Goal: Task Accomplishment & Management: Use online tool/utility

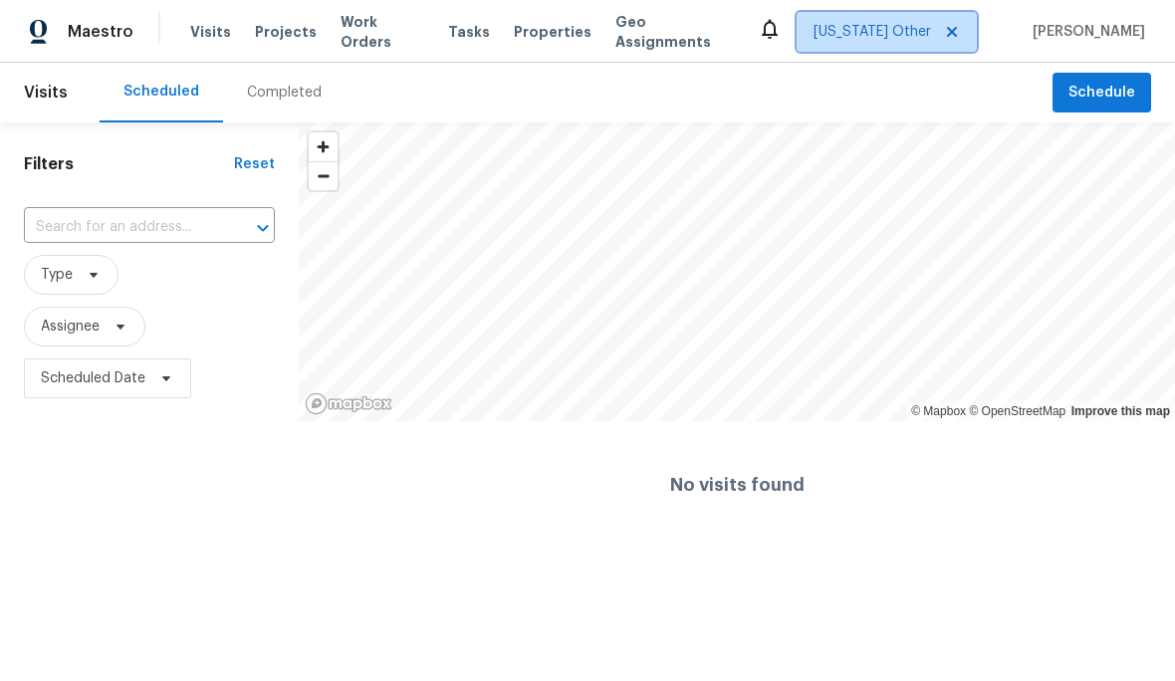
click at [931, 34] on span "Alabama Other" at bounding box center [872, 32] width 117 height 20
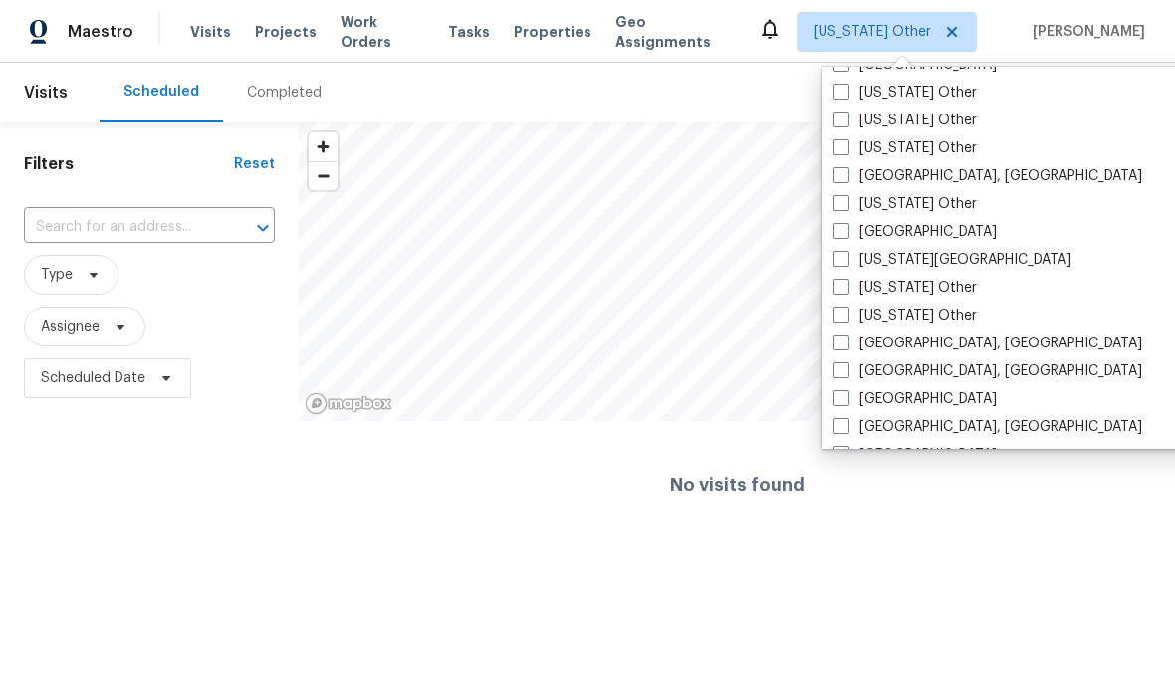
scroll to position [1065, 0]
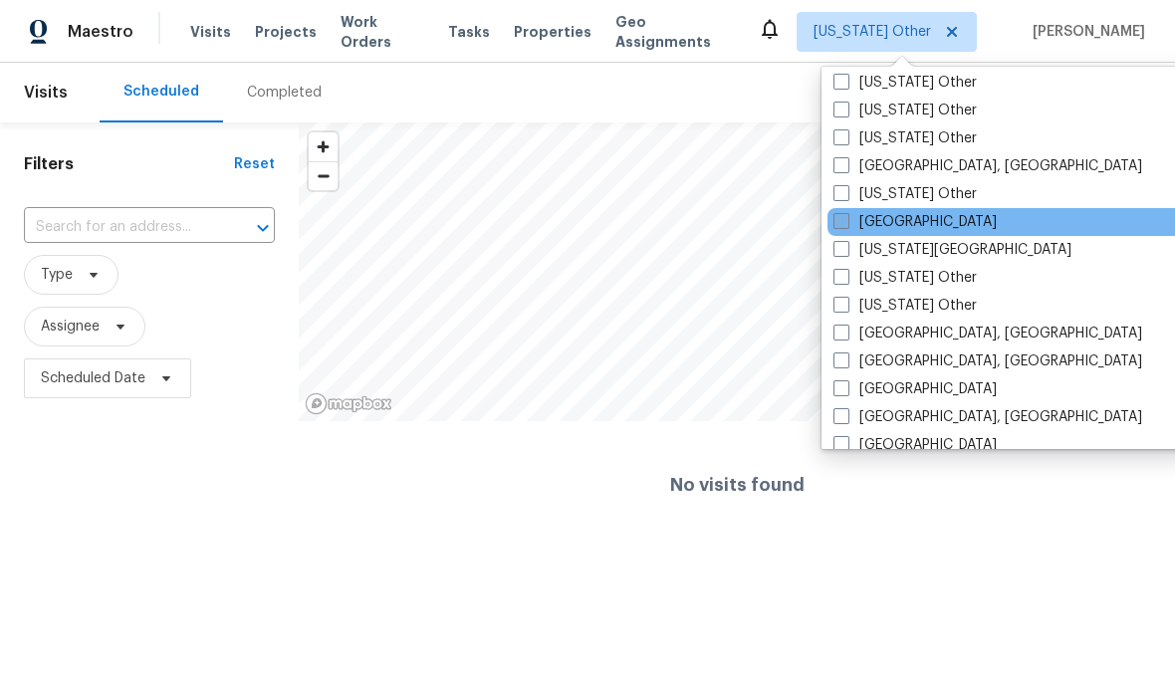
click at [844, 220] on span at bounding box center [841, 221] width 16 height 16
click at [844, 220] on input "[GEOGRAPHIC_DATA]" at bounding box center [839, 218] width 13 height 13
checkbox input "true"
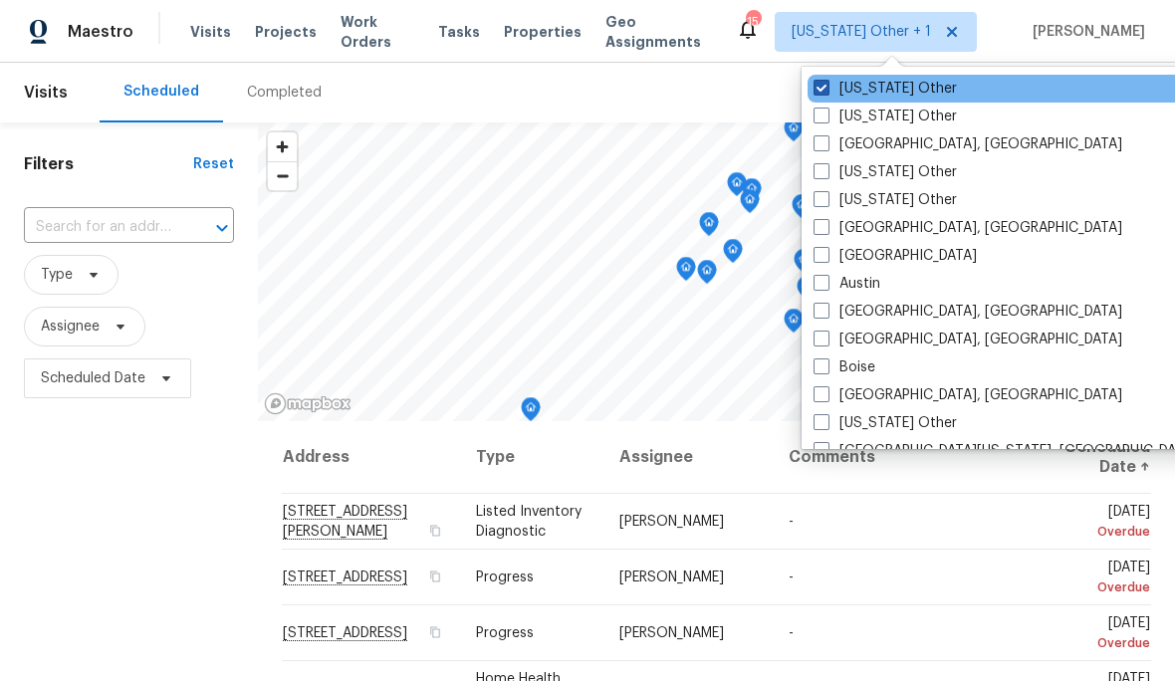
click at [862, 80] on label "Alabama Other" at bounding box center [885, 89] width 143 height 20
click at [826, 80] on input "Alabama Other" at bounding box center [820, 85] width 13 height 13
checkbox input "false"
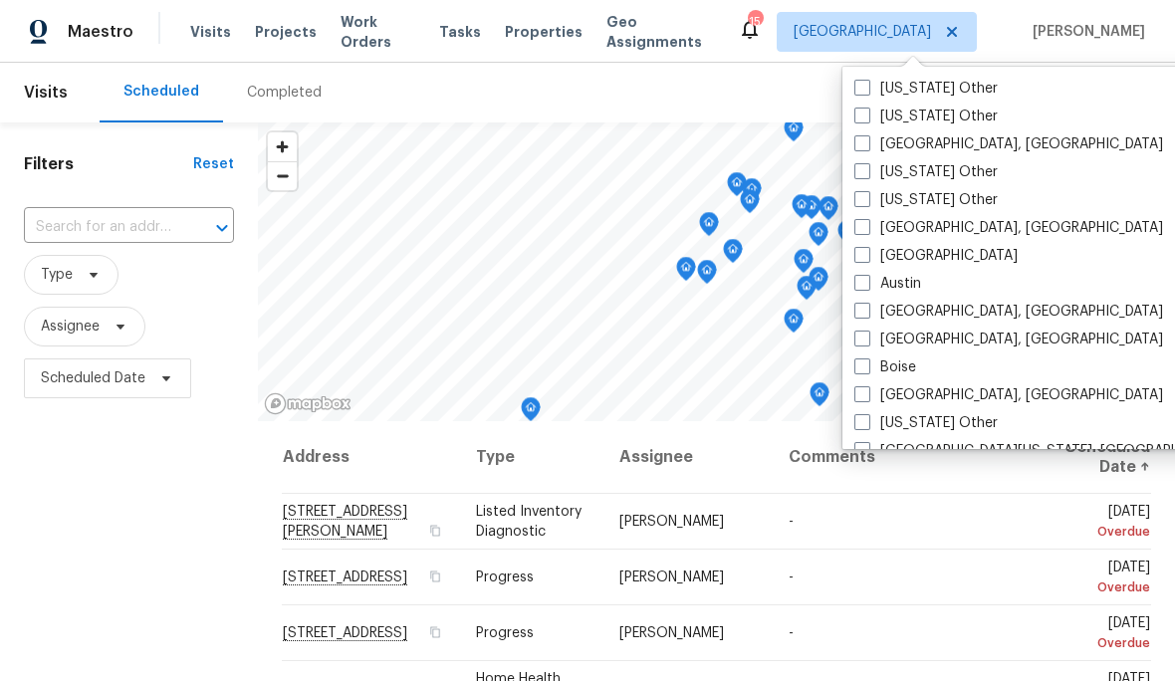
click at [194, 593] on div "Filters Reset ​ Type Assignee Scheduled Date" at bounding box center [129, 543] width 258 height 843
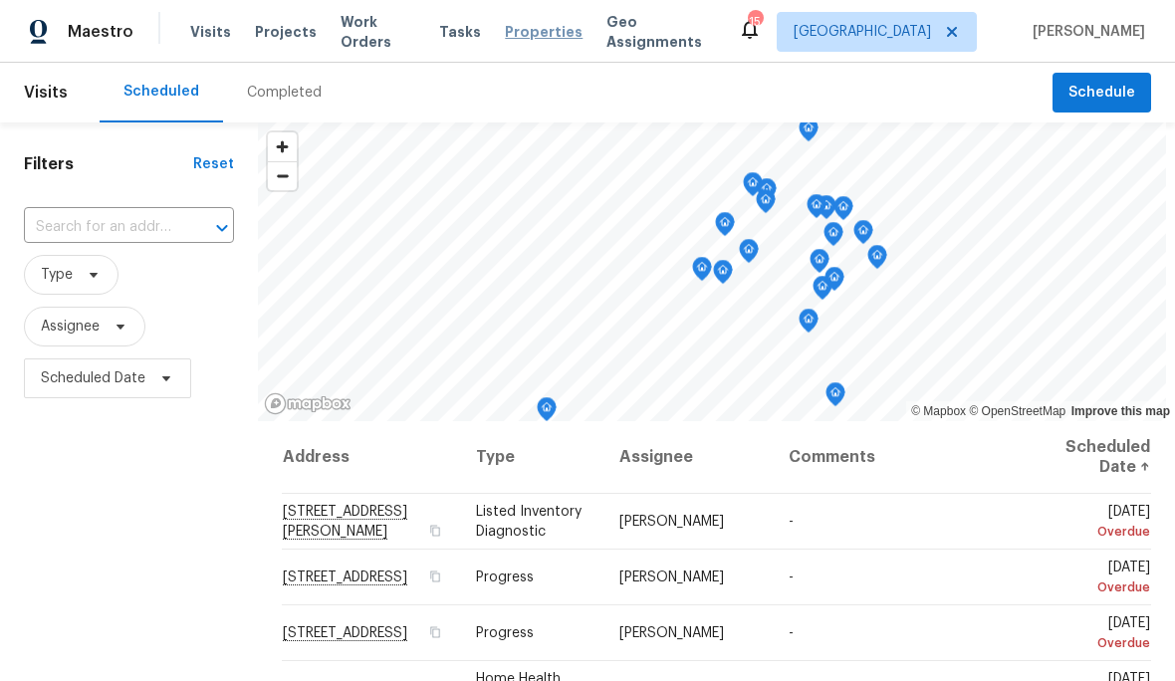
click at [557, 24] on span "Properties" at bounding box center [544, 32] width 78 height 20
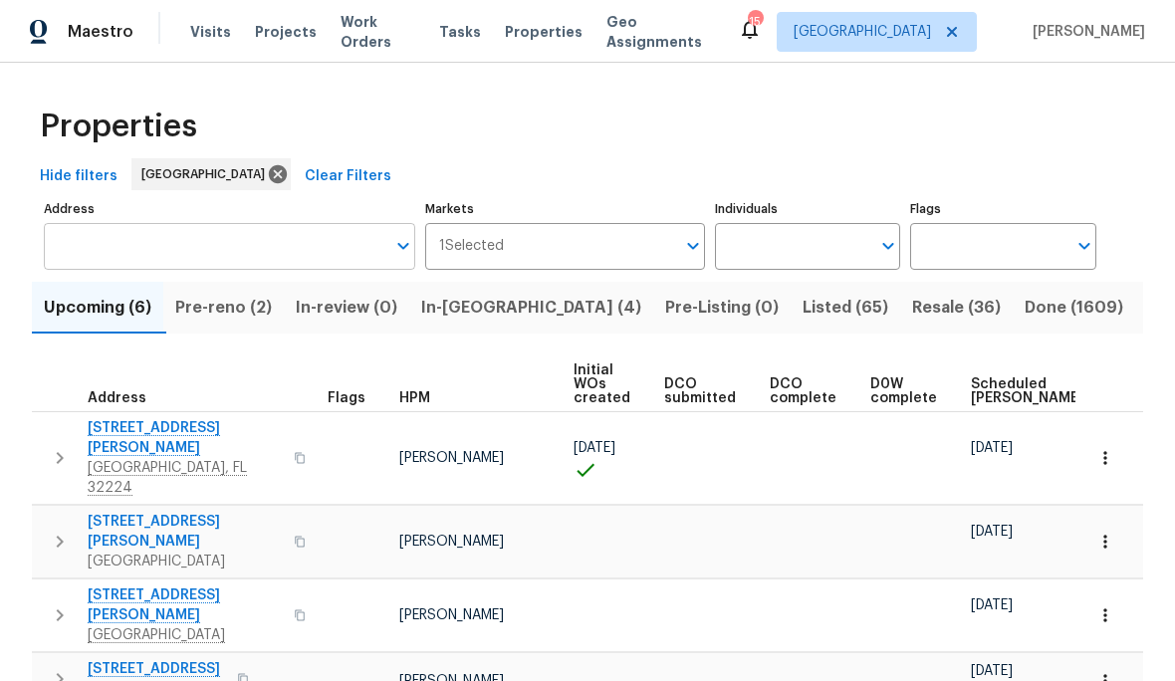
click at [210, 261] on input "Address" at bounding box center [215, 246] width 342 height 47
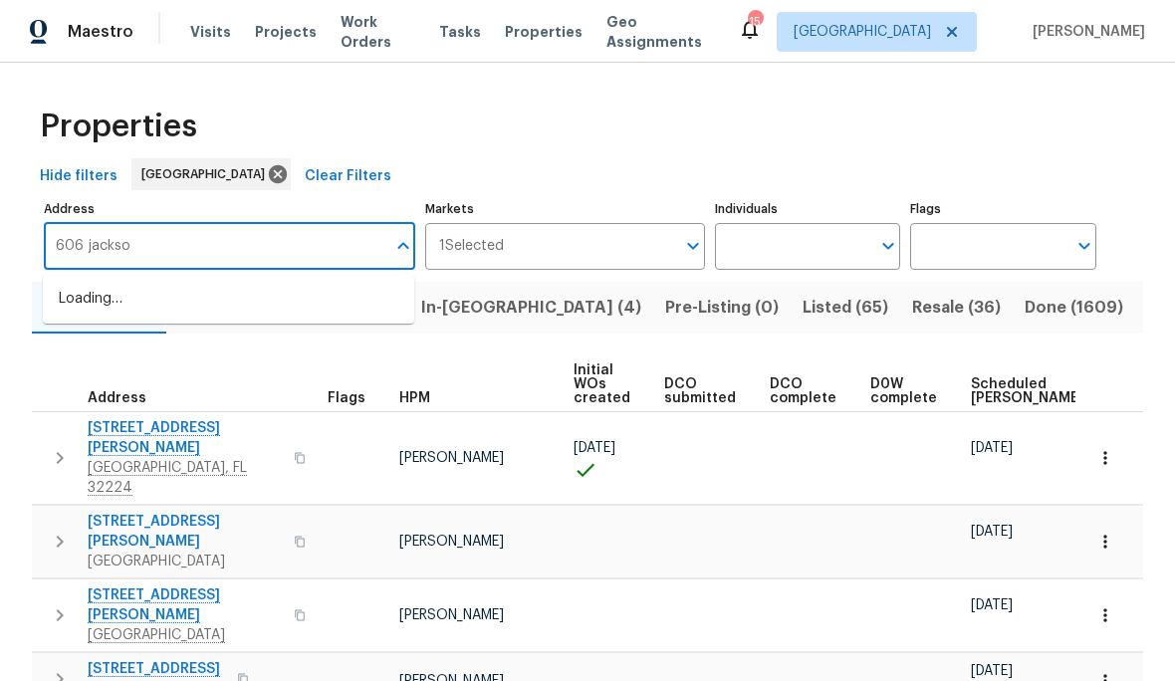
type input "606 jackson"
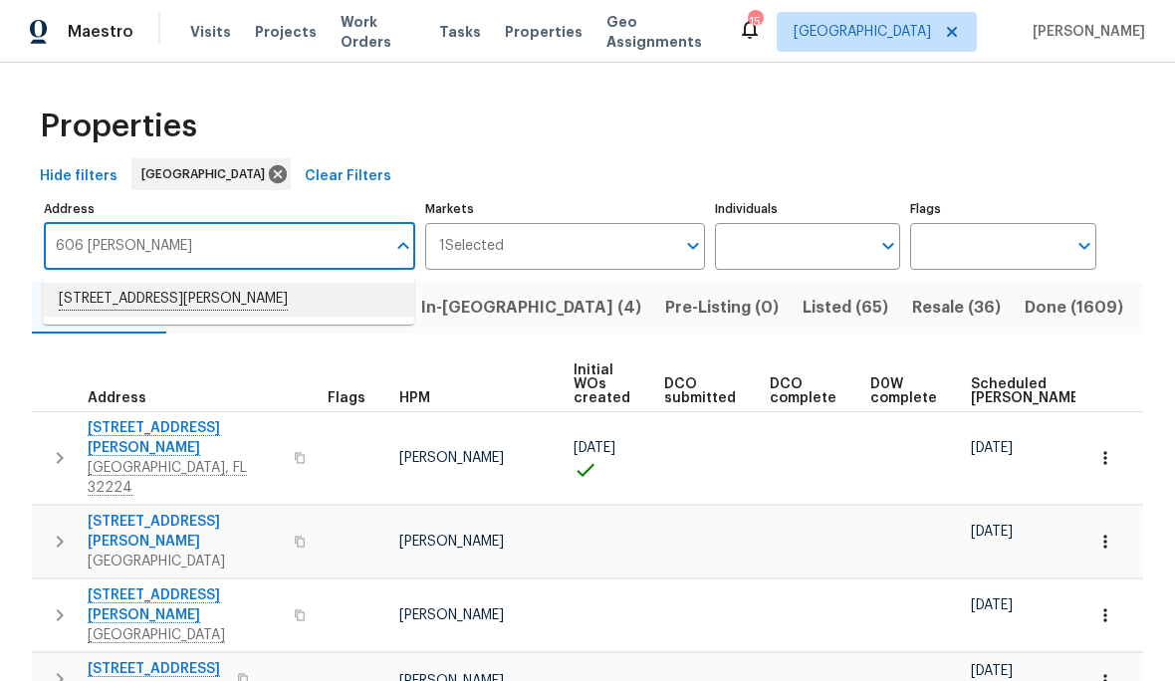
click at [252, 304] on li "606 Jackson Ave N Jacksonville FL 32220" at bounding box center [228, 300] width 371 height 34
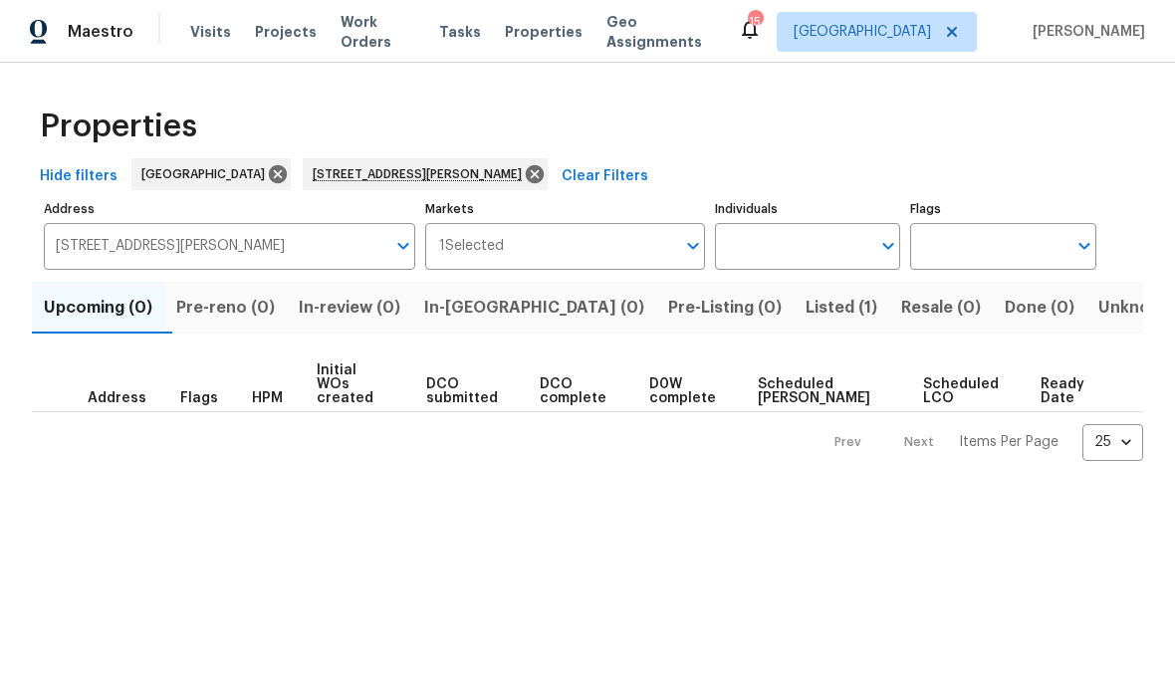
click at [806, 301] on span "Listed (1)" at bounding box center [842, 308] width 72 height 28
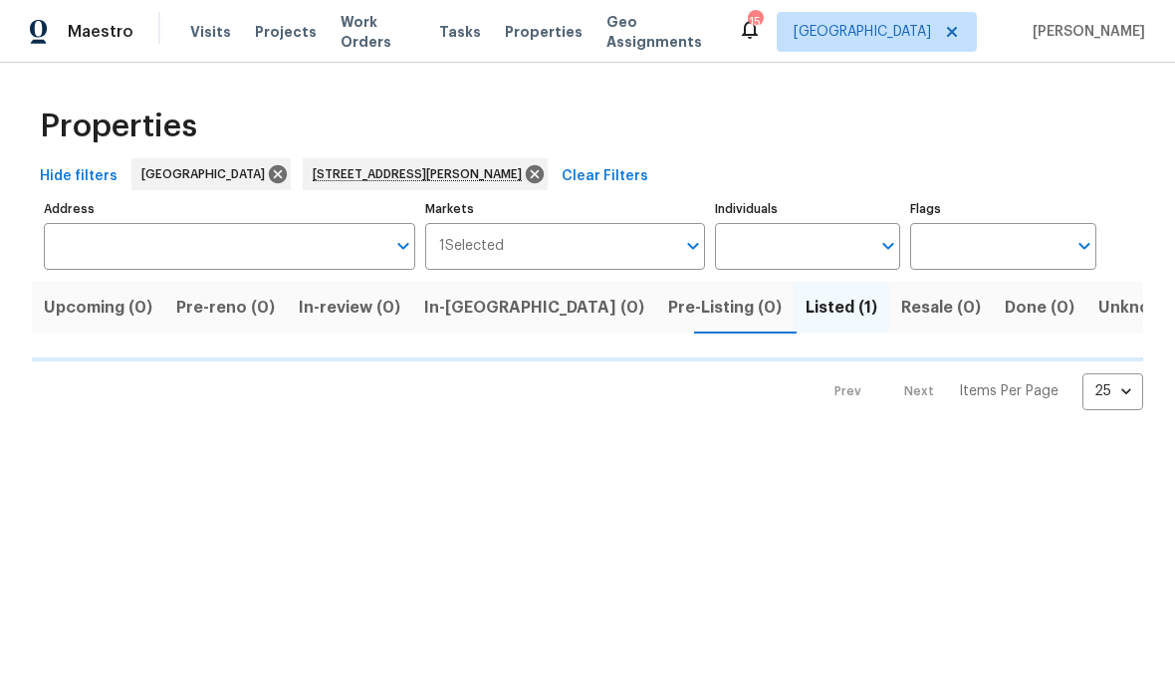
type input "606 Jackson Ave N Jacksonville FL 32220"
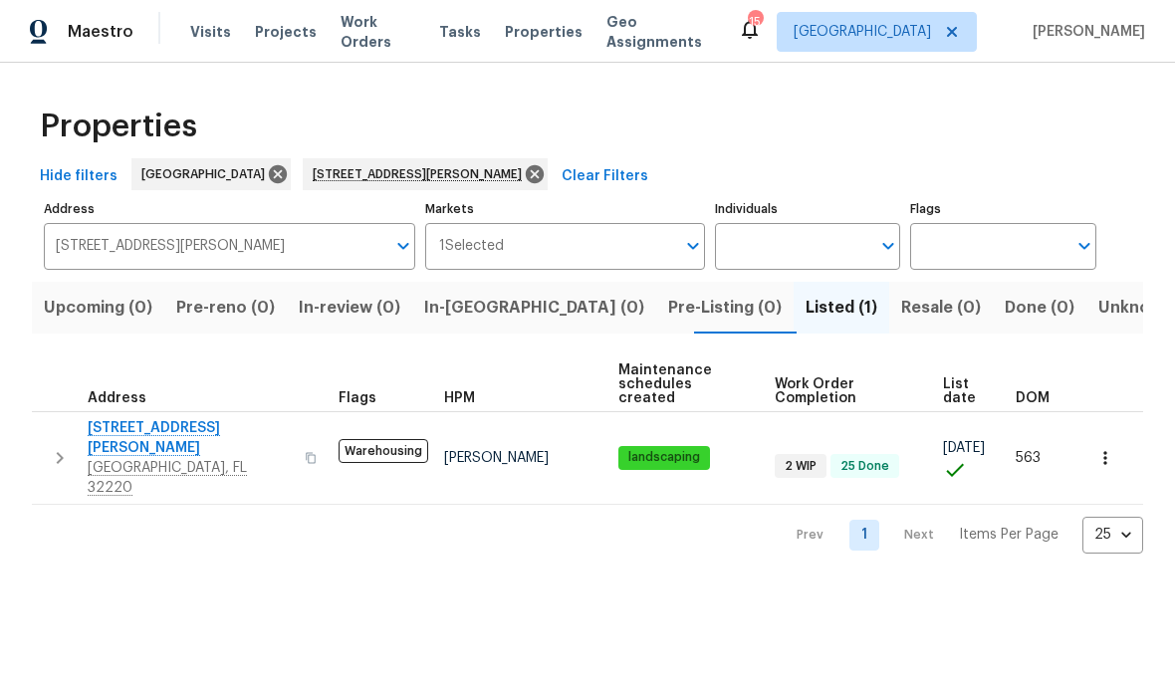
click at [155, 391] on div "Address" at bounding box center [126, 398] width 77 height 14
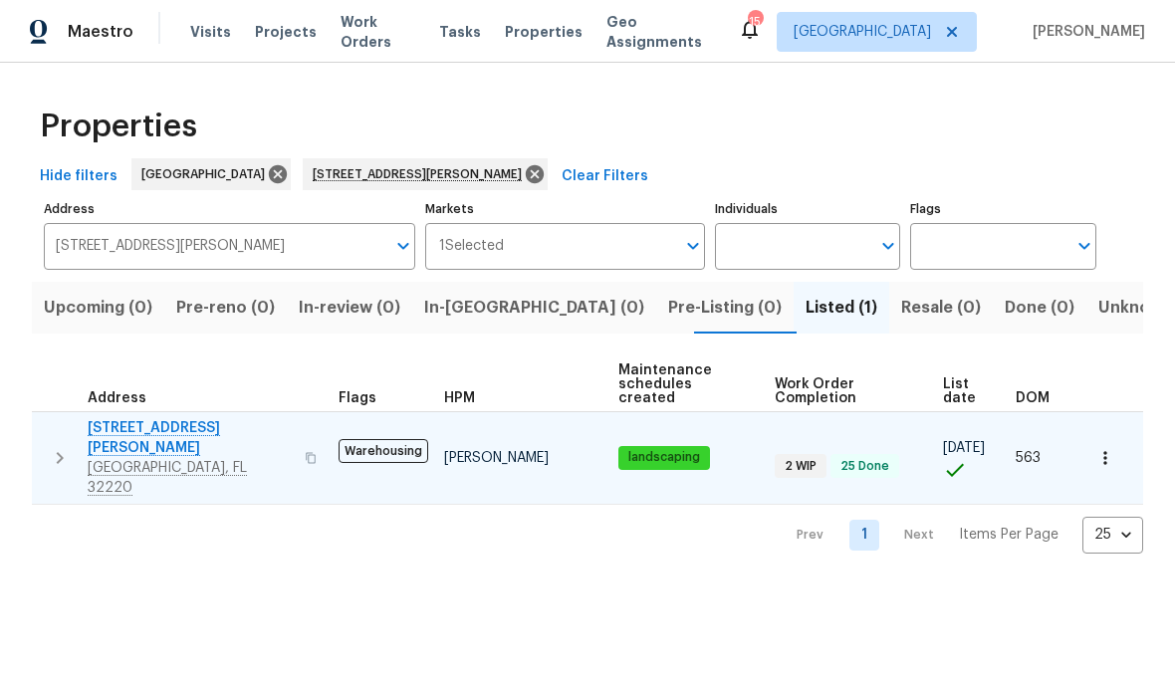
click at [176, 418] on span "606 Jackson Ave N" at bounding box center [190, 438] width 205 height 40
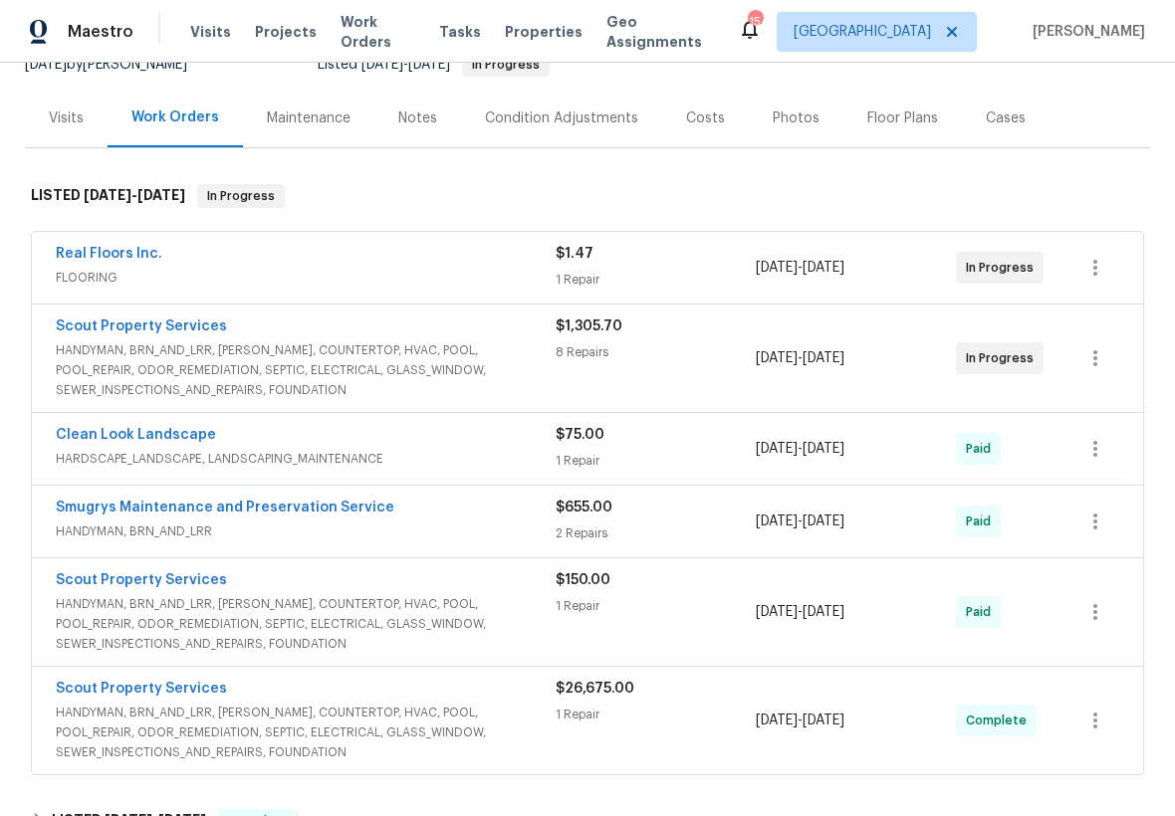
scroll to position [221, 0]
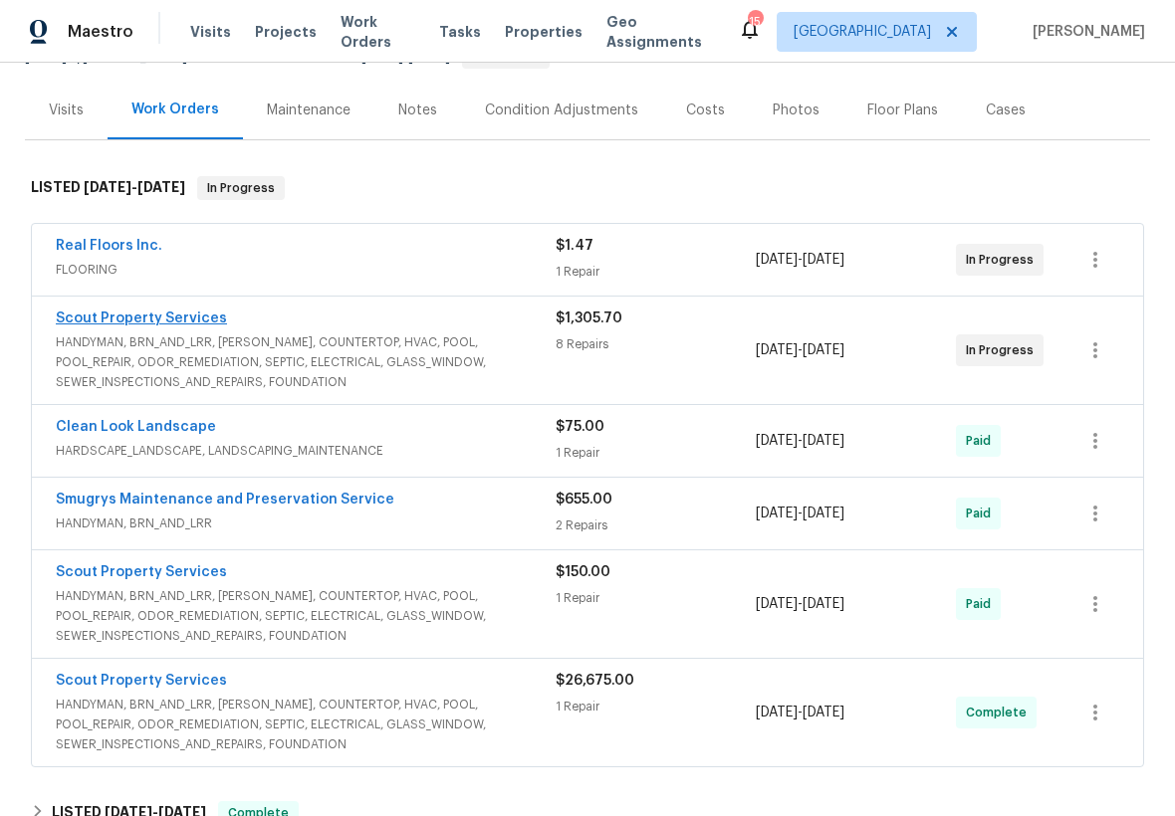
click at [179, 314] on link "Scout Property Services" at bounding box center [141, 319] width 171 height 14
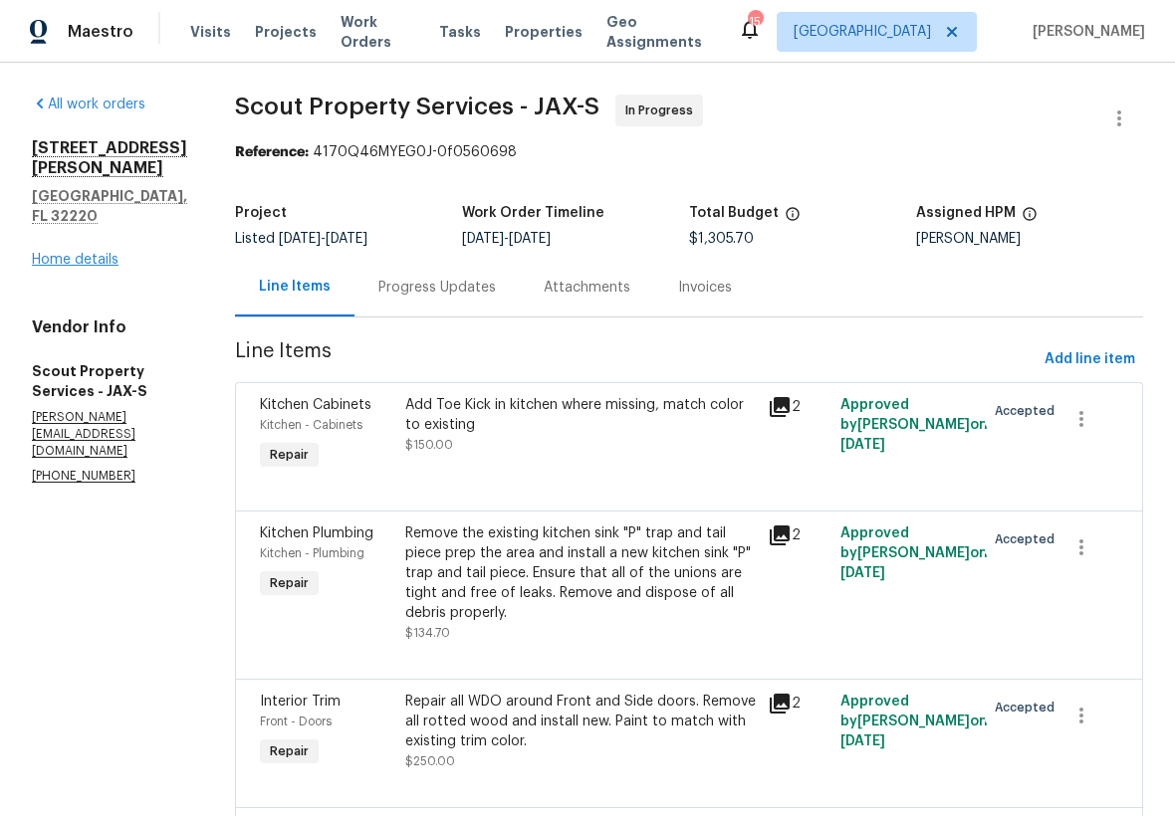
click at [86, 267] on link "Home details" at bounding box center [75, 260] width 87 height 14
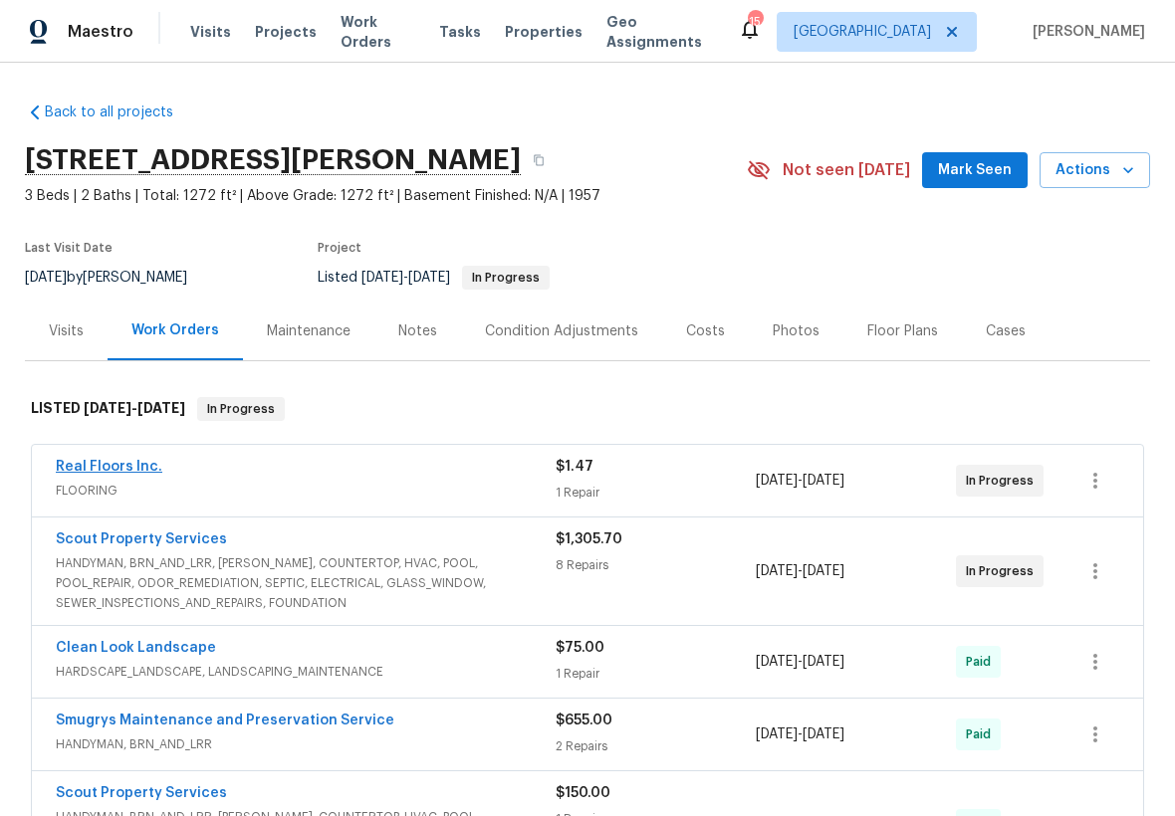
click at [140, 460] on link "Real Floors Inc." at bounding box center [109, 467] width 107 height 14
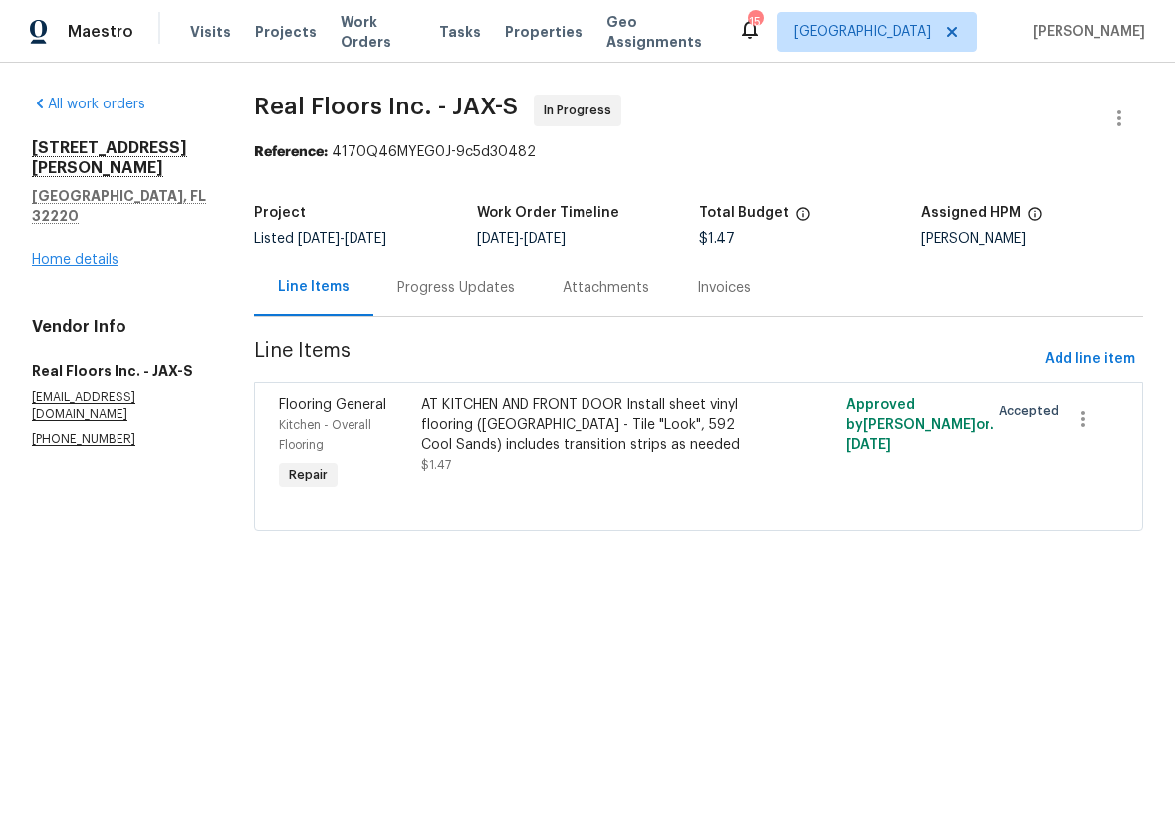
click at [96, 253] on link "Home details" at bounding box center [75, 260] width 87 height 14
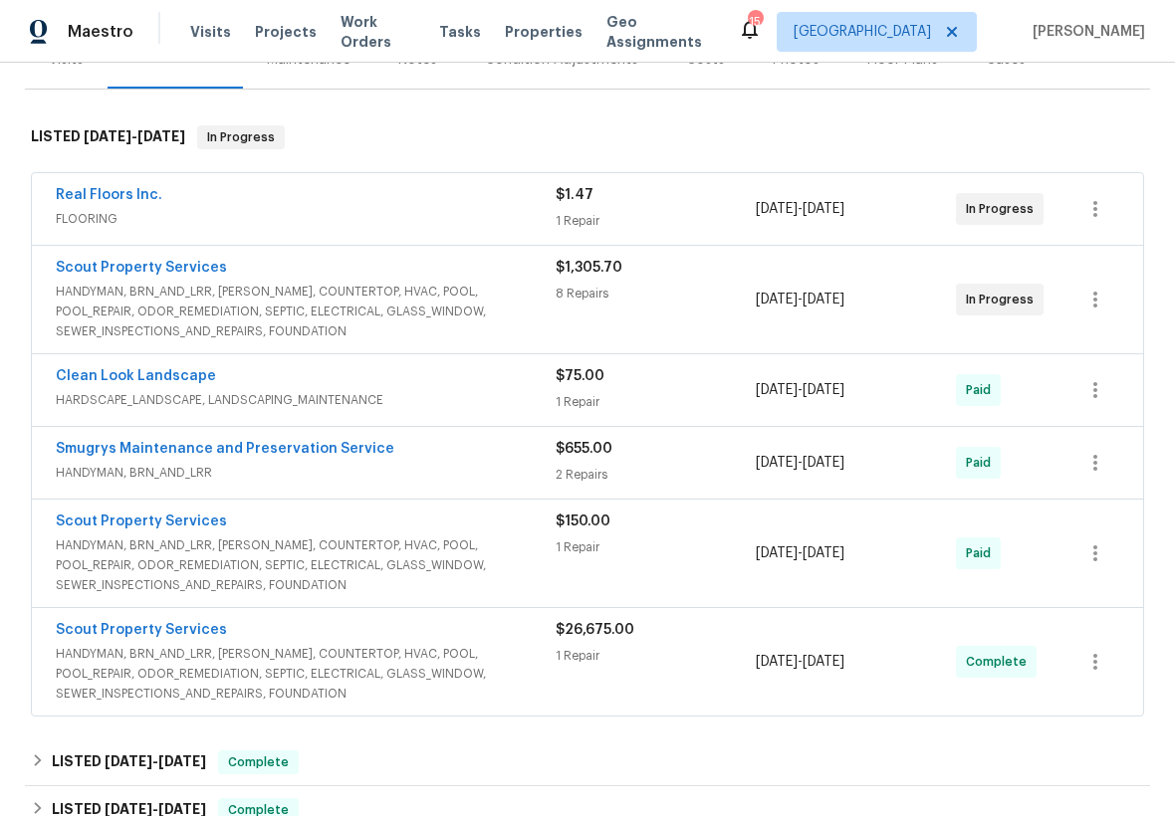
scroll to position [273, 0]
click at [175, 268] on link "Scout Property Services" at bounding box center [141, 267] width 171 height 14
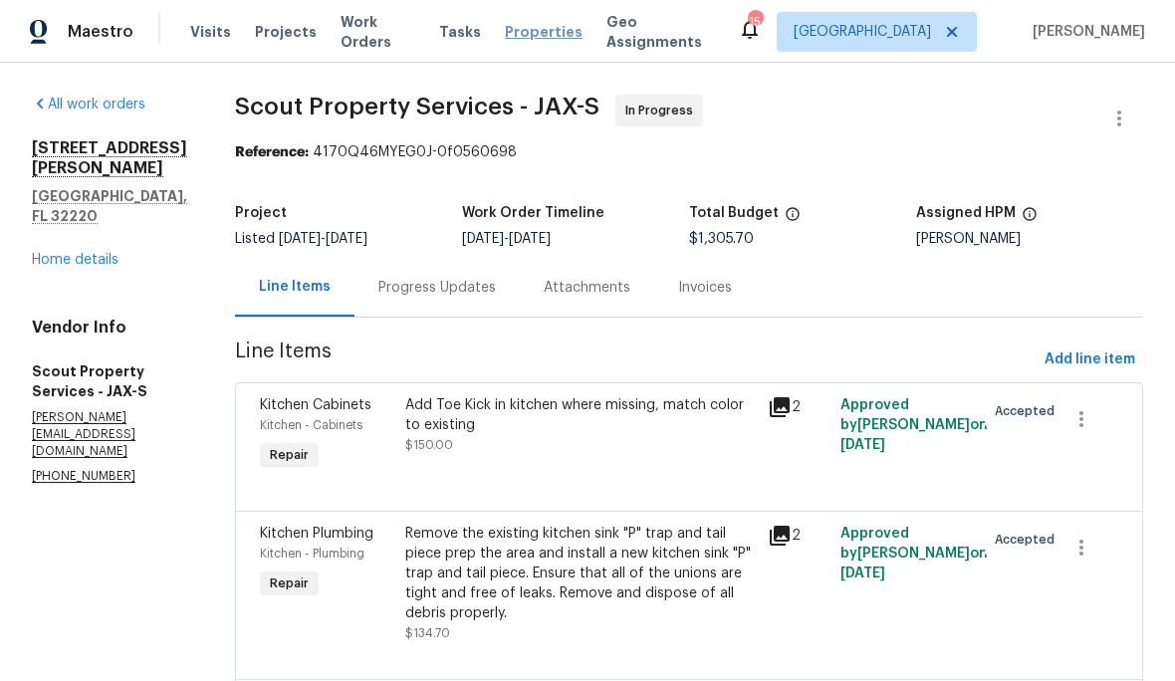
click at [542, 38] on span "Properties" at bounding box center [544, 32] width 78 height 20
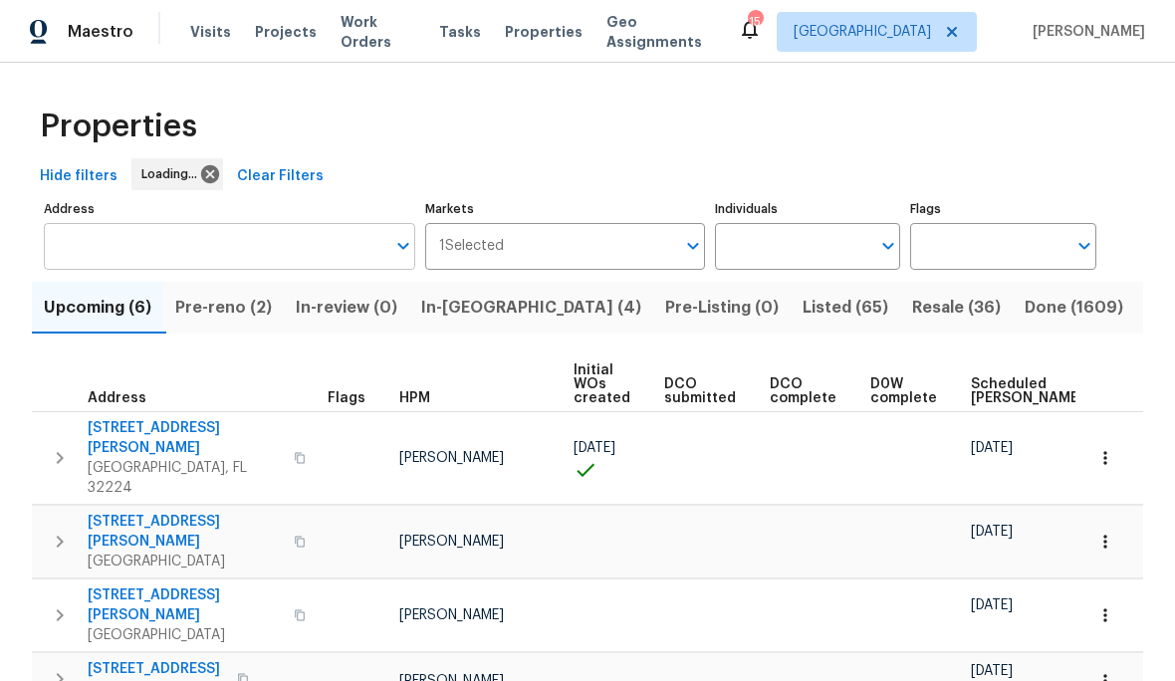
click at [259, 250] on input "Address" at bounding box center [215, 246] width 342 height 47
click at [123, 249] on input "Address" at bounding box center [215, 246] width 342 height 47
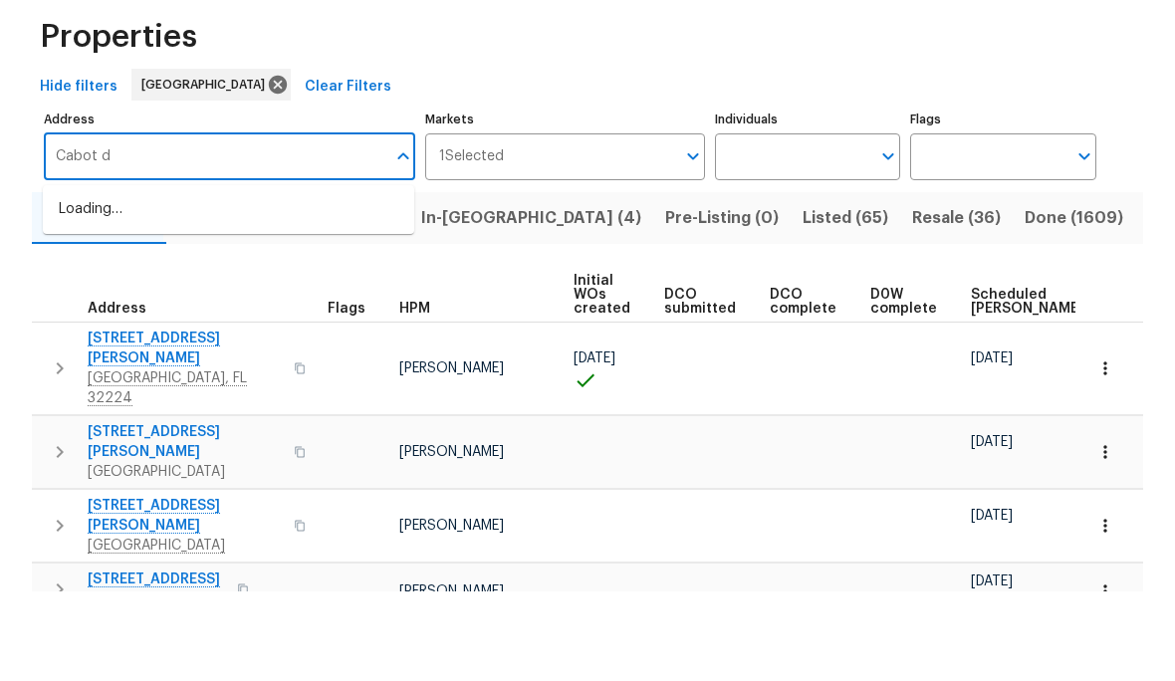
type input "Cabot dr"
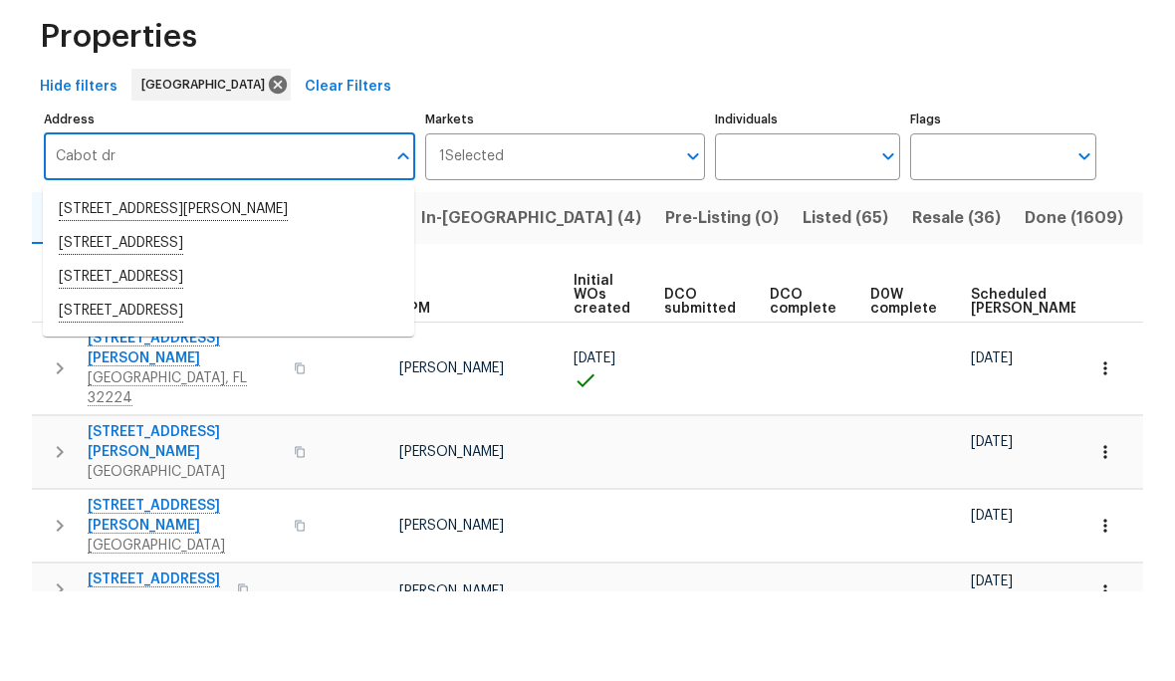
click at [84, 384] on li "5580 Cabot Dr N Jacksonville FL 32244" at bounding box center [228, 401] width 371 height 34
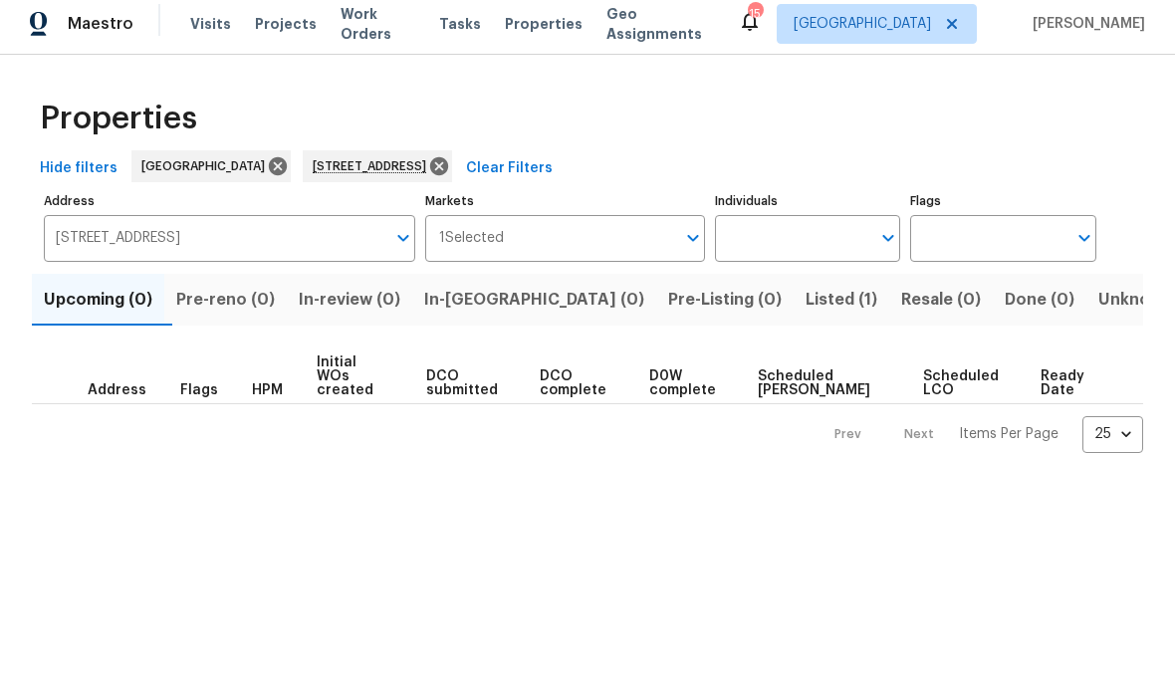
click at [806, 308] on span "Listed (1)" at bounding box center [842, 308] width 72 height 28
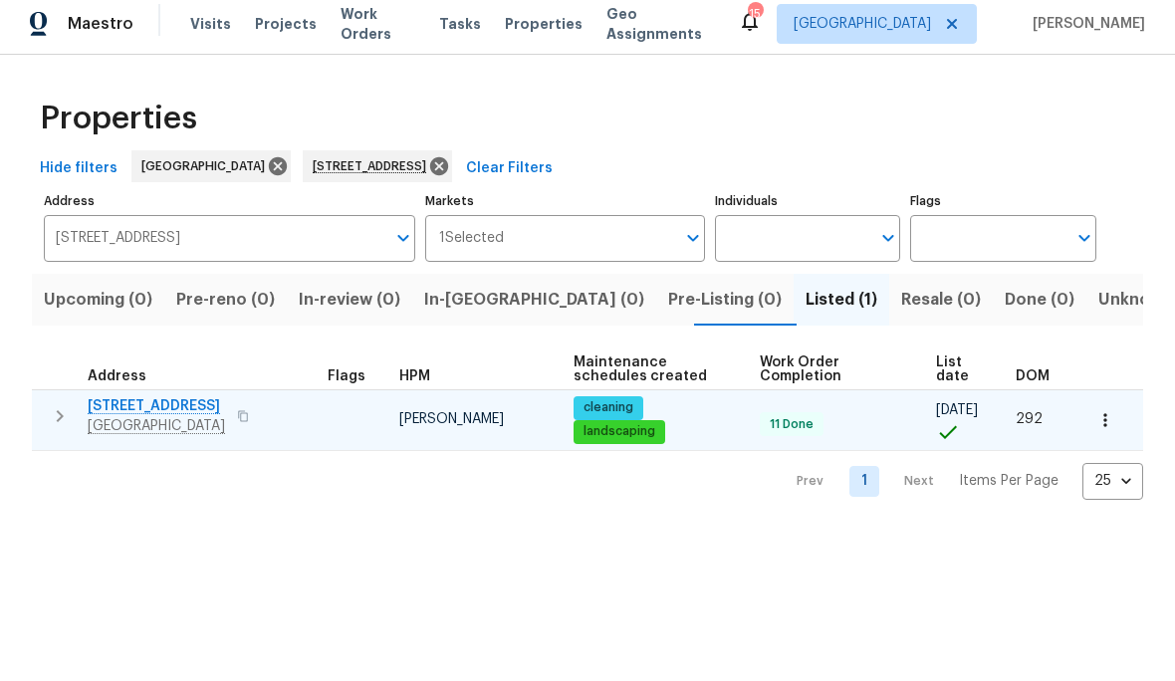
click at [1110, 418] on icon "button" at bounding box center [1105, 428] width 20 height 20
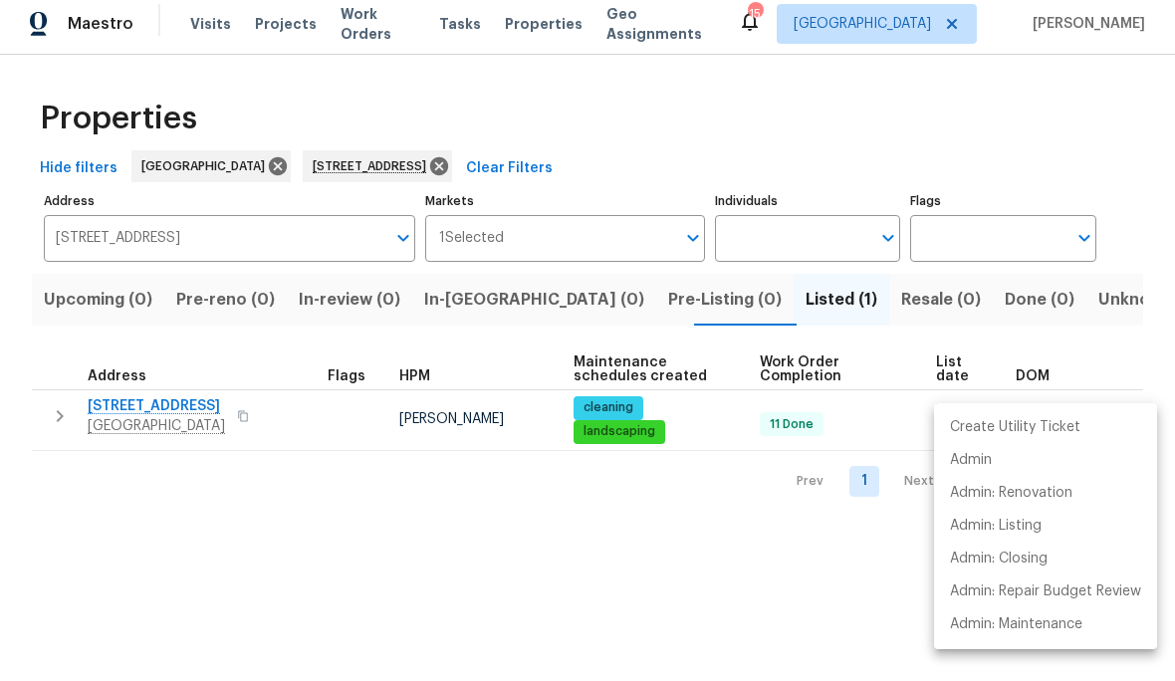
click at [1158, 326] on div at bounding box center [587, 340] width 1175 height 681
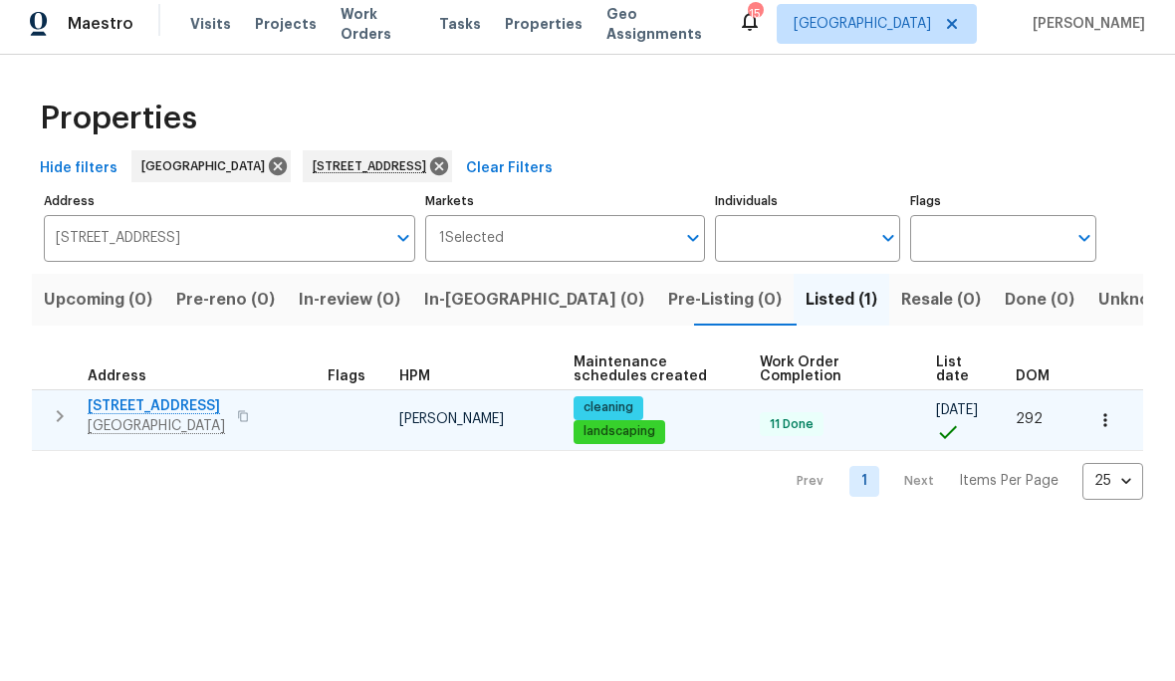
click at [126, 412] on span "[STREET_ADDRESS]" at bounding box center [156, 414] width 137 height 20
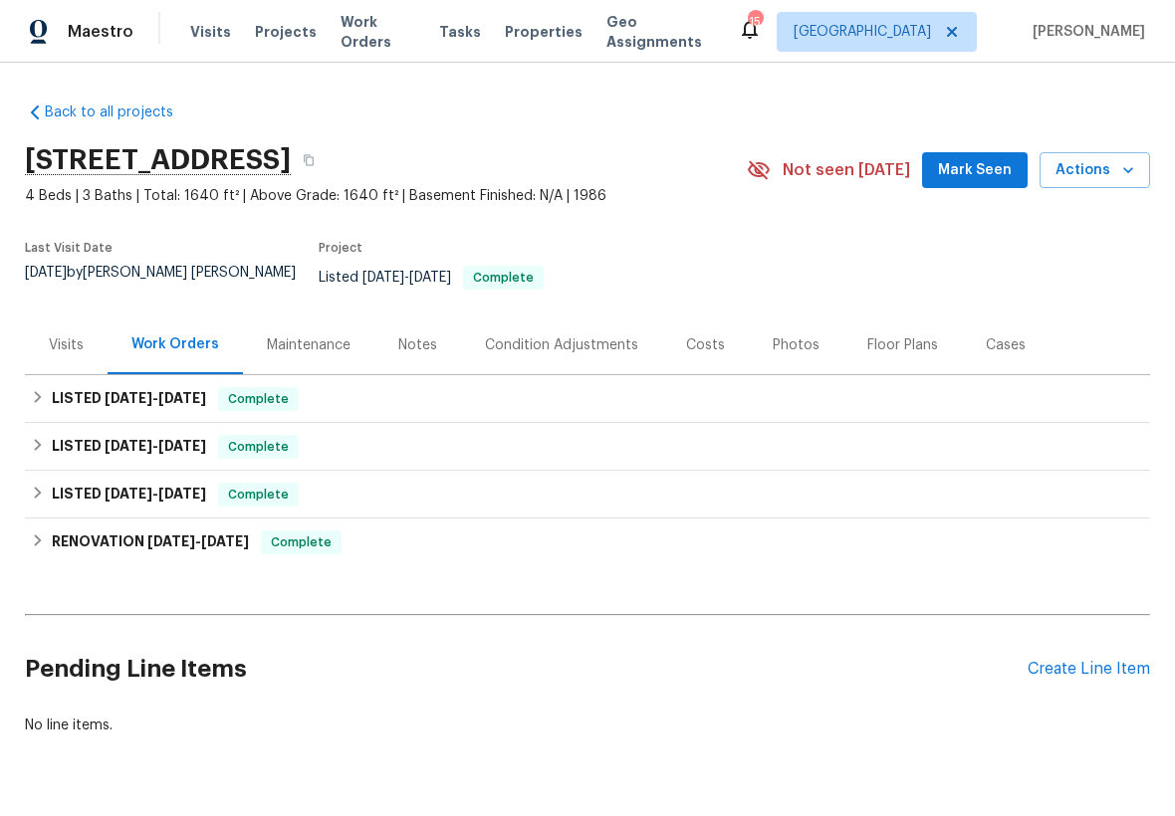
click at [703, 336] on div "Costs" at bounding box center [705, 346] width 39 height 20
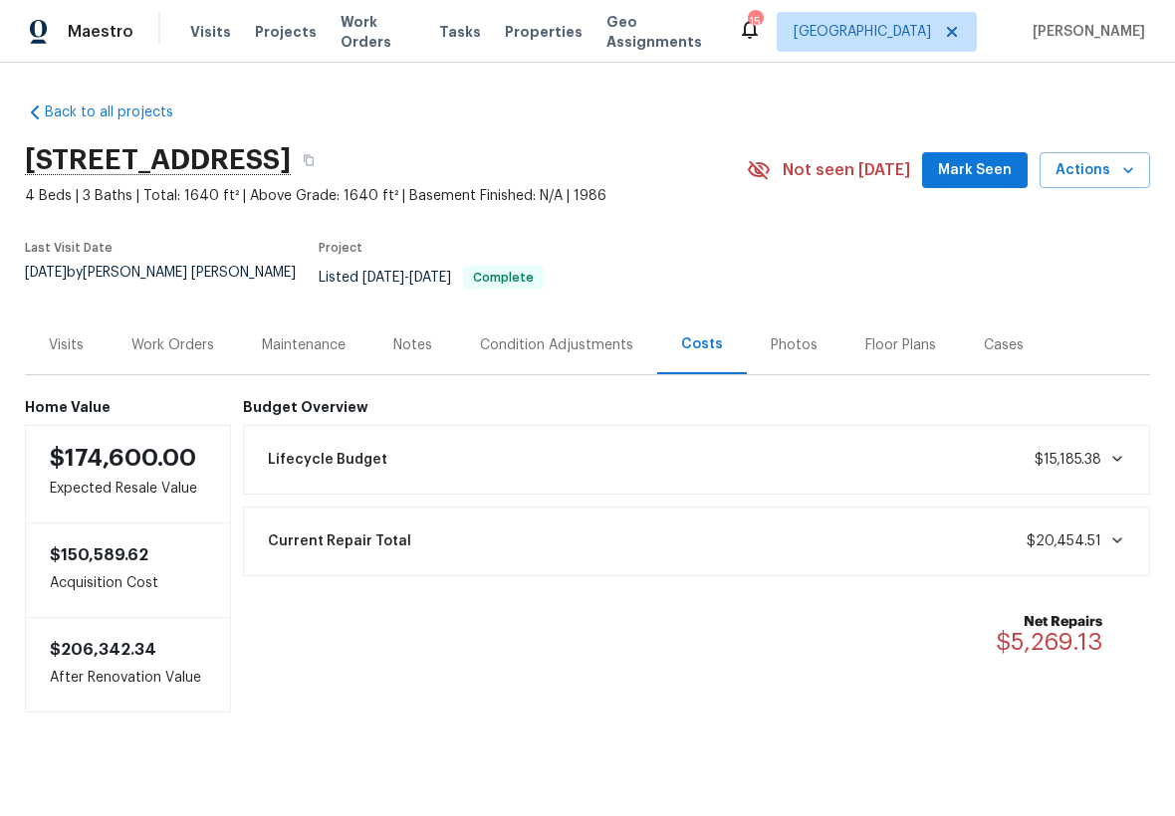
click at [177, 336] on div "Work Orders" at bounding box center [172, 346] width 83 height 20
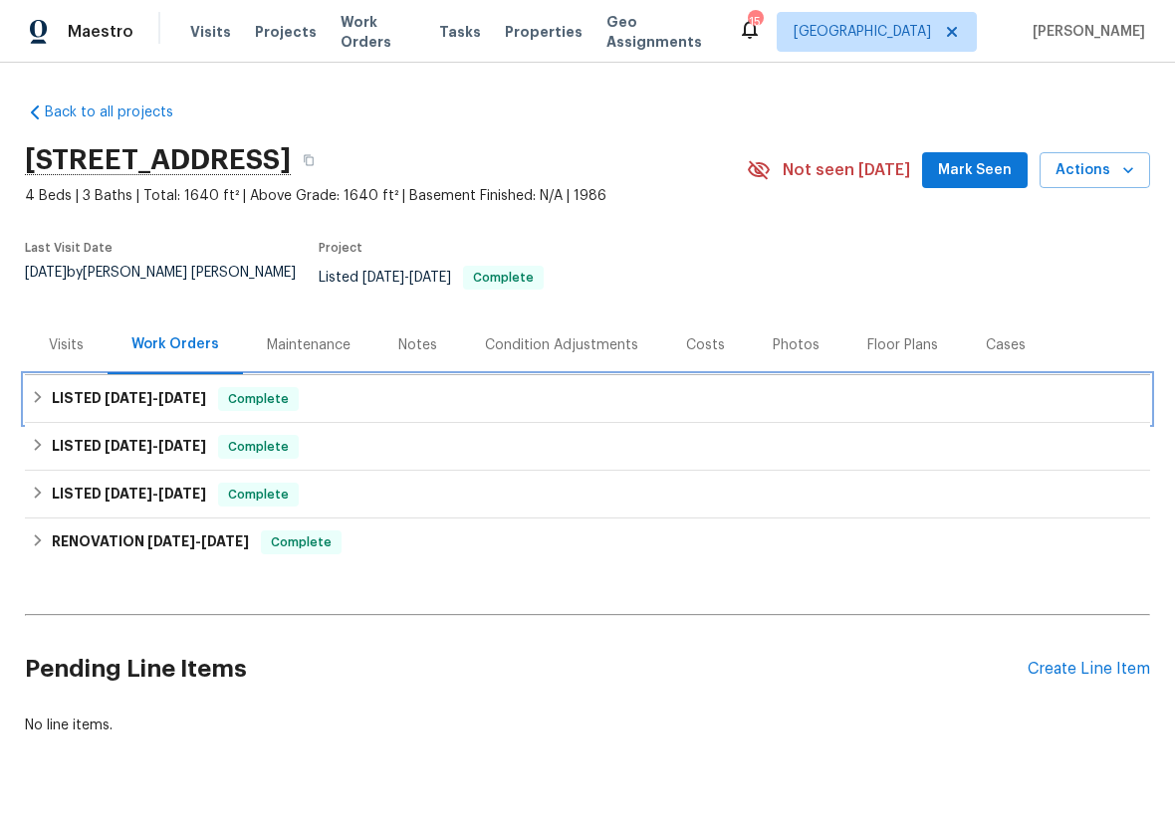
click at [90, 388] on h6 "LISTED 9/9/25 - 9/11/25" at bounding box center [129, 399] width 154 height 24
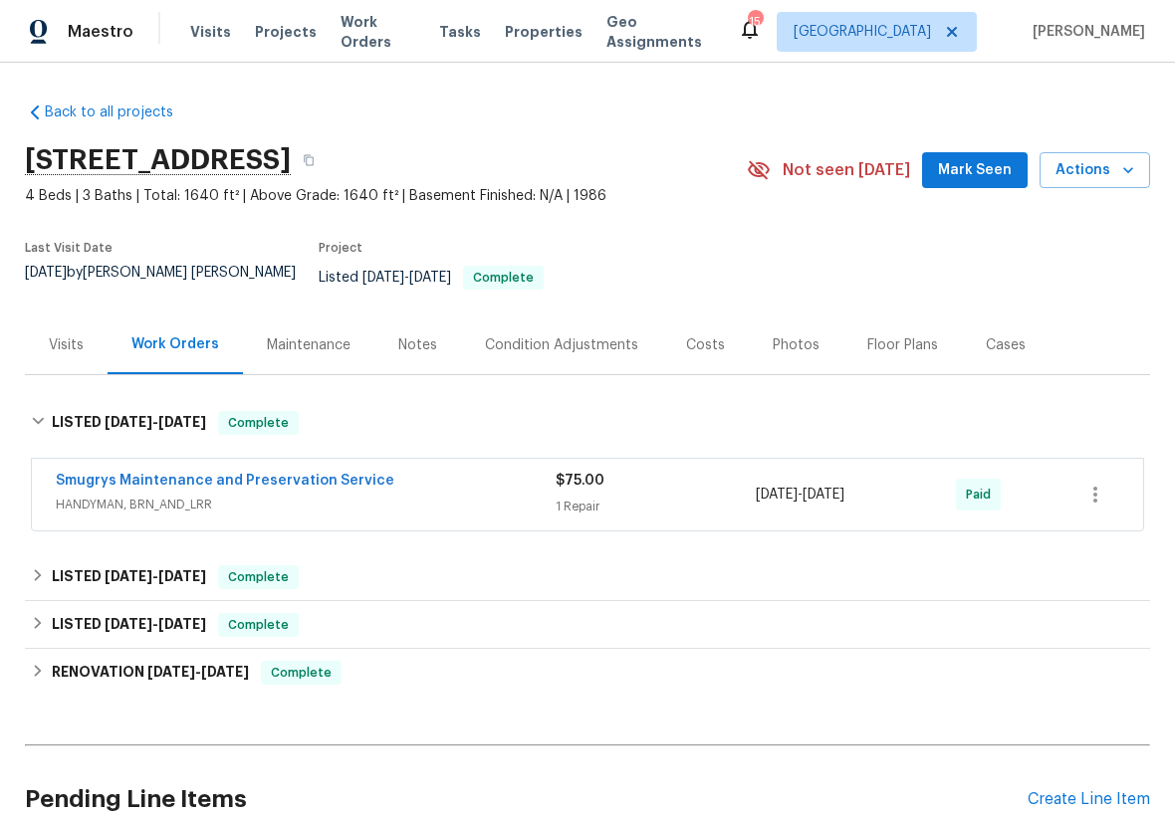
click at [162, 335] on div "Work Orders" at bounding box center [175, 345] width 88 height 20
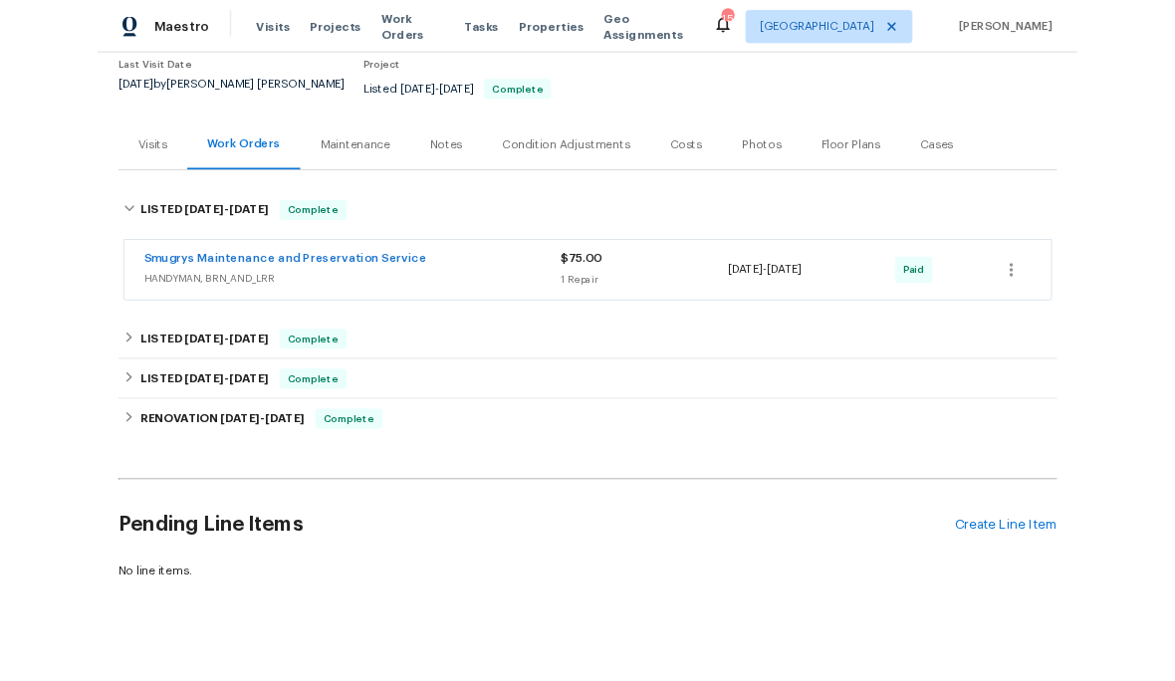
scroll to position [170, 0]
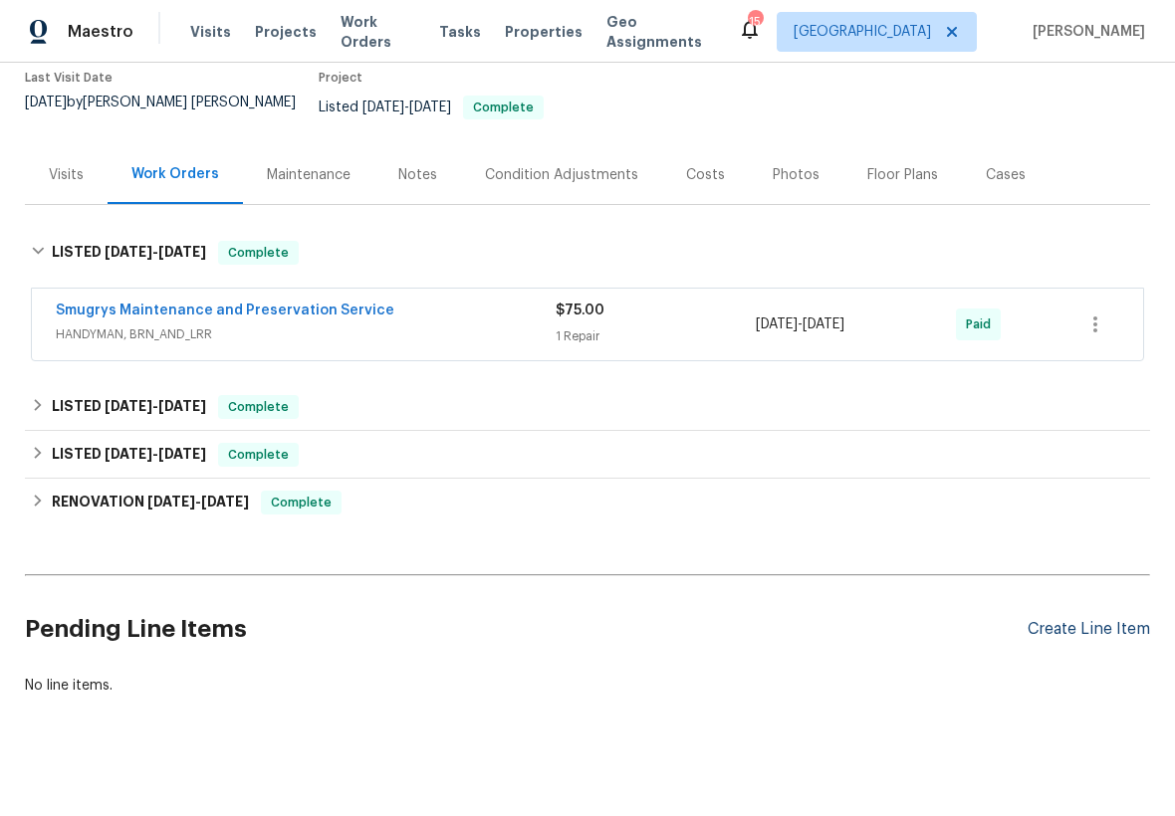
click at [1092, 620] on div "Create Line Item" at bounding box center [1089, 629] width 122 height 19
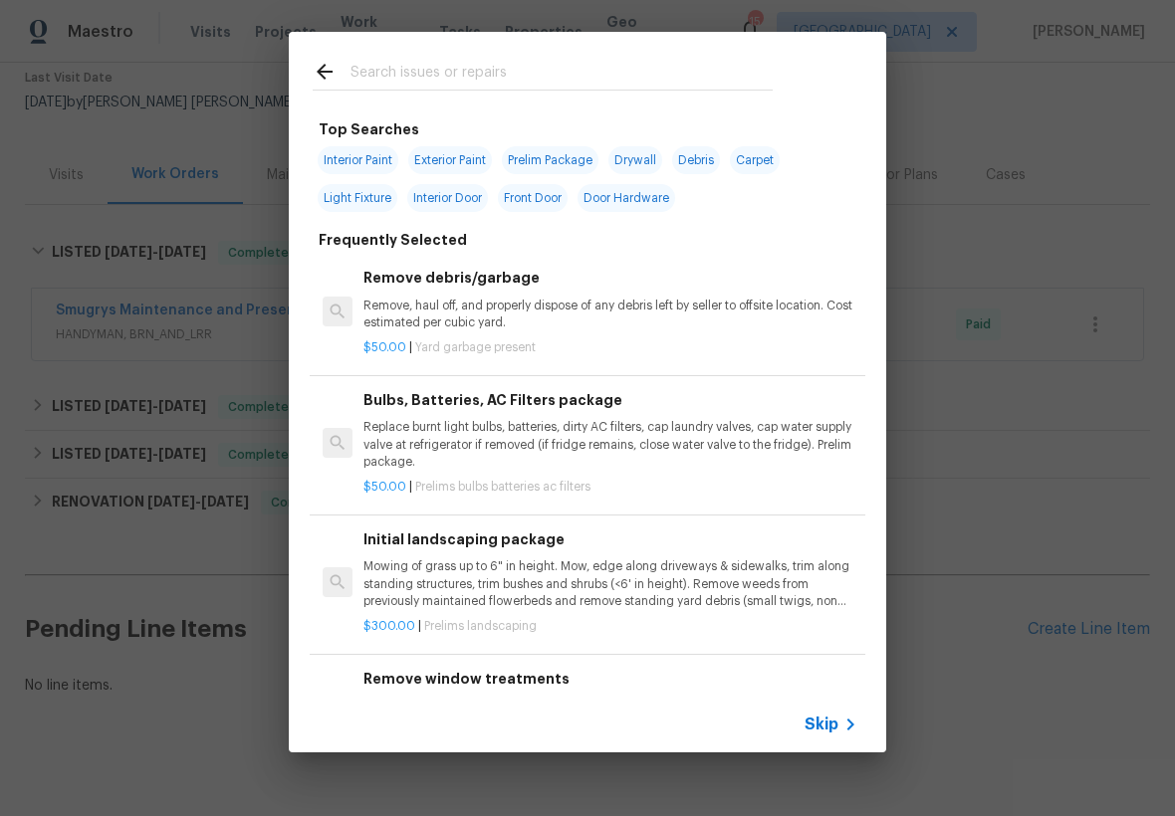
click at [607, 67] on input "text" at bounding box center [561, 75] width 422 height 30
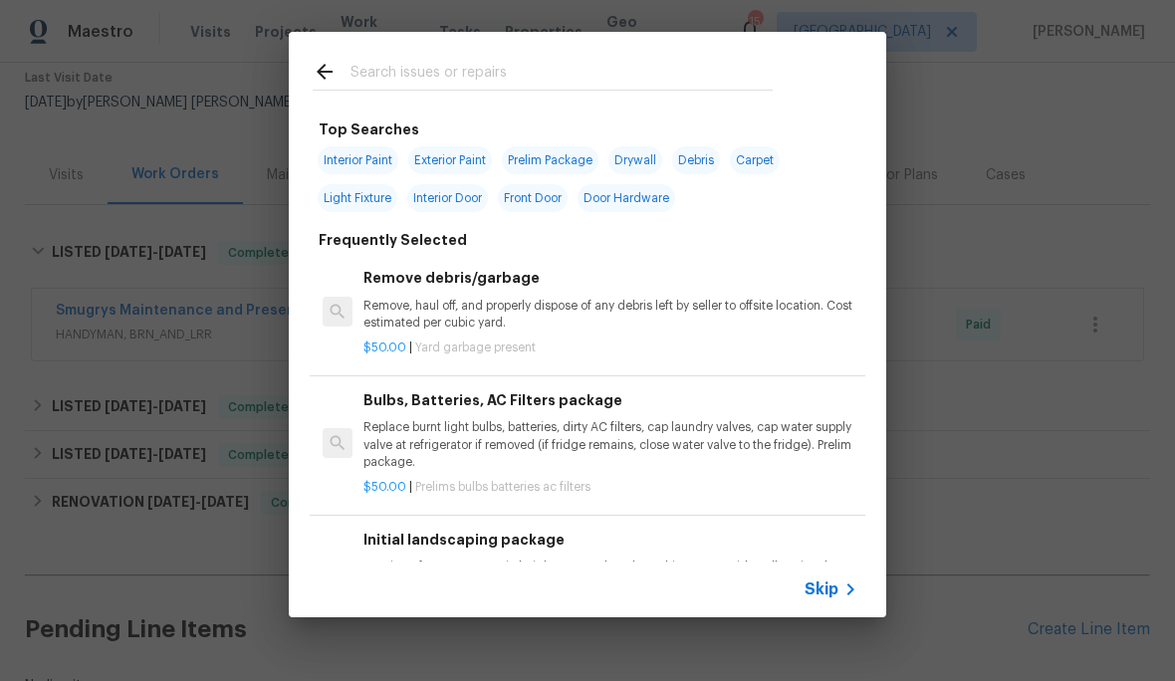
click at [561, 60] on input "text" at bounding box center [561, 75] width 422 height 30
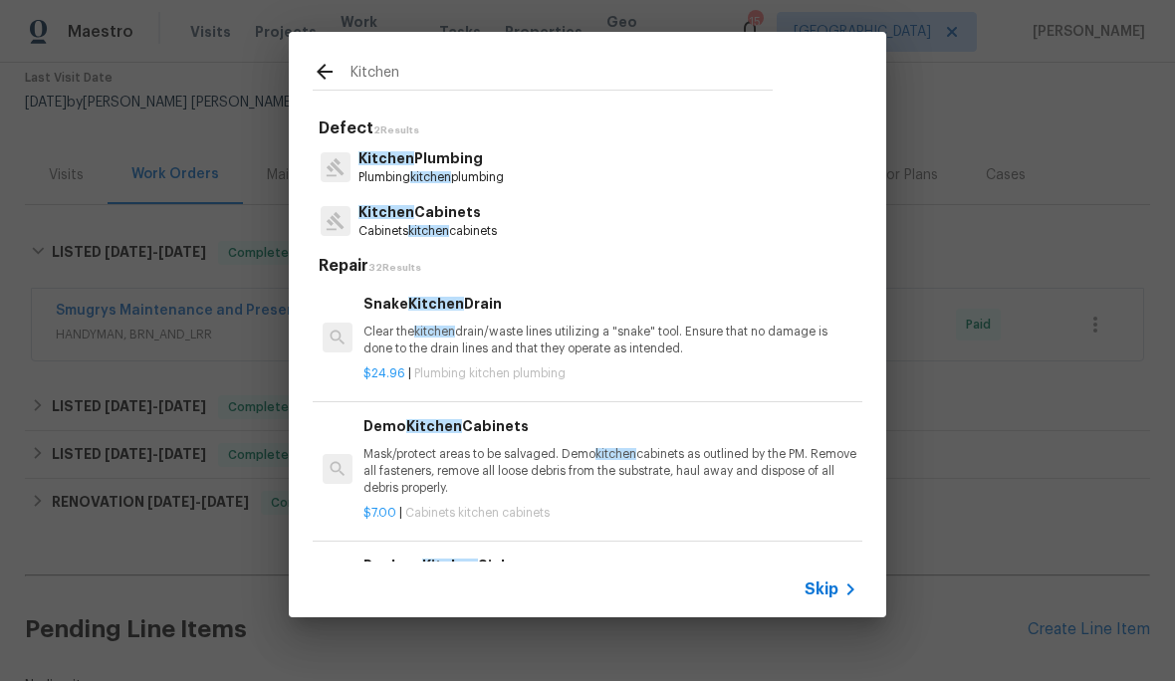
scroll to position [0, 0]
type input "K"
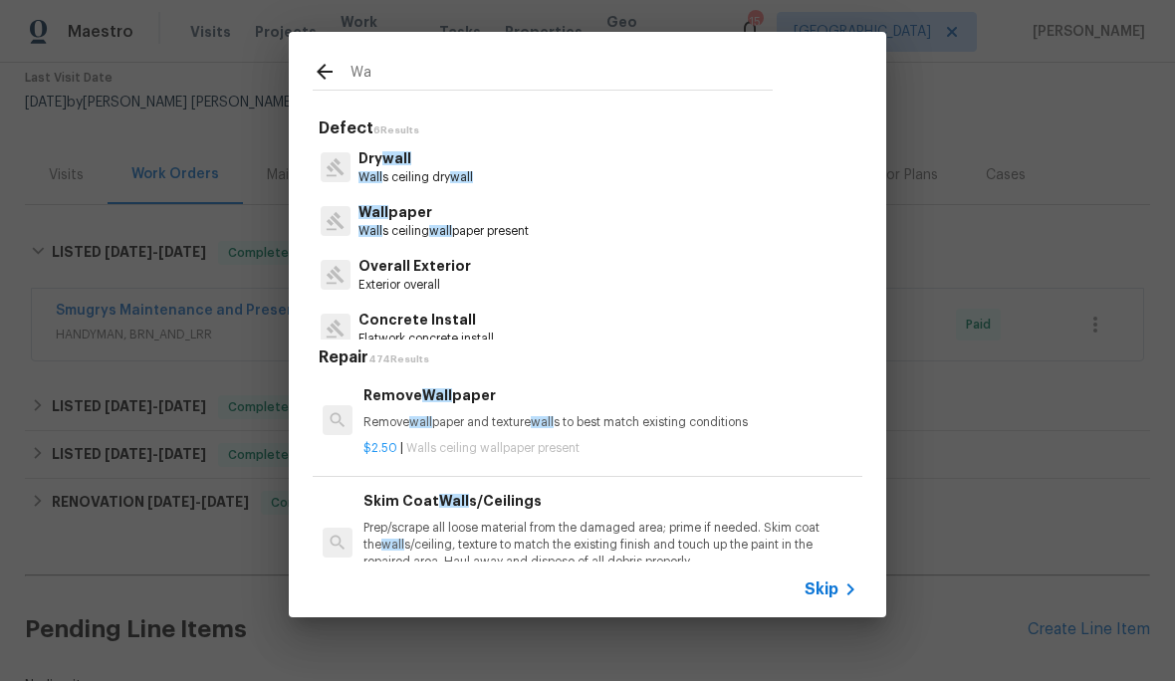
type input "W"
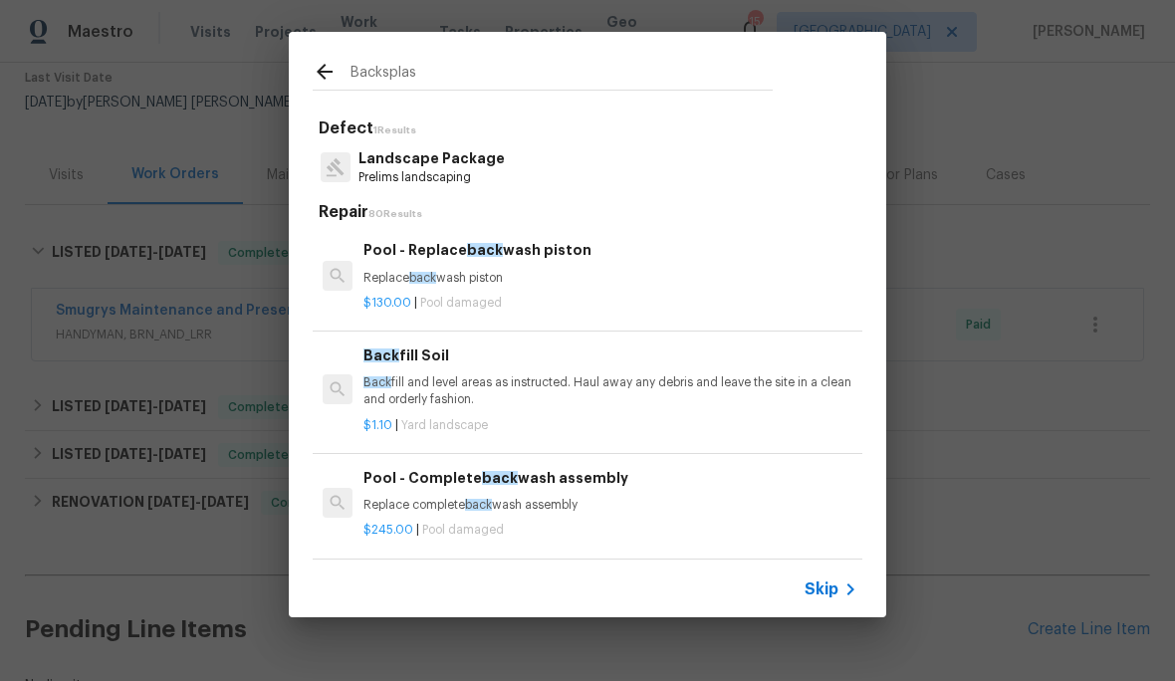
type input "Backsplash"
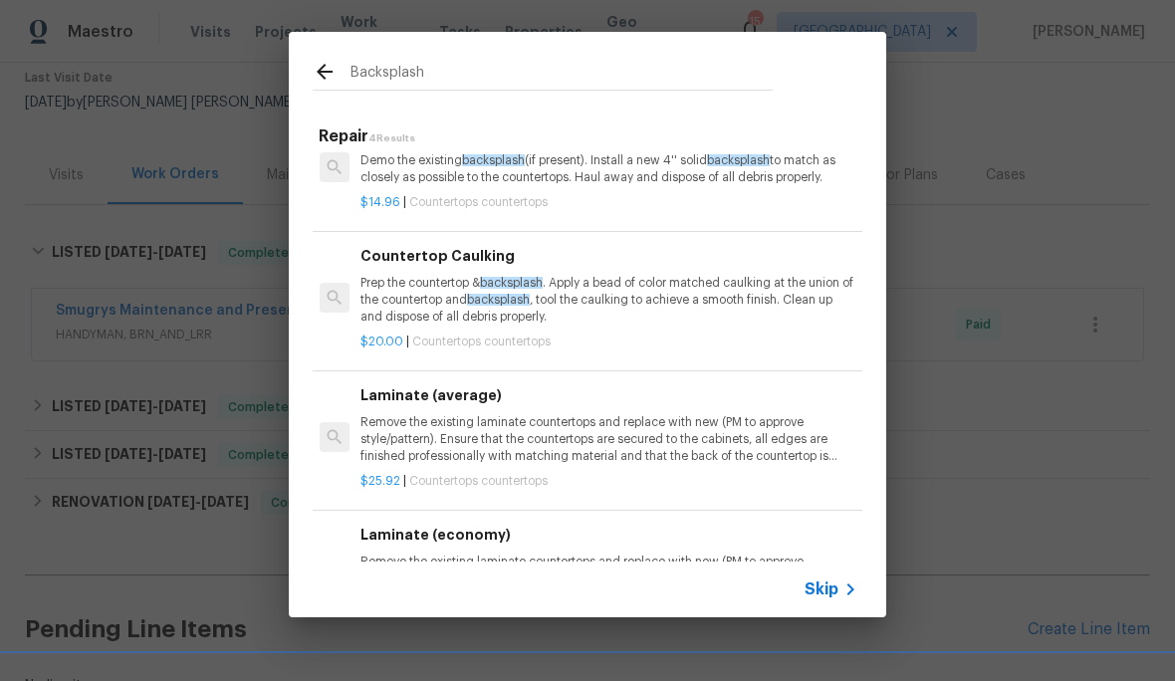
click at [609, 178] on p "Demo the existing backsplash (if present). Install a new 4'' solid backsplash t…" at bounding box center [607, 169] width 494 height 34
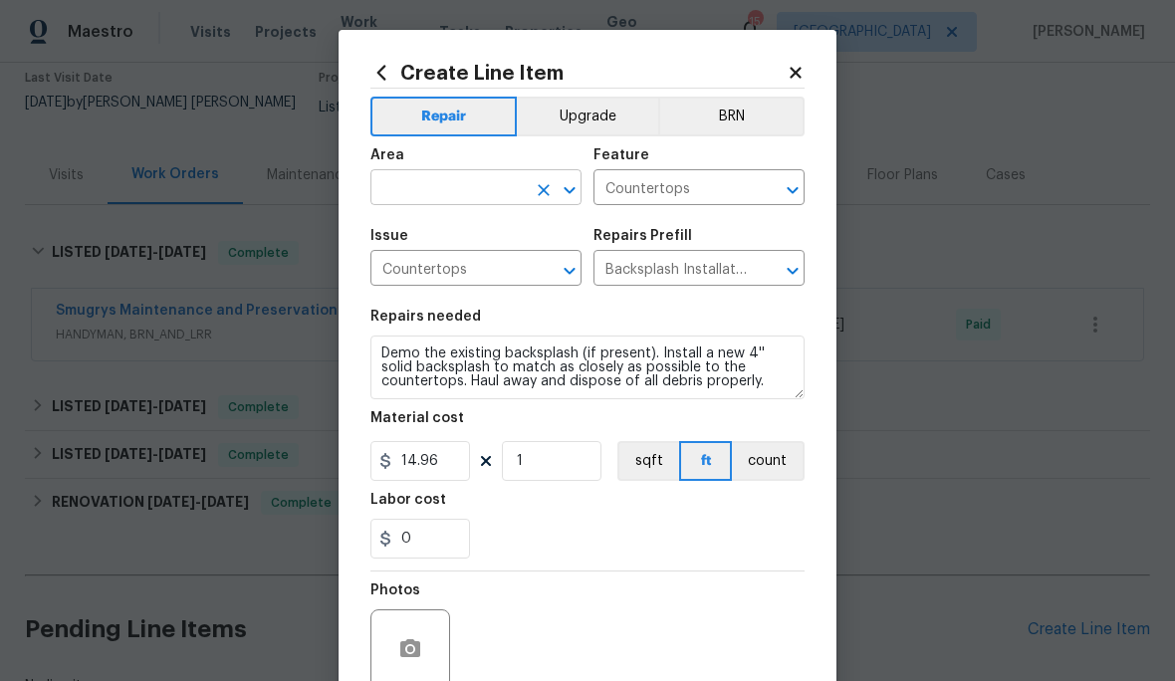
click at [475, 182] on input "text" at bounding box center [447, 189] width 155 height 31
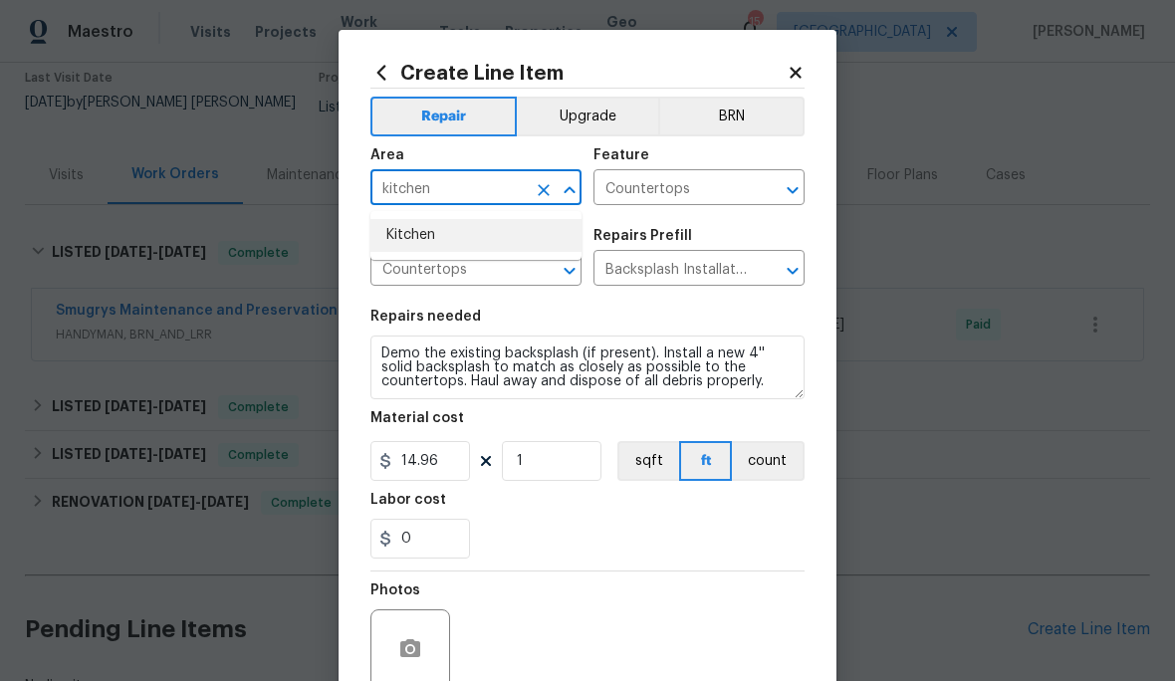
click at [482, 221] on li "Kitchen" at bounding box center [475, 235] width 211 height 33
type input "Kitchen"
click at [594, 118] on button "Upgrade" at bounding box center [588, 117] width 142 height 40
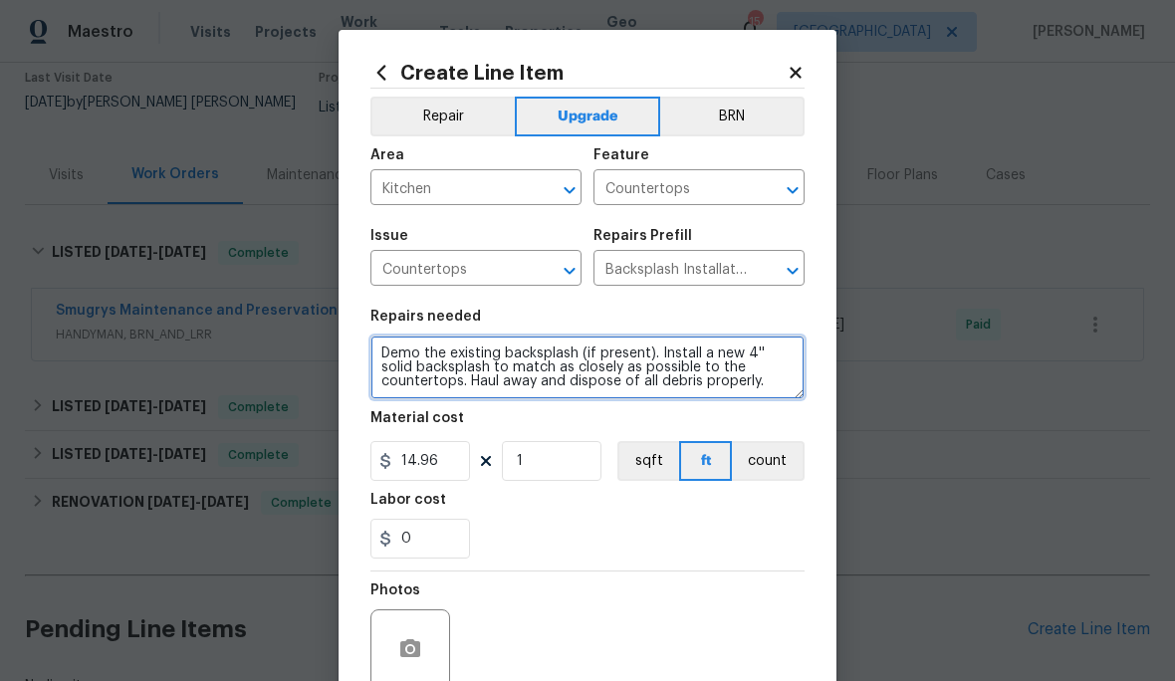
click at [713, 394] on textarea "Demo the existing backsplash (if present). Install a new 4'' solid backsplash t…" at bounding box center [587, 368] width 434 height 64
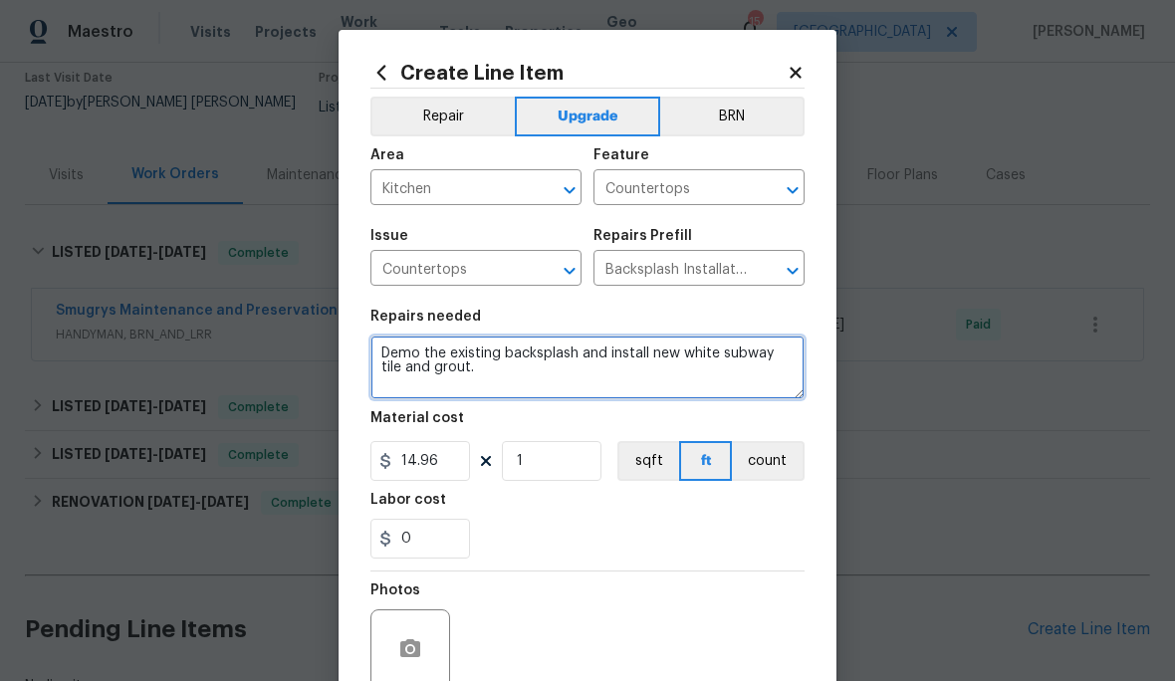
type textarea "Demo the existing backsplash and install new white subway tile and grout."
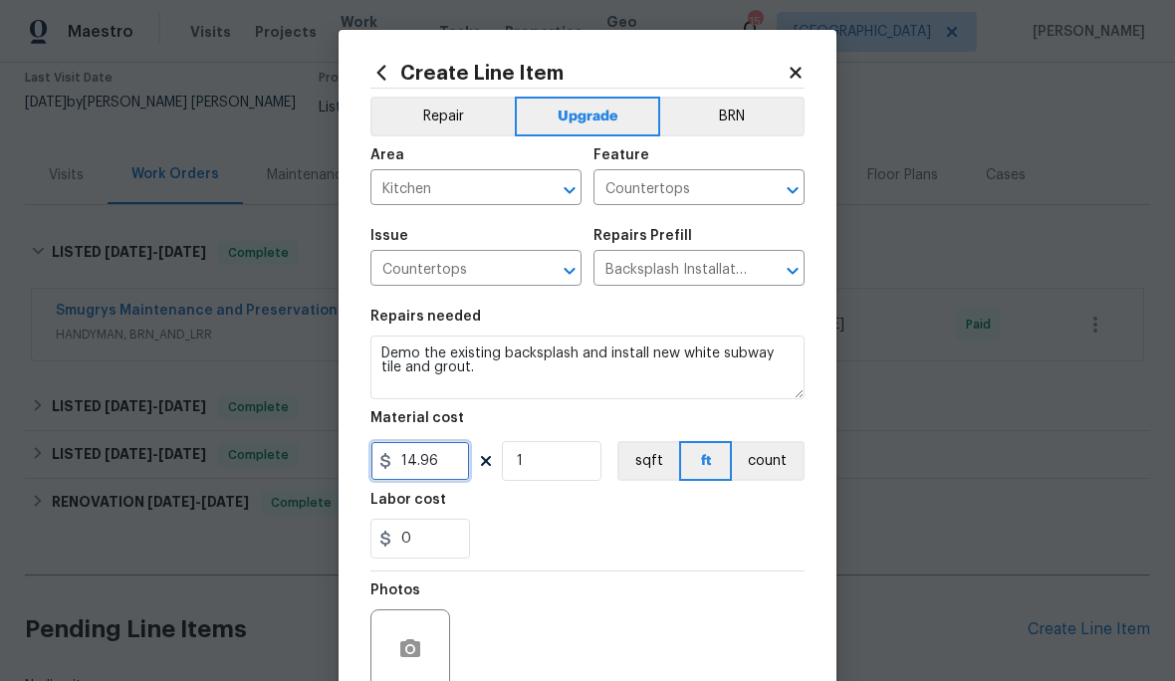
click at [441, 460] on input "14.96" at bounding box center [420, 461] width 100 height 40
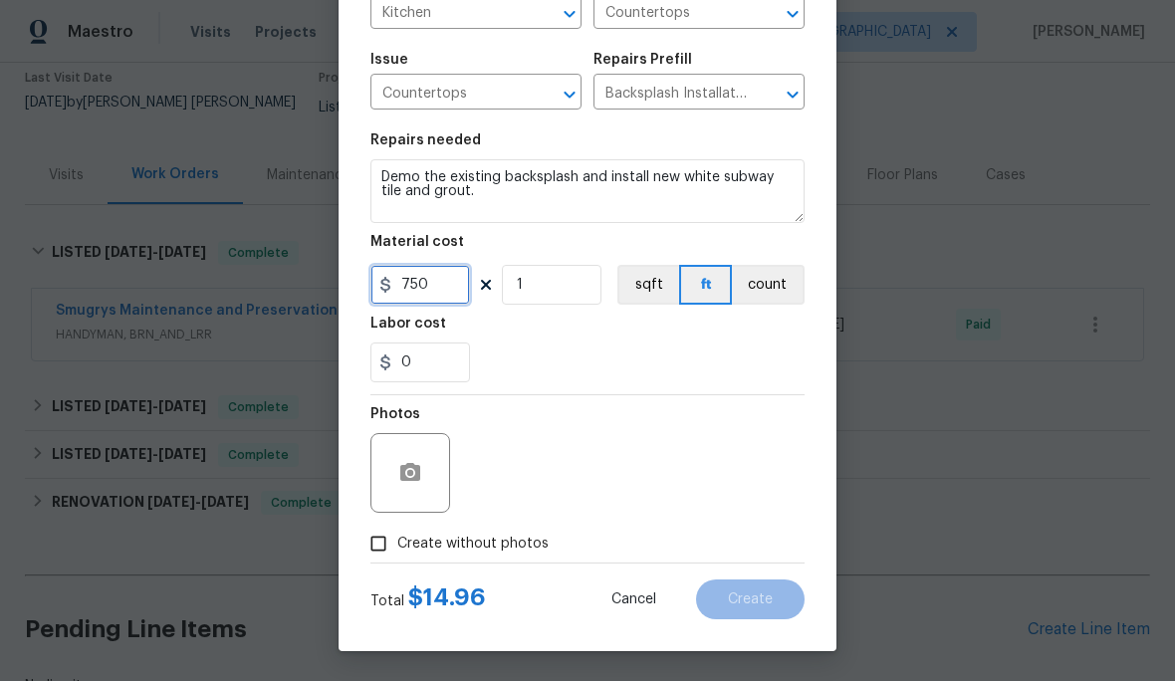
scroll to position [180, 0]
type input "750"
click at [501, 544] on span "Create without photos" at bounding box center [472, 544] width 151 height 21
click at [397, 544] on input "Create without photos" at bounding box center [378, 544] width 38 height 38
checkbox input "true"
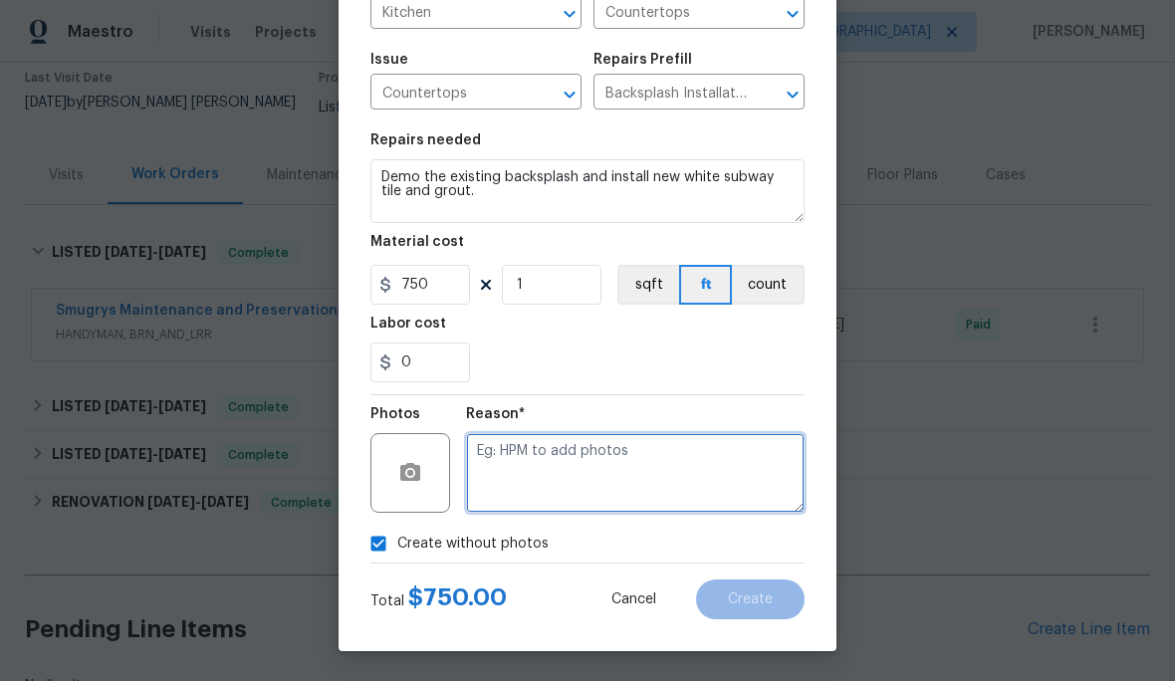
click at [655, 469] on textarea at bounding box center [635, 473] width 339 height 80
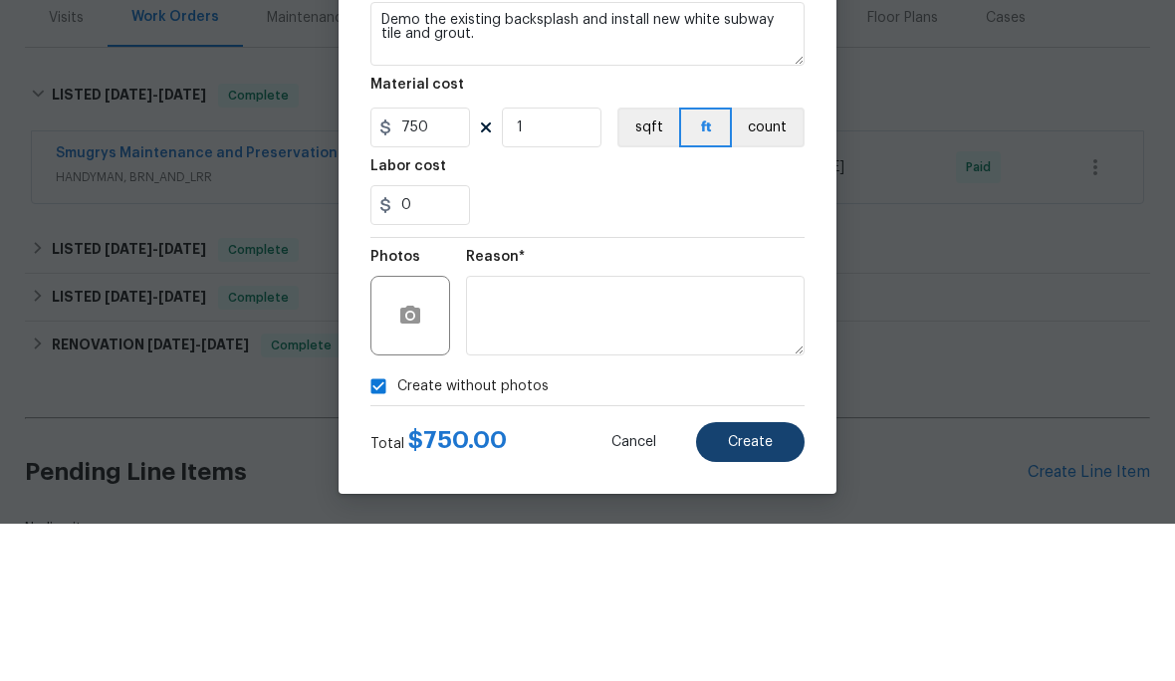
click at [761, 580] on button "Create" at bounding box center [750, 600] width 109 height 40
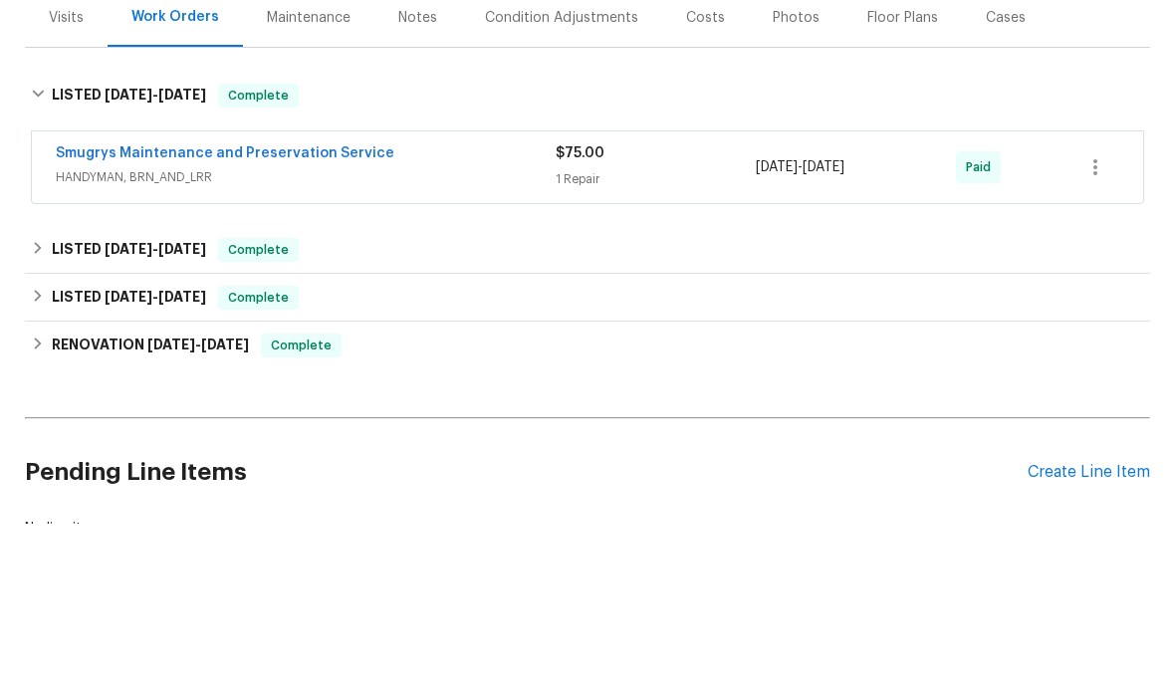
scroll to position [82, 0]
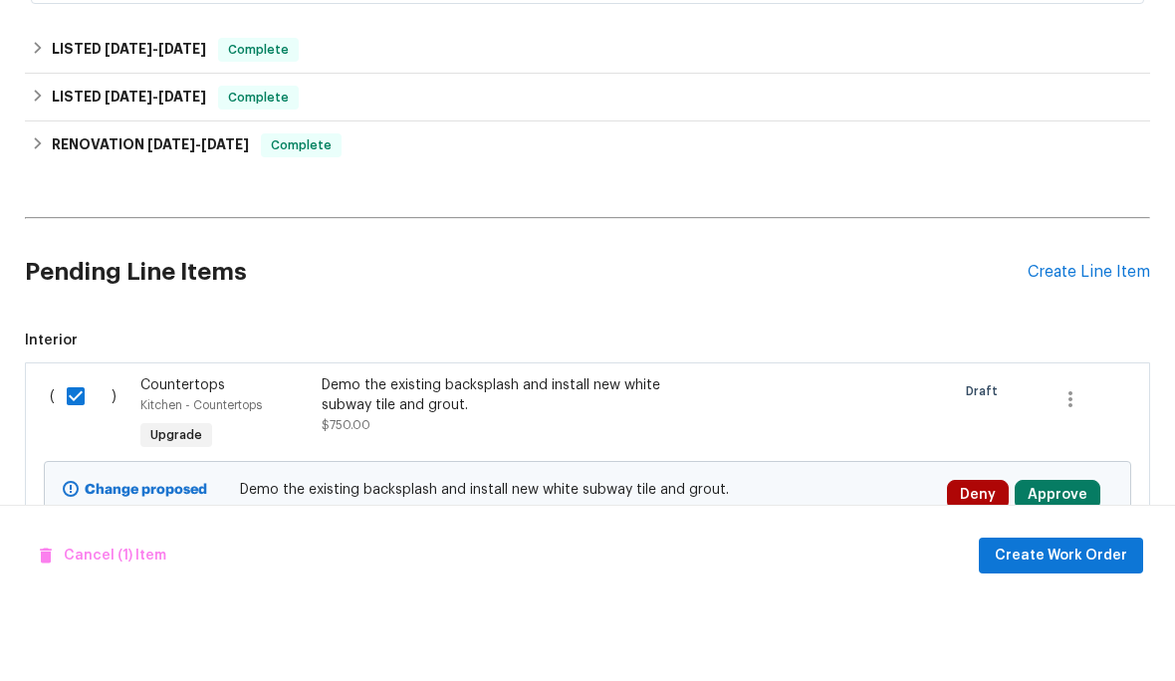
scroll to position [452, 0]
click at [1076, 556] on button "Approve" at bounding box center [1058, 571] width 86 height 30
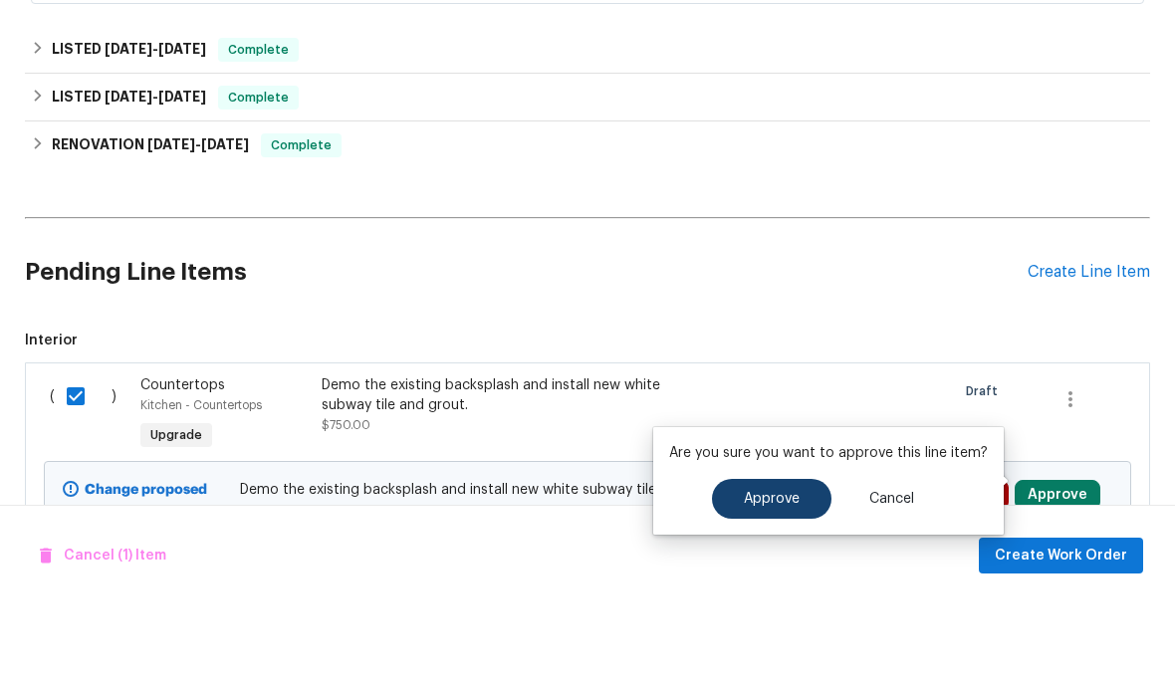
click at [795, 568] on span "Approve" at bounding box center [772, 575] width 56 height 15
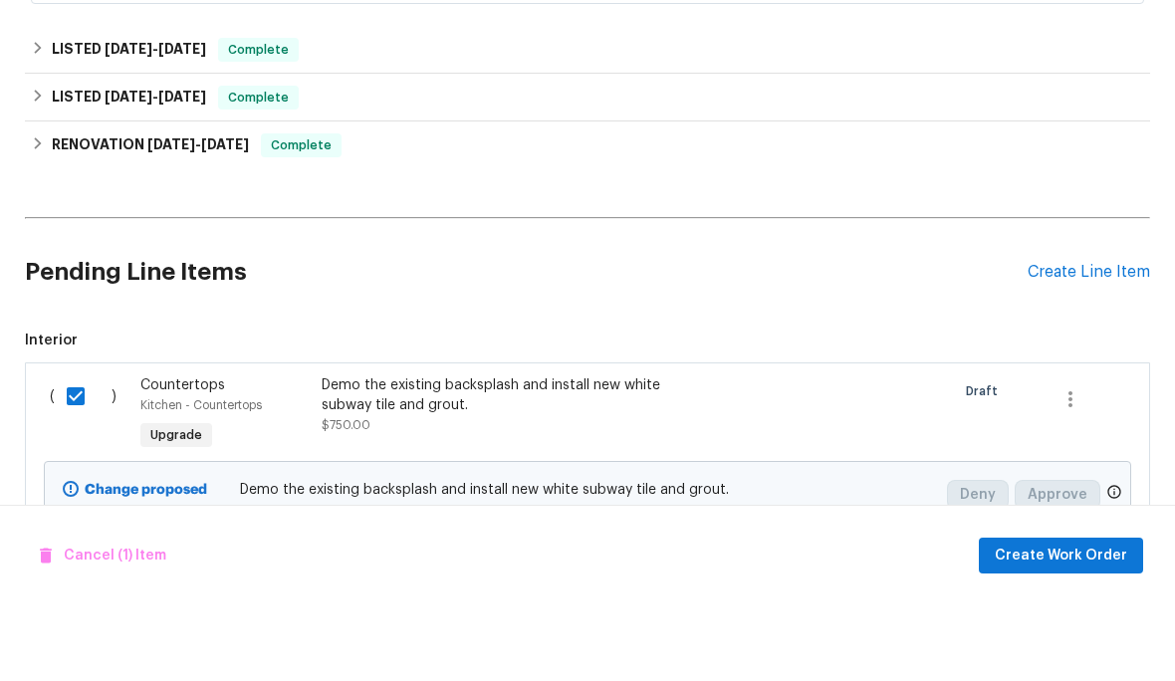
checkbox input "false"
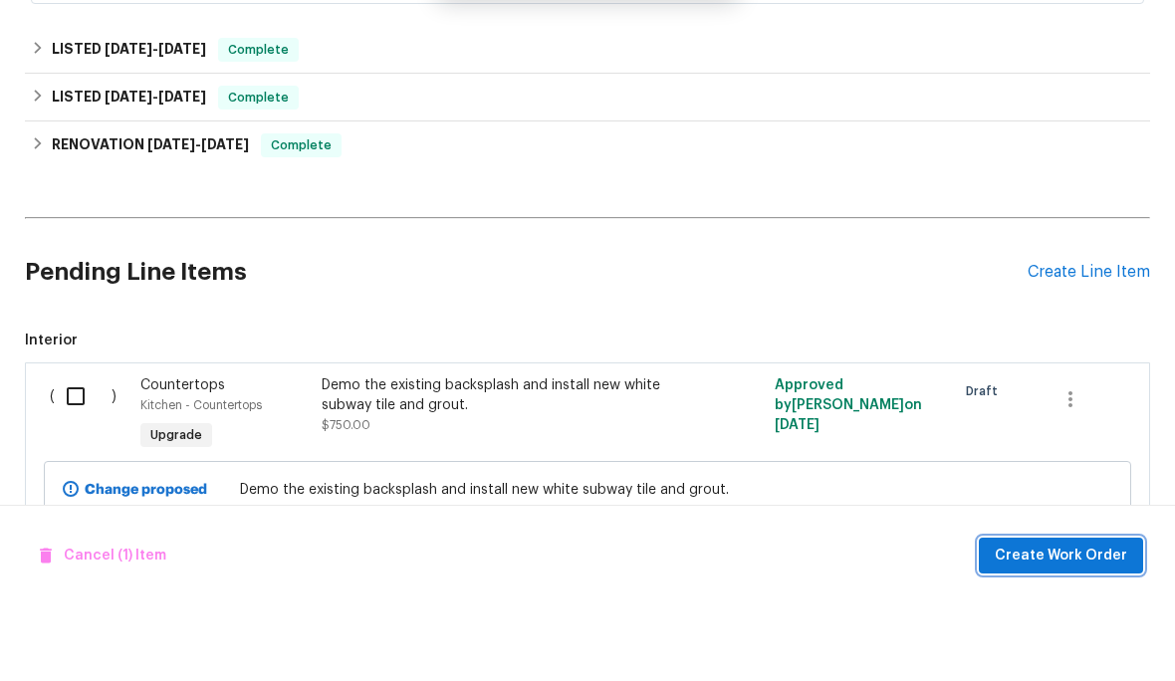
click at [1081, 619] on span "Create Work Order" at bounding box center [1061, 631] width 132 height 25
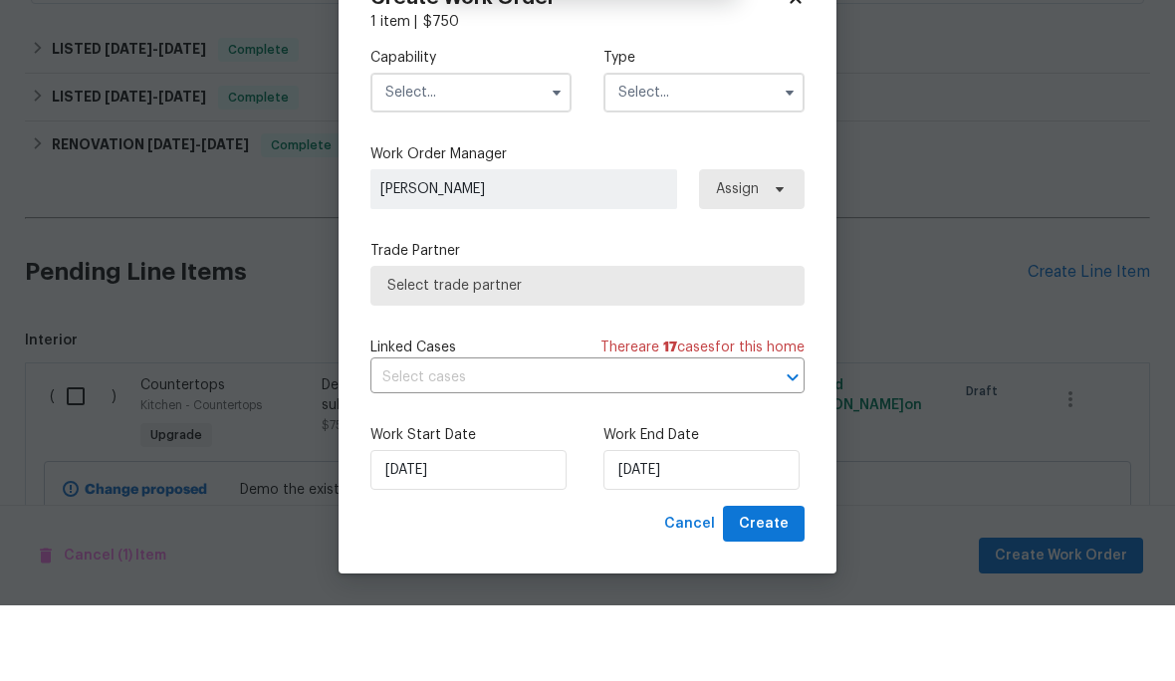
click at [496, 148] on input "text" at bounding box center [470, 168] width 201 height 40
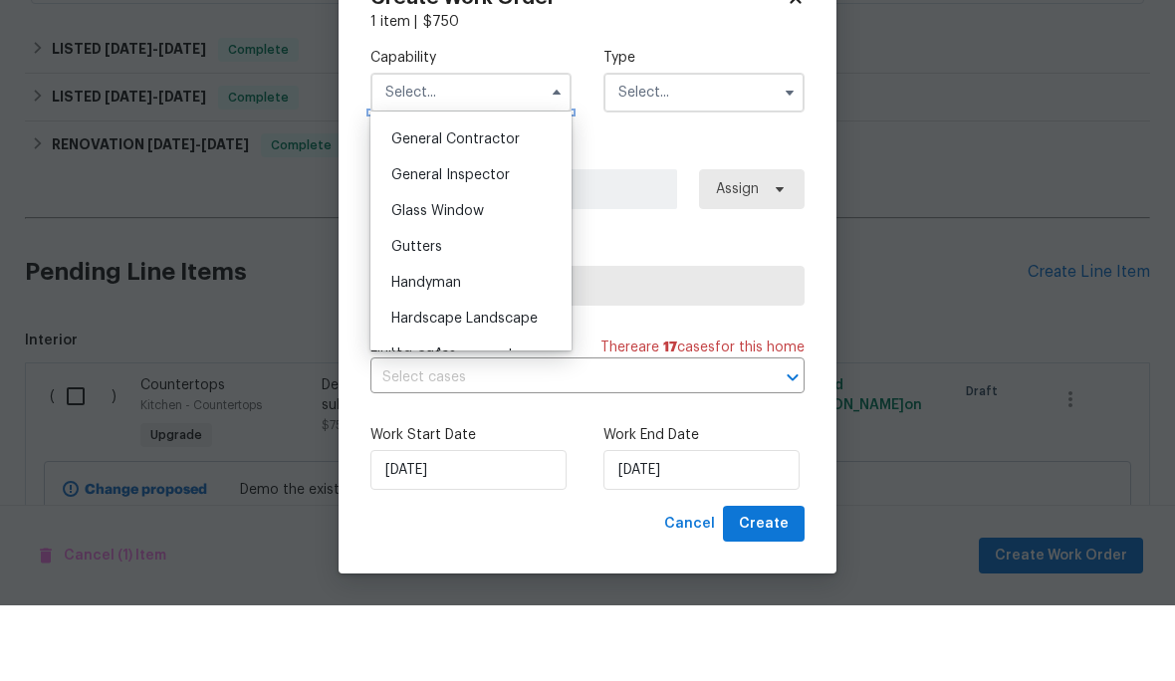
scroll to position [951, 0]
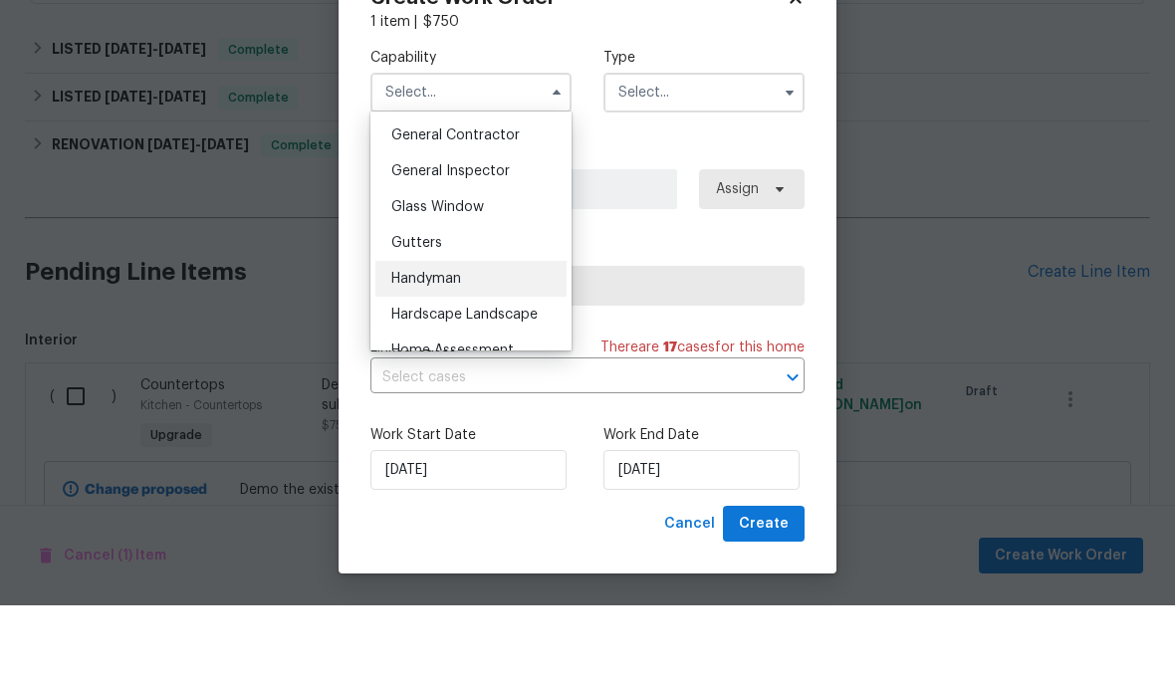
click at [502, 337] on div "Handyman" at bounding box center [470, 355] width 191 height 36
type input "Handyman"
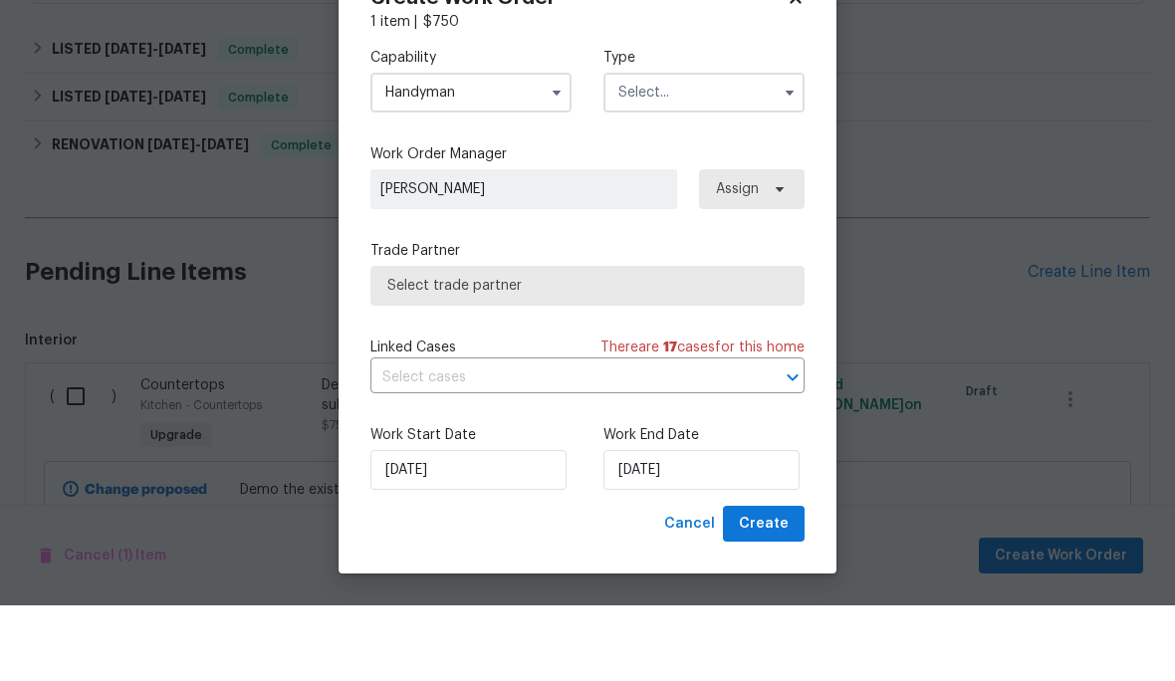
click at [691, 148] on input "text" at bounding box center [703, 168] width 201 height 40
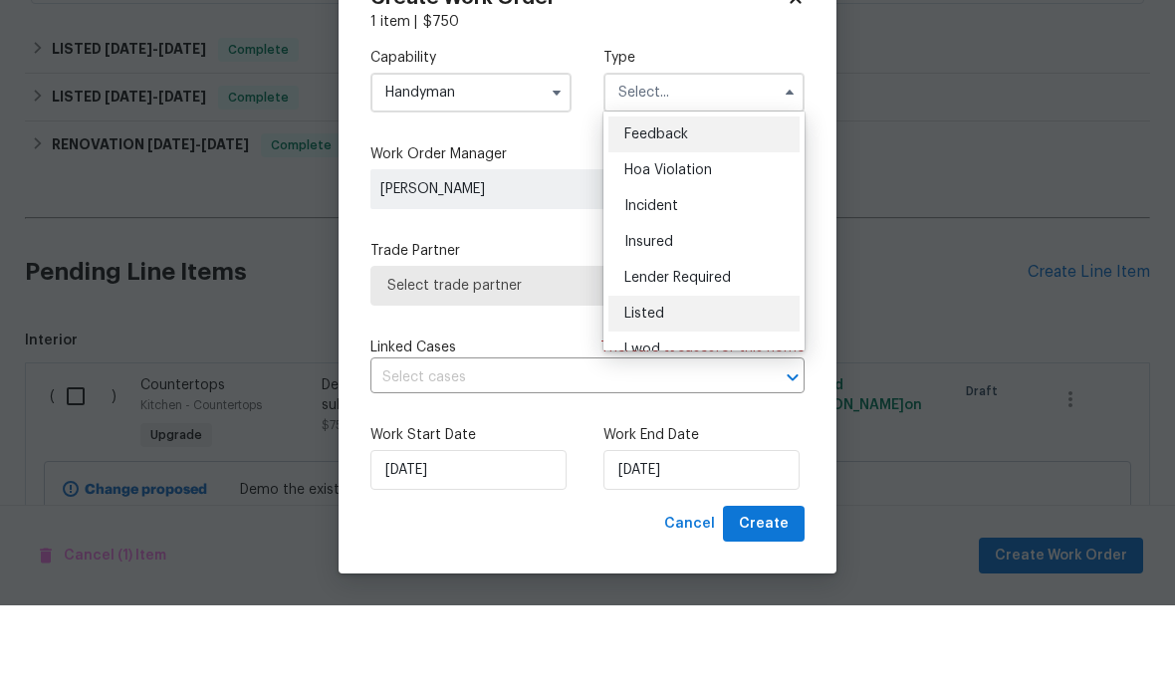
click at [706, 371] on div "Listed" at bounding box center [703, 389] width 191 height 36
type input "Listed"
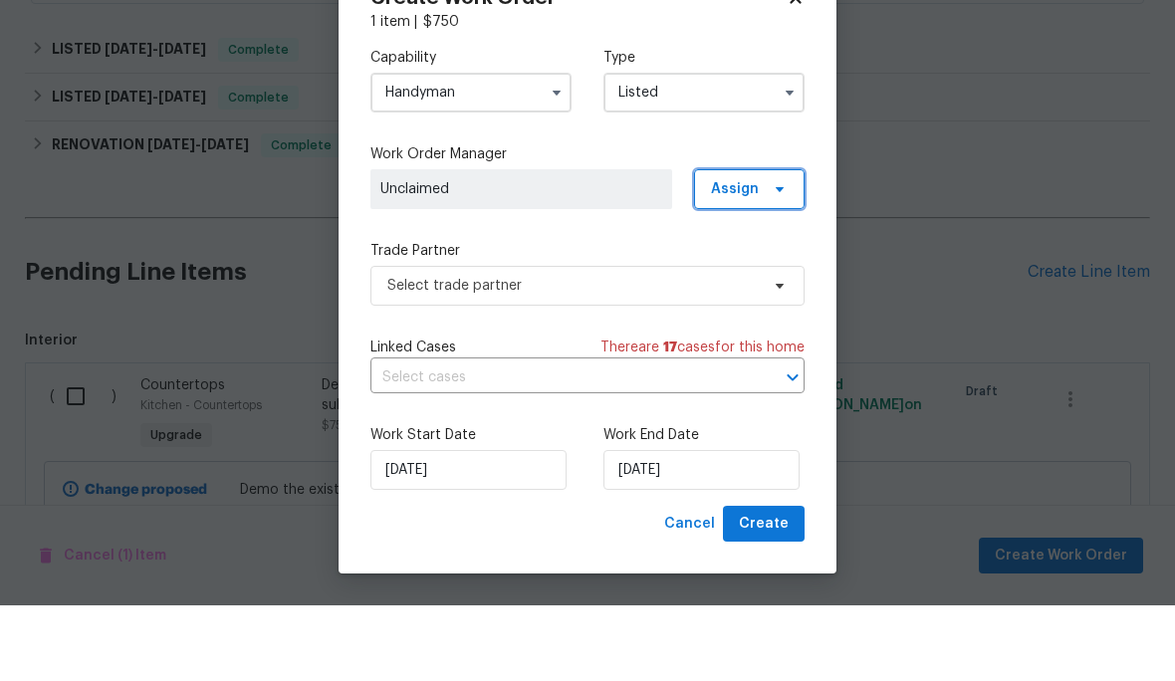
click at [774, 245] on span "Assign" at bounding box center [749, 265] width 111 height 40
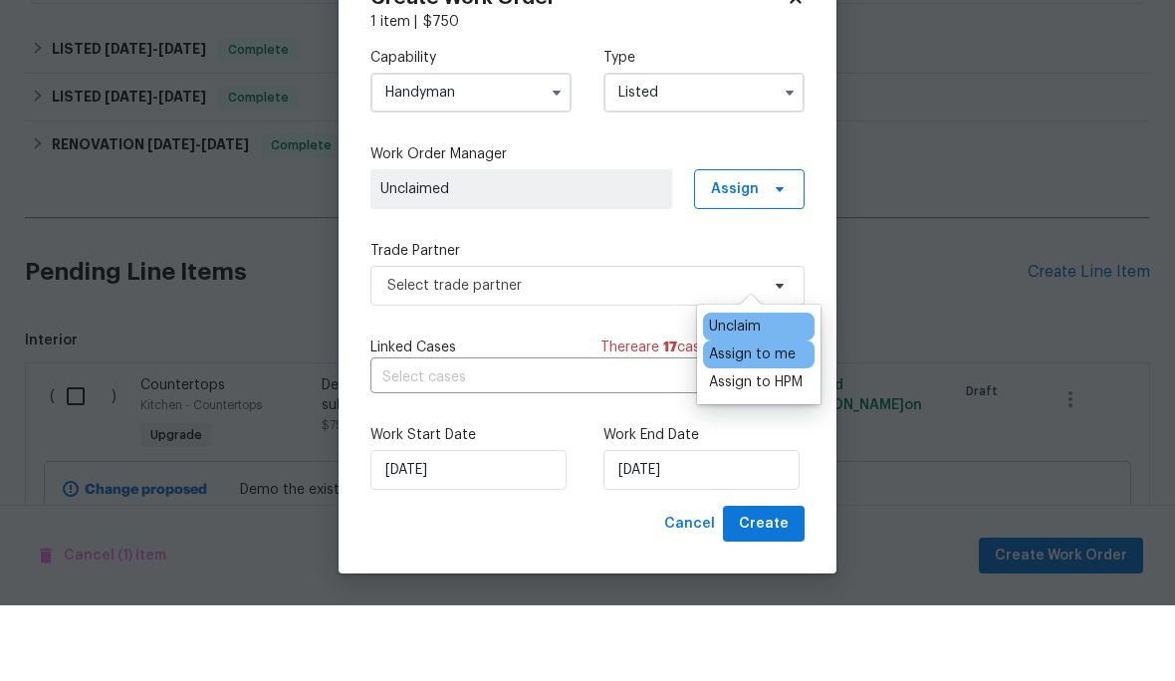
click at [776, 420] on div "Assign to me" at bounding box center [752, 430] width 87 height 20
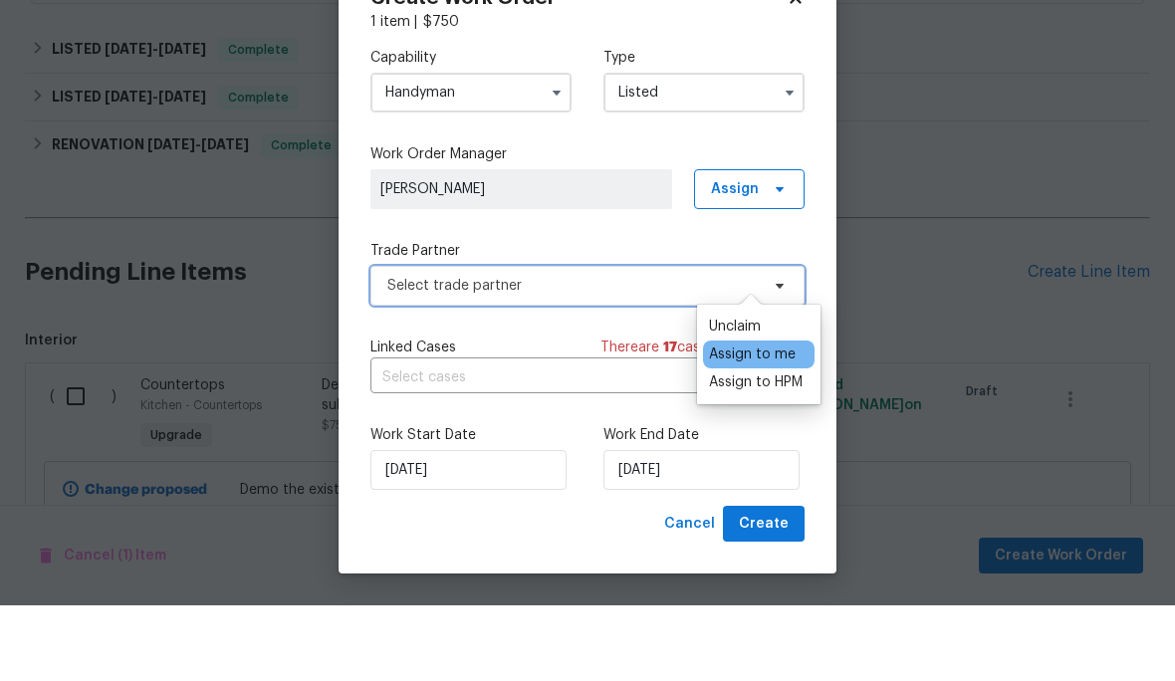
click at [566, 351] on span "Select trade partner" at bounding box center [572, 361] width 371 height 20
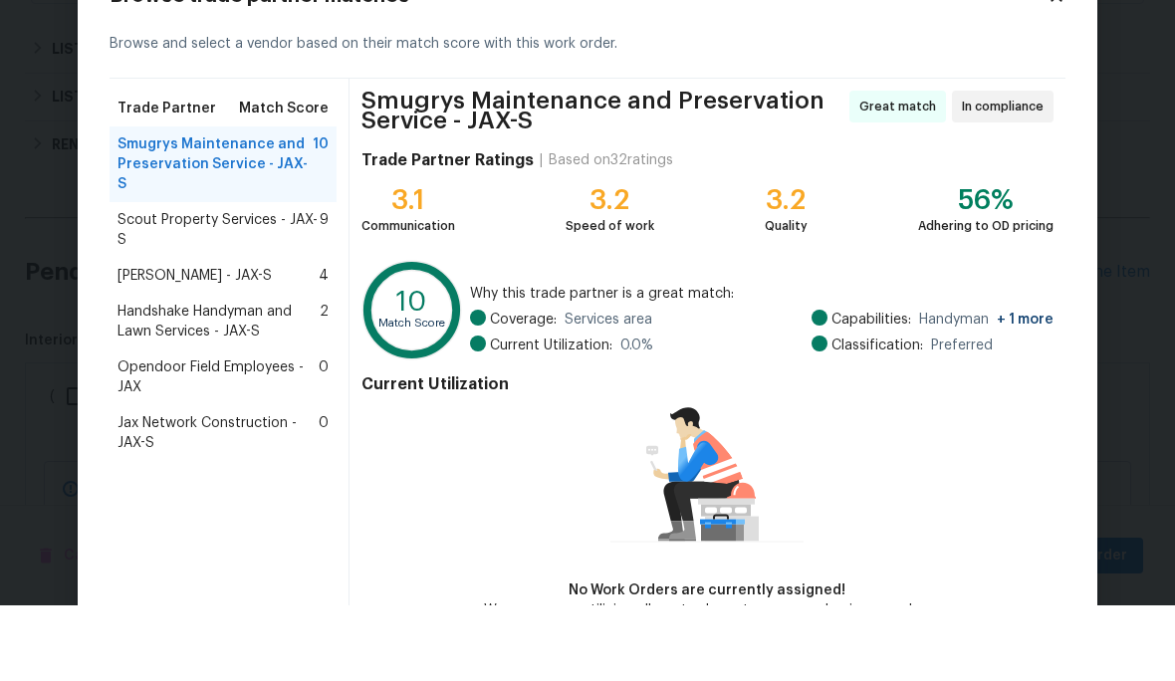
click at [236, 286] on span "Scout Property Services - JAX-S" at bounding box center [218, 306] width 202 height 40
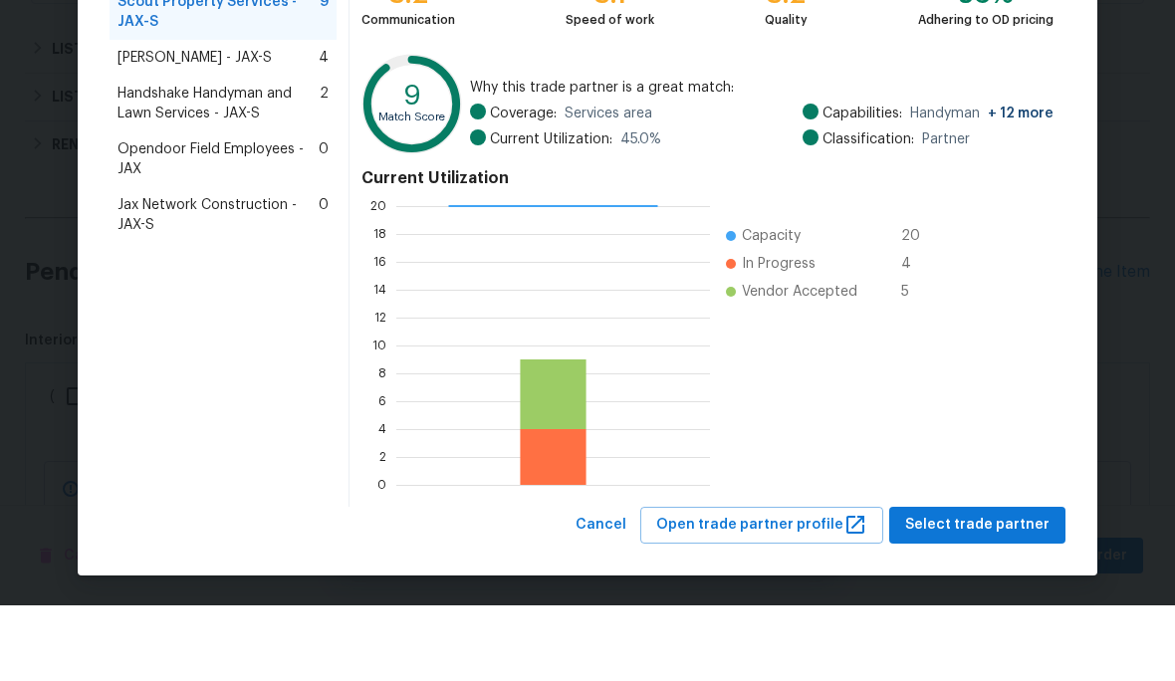
scroll to position [197, 0]
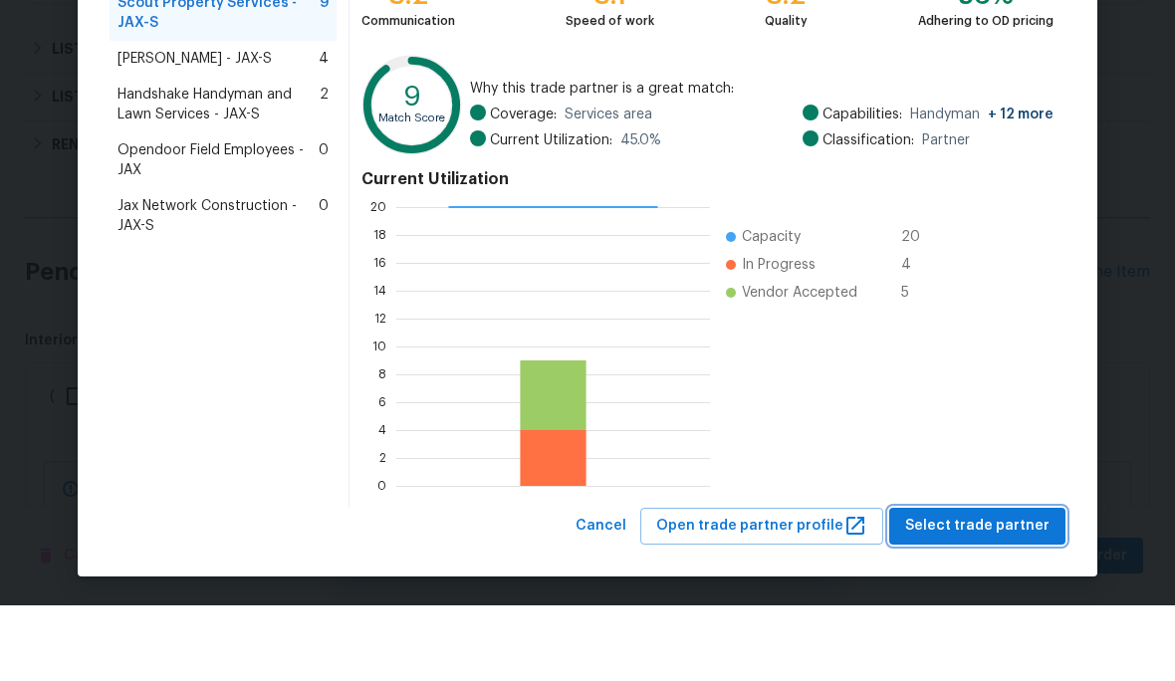
click at [1003, 589] on span "Select trade partner" at bounding box center [977, 601] width 144 height 25
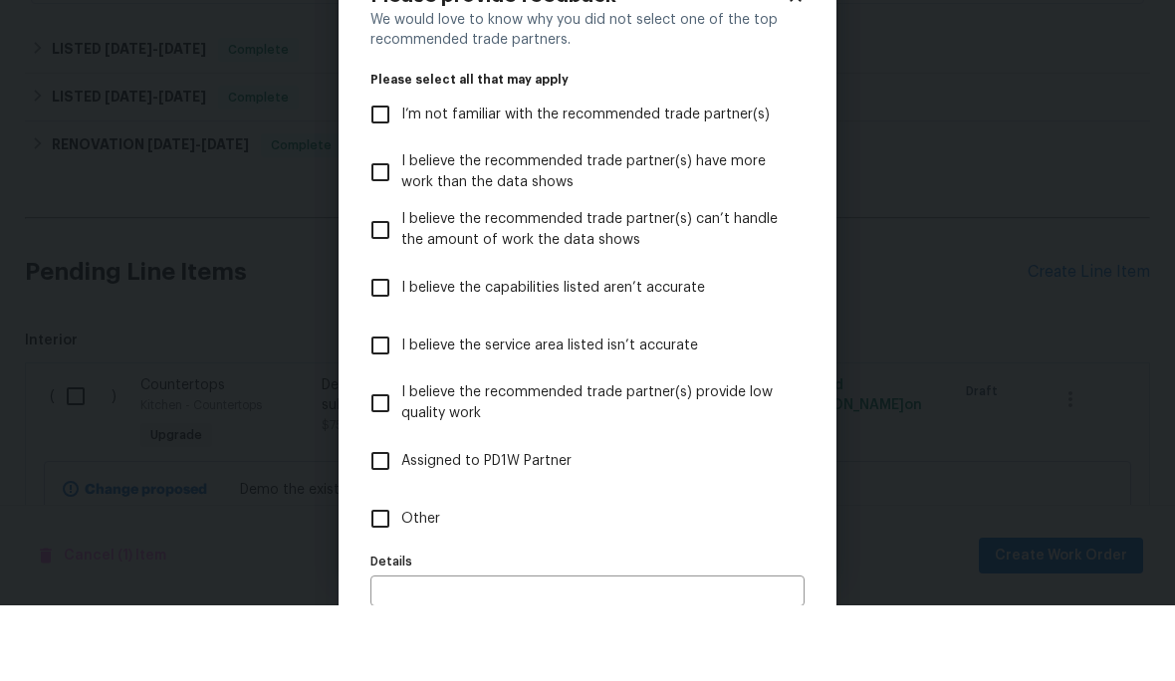
scroll to position [0, 0]
click at [512, 335] on label "I believe the capabilities listed aren’t accurate" at bounding box center [573, 364] width 429 height 58
click at [401, 343] on input "I believe the capabilities listed aren’t accurate" at bounding box center [380, 364] width 42 height 42
checkbox input "true"
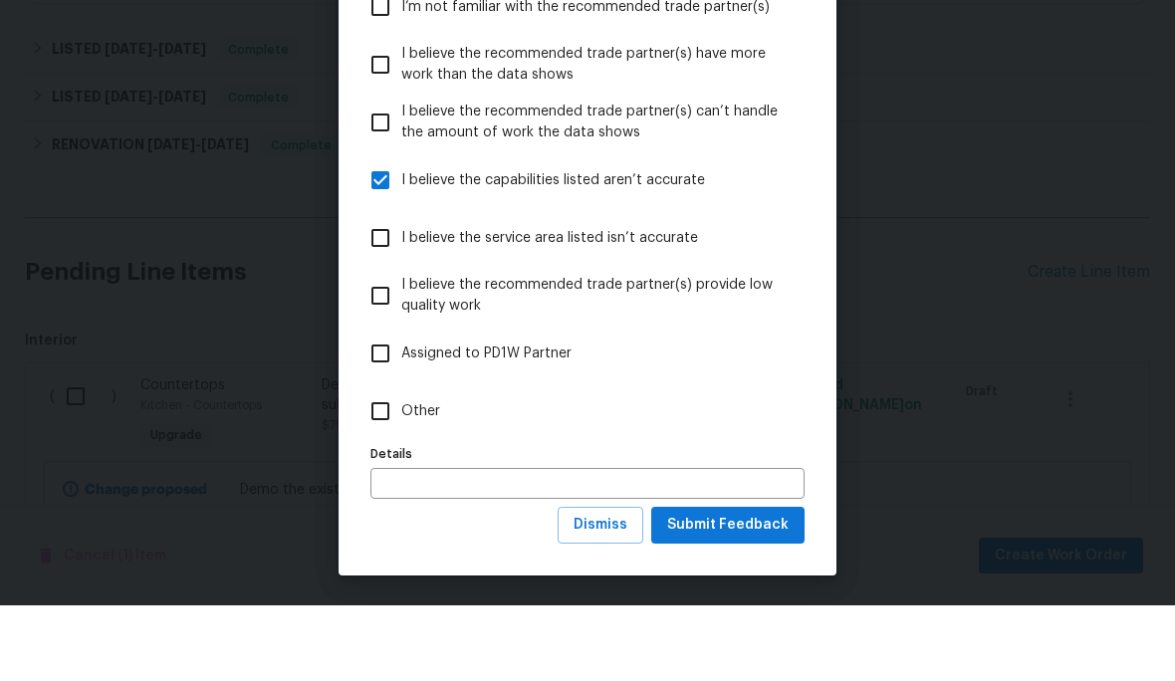
scroll to position [109, 0]
click at [611, 588] on span "Dismiss" at bounding box center [601, 600] width 54 height 25
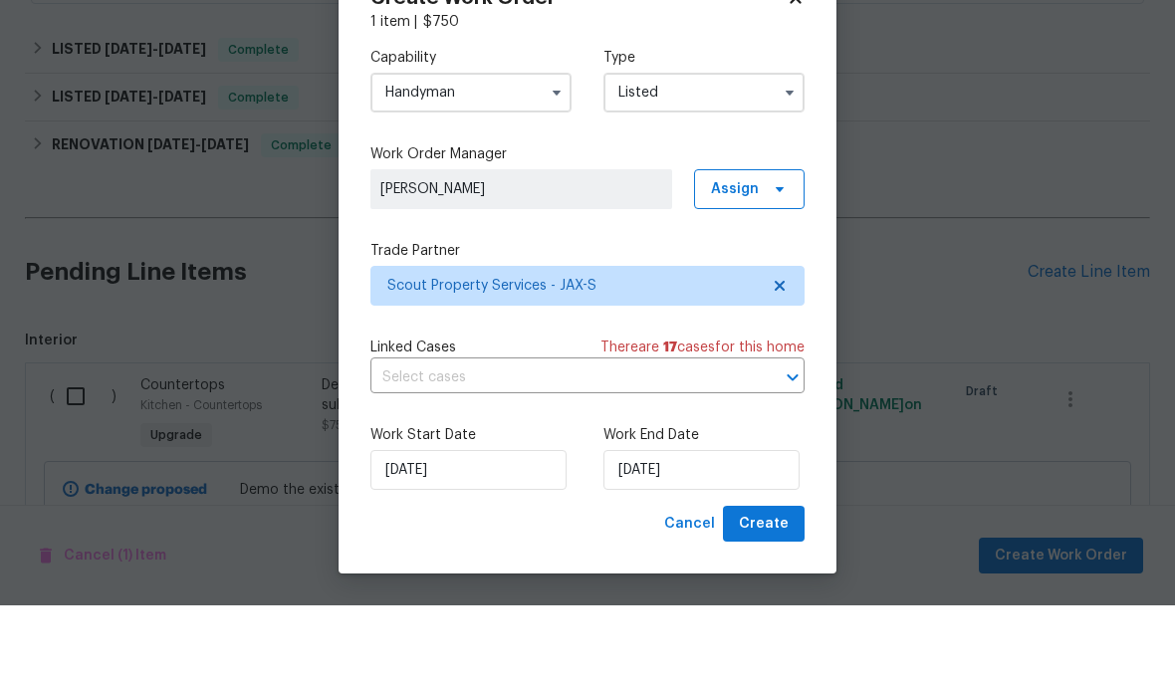
scroll to position [0, 0]
click at [692, 526] on input "[DATE]" at bounding box center [701, 546] width 196 height 40
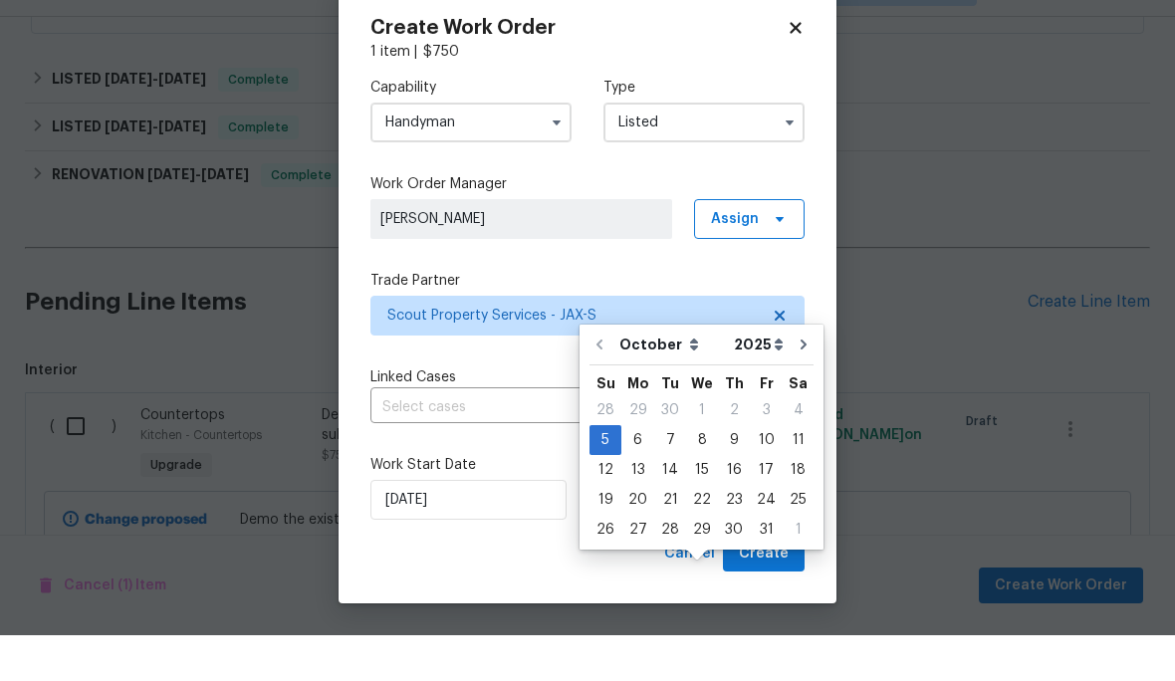
scroll to position [82, 0]
click at [732, 502] on div "16" at bounding box center [734, 516] width 32 height 28
type input "[DATE]"
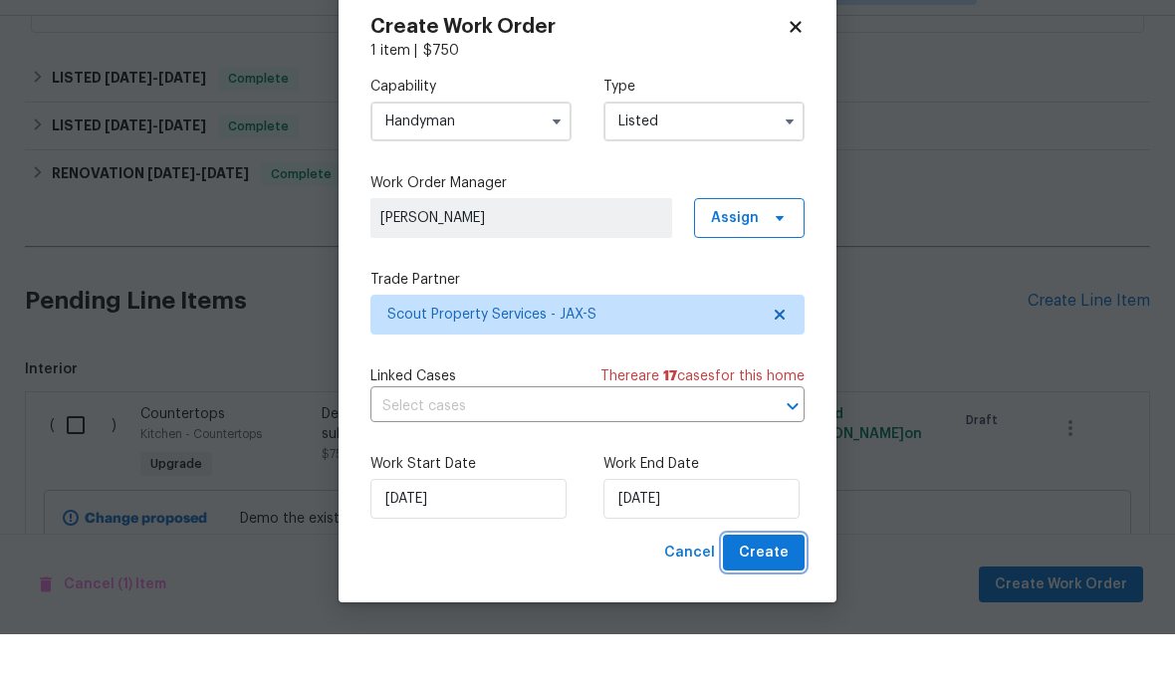
click at [779, 587] on span "Create" at bounding box center [764, 599] width 50 height 25
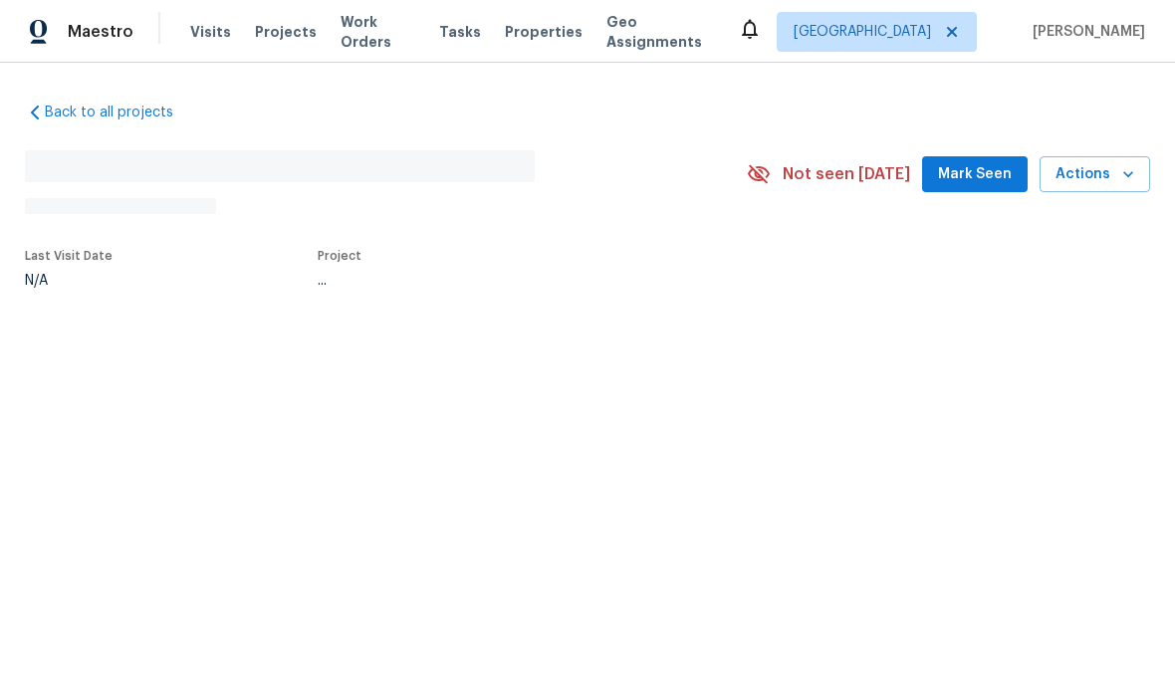
scroll to position [-69, 0]
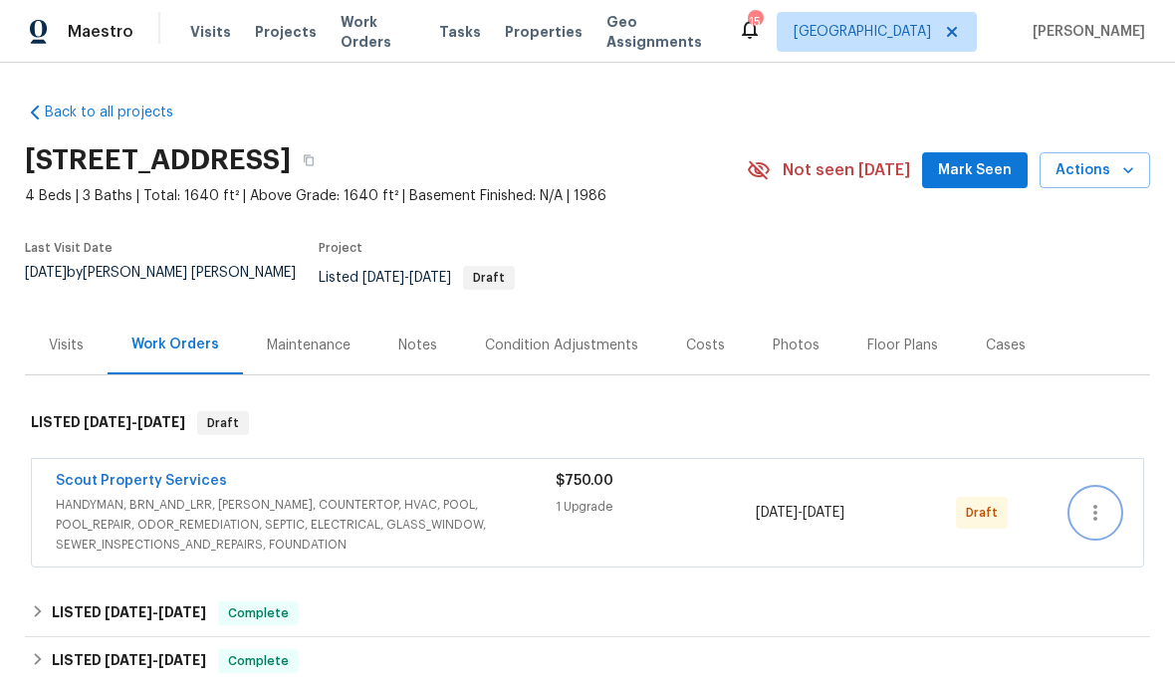
click at [1105, 507] on icon "button" at bounding box center [1095, 513] width 24 height 24
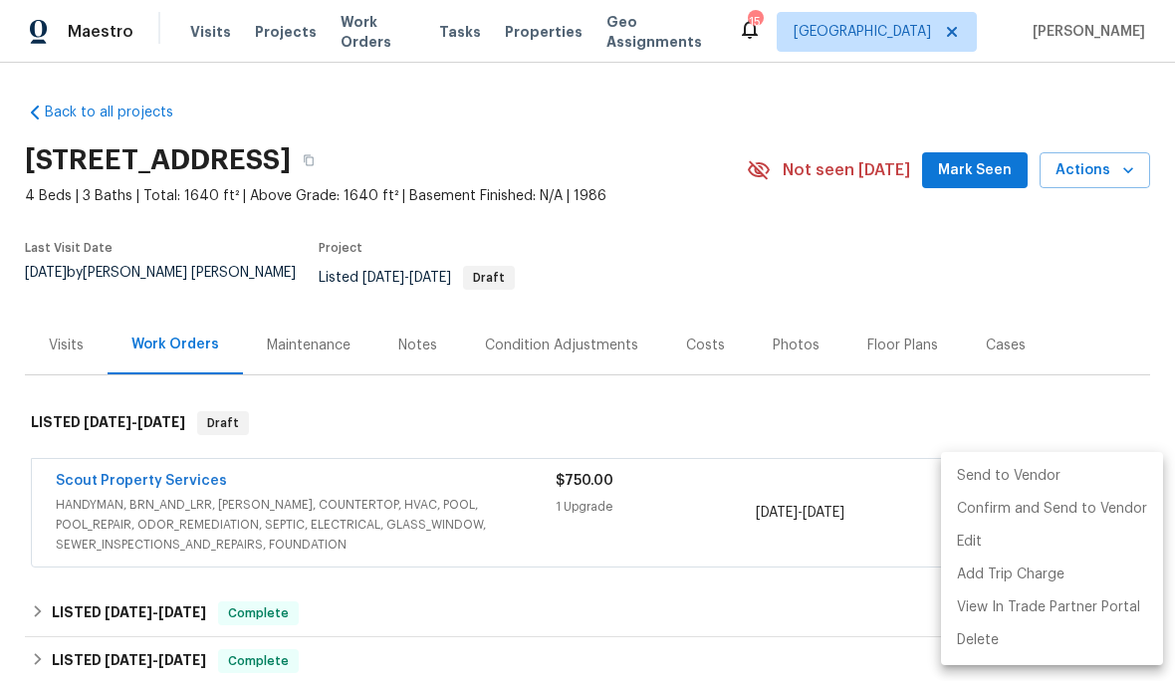
click at [1051, 475] on li "Send to Vendor" at bounding box center [1052, 476] width 222 height 33
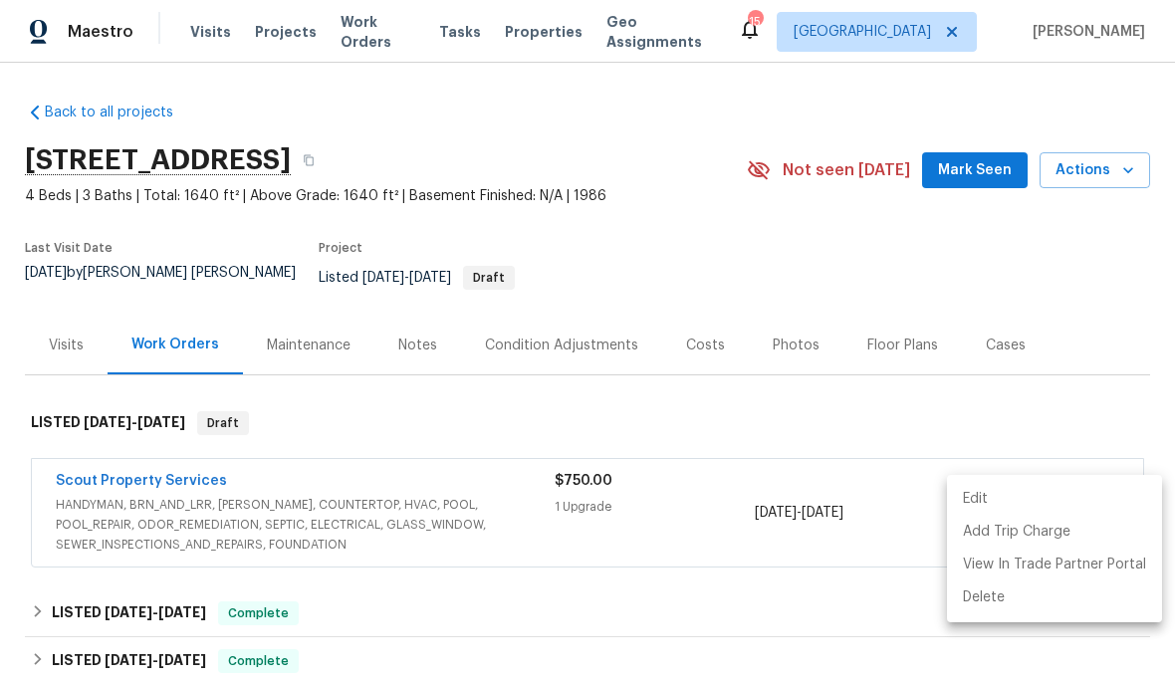
click at [112, 464] on div at bounding box center [587, 340] width 1175 height 681
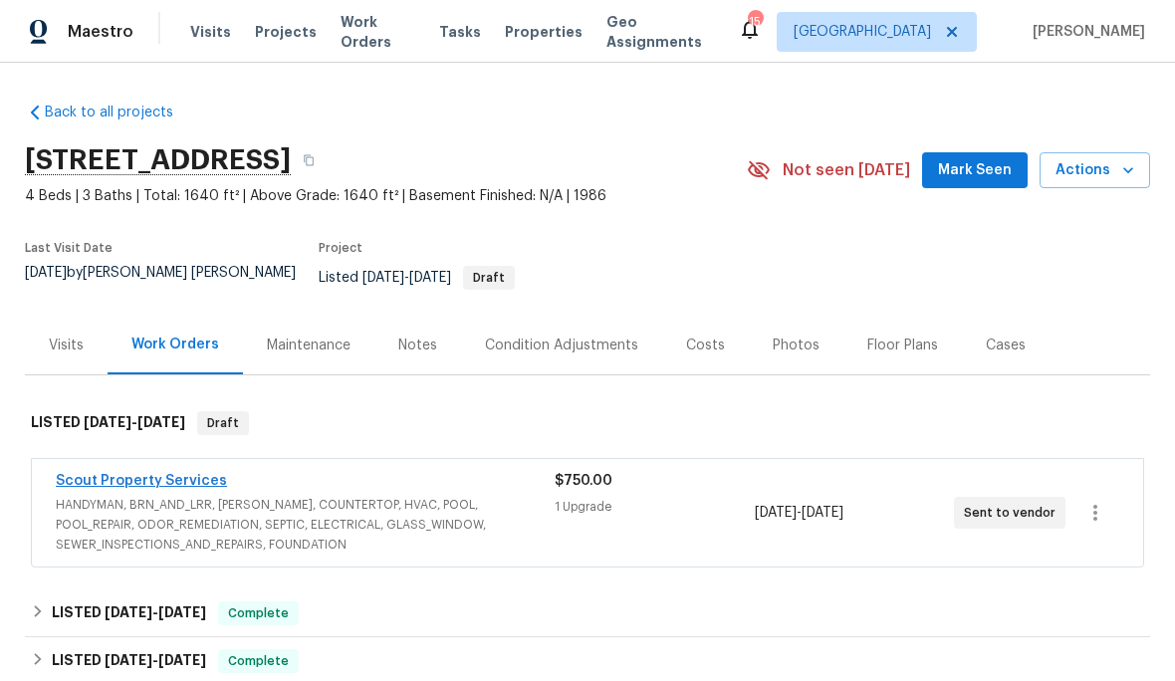
click at [94, 474] on link "Scout Property Services" at bounding box center [141, 481] width 171 height 14
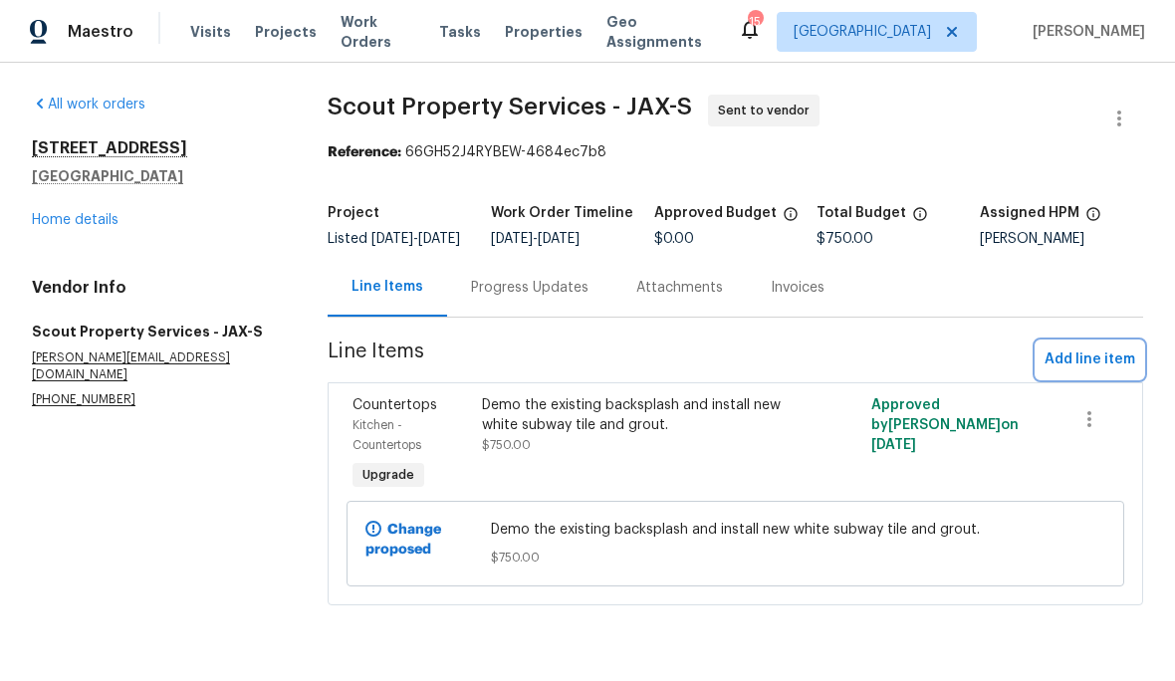
click at [1106, 371] on span "Add line item" at bounding box center [1090, 360] width 91 height 25
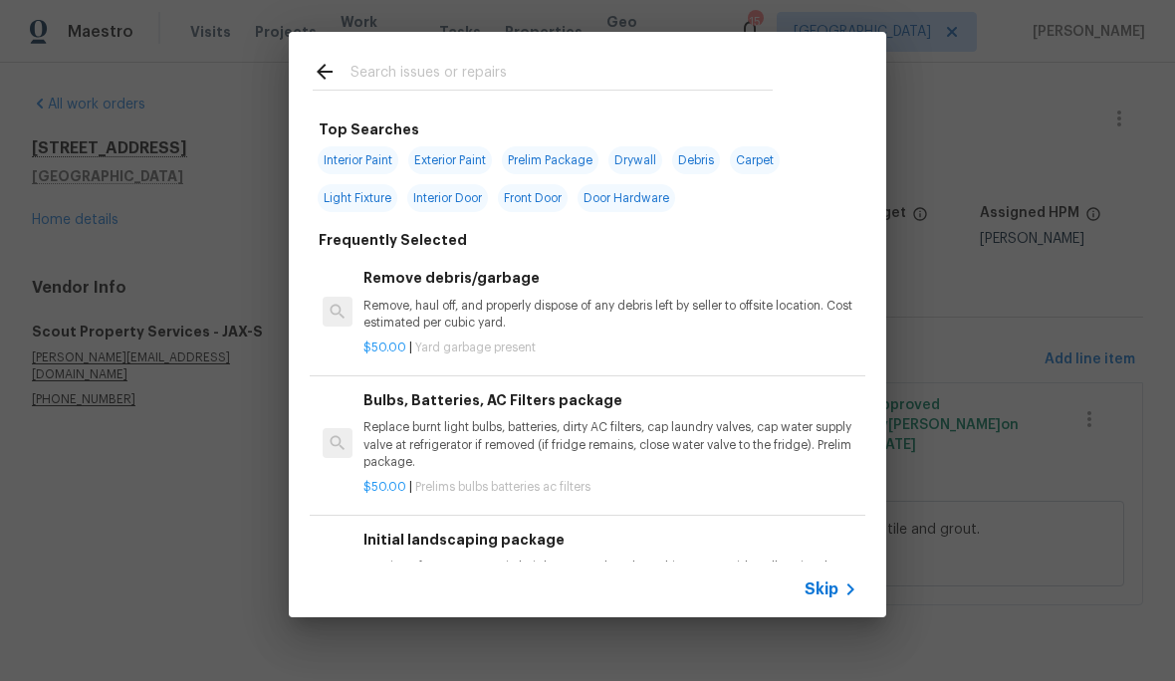
click at [629, 78] on input "text" at bounding box center [561, 75] width 422 height 30
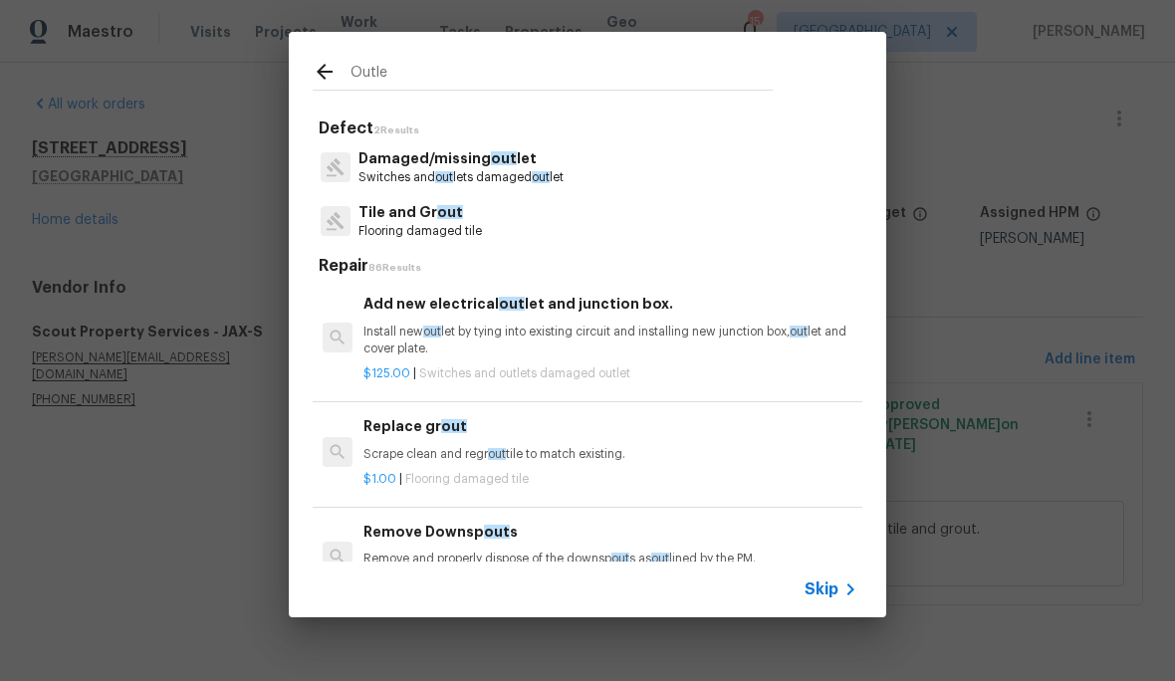
type input "Outlet"
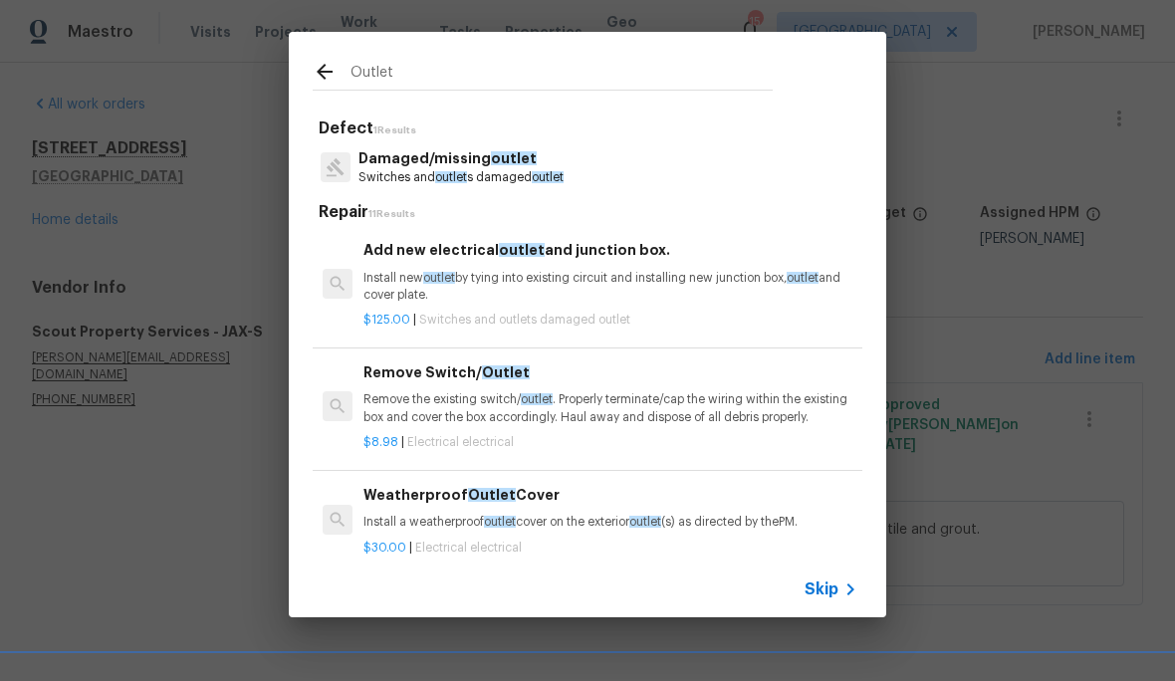
click at [518, 174] on p "Switches and outlet s damaged outlet" at bounding box center [460, 177] width 205 height 17
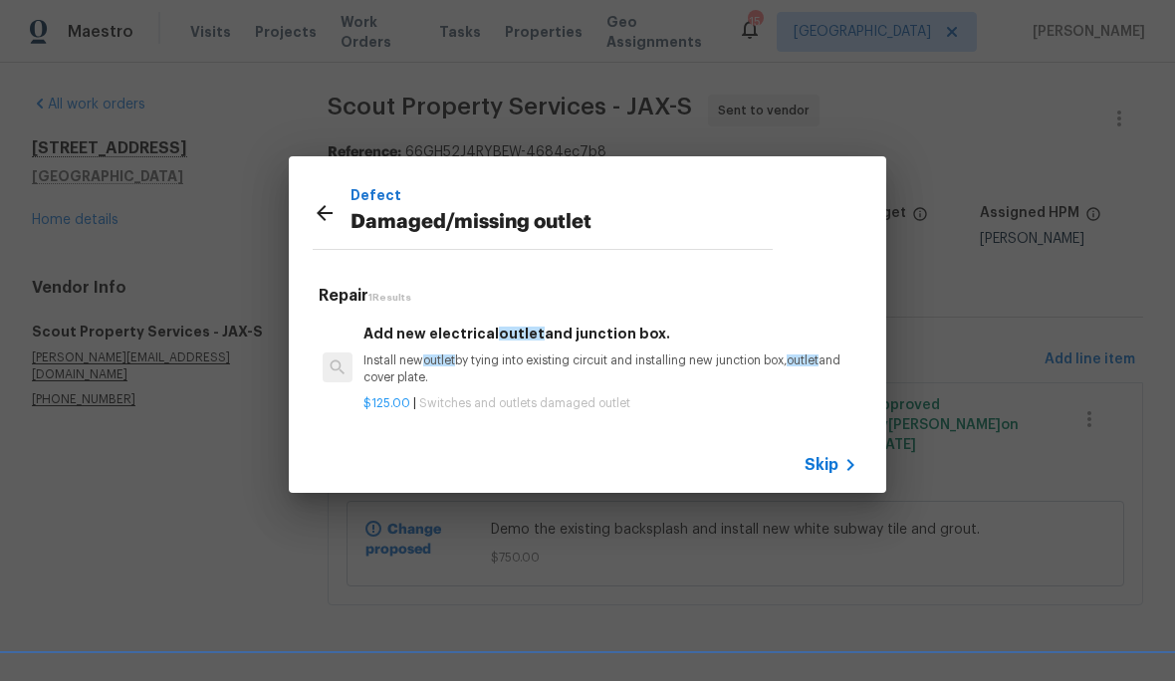
click at [611, 363] on p "Install new outlet by tying into existing circuit and installing new junction b…" at bounding box center [610, 369] width 494 height 34
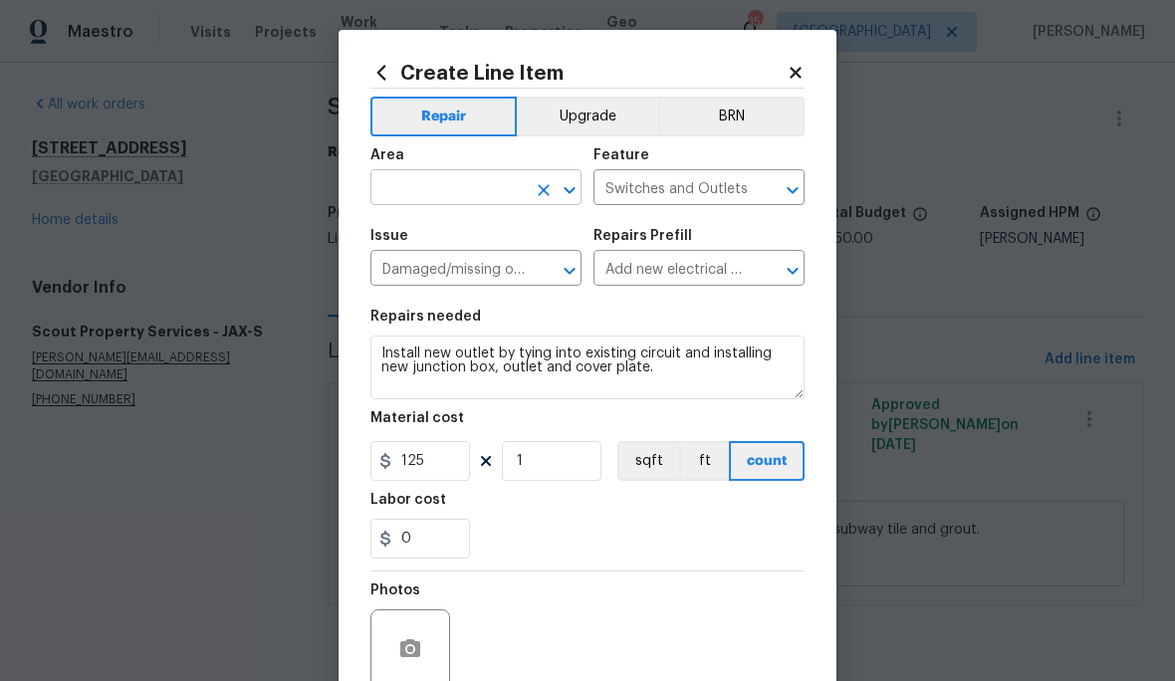
click at [443, 177] on input "text" at bounding box center [447, 189] width 155 height 31
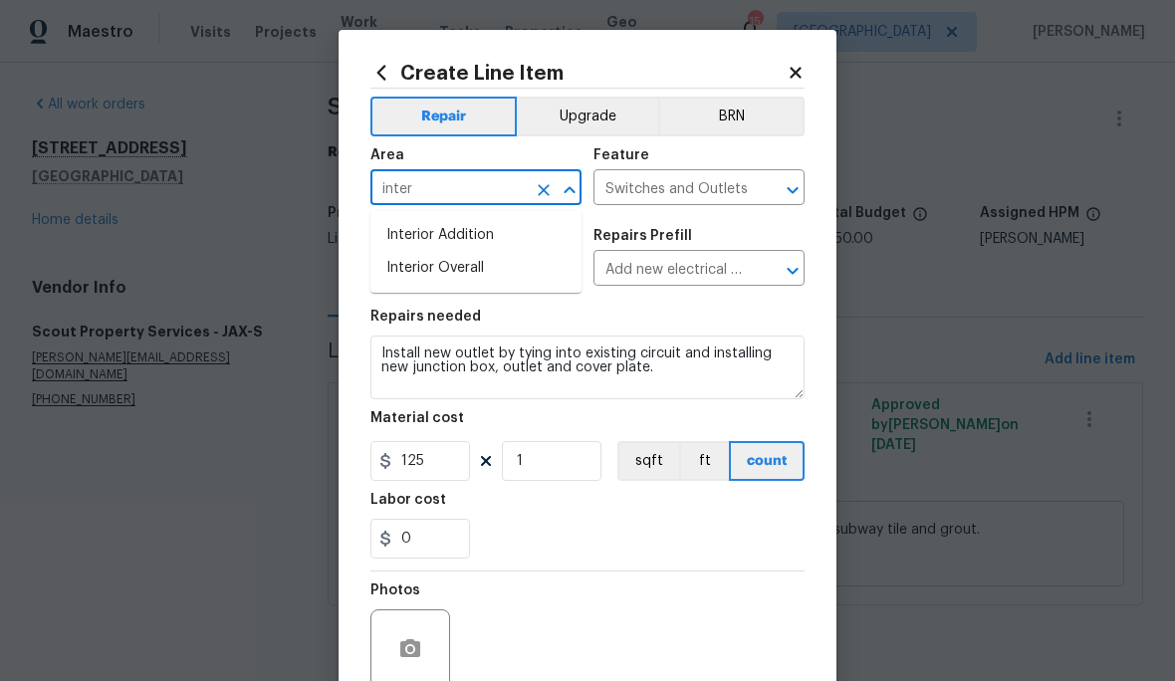
click at [503, 267] on li "Interior Overall" at bounding box center [475, 268] width 211 height 33
click at [513, 235] on div "Issue" at bounding box center [475, 242] width 211 height 26
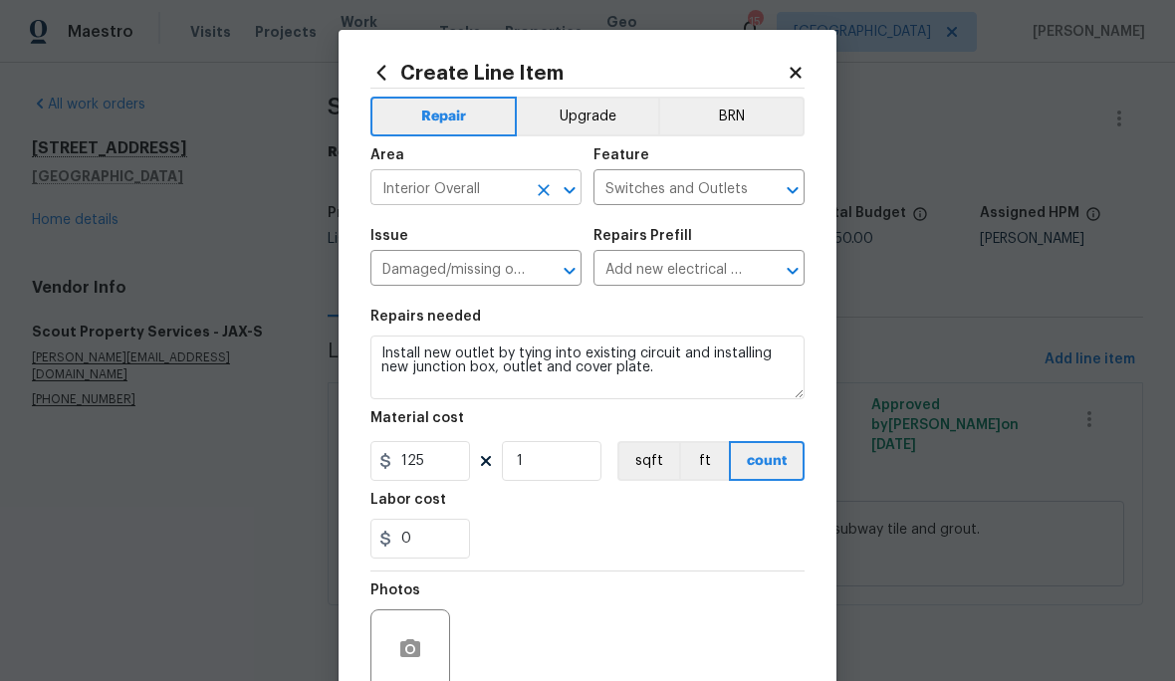
click at [561, 186] on icon "Open" at bounding box center [570, 190] width 24 height 24
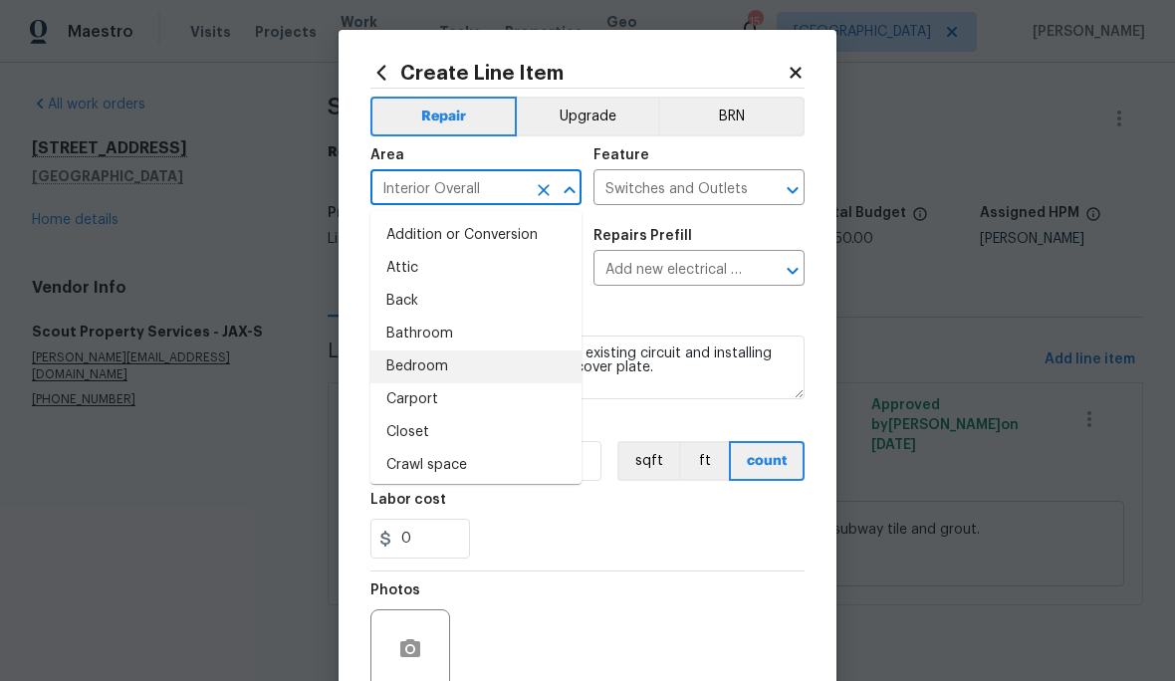
click at [554, 355] on li "Bedroom" at bounding box center [475, 366] width 211 height 33
type input "Bedroom"
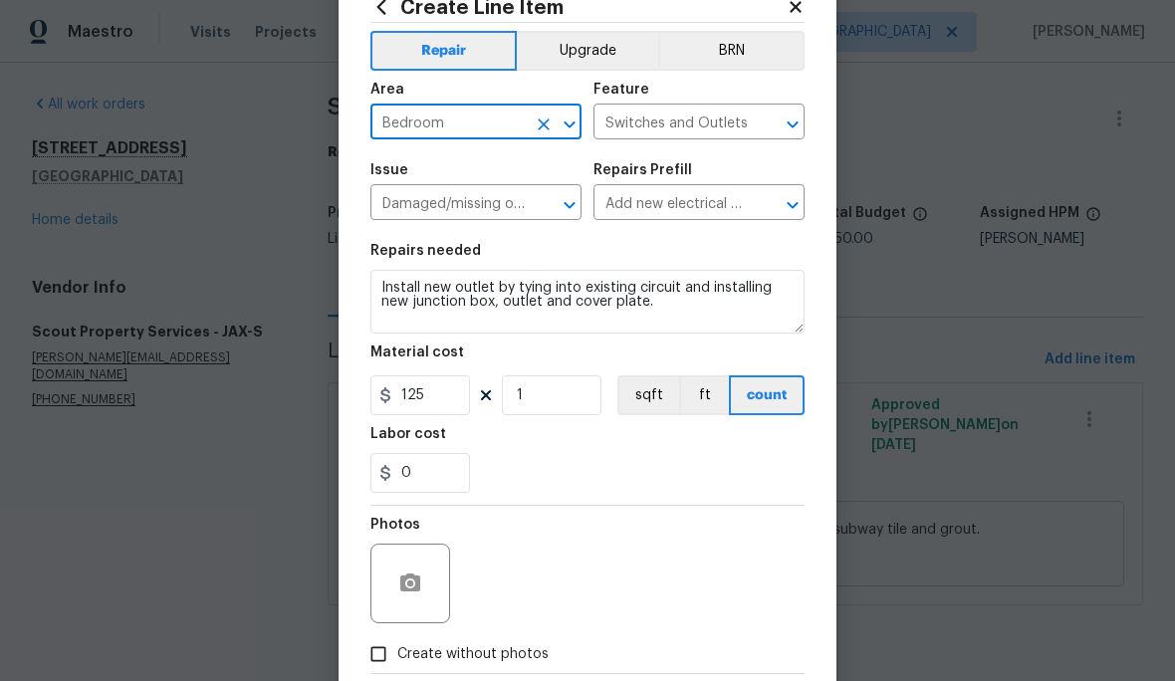
scroll to position [92, 0]
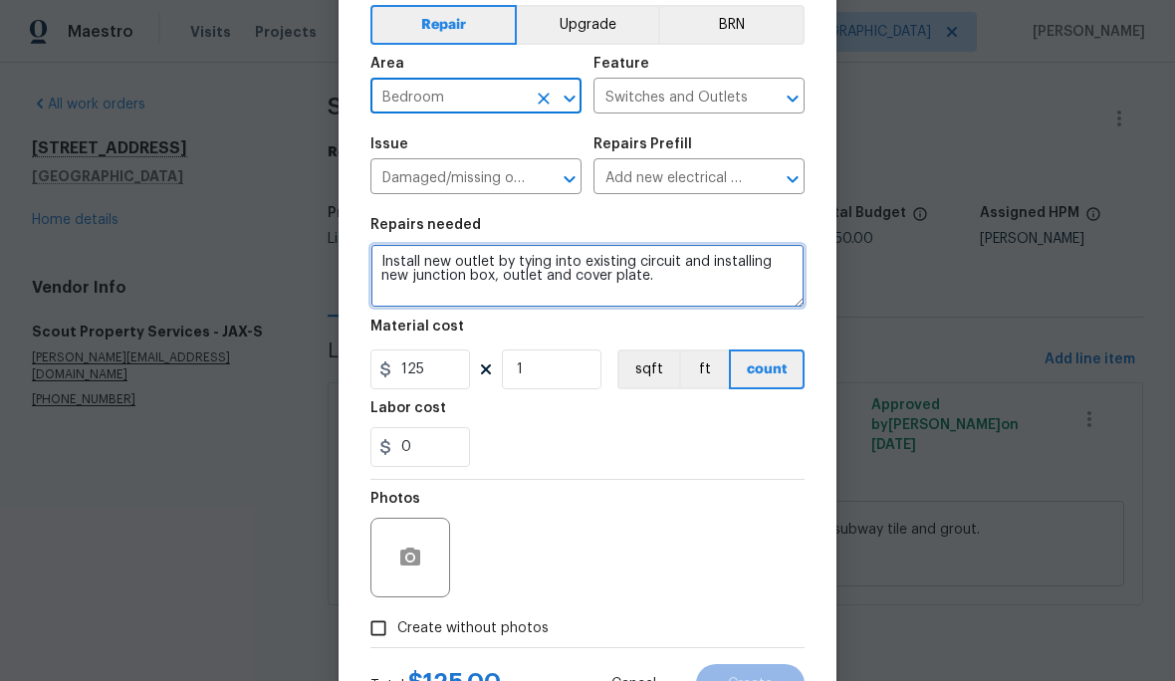
click at [694, 288] on textarea "Install new outlet by tying into existing circuit and installing new junction b…" at bounding box center [587, 276] width 434 height 64
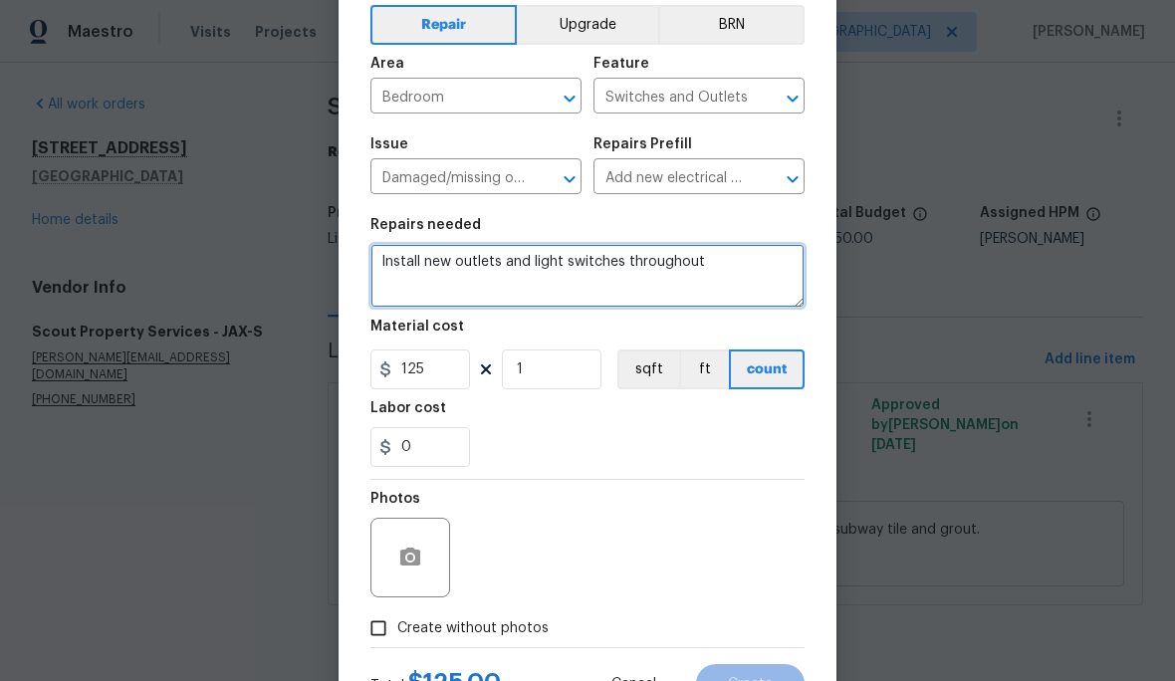
type textarea "Install new outlets and light switches throughout"
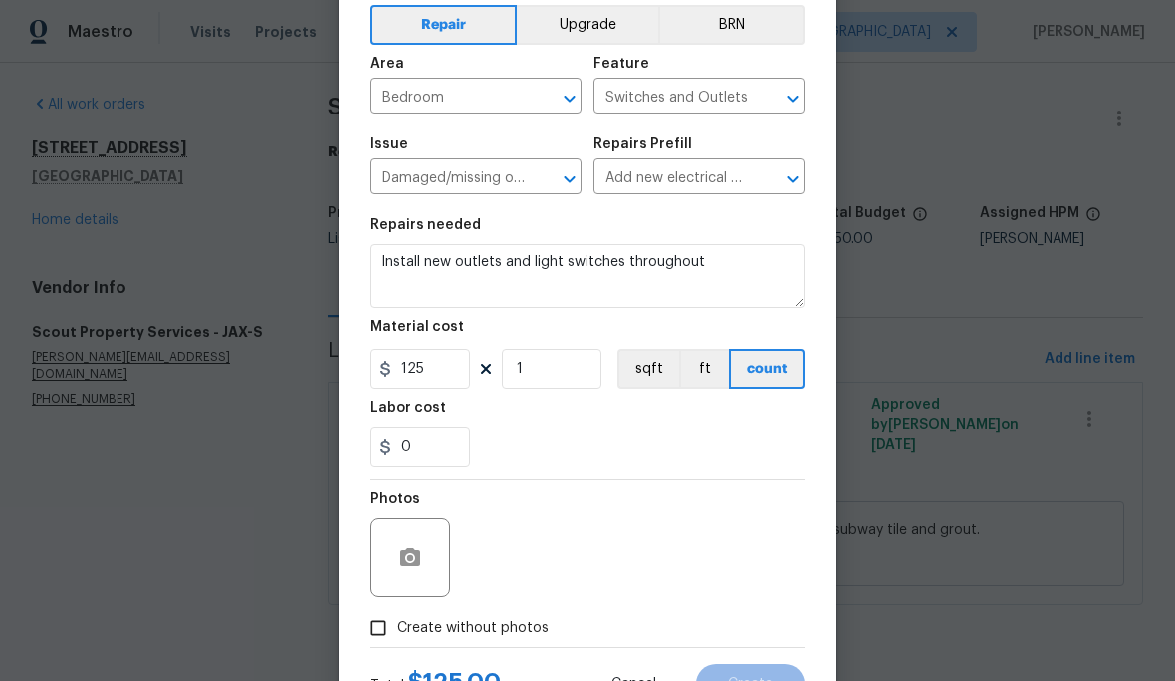
click at [595, 60] on h5 "Feature" at bounding box center [621, 64] width 56 height 14
click at [615, 17] on button "Upgrade" at bounding box center [588, 25] width 142 height 40
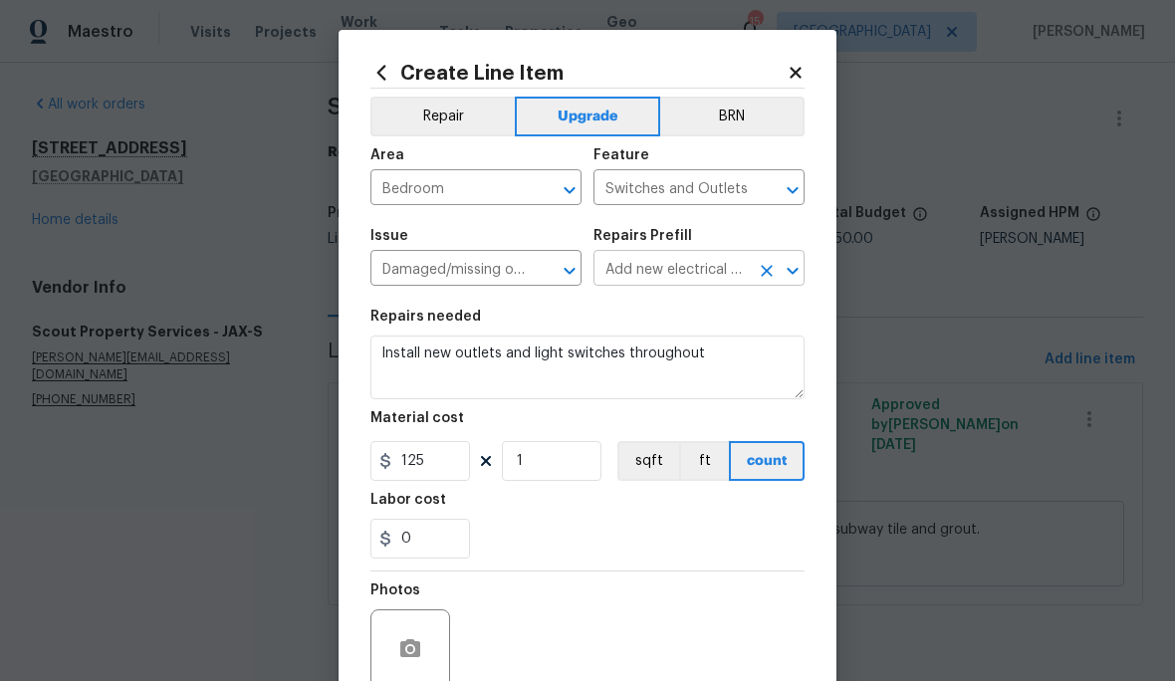
click at [730, 261] on input "Add new electrical outlet and junction box. $125.00" at bounding box center [670, 270] width 155 height 31
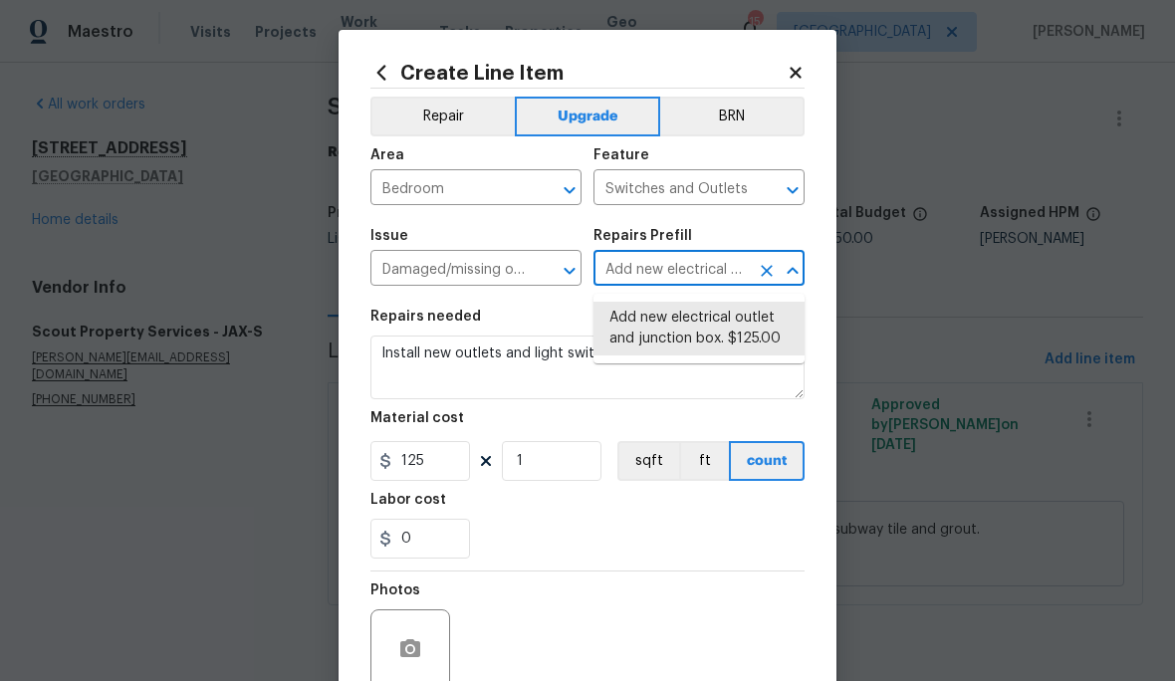
click at [728, 249] on div "Repairs Prefill" at bounding box center [698, 242] width 211 height 26
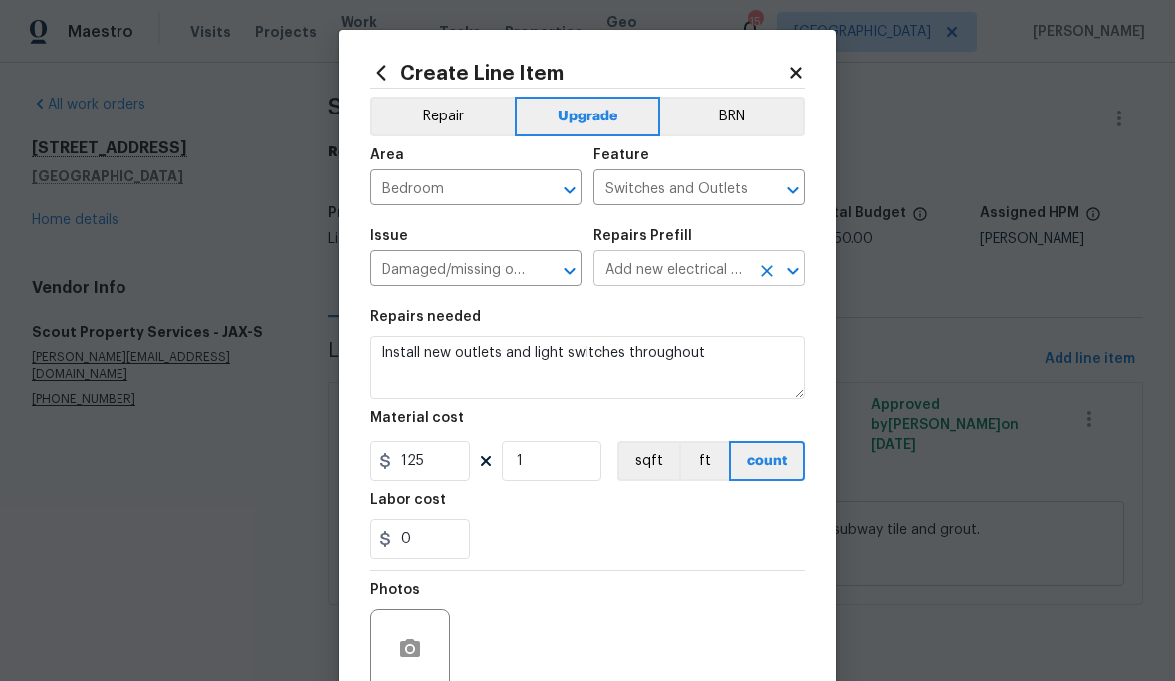
click at [653, 261] on input "Add new electrical outlet and junction box. $125.00" at bounding box center [670, 270] width 155 height 31
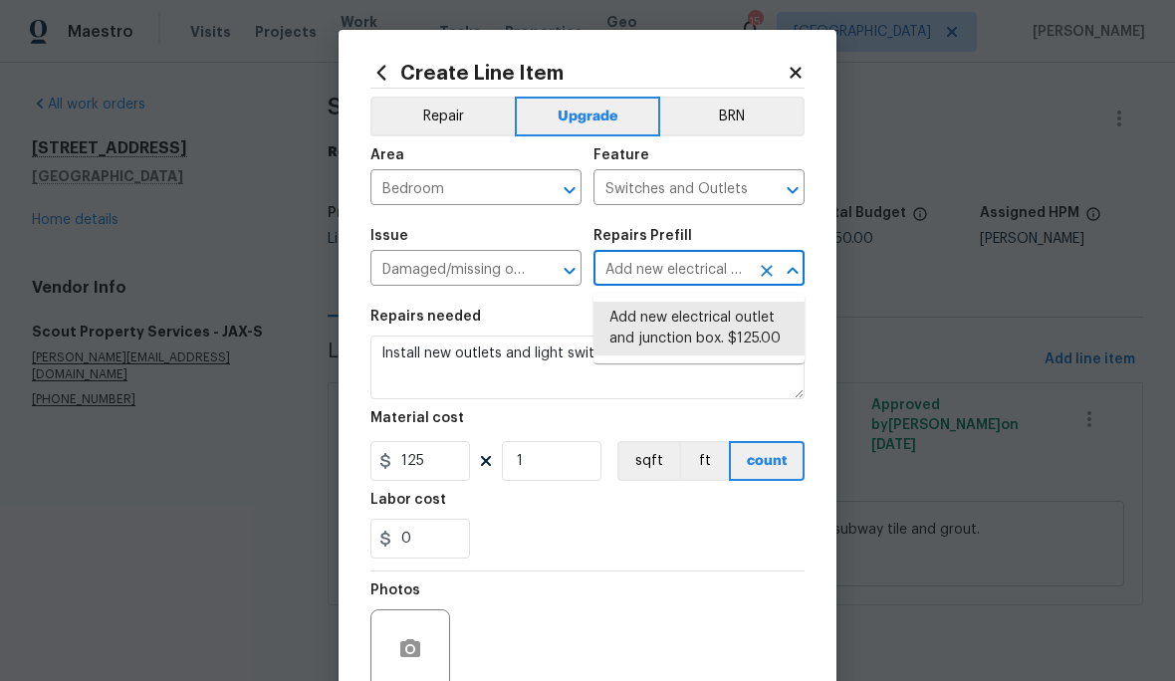
click at [439, 371] on textarea "Install new outlets and light switches throughout" at bounding box center [587, 368] width 434 height 64
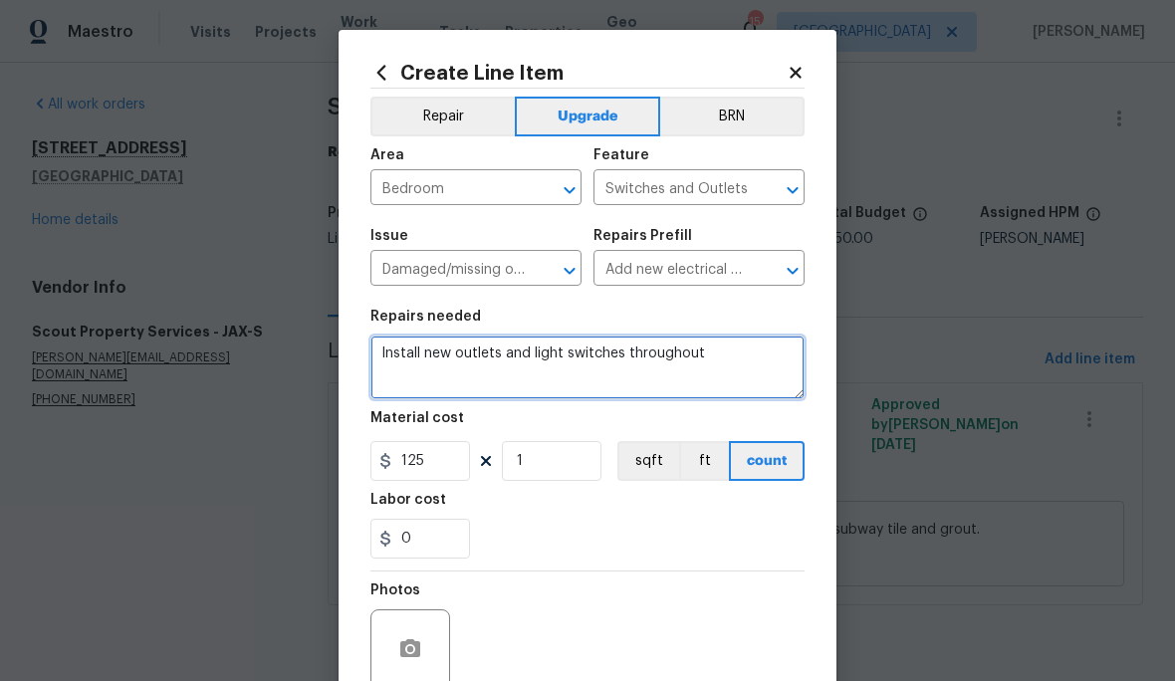
click at [433, 362] on textarea "Install new outlets and light switches throughout" at bounding box center [587, 368] width 434 height 64
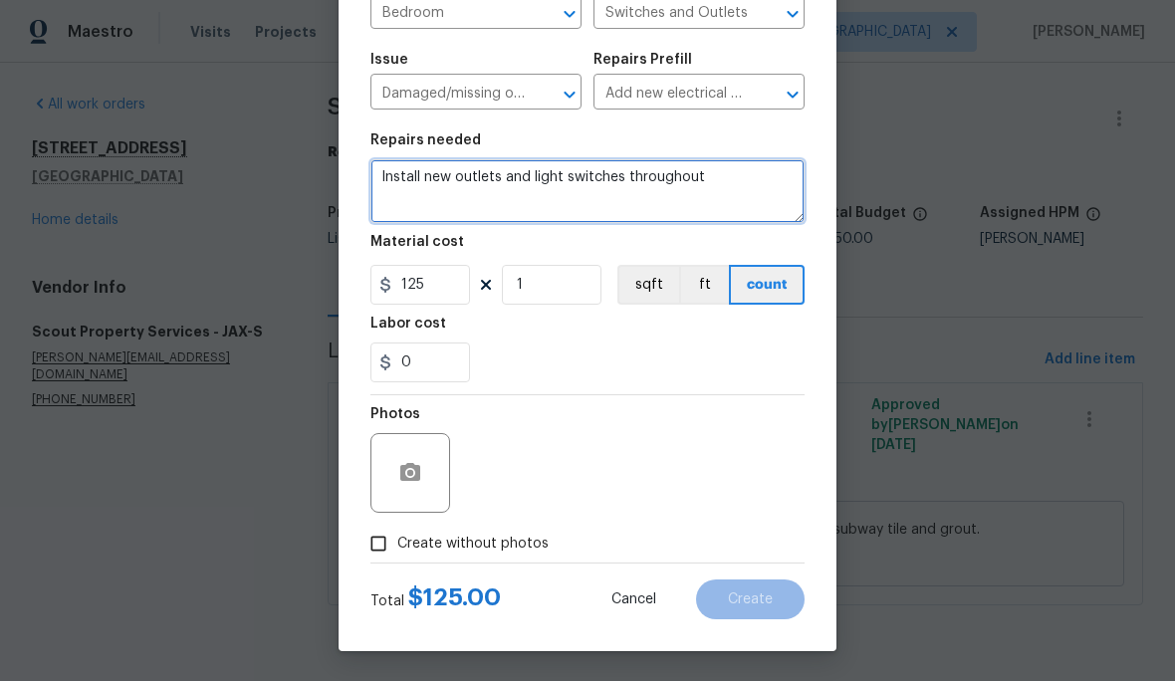
scroll to position [180, 0]
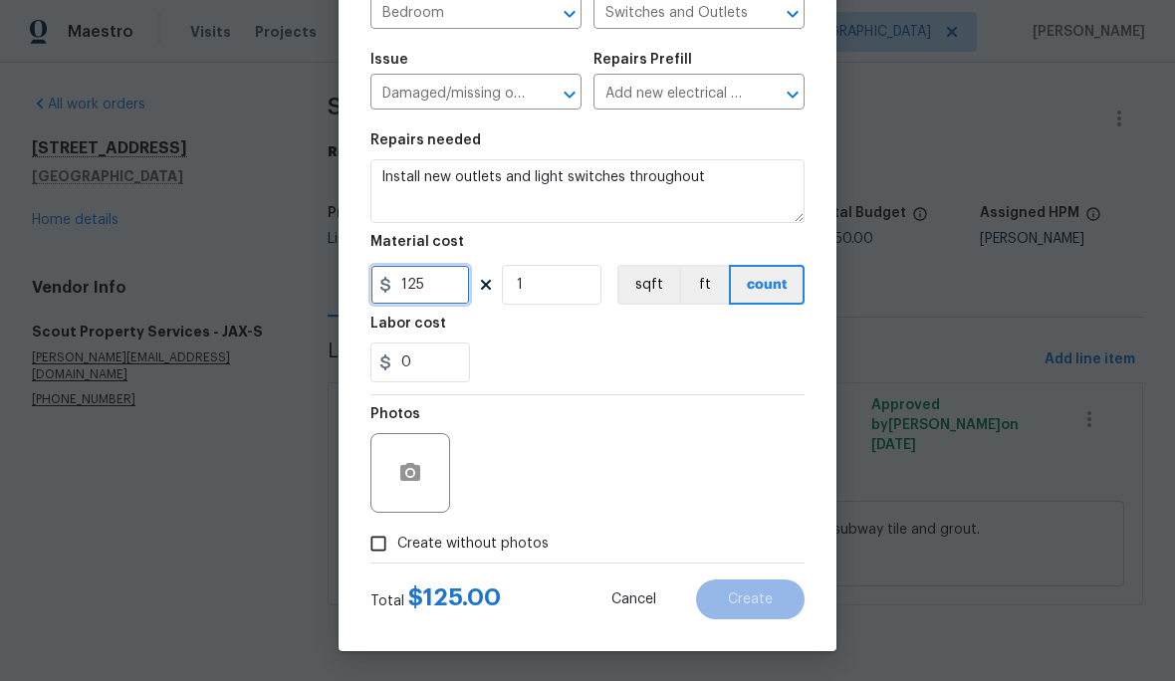
click at [438, 292] on input "125" at bounding box center [420, 285] width 100 height 40
type input "400"
click at [723, 167] on textarea "Install new outlets and light switches throughout" at bounding box center [587, 191] width 434 height 64
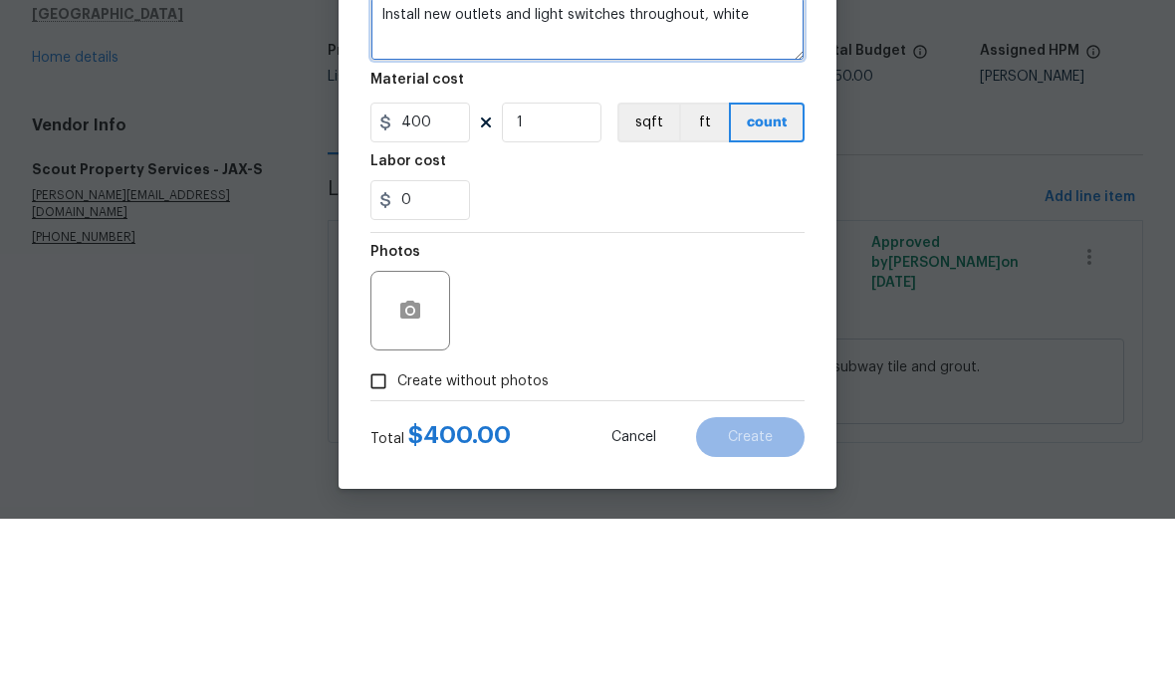
type textarea "Install new outlets and light switches throughout, white"
click at [486, 534] on span "Create without photos" at bounding box center [472, 544] width 151 height 21
click at [397, 525] on input "Create without photos" at bounding box center [378, 544] width 38 height 38
checkbox input "true"
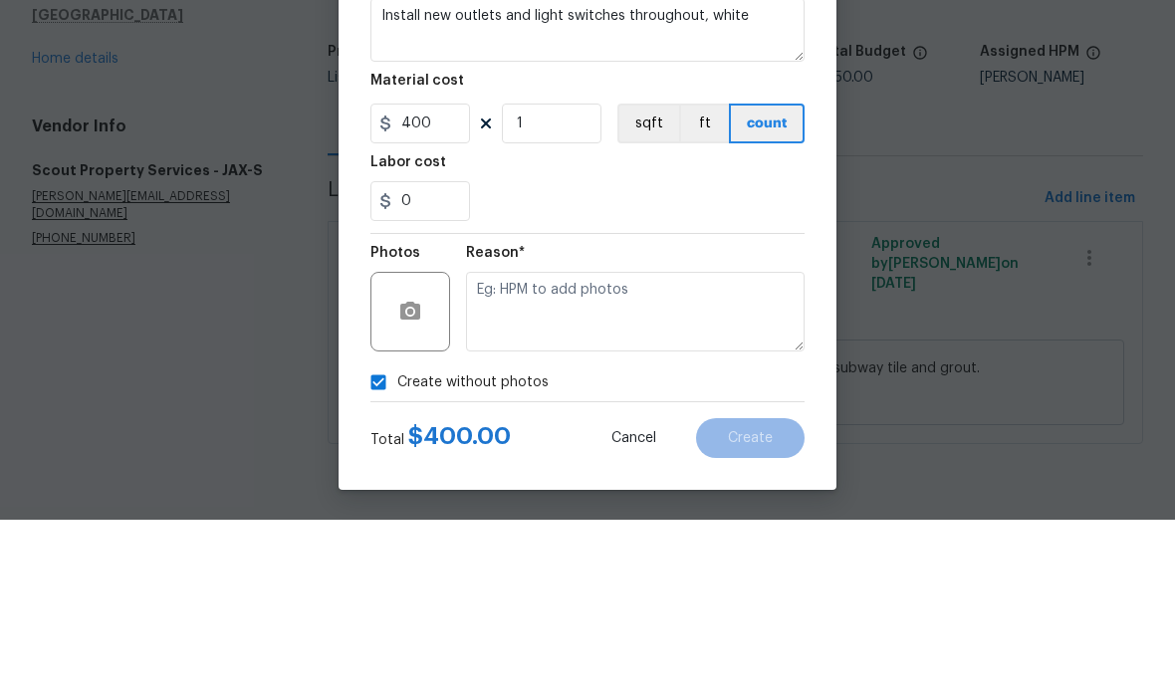
click at [580, 433] on textarea at bounding box center [635, 473] width 339 height 80
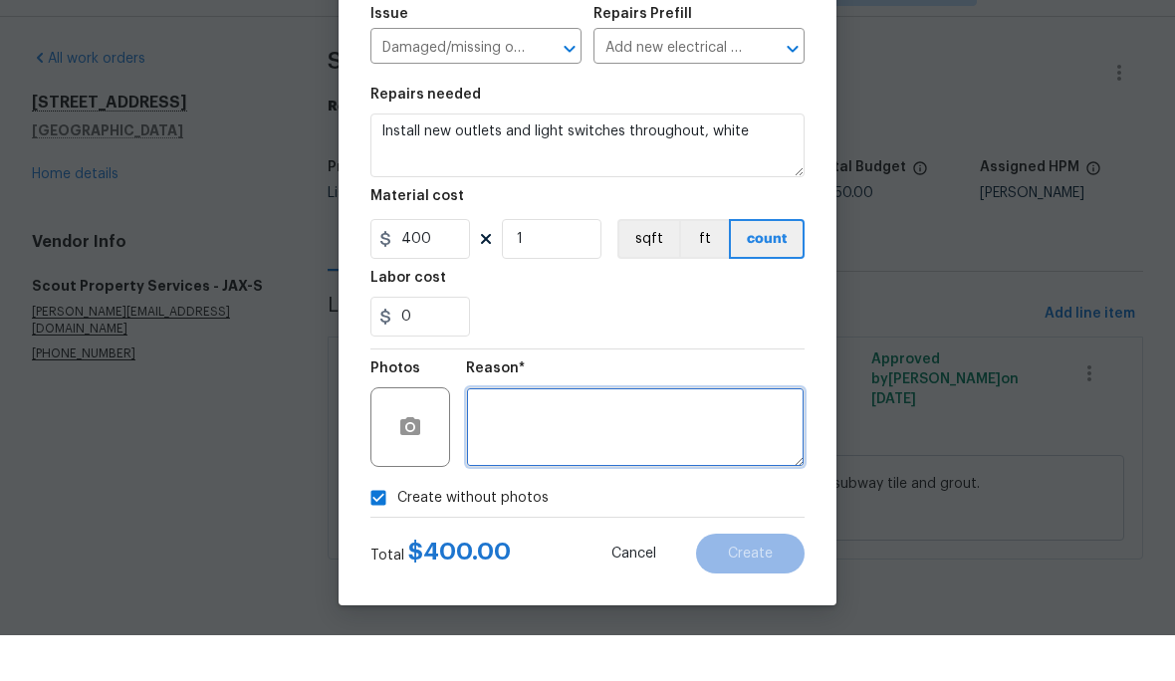
scroll to position [0, 0]
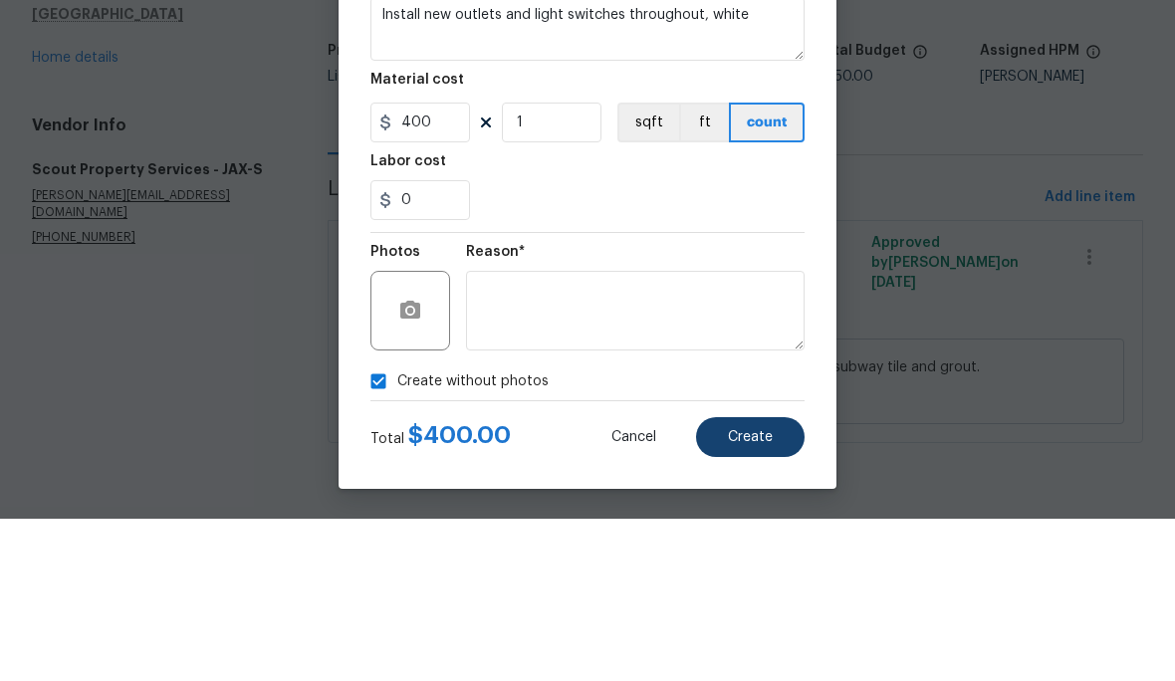
click at [758, 592] on span "Create" at bounding box center [750, 599] width 45 height 15
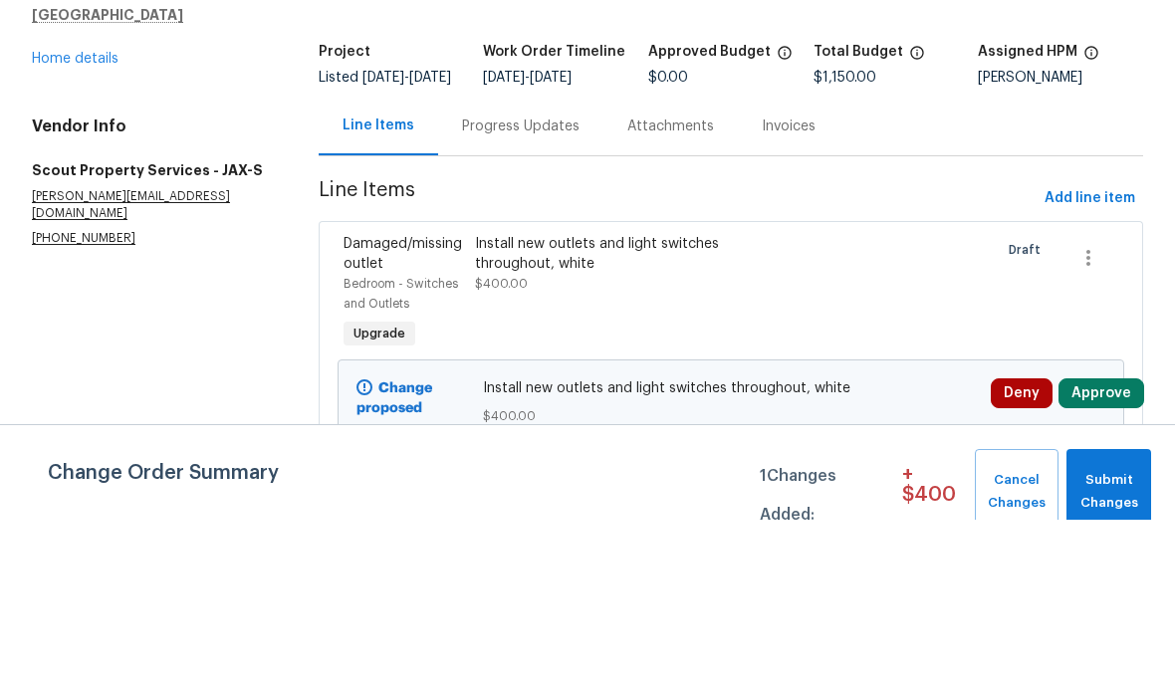
scroll to position [82, 0]
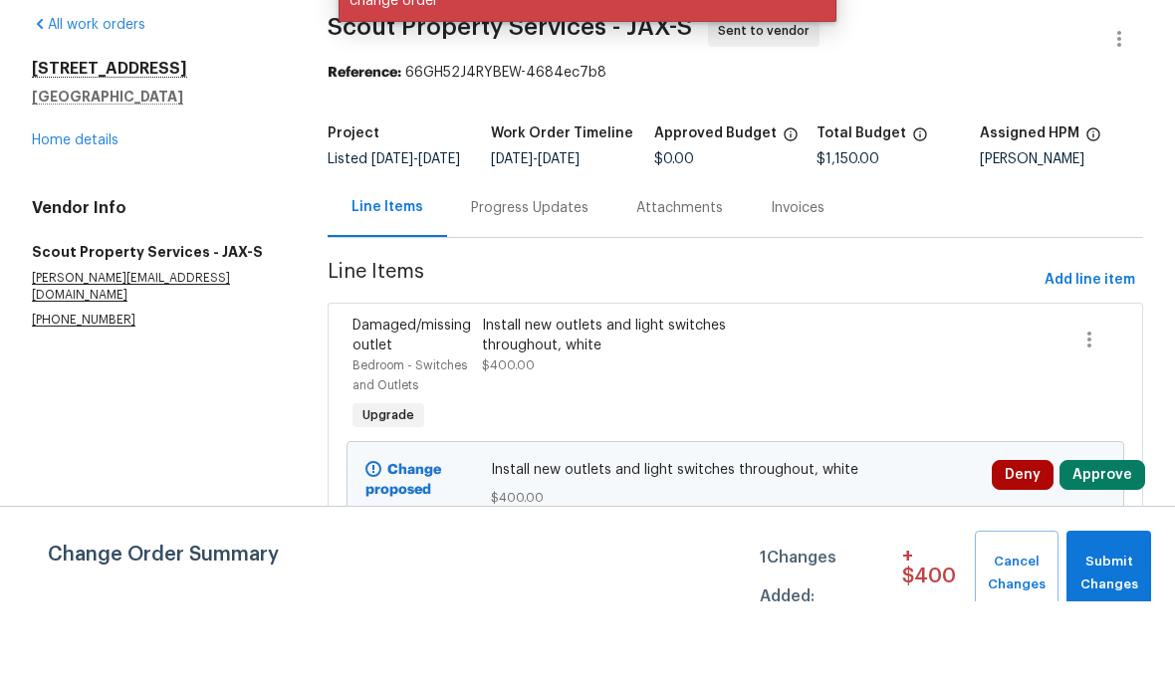
click at [1101, 540] on button "Approve" at bounding box center [1102, 555] width 86 height 30
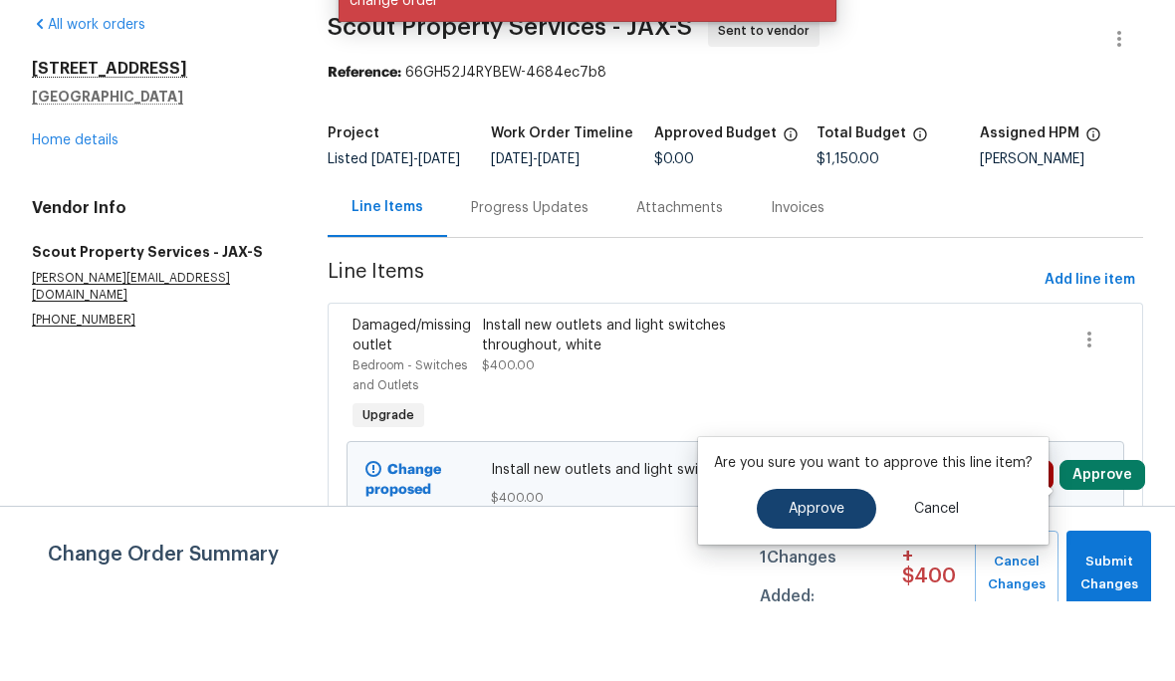
click at [837, 569] on button "Approve" at bounding box center [816, 589] width 119 height 40
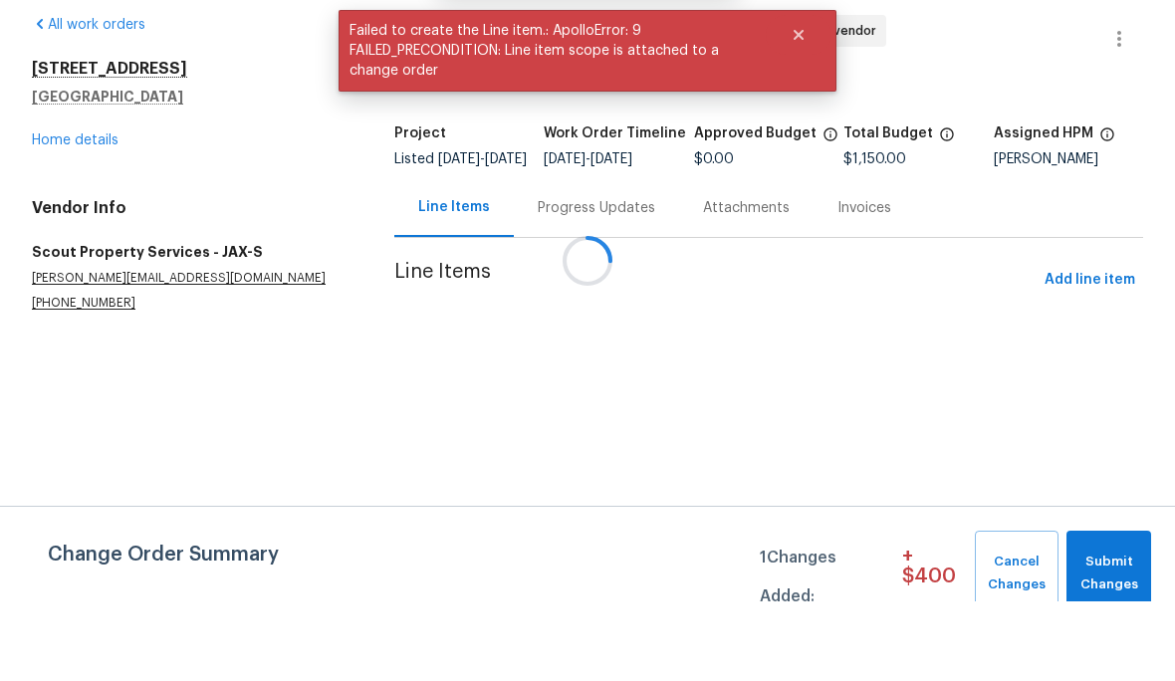
scroll to position [80, 0]
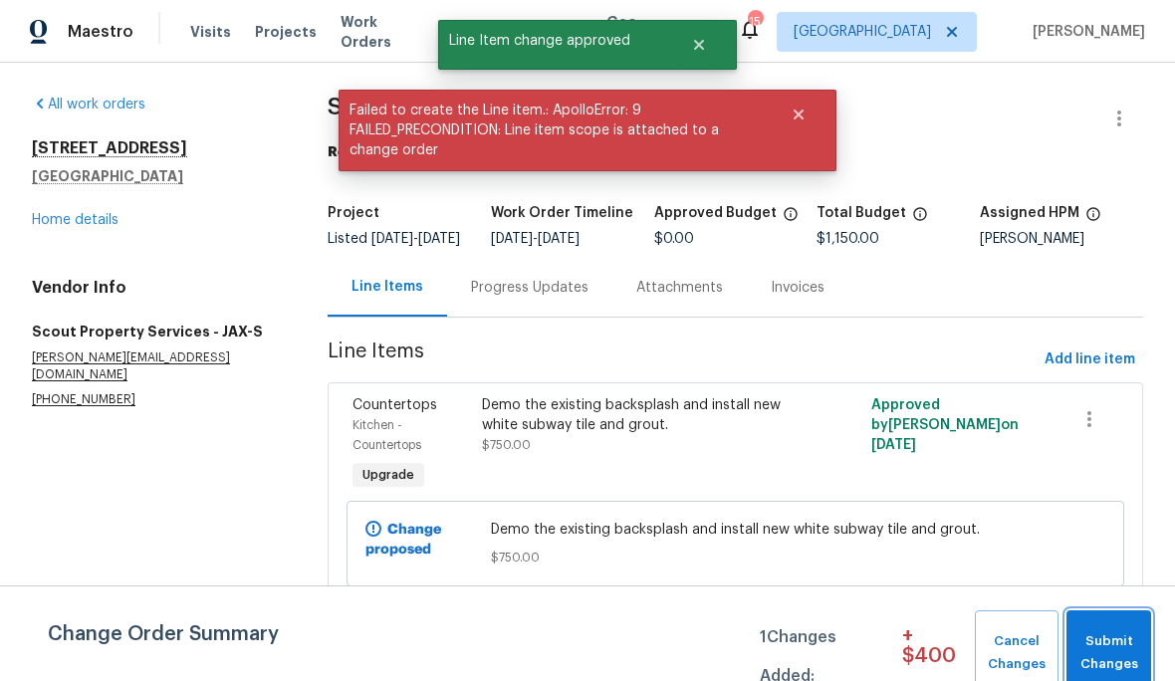
click at [1120, 638] on span "Submit Changes" at bounding box center [1108, 653] width 65 height 46
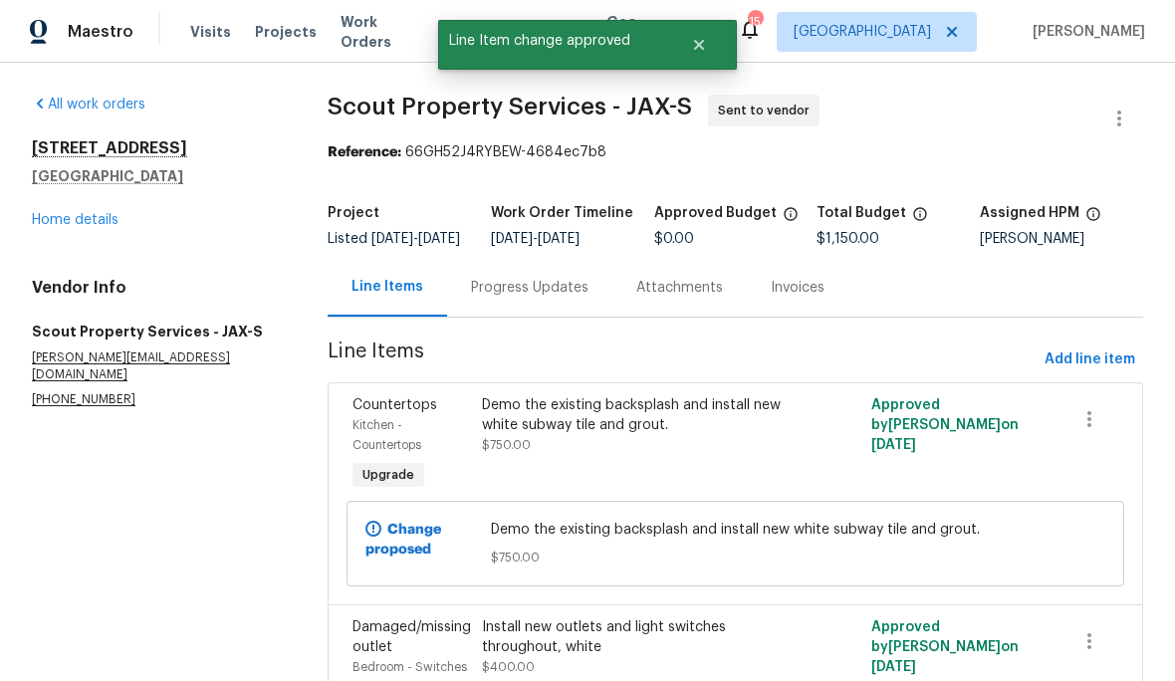
click at [1088, 348] on span "Add line item" at bounding box center [1090, 360] width 91 height 25
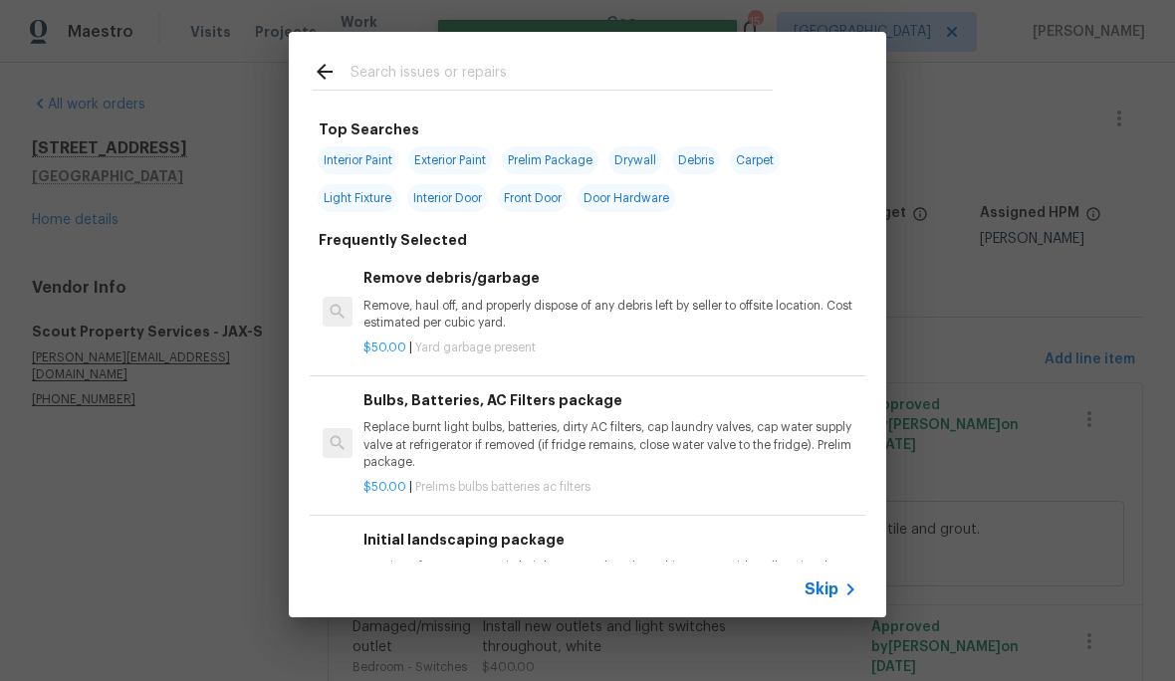
click at [608, 70] on input "text" at bounding box center [561, 75] width 422 height 30
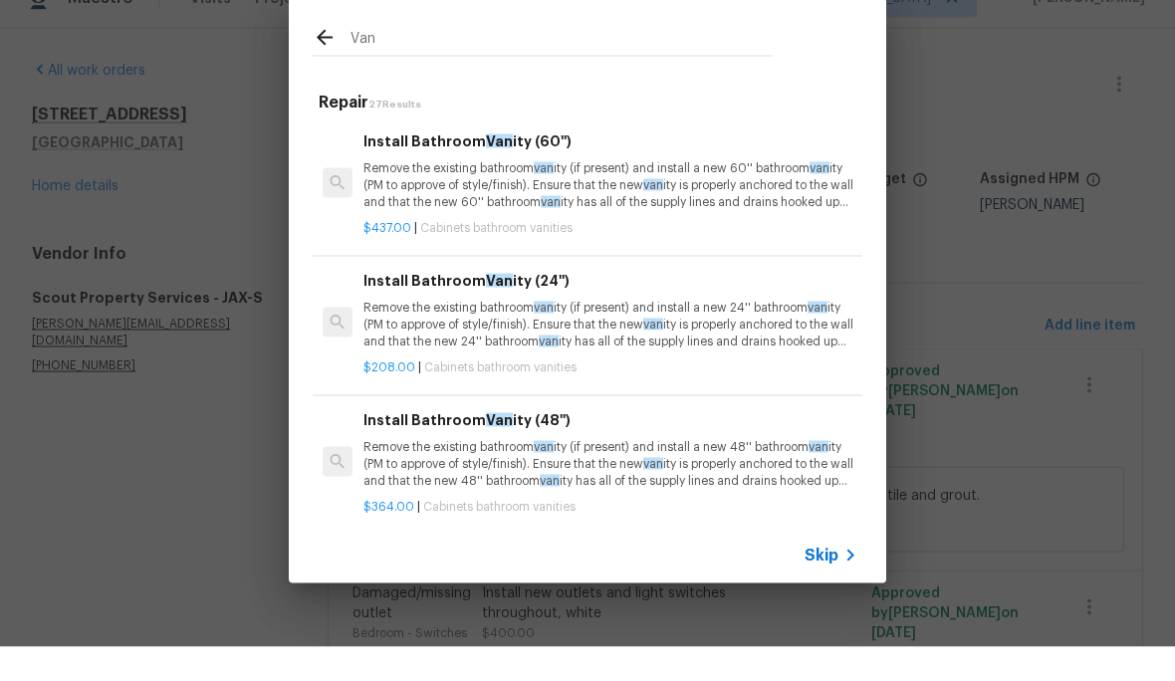
type input "Vani"
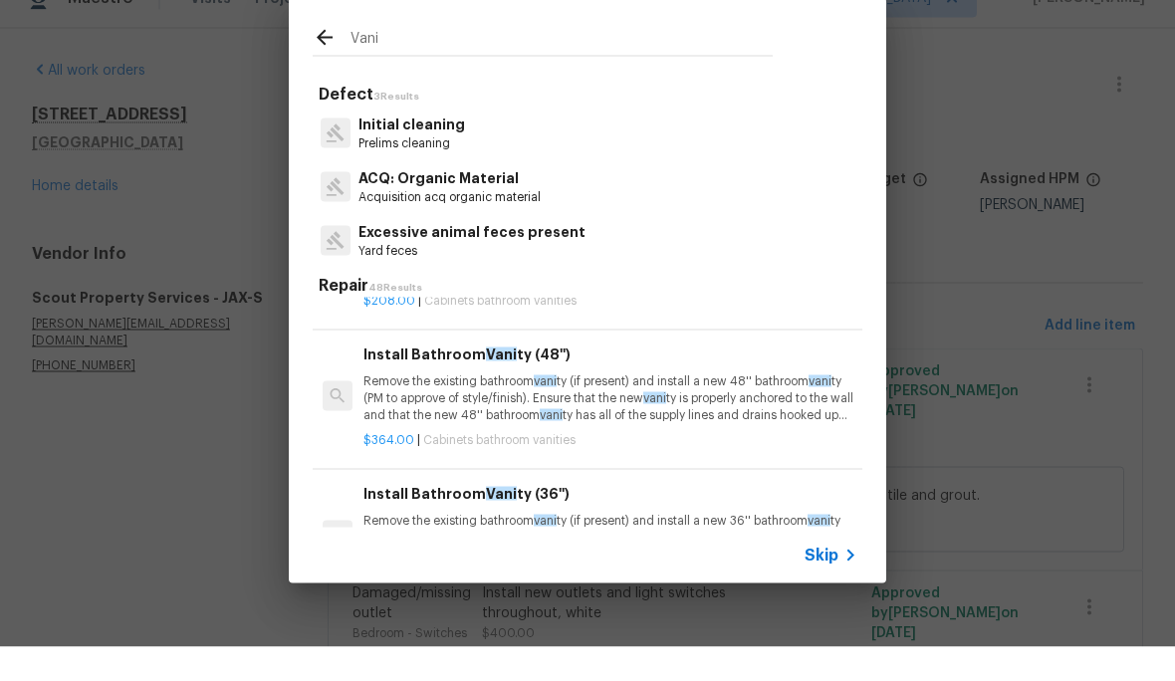
scroll to position [252, 0]
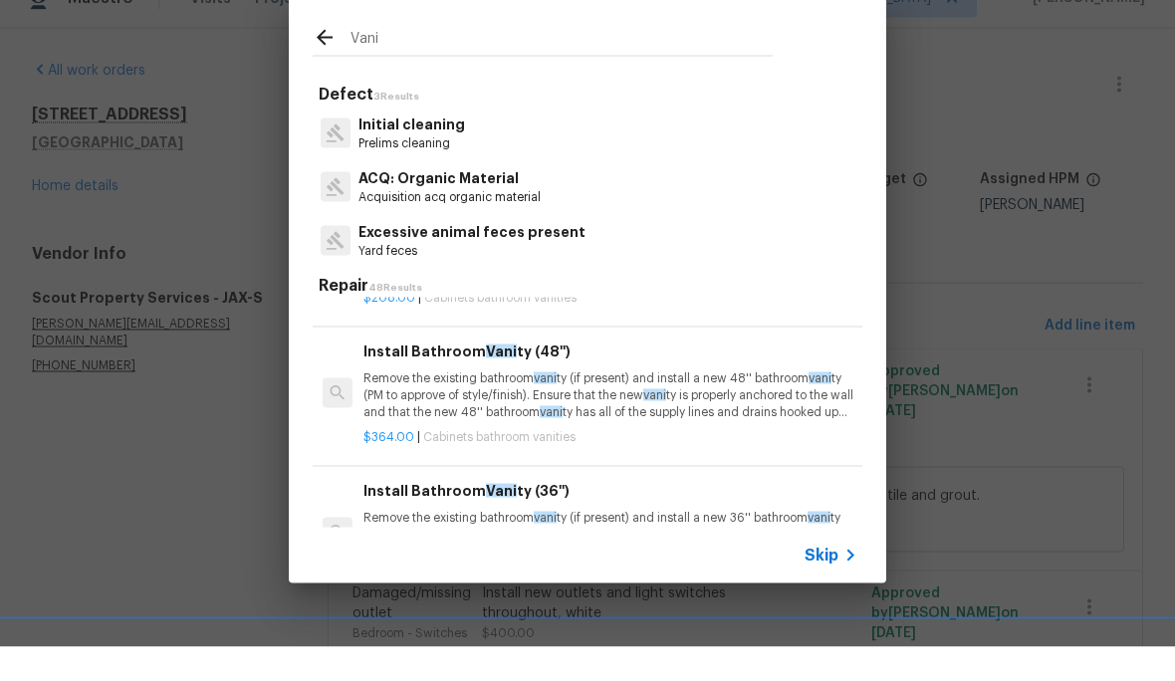
click at [678, 404] on p "Remove the existing bathroom vani ty (if present) and install a new 48'' bathro…" at bounding box center [610, 429] width 494 height 51
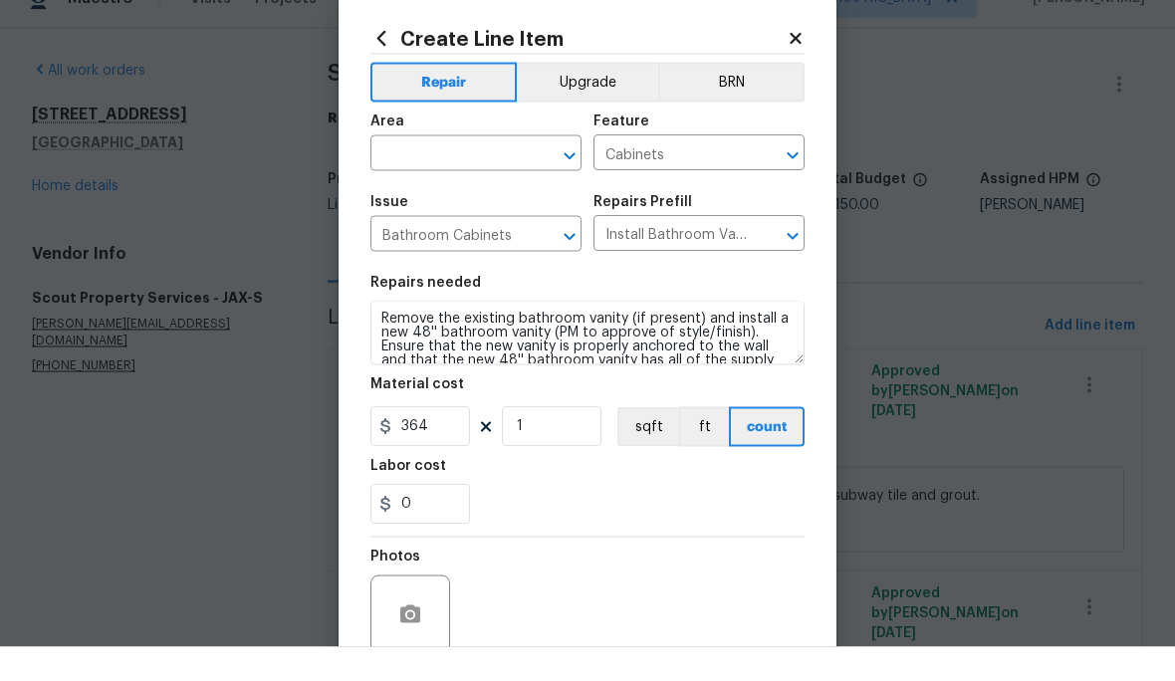
scroll to position [35, 0]
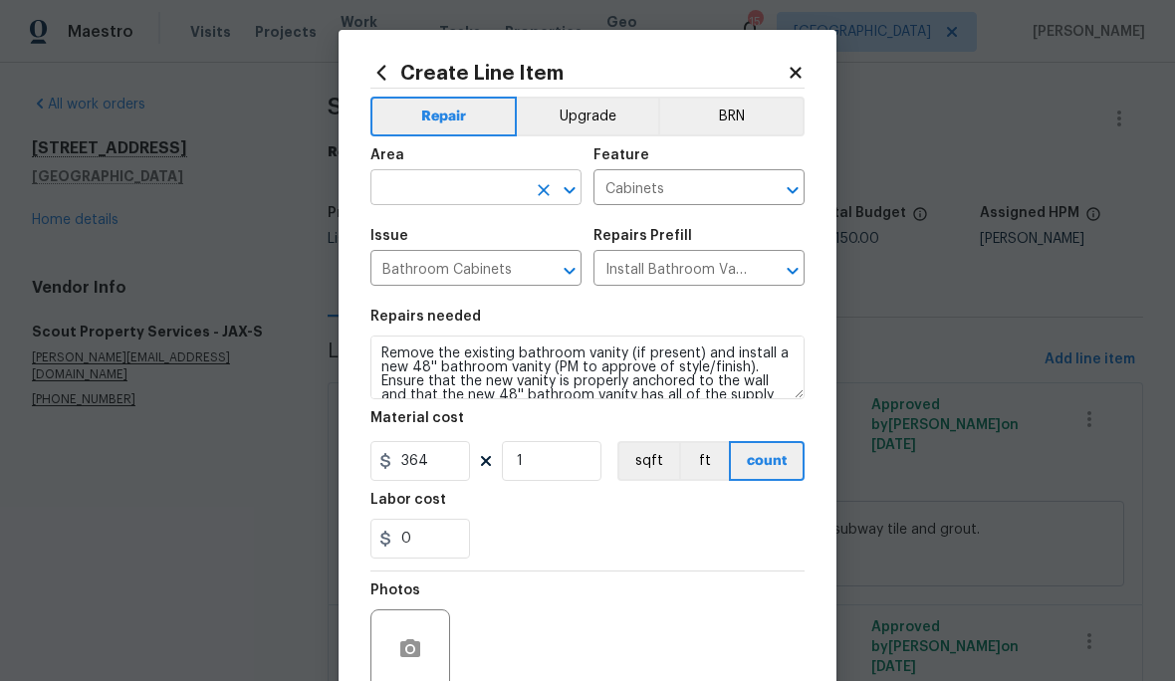
click at [439, 190] on input "text" at bounding box center [447, 189] width 155 height 31
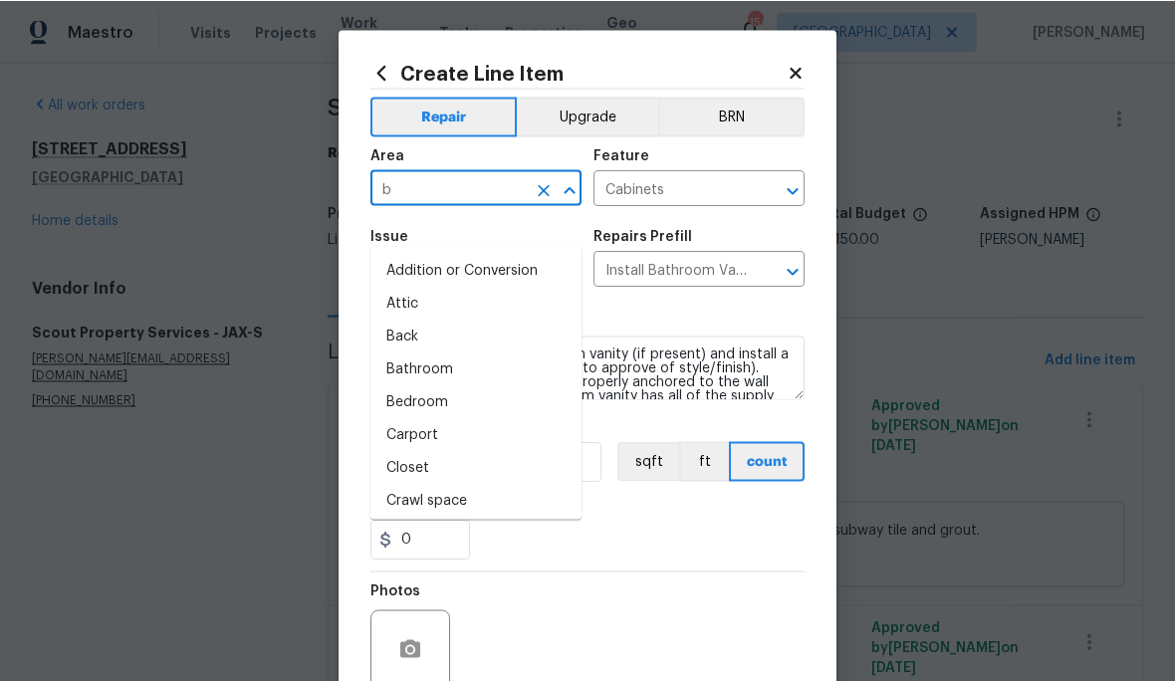
scroll to position [34, 0]
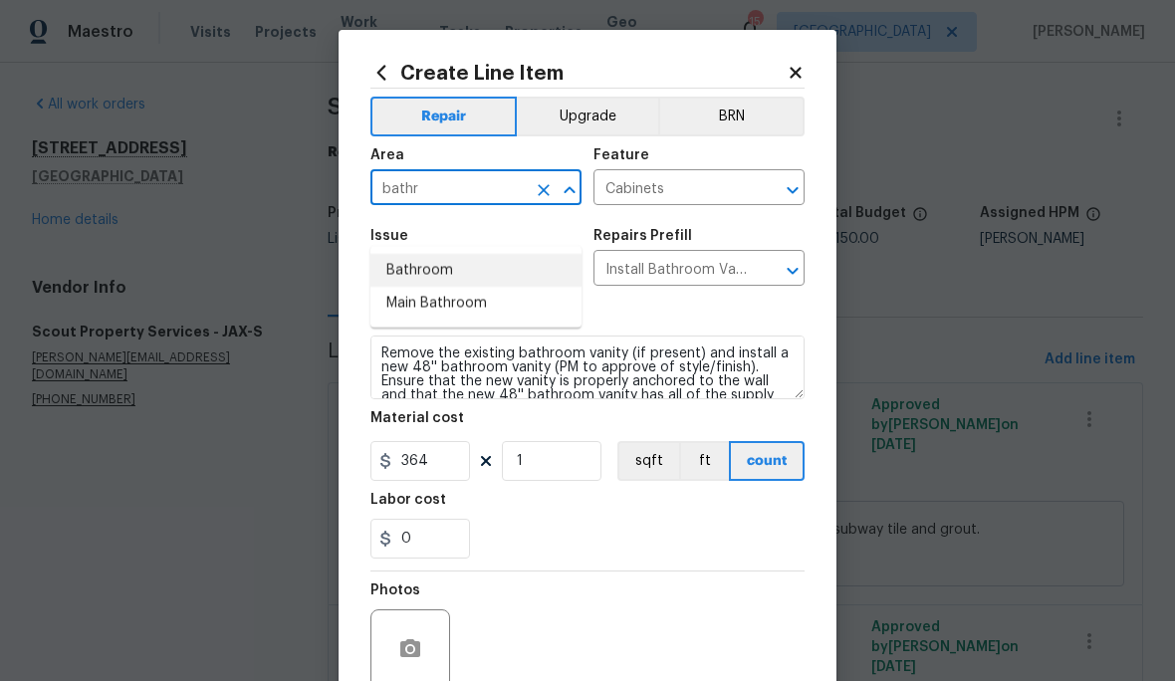
click at [469, 254] on li "Bathroom" at bounding box center [475, 270] width 211 height 33
type input "Bathroom"
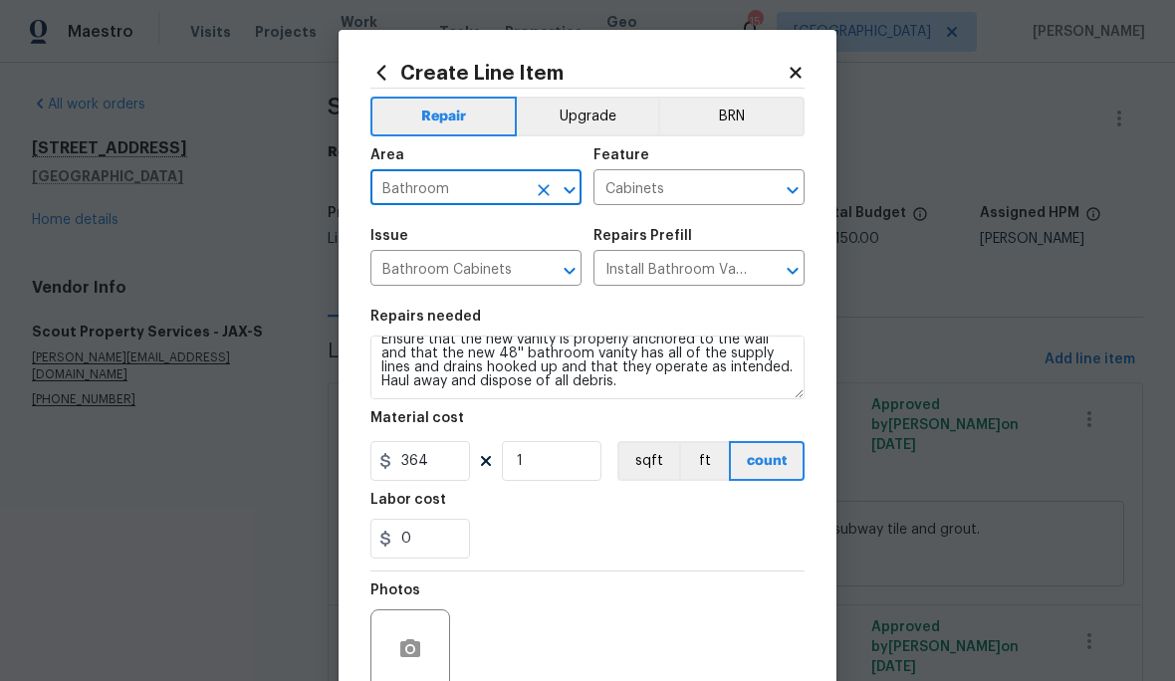
scroll to position [42, 0]
click at [454, 456] on input "364" at bounding box center [420, 461] width 100 height 40
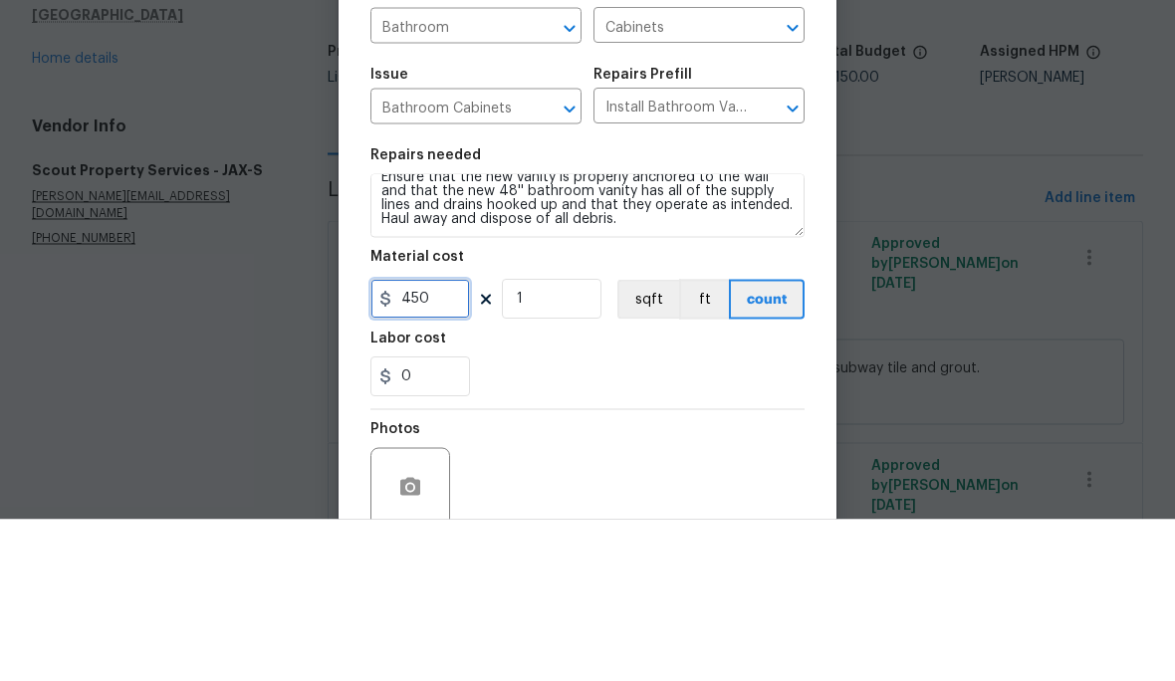
type input "450"
click at [631, 336] on textarea "Remove the existing bathroom vanity (if present) and install a new 48'' bathroo…" at bounding box center [587, 368] width 434 height 64
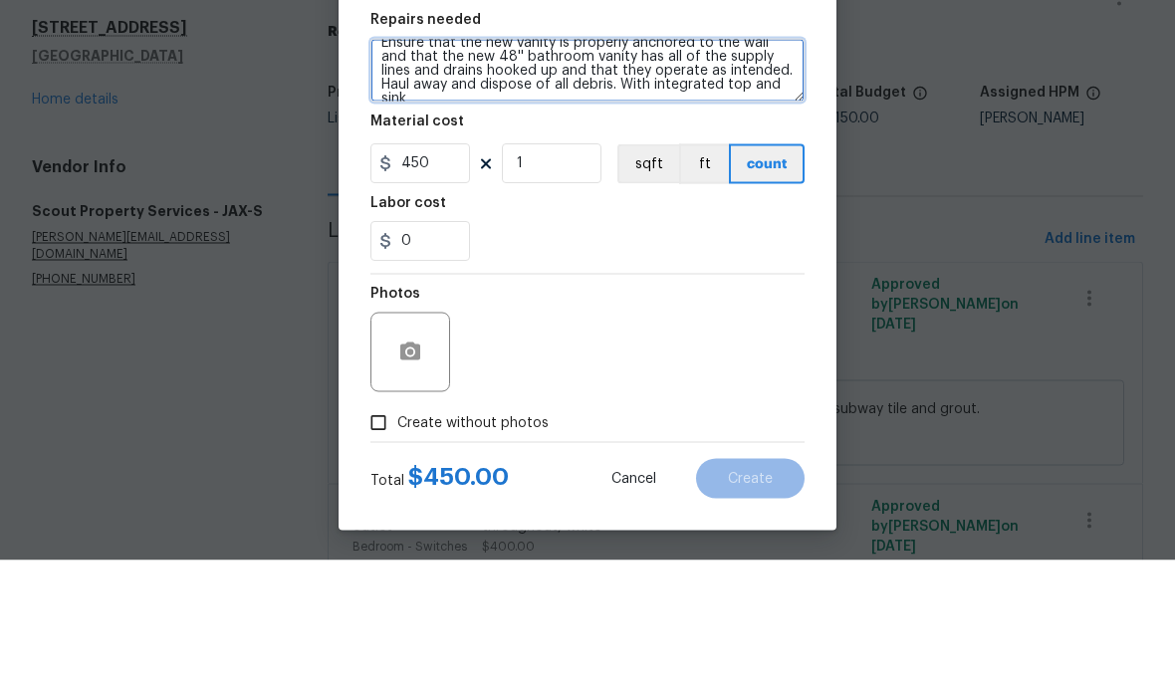
scroll to position [180, 0]
type textarea "Remove the existing bathroom vanity (if present) and install a new 48'' bathroo…"
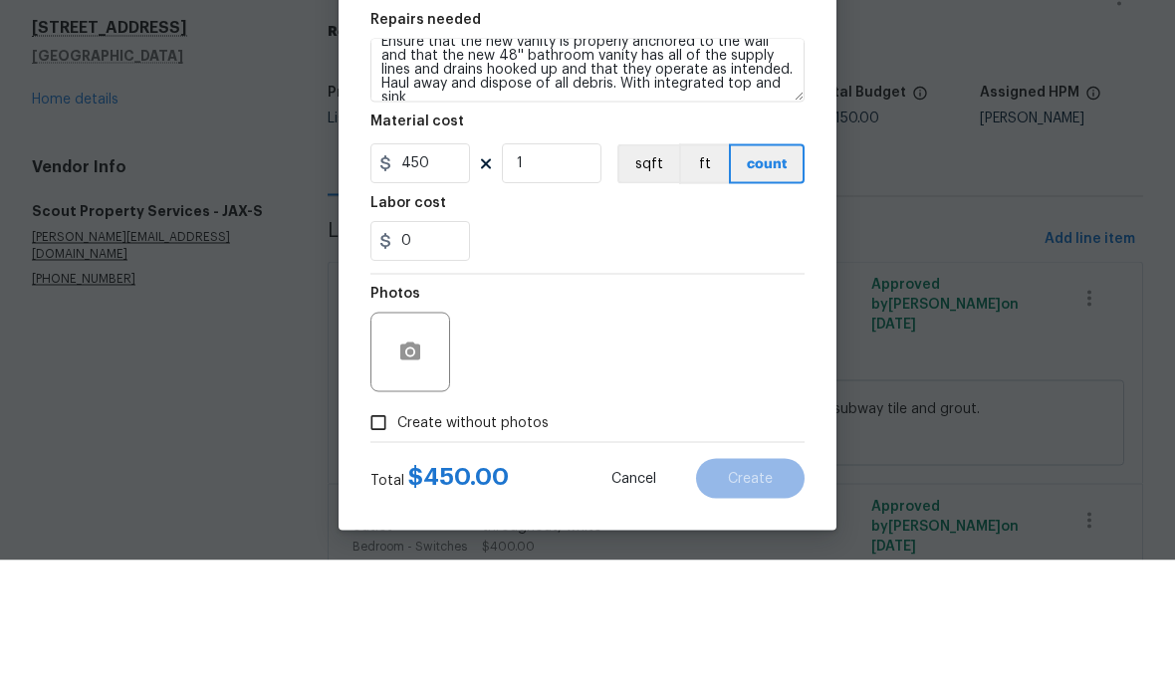
click at [511, 525] on label "Create without photos" at bounding box center [453, 544] width 189 height 38
click at [397, 525] on input "Create without photos" at bounding box center [378, 544] width 38 height 38
checkbox input "true"
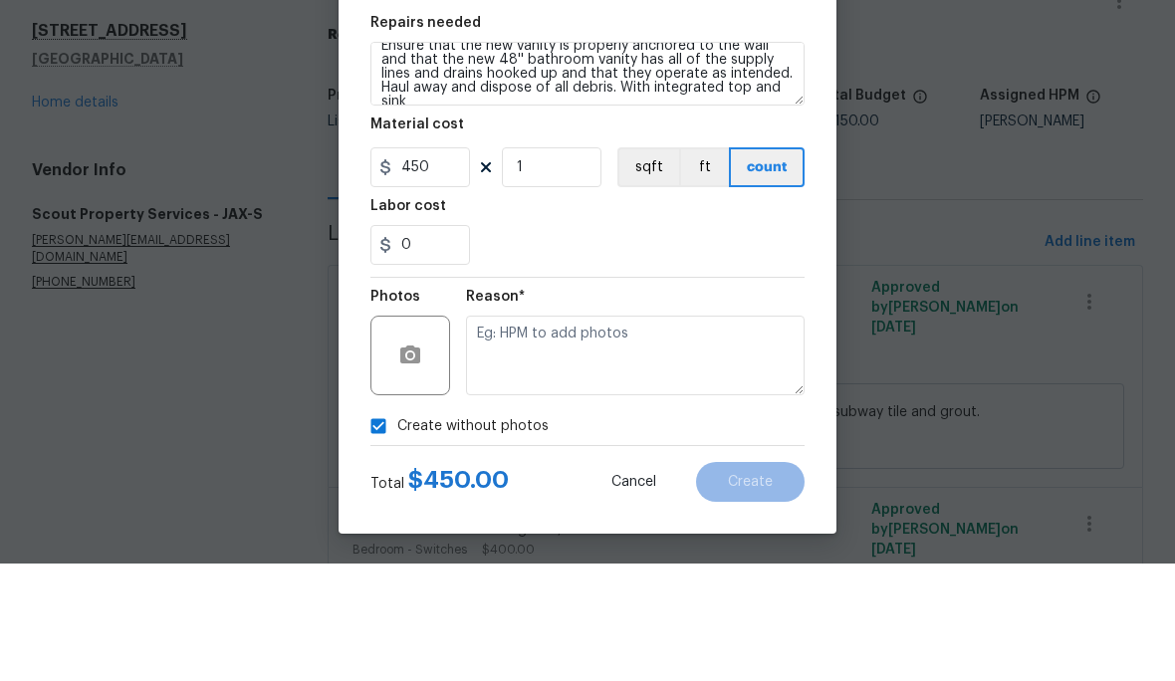
click at [581, 433] on textarea at bounding box center [635, 473] width 339 height 80
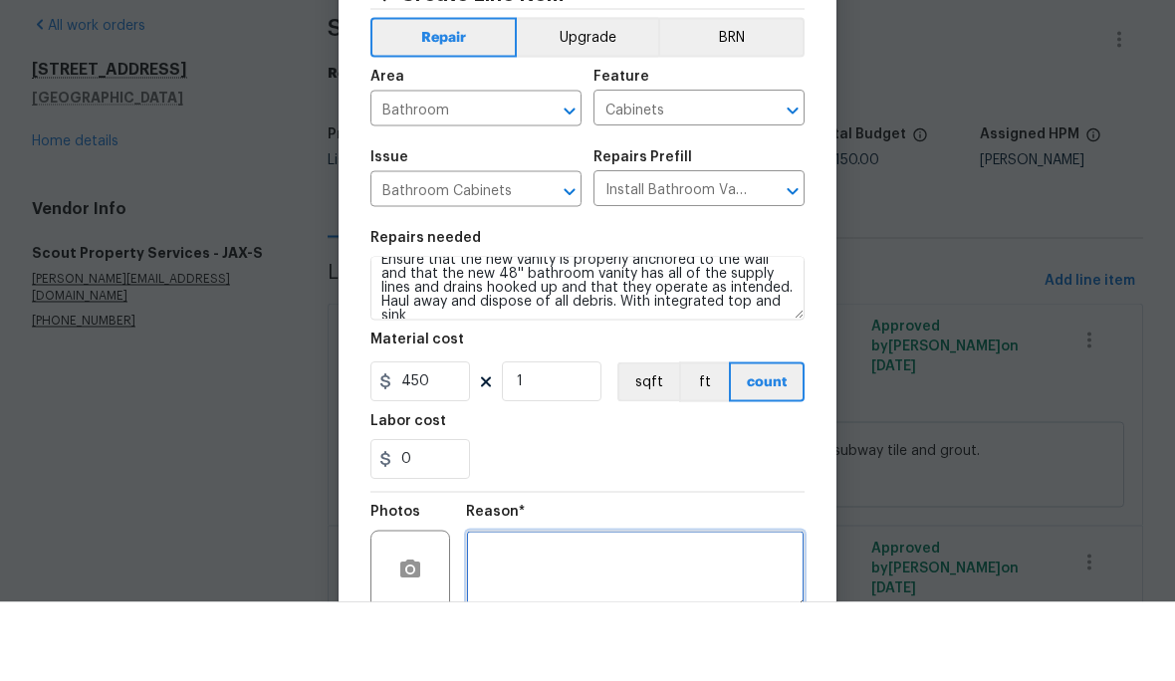
scroll to position [0, 0]
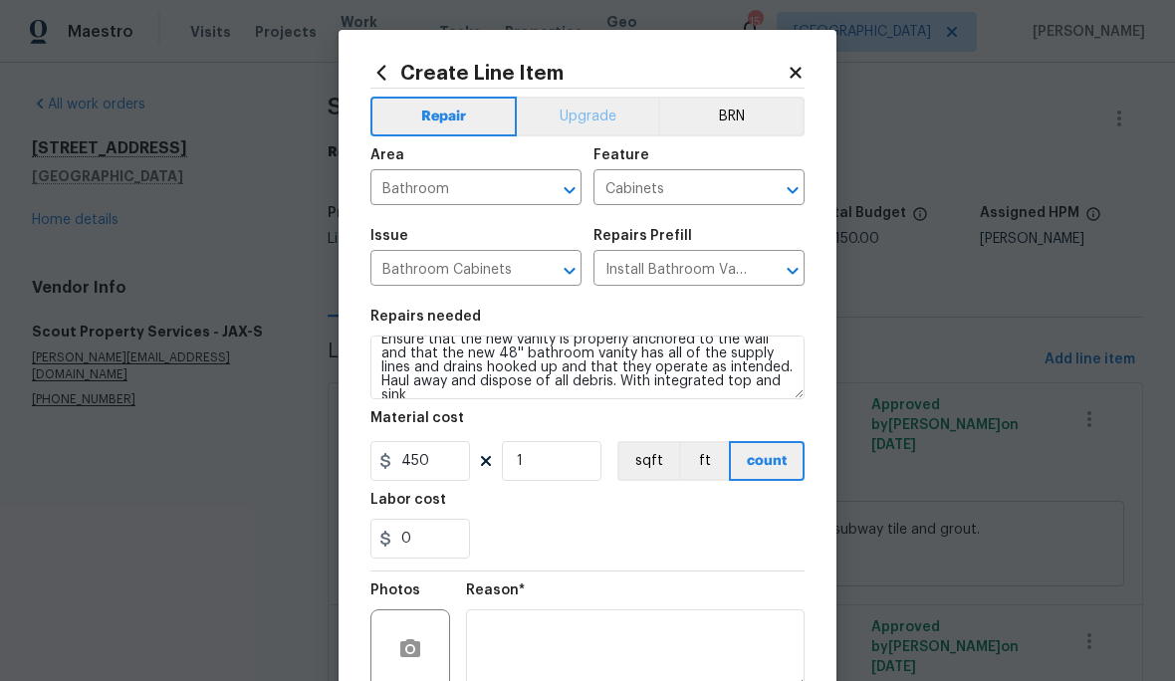
click at [602, 102] on button "Upgrade" at bounding box center [588, 117] width 142 height 40
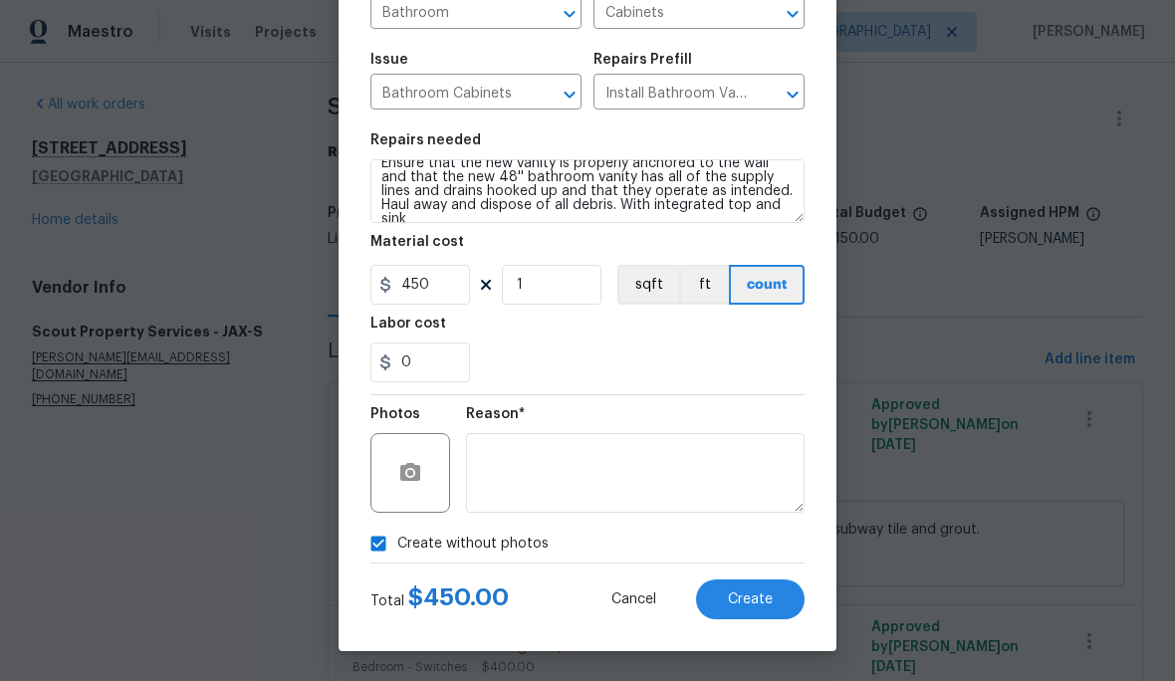
scroll to position [180, 0]
click at [745, 603] on span "Create" at bounding box center [750, 599] width 45 height 15
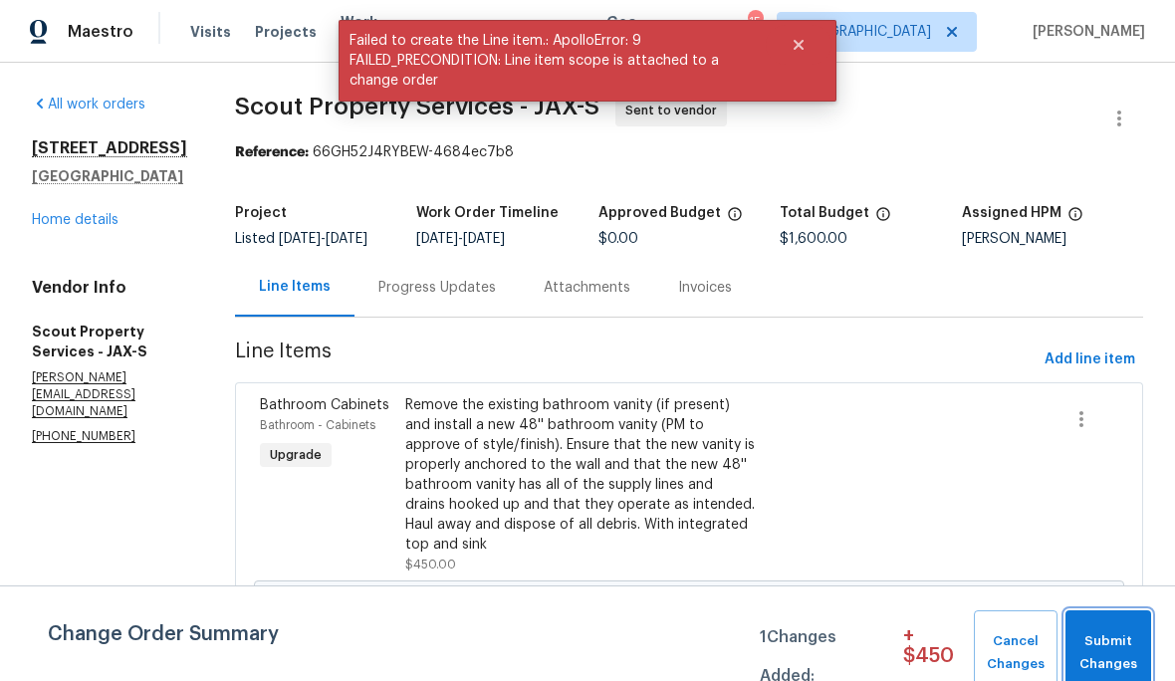
click at [1121, 637] on span "Submit Changes" at bounding box center [1108, 653] width 66 height 46
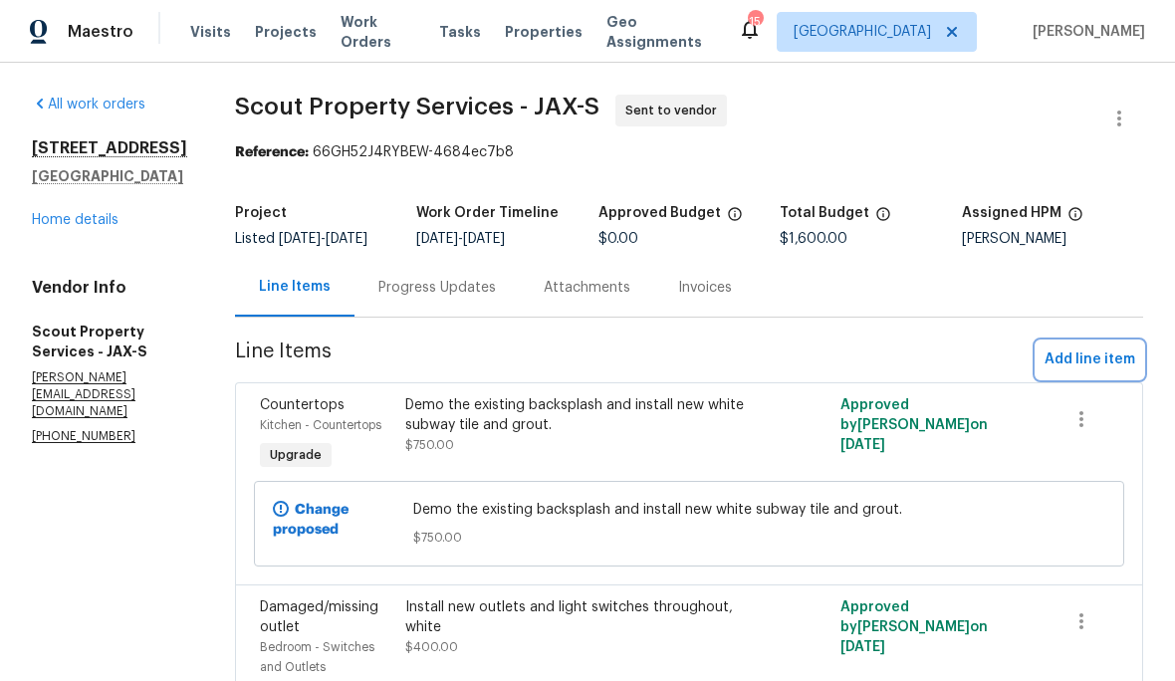
click at [1104, 372] on span "Add line item" at bounding box center [1090, 360] width 91 height 25
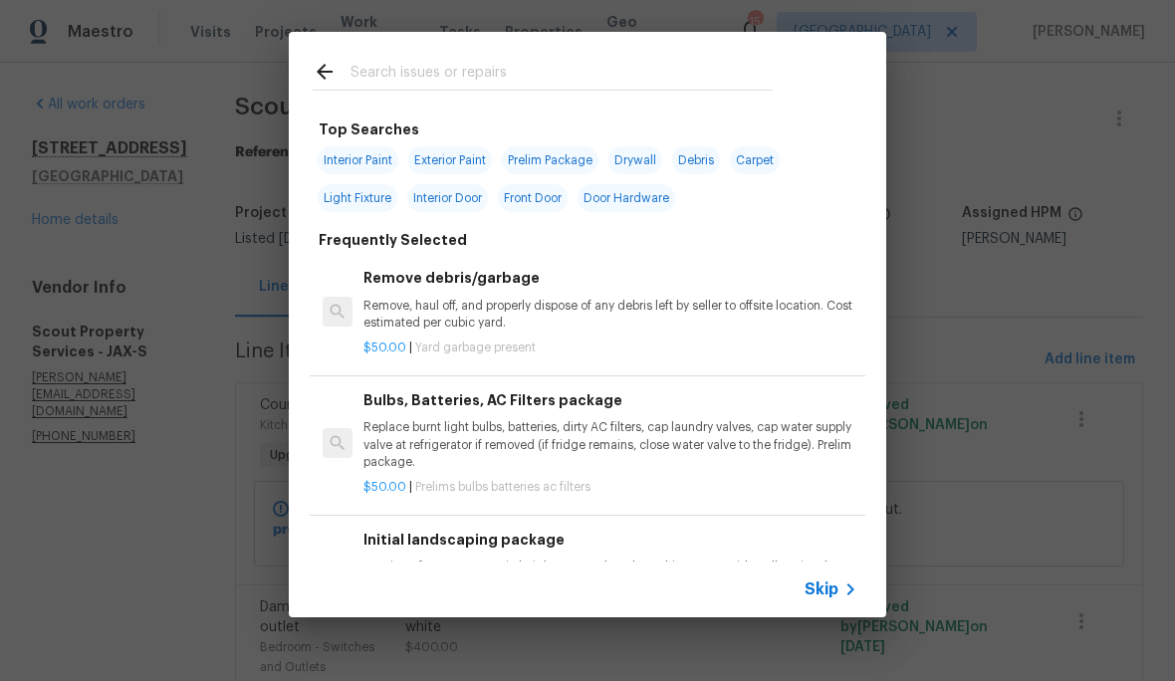
click at [606, 80] on input "text" at bounding box center [561, 75] width 422 height 30
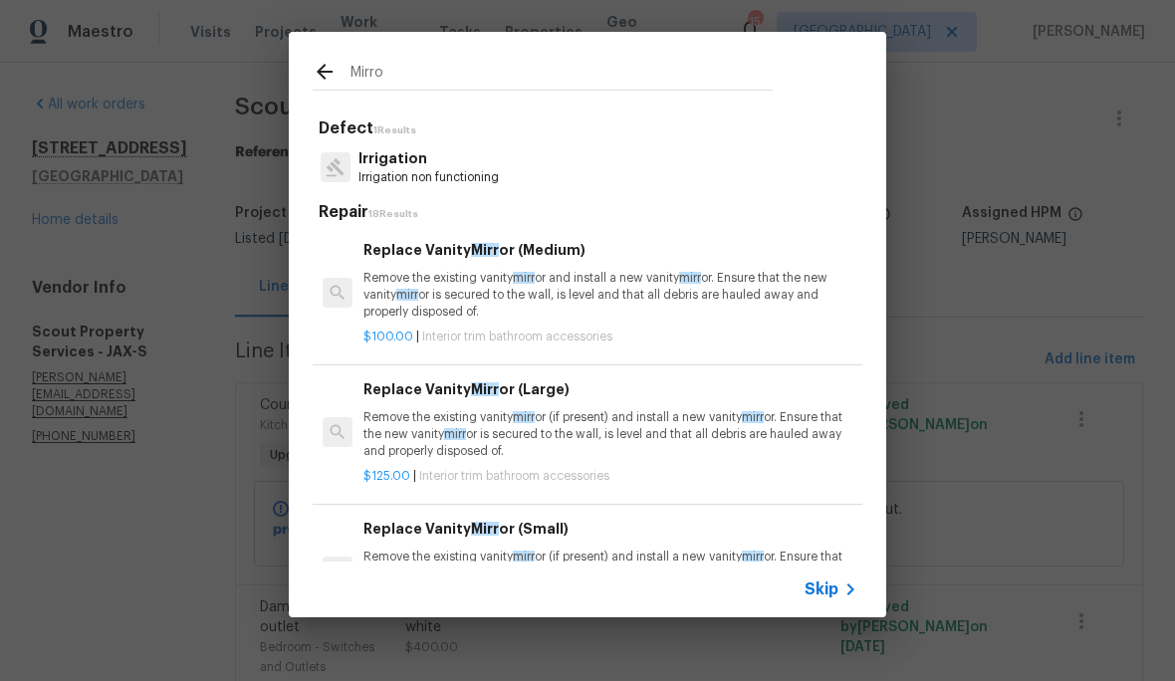
type input "Mirror"
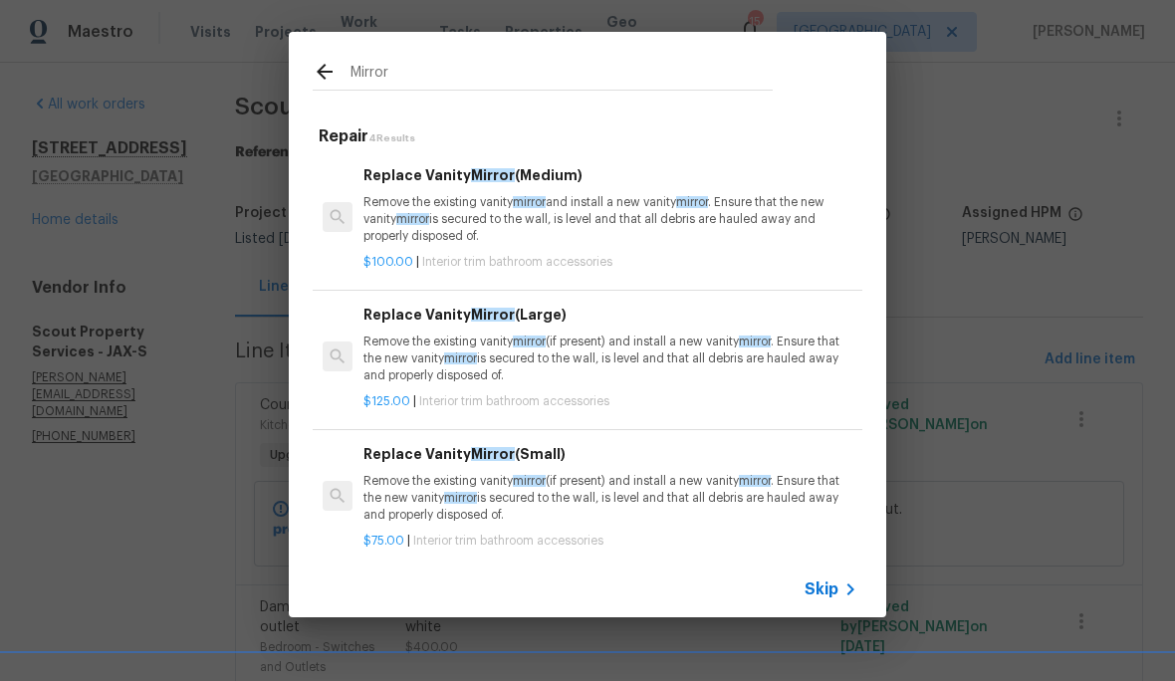
click at [639, 352] on p "Remove the existing vanity mirror (if present) and install a new vanity mirror …" at bounding box center [610, 359] width 494 height 51
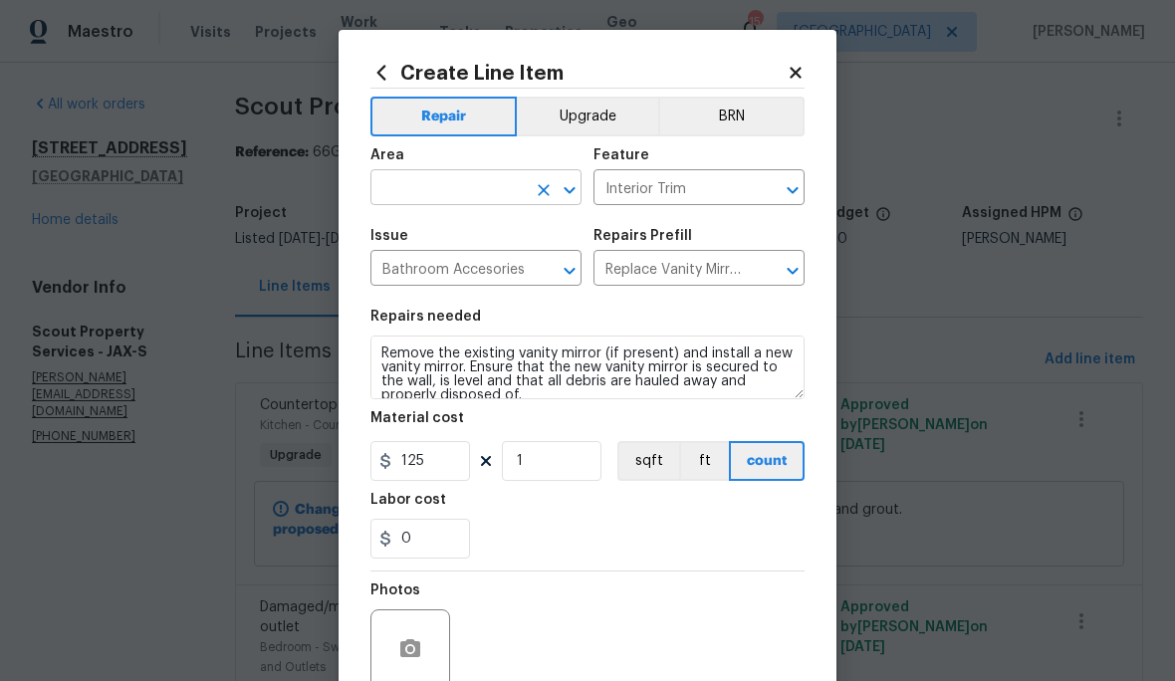
click at [455, 178] on input "text" at bounding box center [447, 189] width 155 height 31
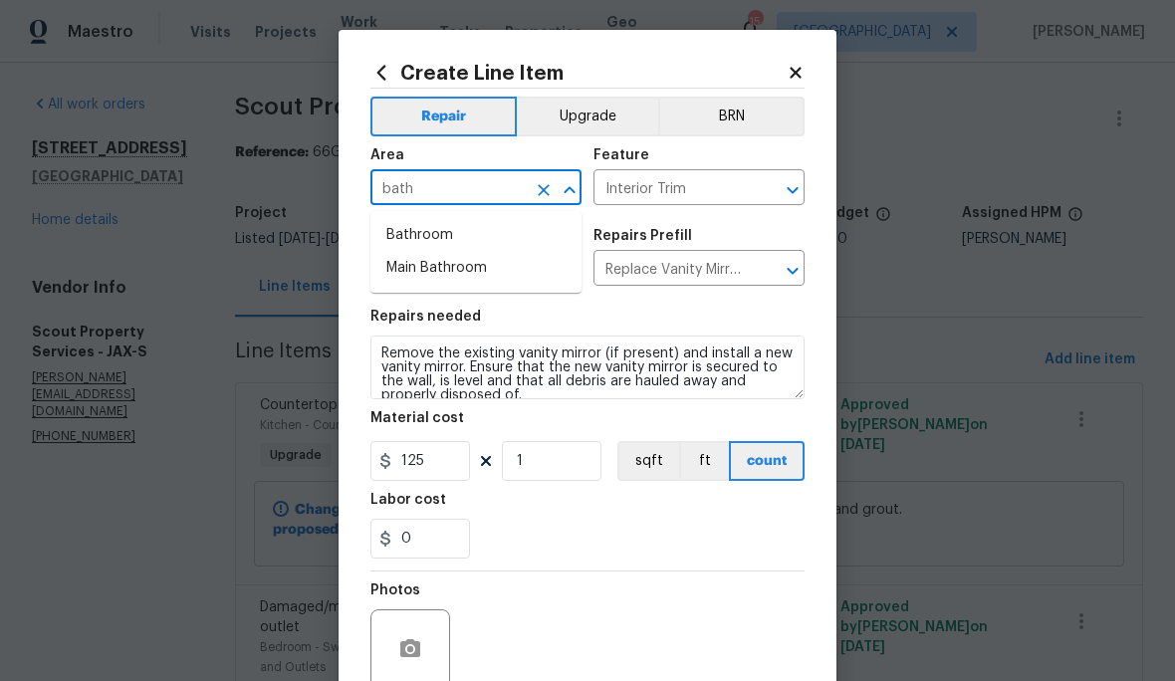
click at [466, 232] on li "Bathroom" at bounding box center [475, 235] width 211 height 33
type input "Bathroom"
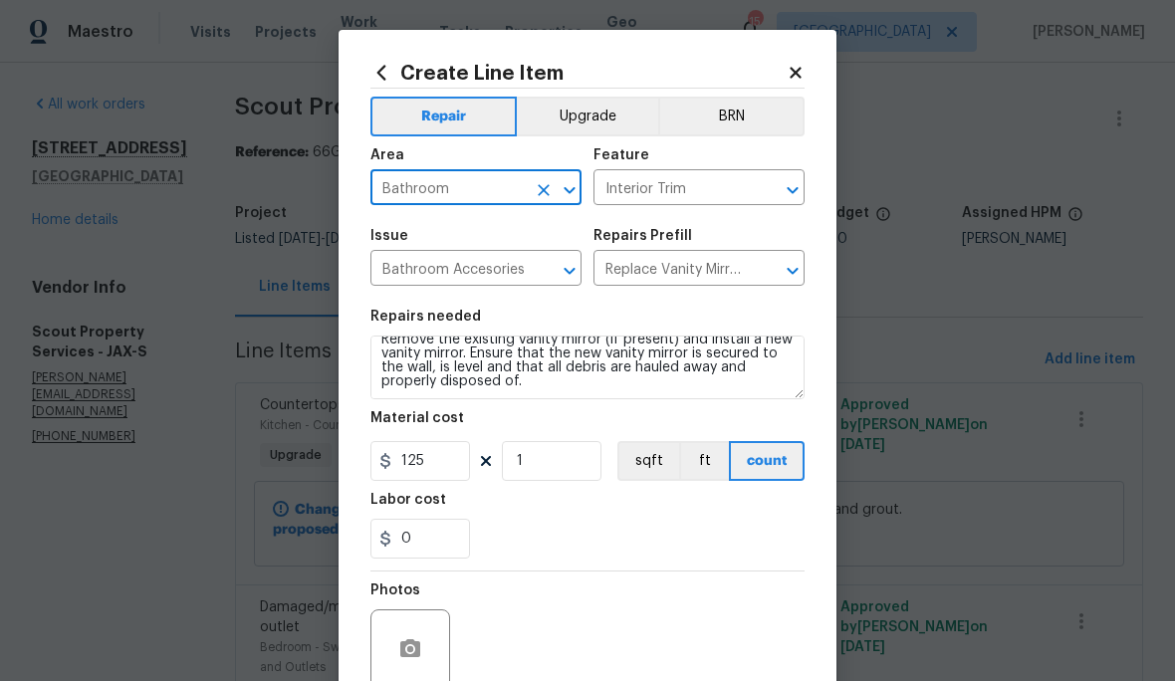
scroll to position [14, 0]
click at [463, 462] on input "125" at bounding box center [420, 461] width 100 height 40
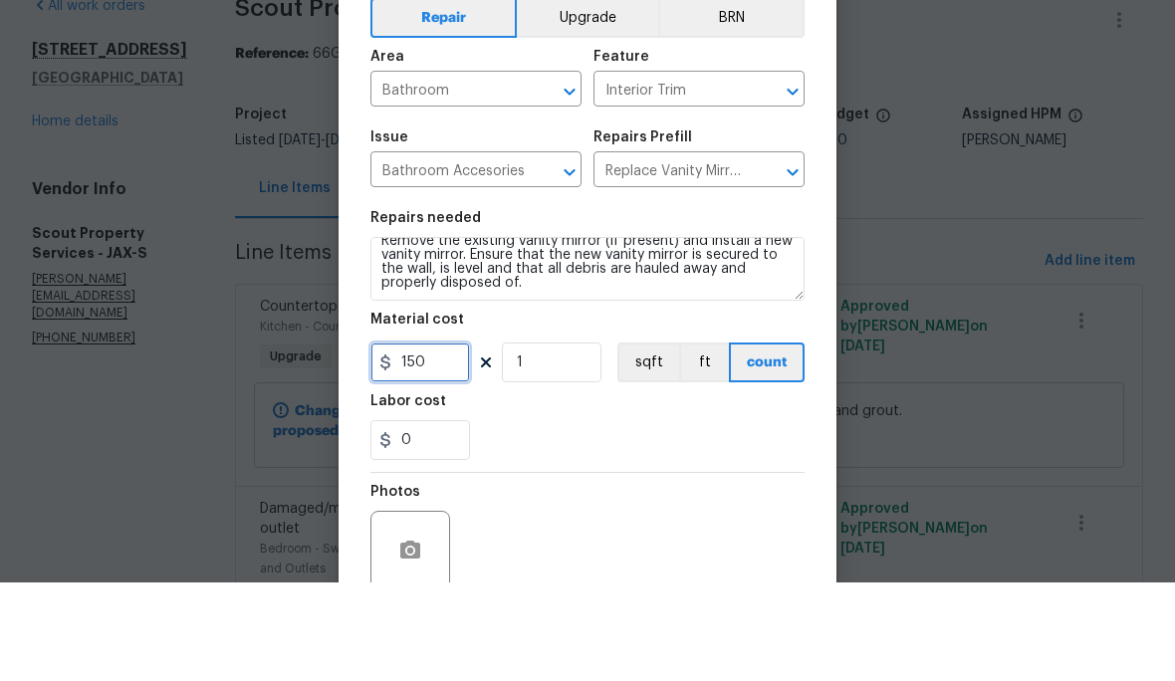
scroll to position [0, 0]
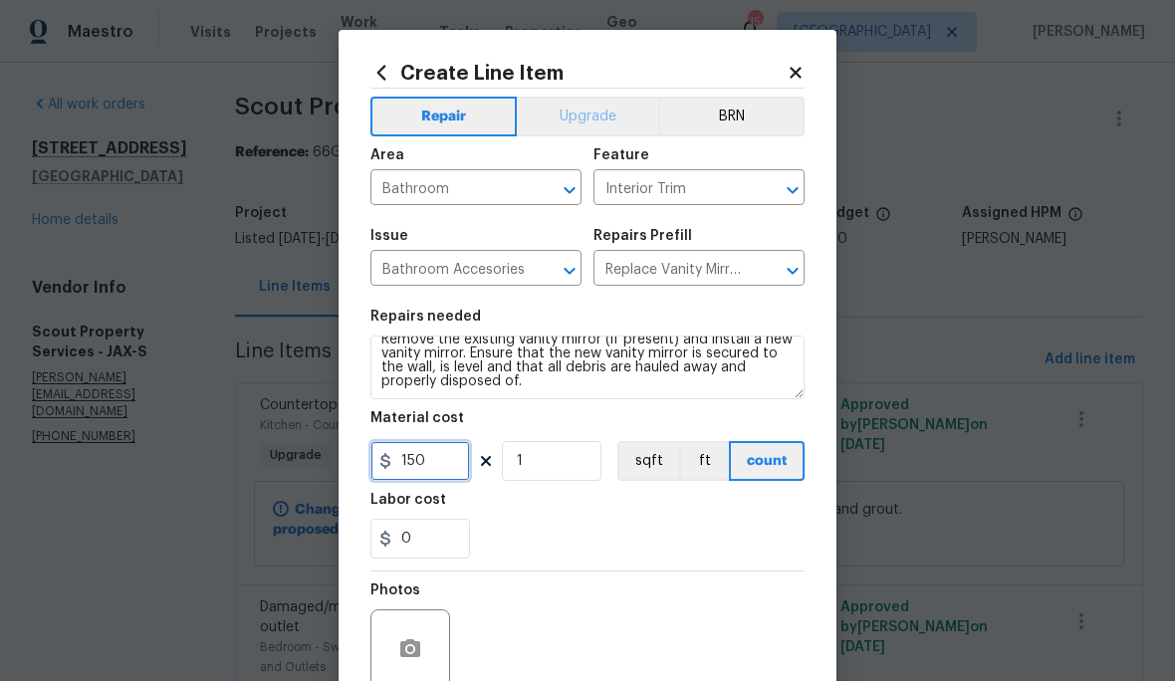
type input "150"
click at [597, 123] on button "Upgrade" at bounding box center [588, 117] width 142 height 40
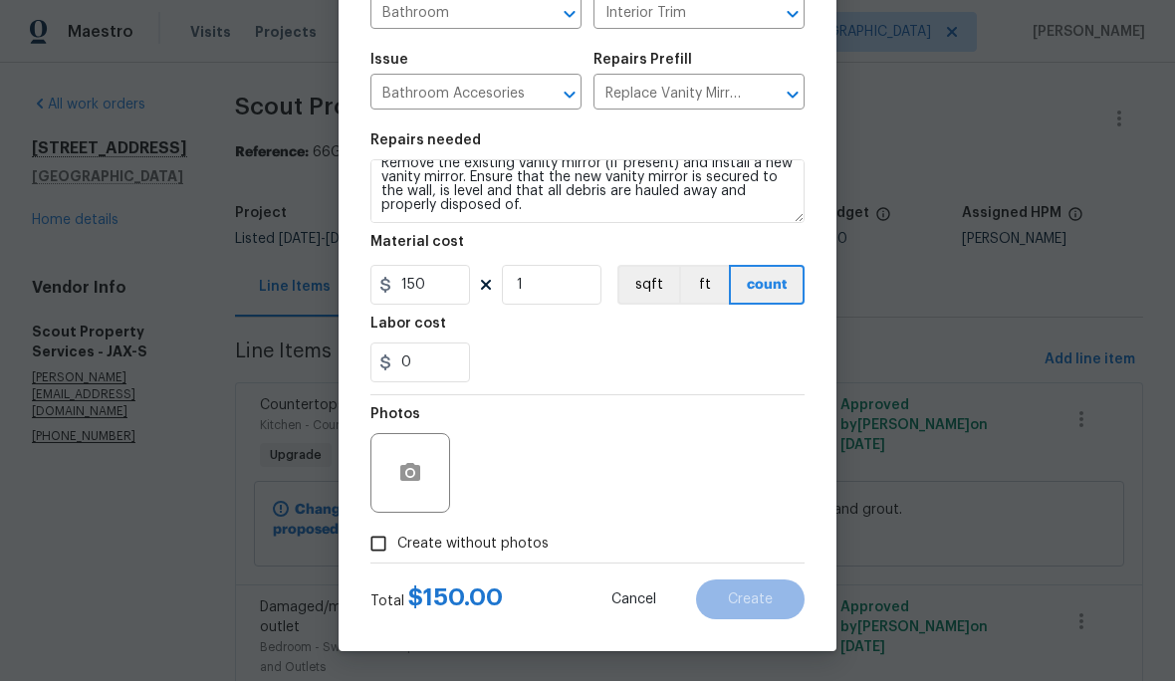
scroll to position [180, 0]
click at [496, 553] on span "Create without photos" at bounding box center [472, 544] width 151 height 21
click at [397, 553] on input "Create without photos" at bounding box center [378, 544] width 38 height 38
checkbox input "true"
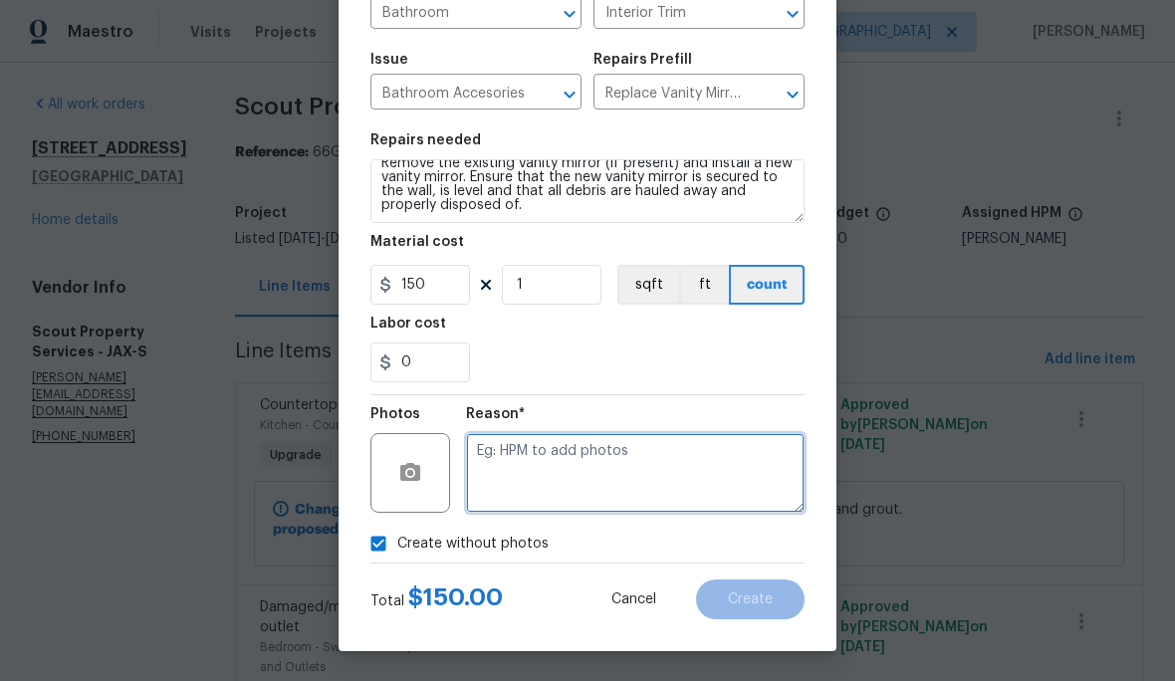
click at [578, 456] on textarea at bounding box center [635, 473] width 339 height 80
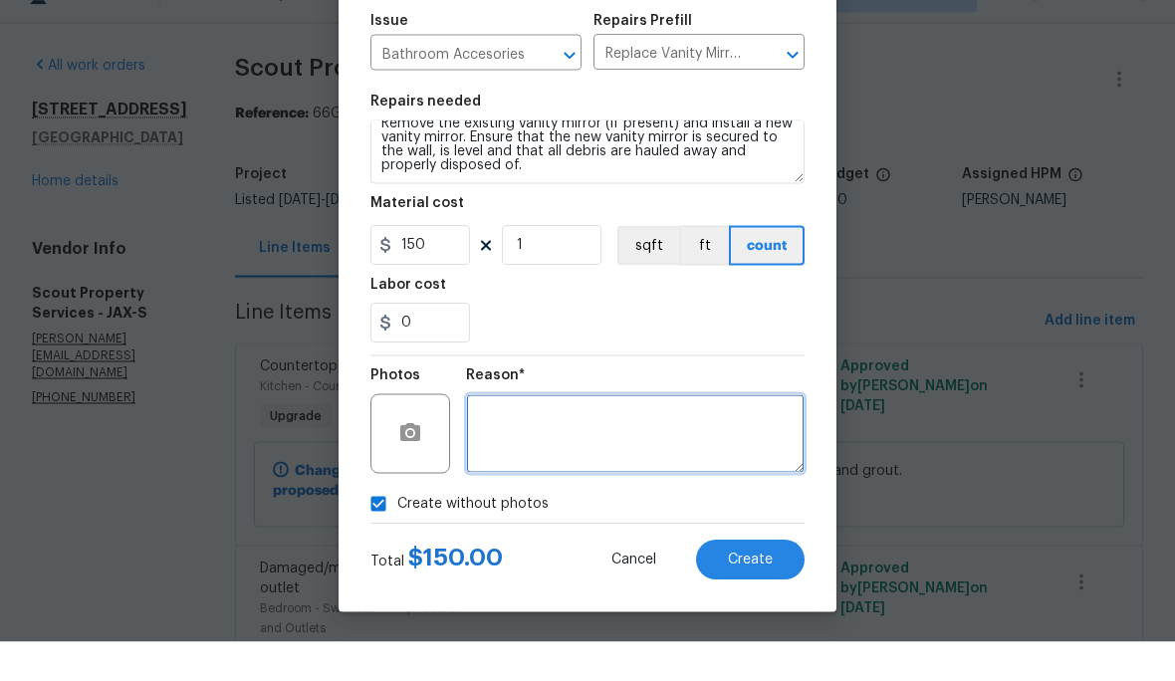
scroll to position [82, 0]
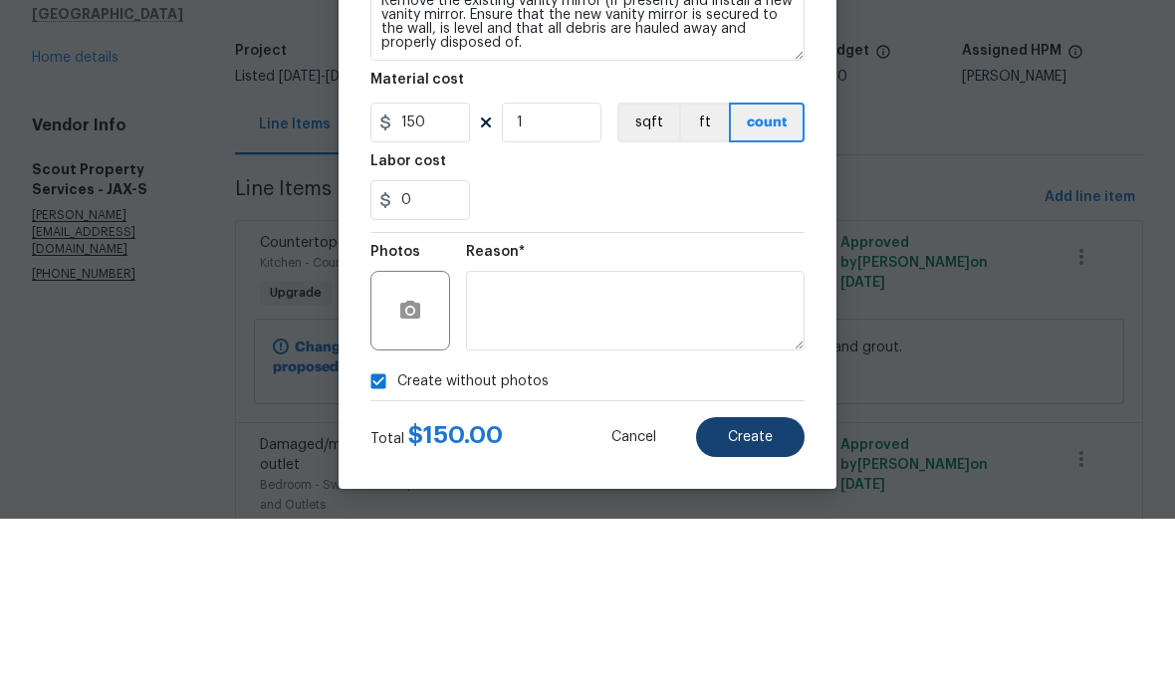
click at [752, 592] on span "Create" at bounding box center [750, 599] width 45 height 15
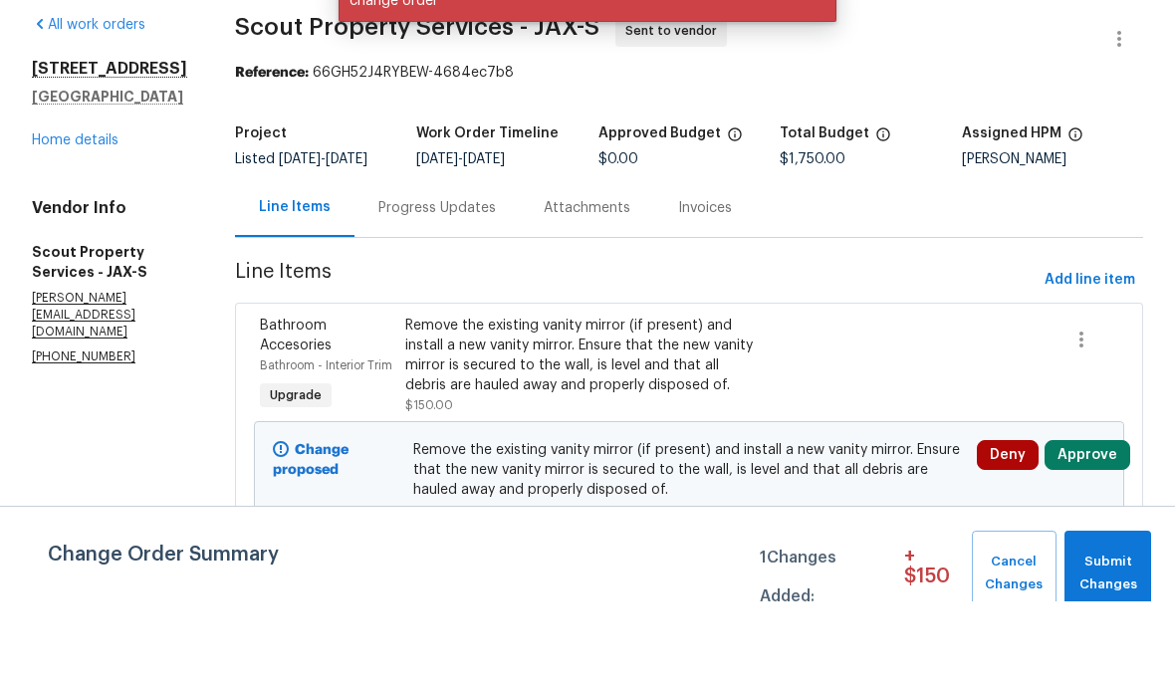
click at [1082, 520] on button "Approve" at bounding box center [1088, 535] width 86 height 30
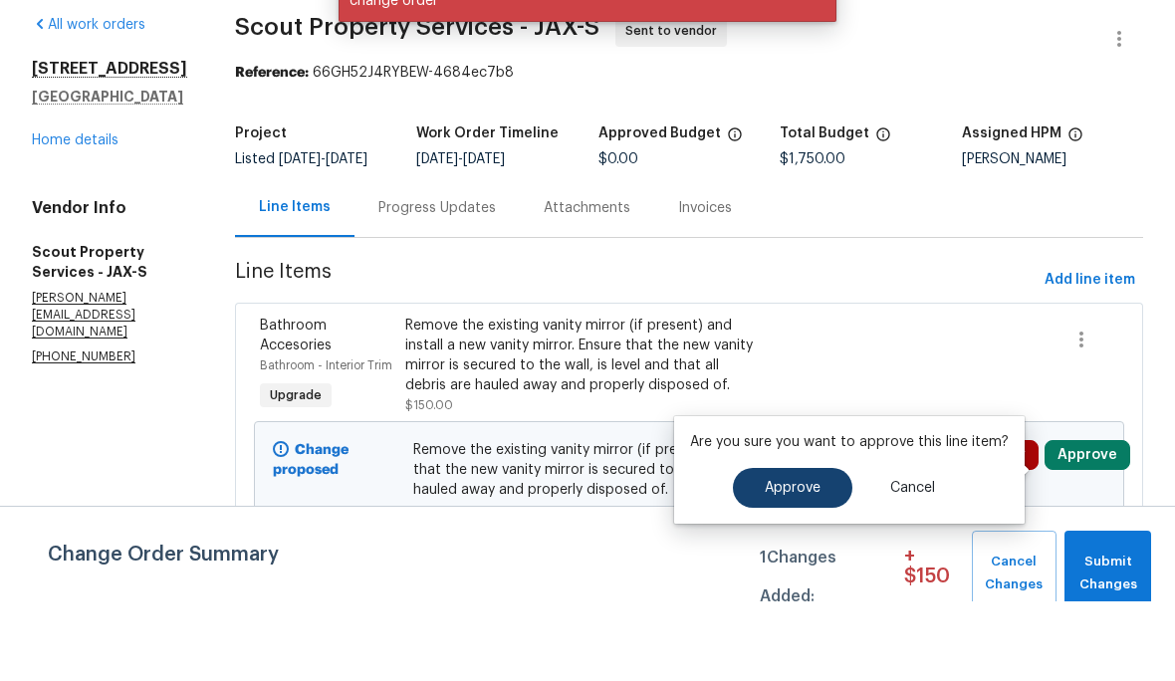
click at [827, 548] on button "Approve" at bounding box center [792, 568] width 119 height 40
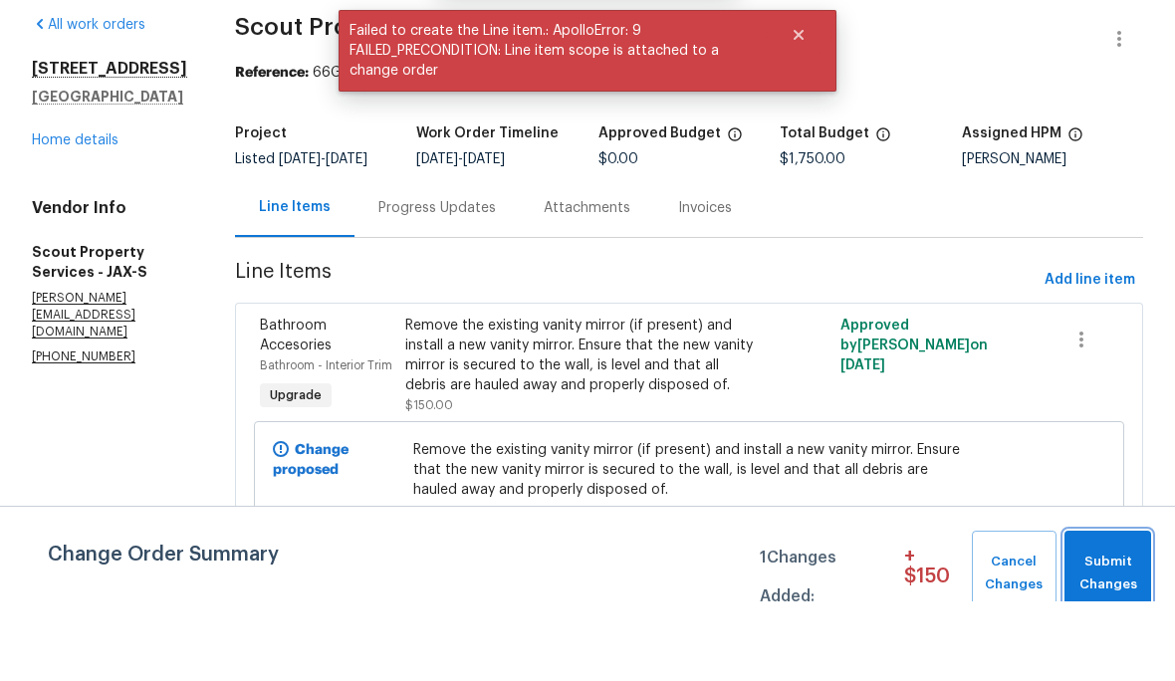
click at [1121, 630] on span "Submit Changes" at bounding box center [1107, 653] width 67 height 46
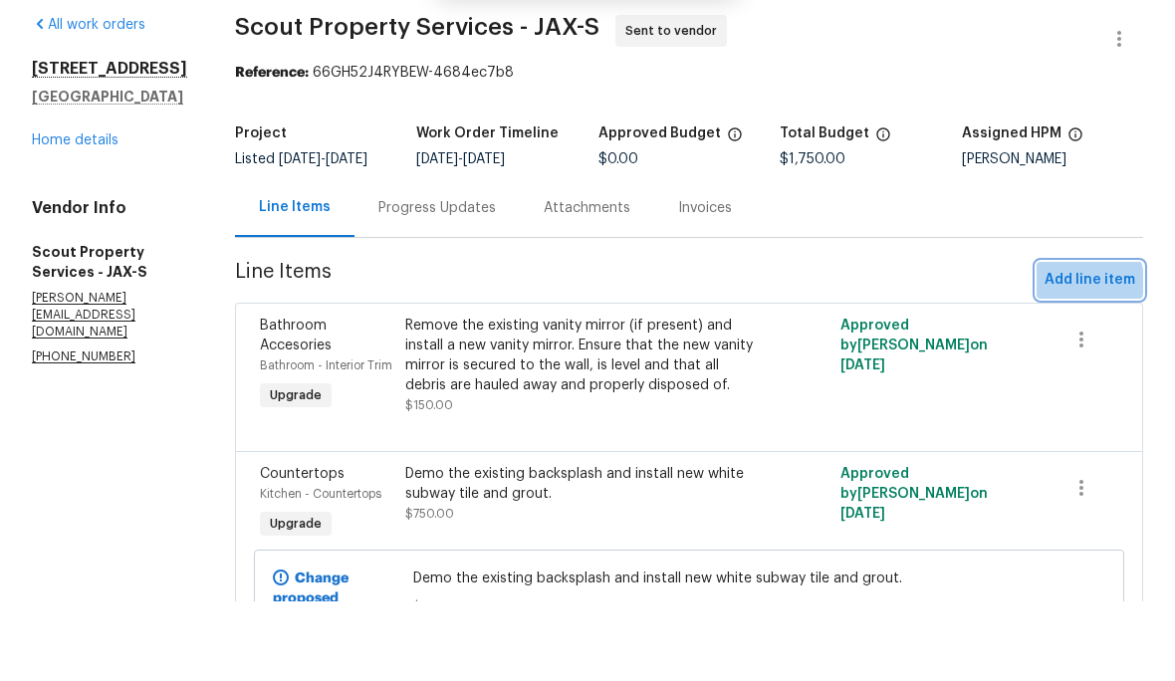
click at [1077, 348] on span "Add line item" at bounding box center [1090, 360] width 91 height 25
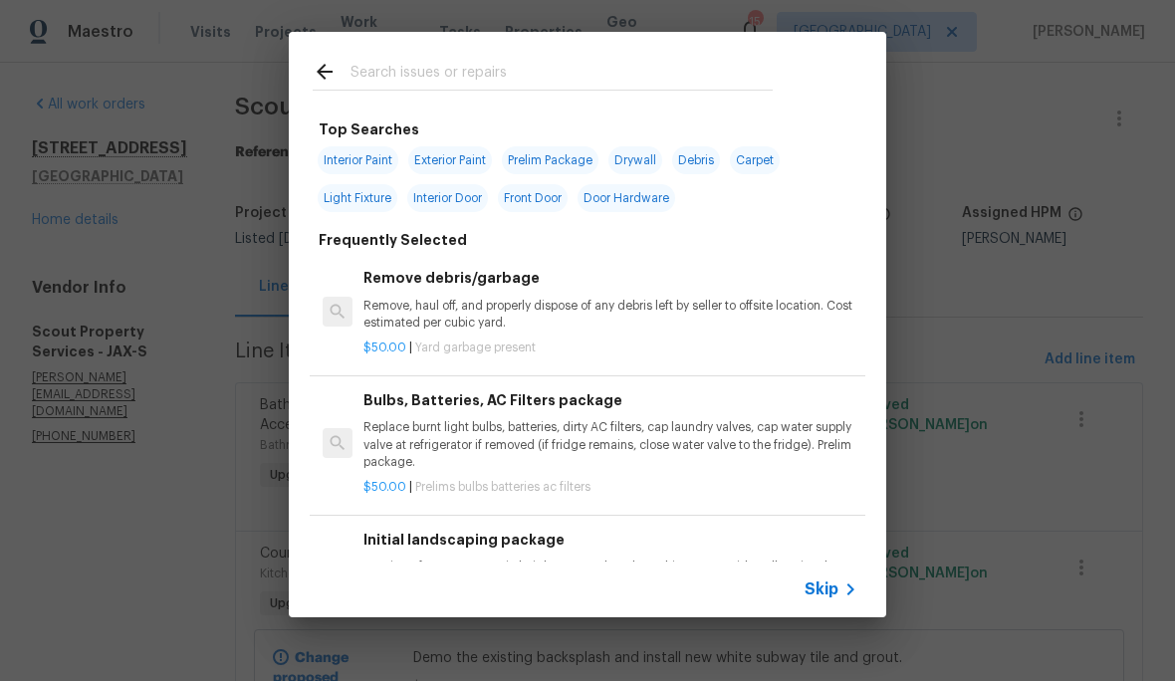
scroll to position [0, 0]
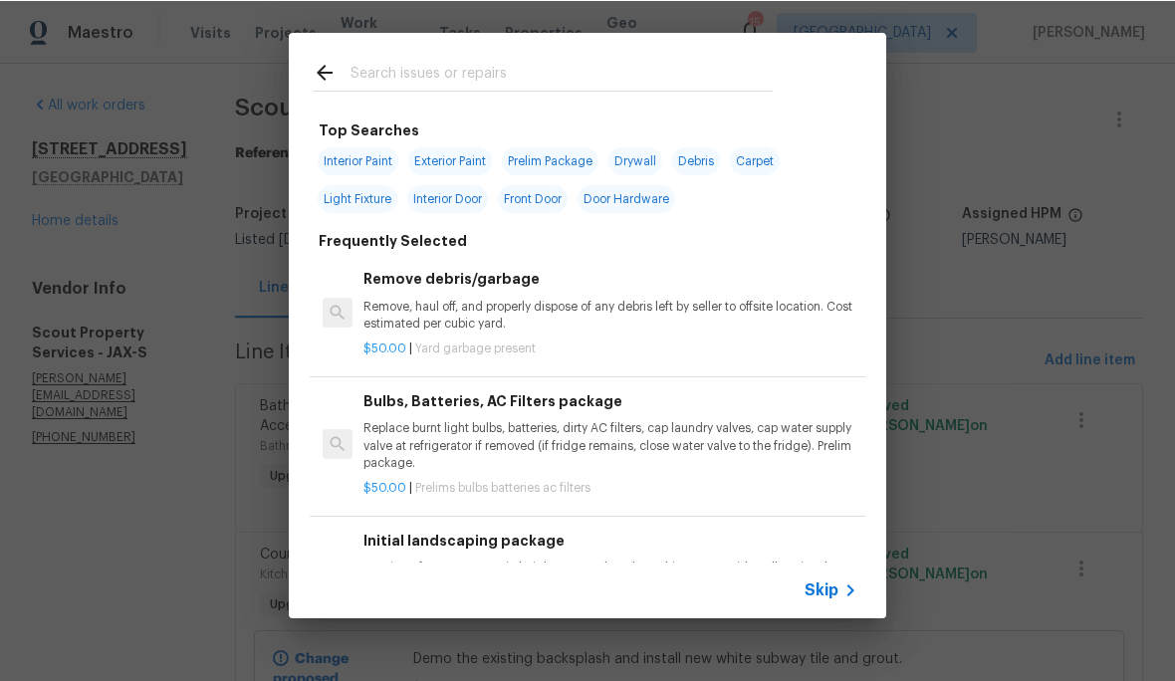
click at [496, 80] on input "text" at bounding box center [561, 75] width 422 height 30
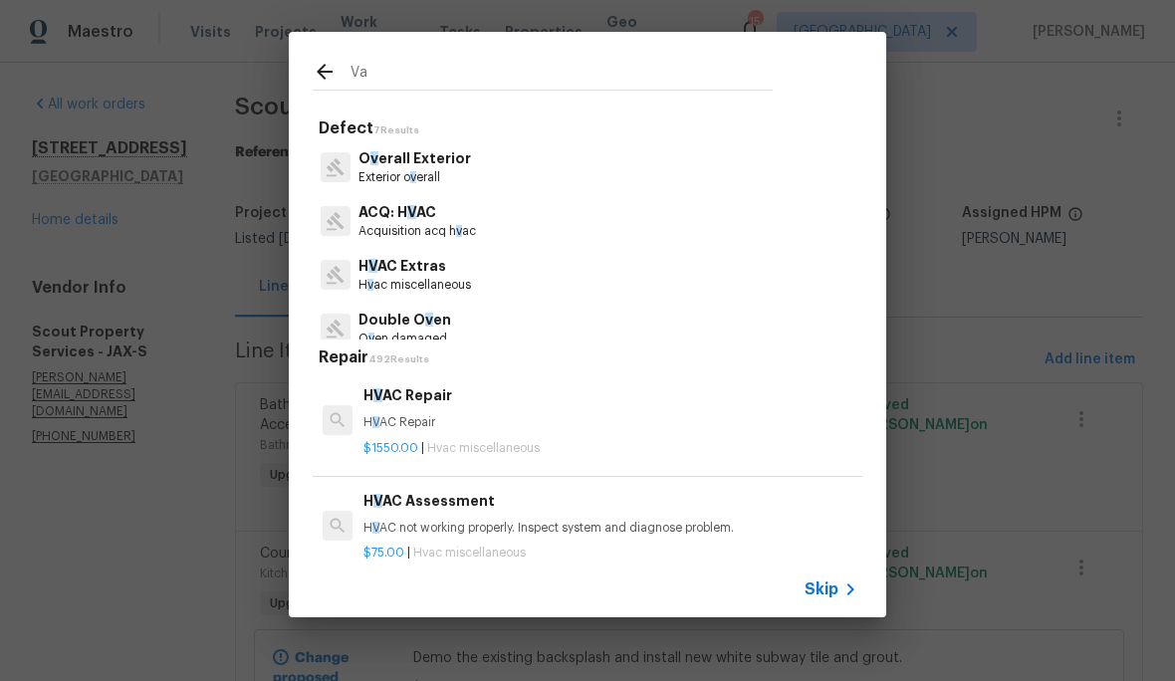
type input "Van"
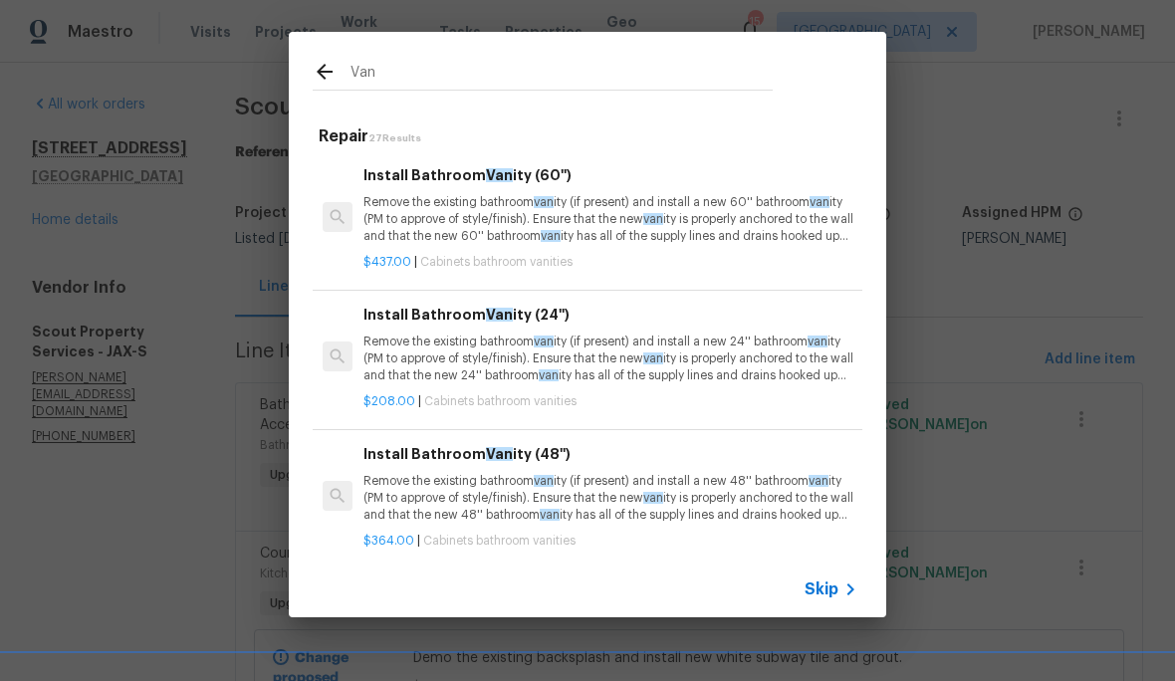
click at [669, 350] on p "Remove the existing bathroom van ity (if present) and install a new 24'' bathro…" at bounding box center [610, 359] width 494 height 51
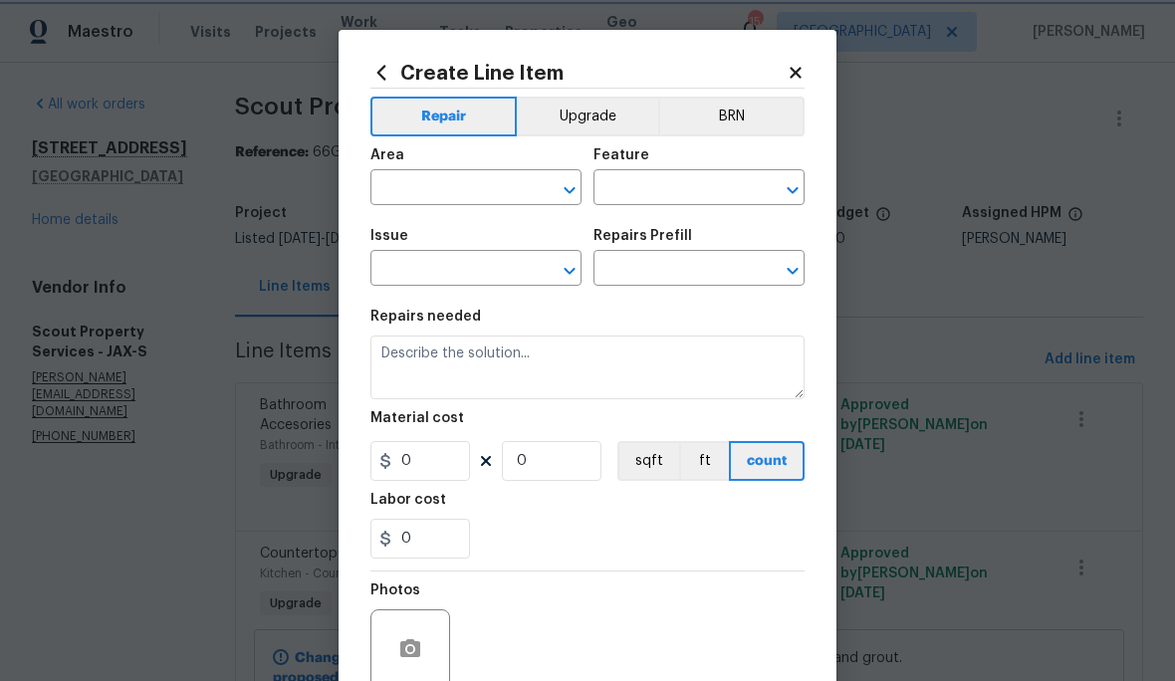
type input "Cabinets"
type input "Bathroom Cabinets"
type input "Install Bathroom Vanity (24'') $208.00"
type textarea "Remove the existing bathroom vanity (if present) and install a new 24'' bathroo…"
type input "208"
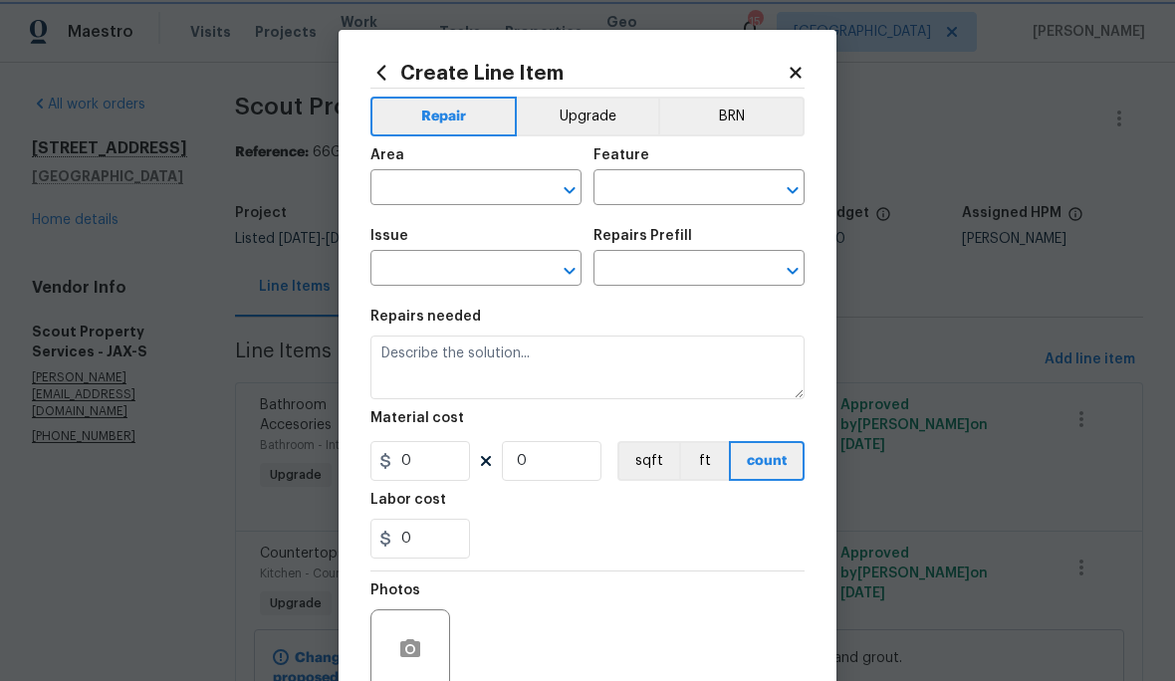
type input "1"
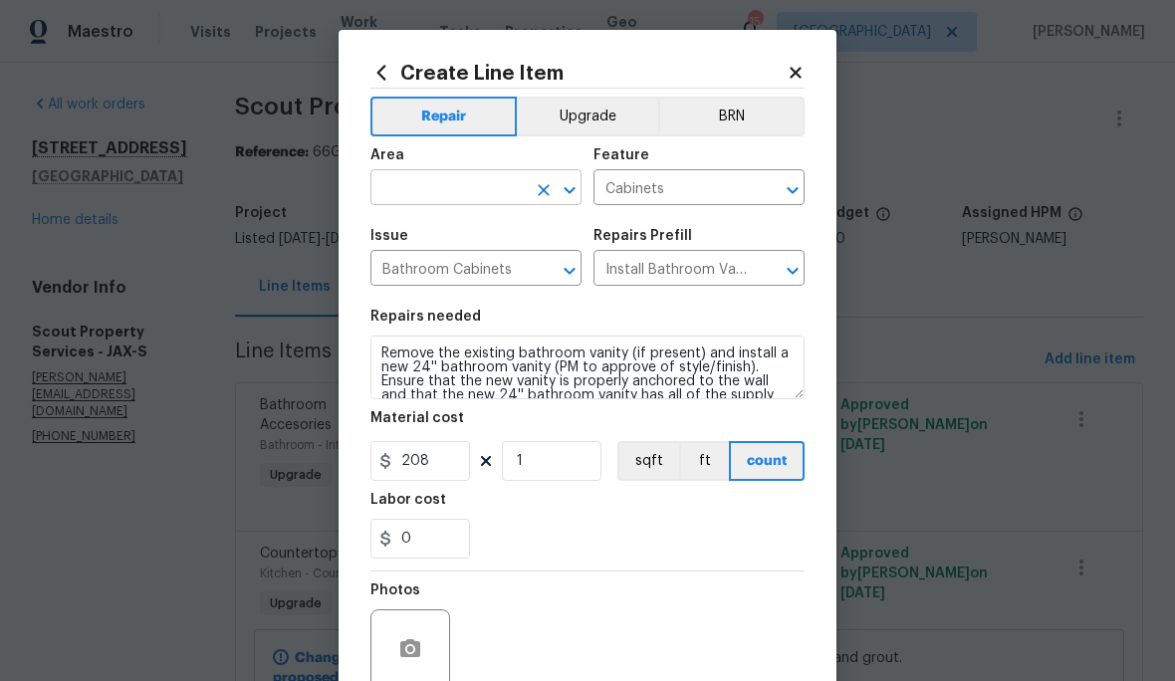
click at [454, 180] on input "text" at bounding box center [447, 189] width 155 height 31
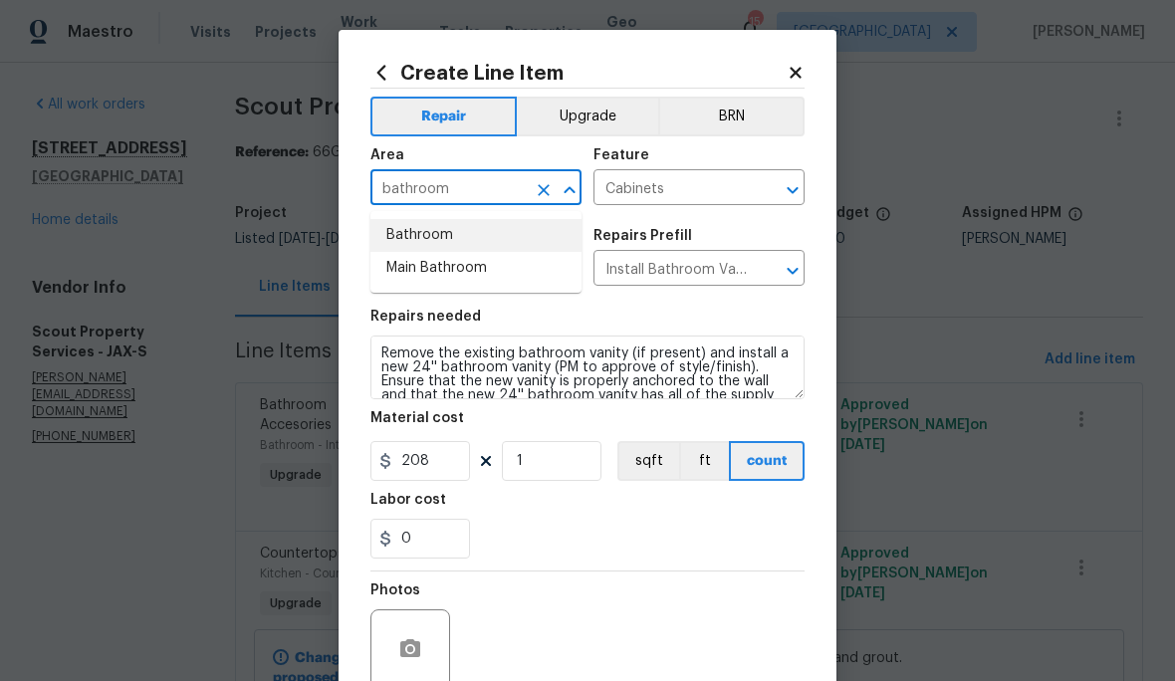
click at [465, 223] on li "Bathroom" at bounding box center [475, 235] width 211 height 33
type input "Bathroom"
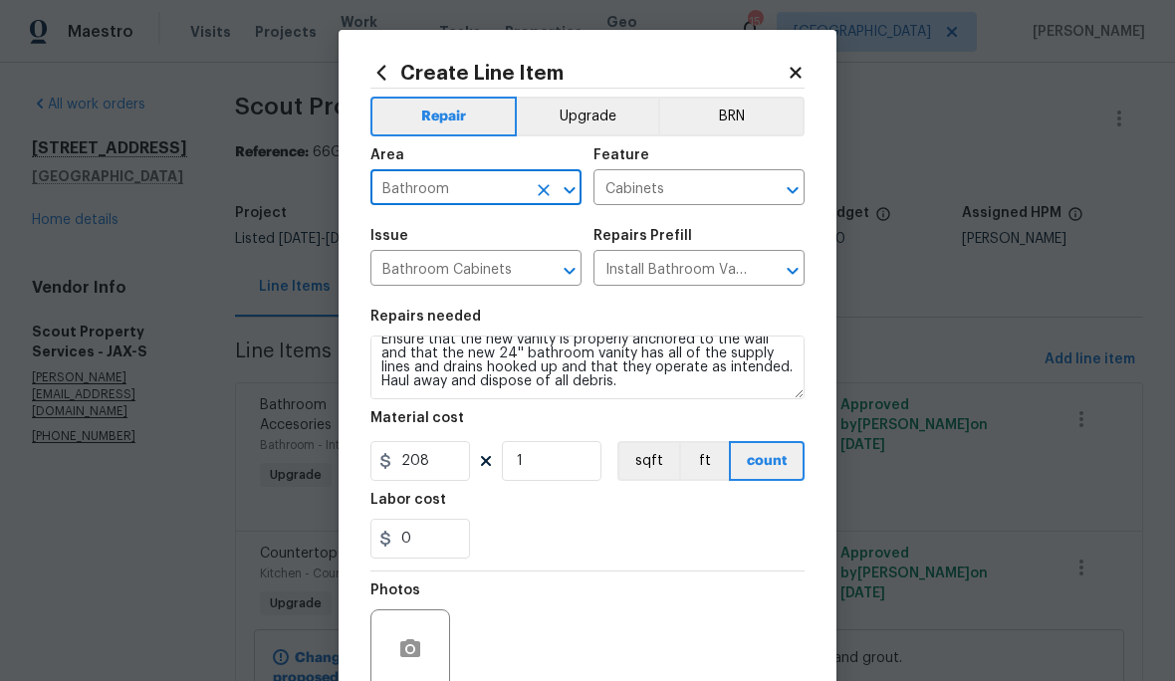
scroll to position [42, 0]
click at [615, 125] on button "Upgrade" at bounding box center [588, 117] width 142 height 40
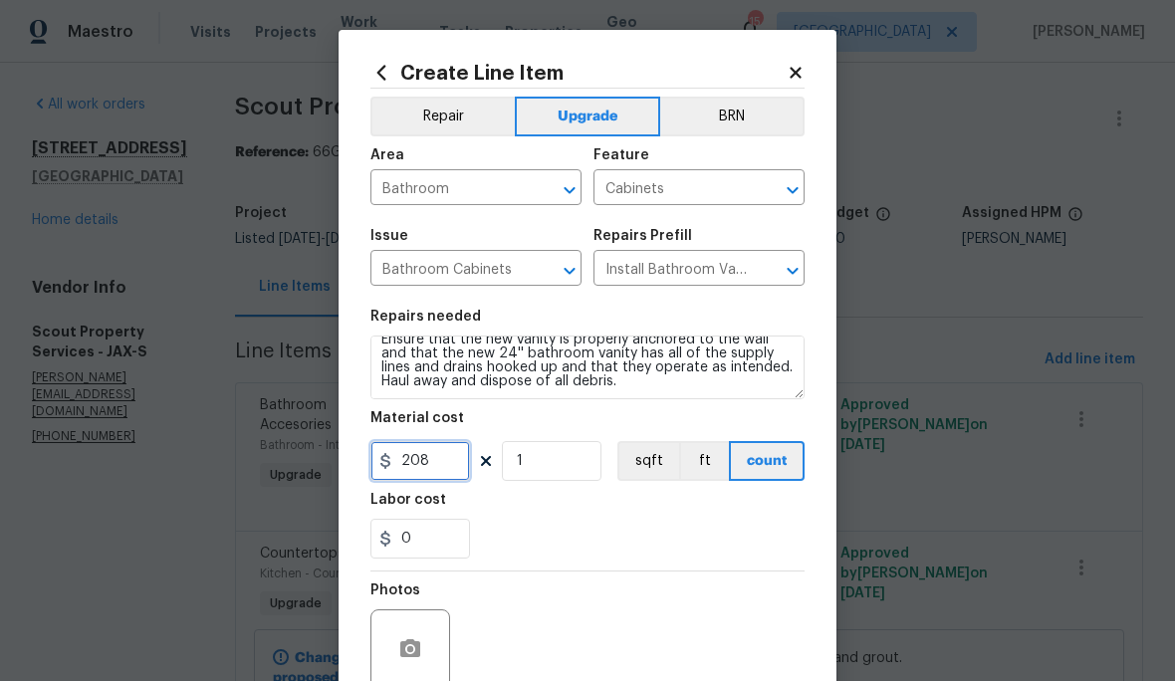
click at [444, 471] on input "208" at bounding box center [420, 461] width 100 height 40
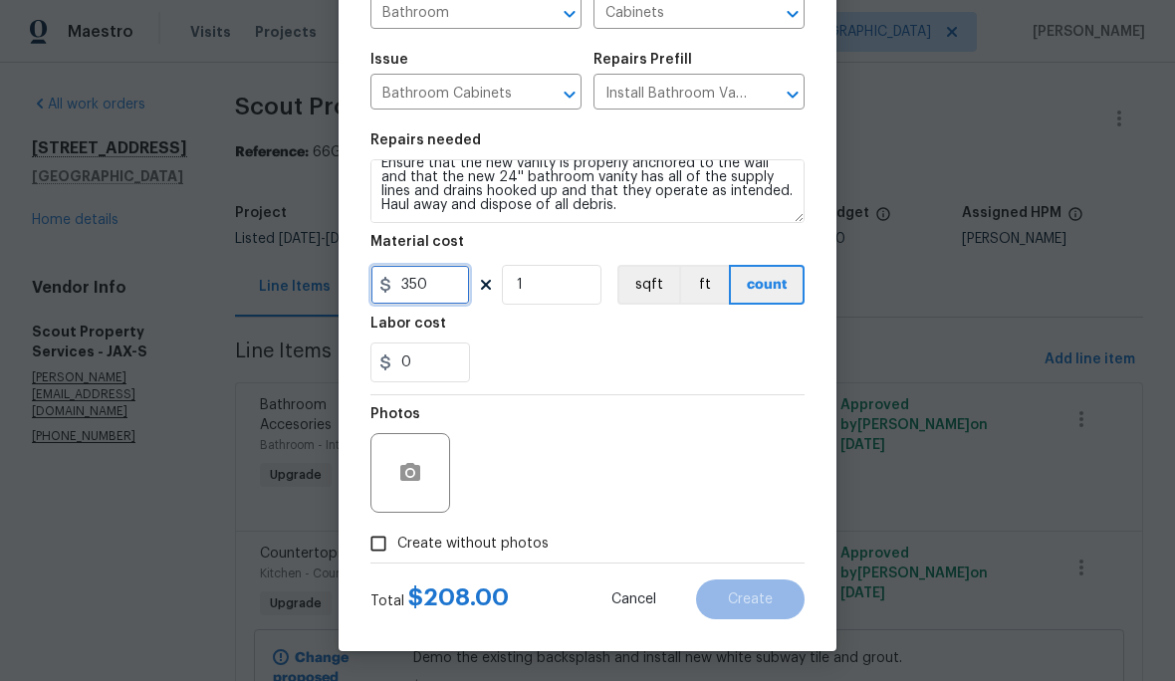
scroll to position [180, 0]
type input "350"
click at [514, 542] on span "Create without photos" at bounding box center [472, 544] width 151 height 21
click at [397, 542] on input "Create without photos" at bounding box center [378, 544] width 38 height 38
checkbox input "true"
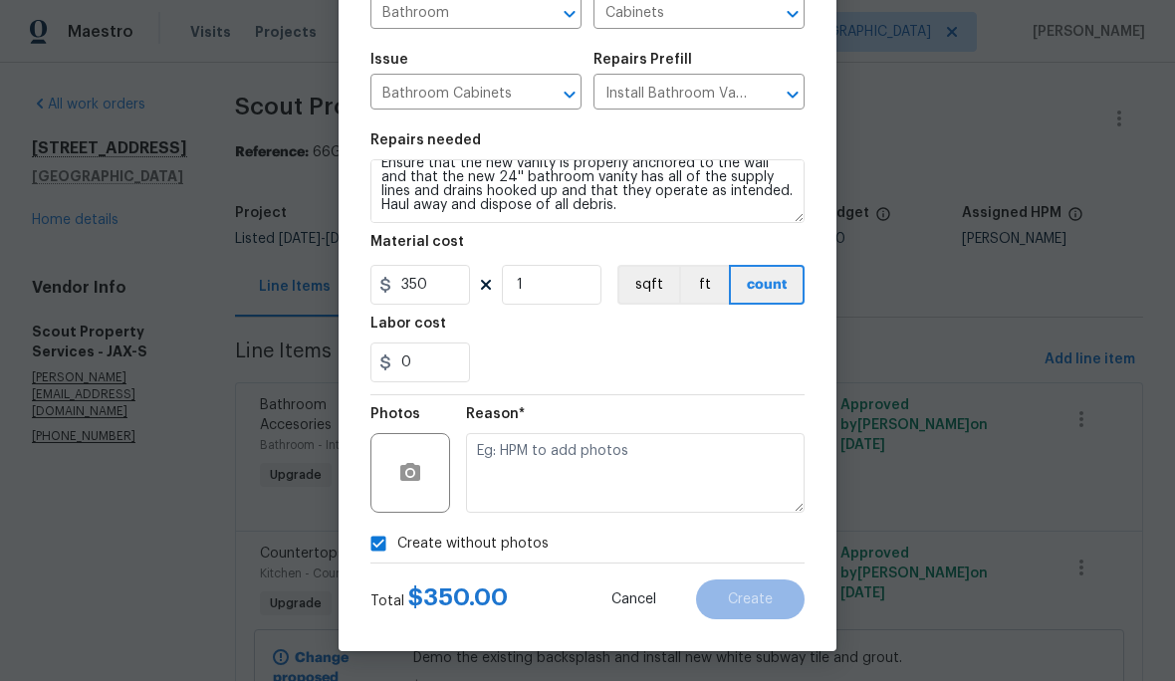
click at [613, 470] on textarea at bounding box center [635, 473] width 339 height 80
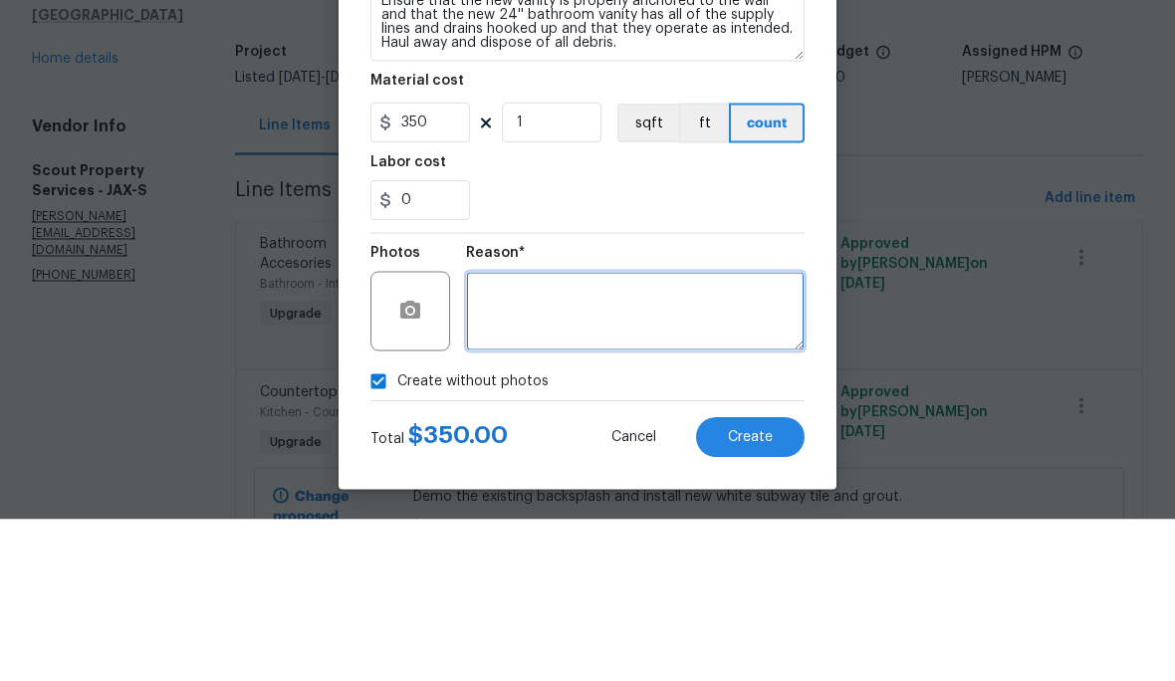
scroll to position [24, 0]
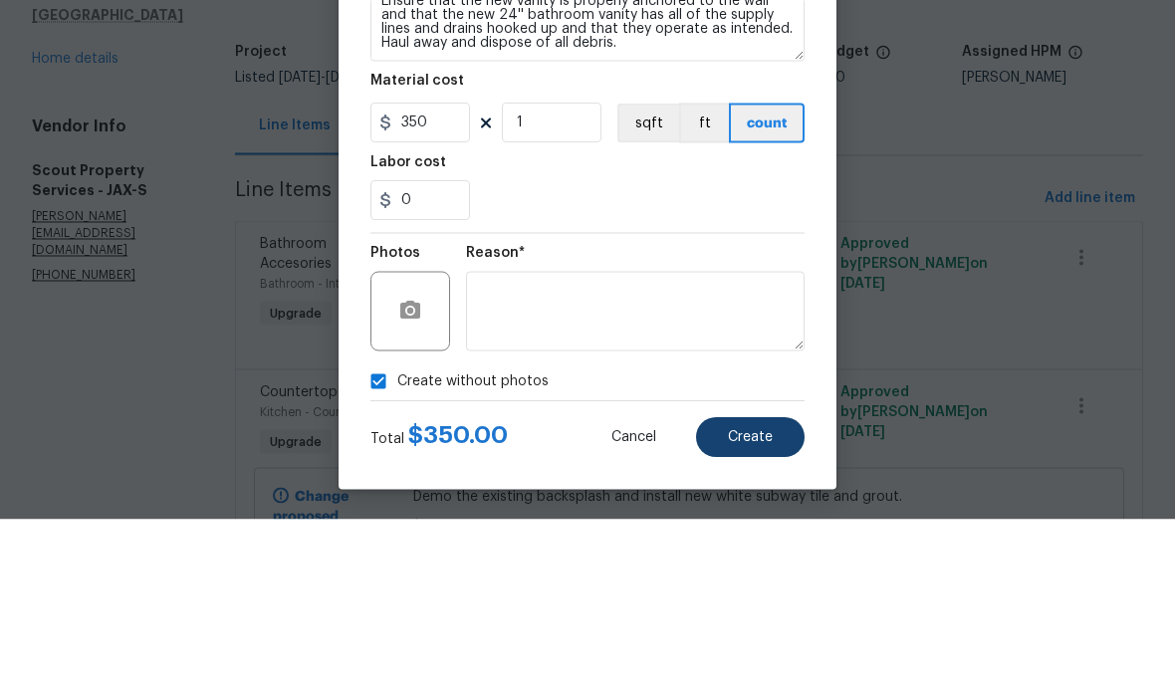
click at [753, 592] on span "Create" at bounding box center [750, 599] width 45 height 15
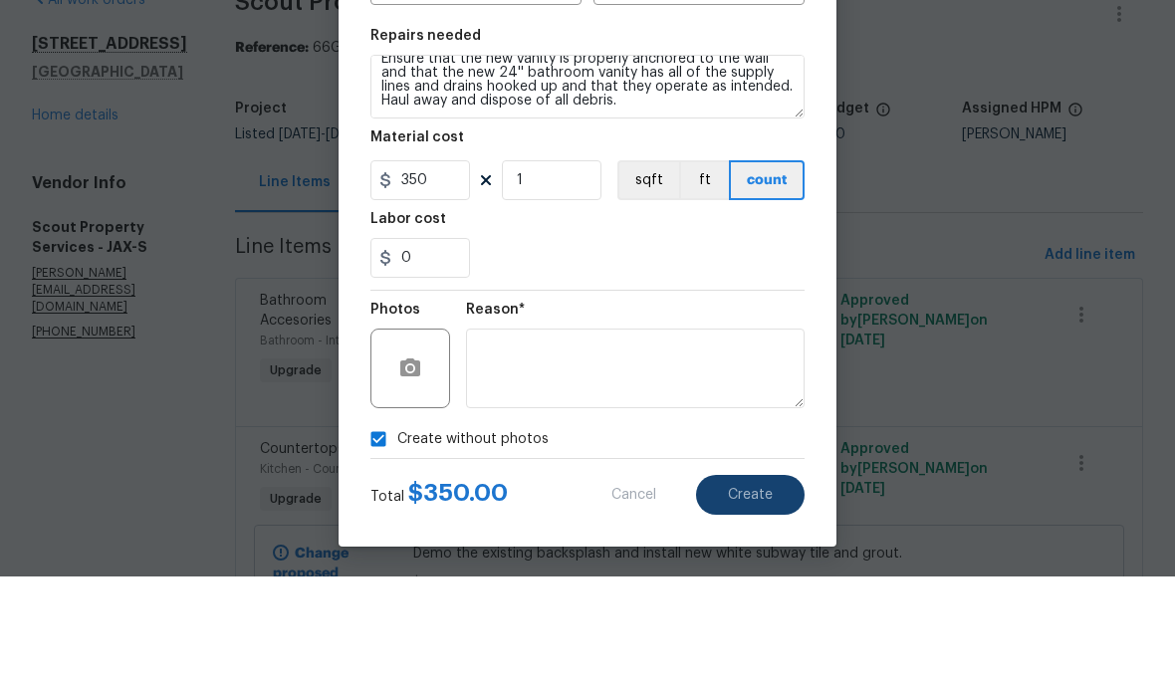
type input "0"
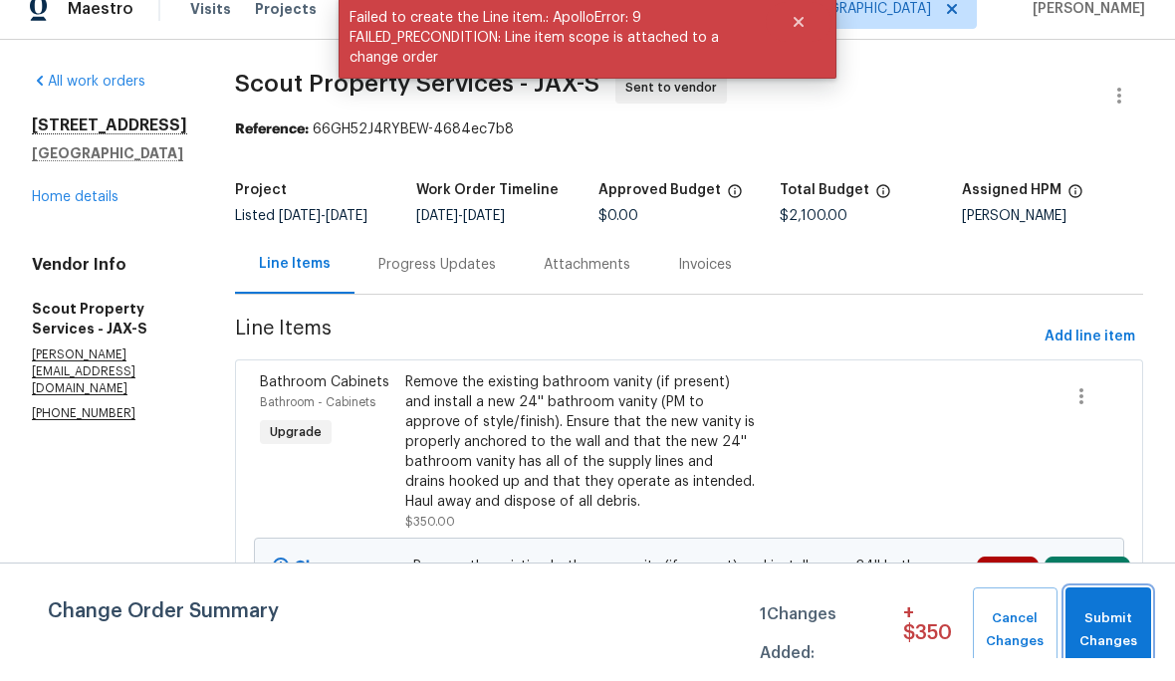
click at [1125, 630] on span "Submit Changes" at bounding box center [1108, 653] width 66 height 46
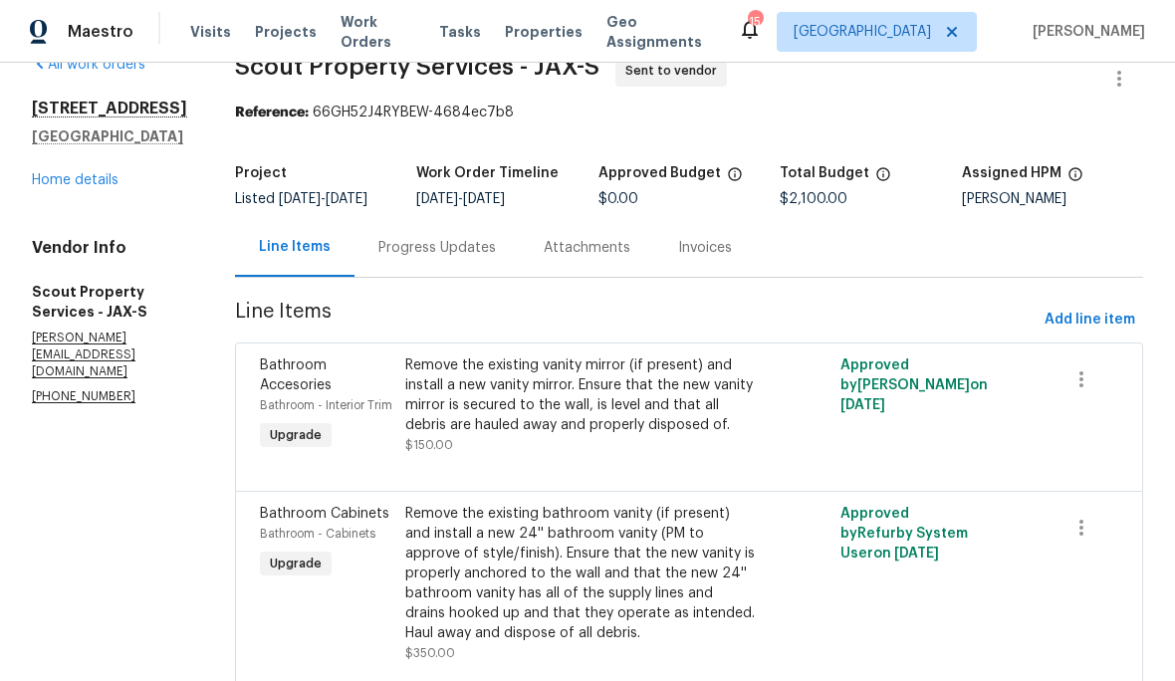
scroll to position [35, 0]
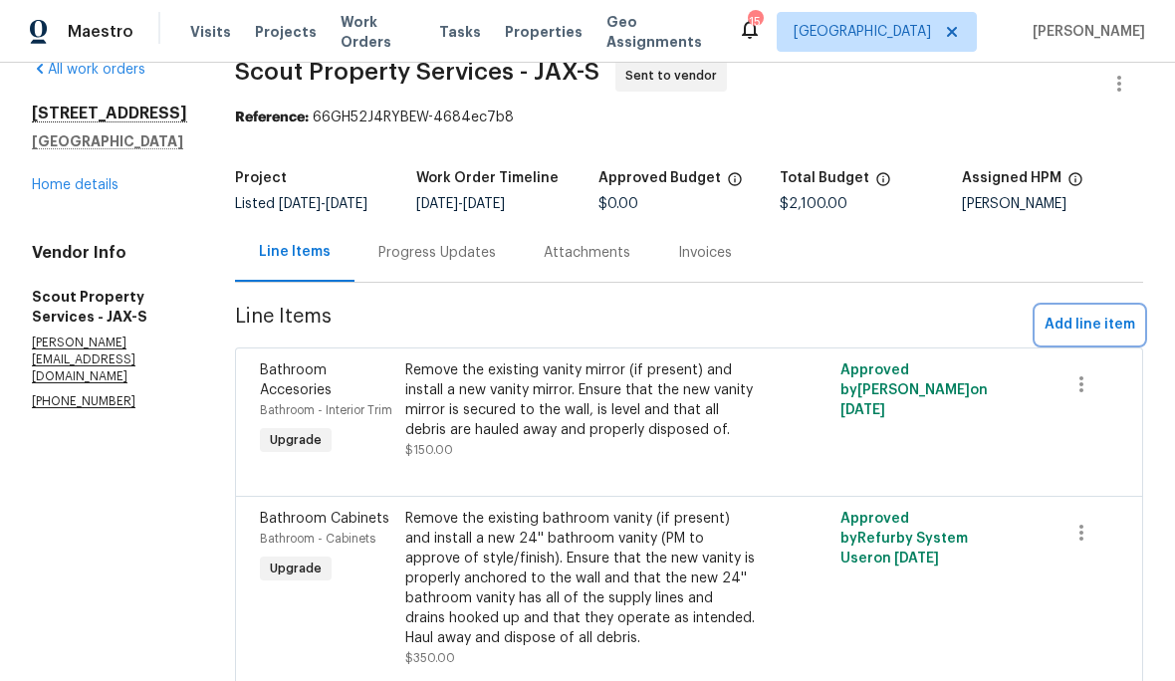
click at [1091, 338] on span "Add line item" at bounding box center [1090, 325] width 91 height 25
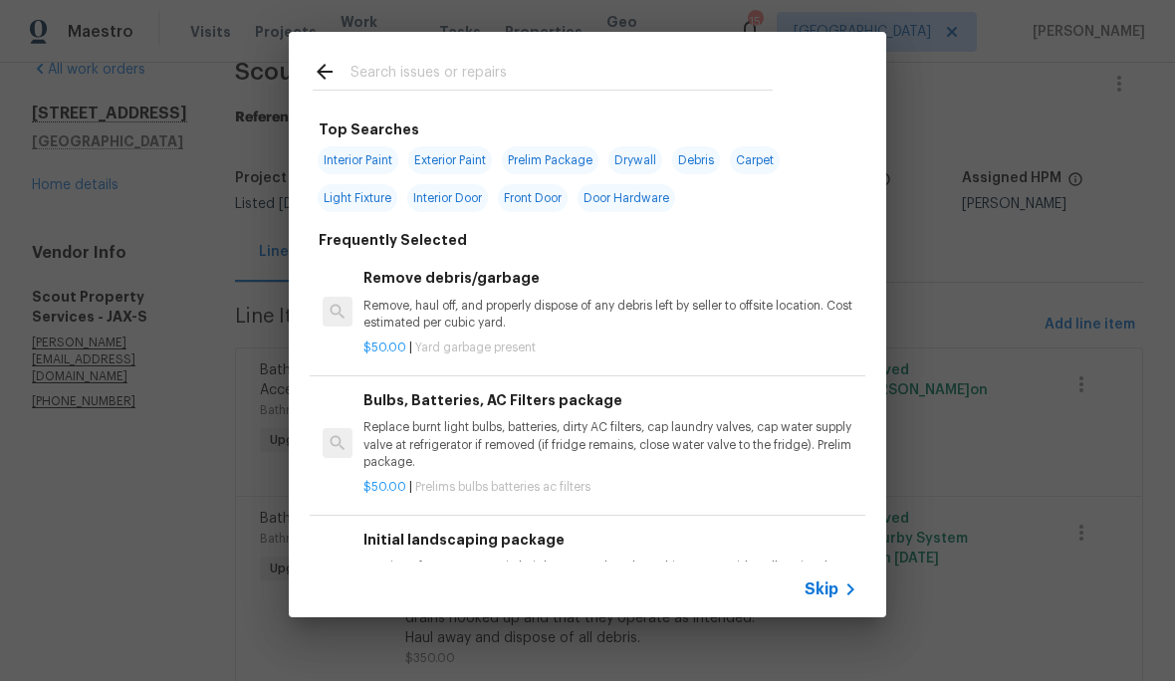
click at [604, 77] on input "text" at bounding box center [561, 75] width 422 height 30
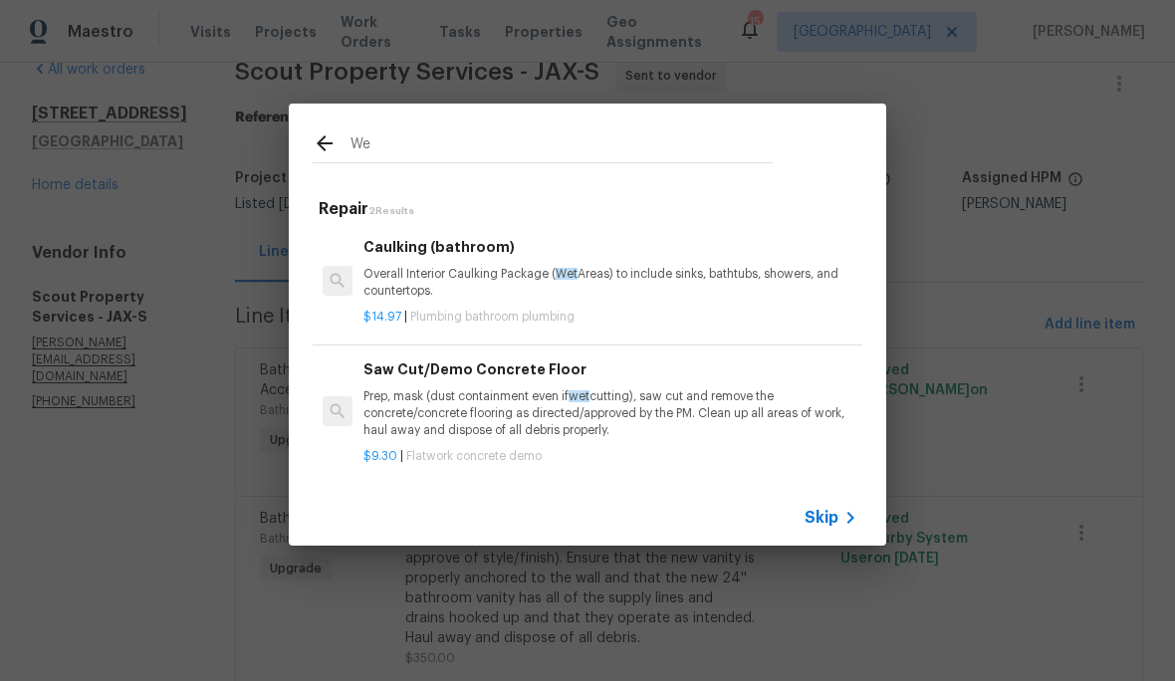
type input "W"
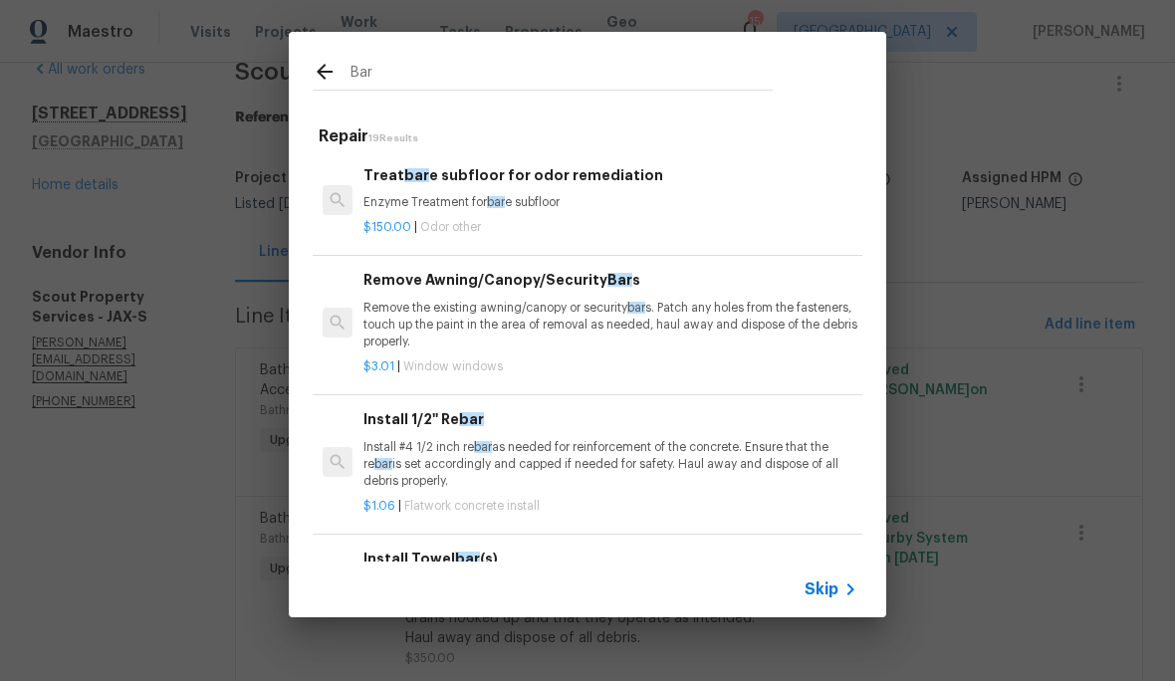
scroll to position [0, 0]
type input "B"
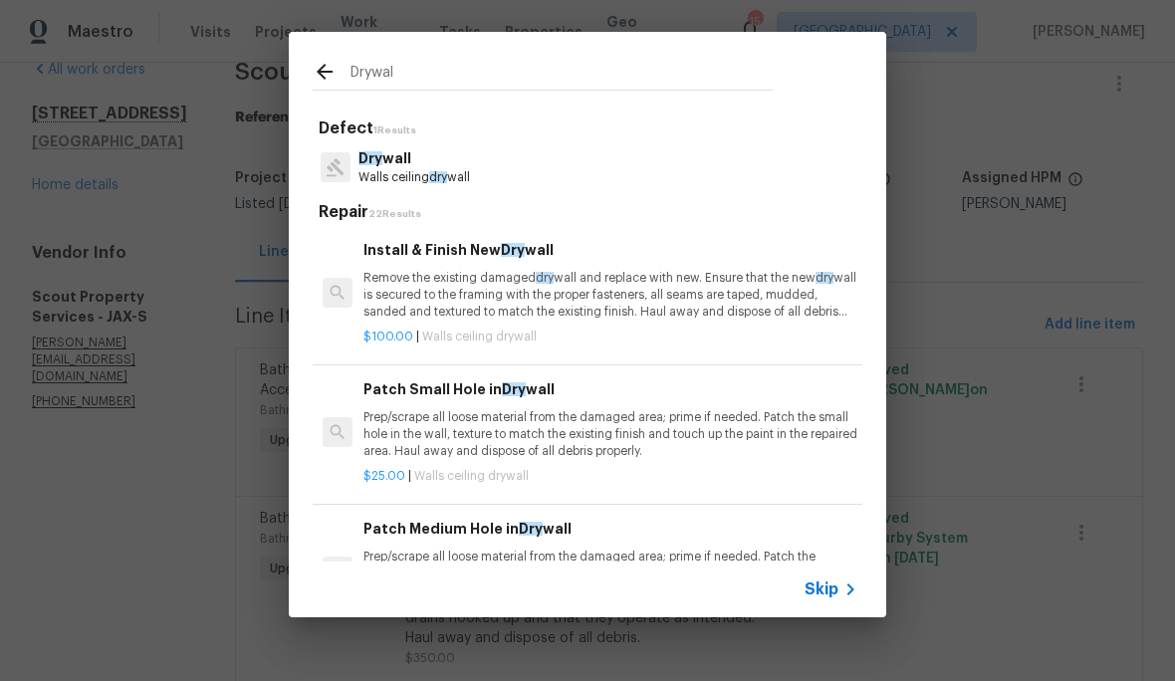
type input "Drywall"
click at [470, 161] on p "Drywall" at bounding box center [414, 158] width 112 height 21
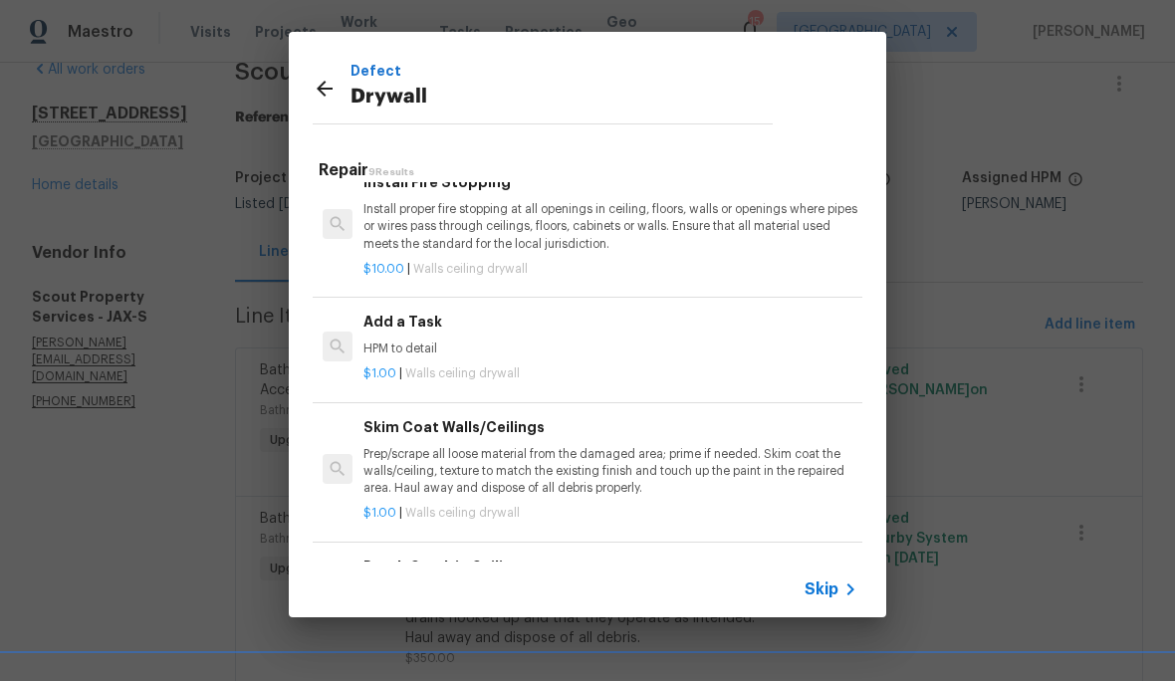
scroll to position [584, 0]
click at [556, 333] on div "Add a Task HPM to detail" at bounding box center [610, 335] width 494 height 48
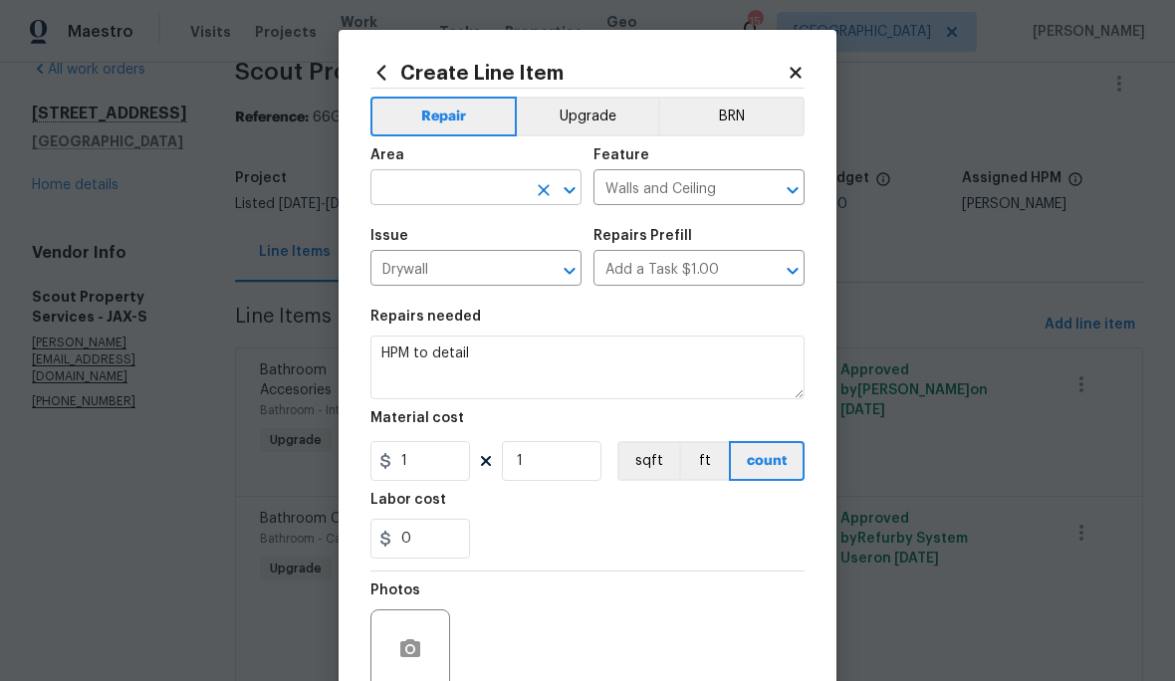
click at [421, 181] on input "text" at bounding box center [447, 189] width 155 height 31
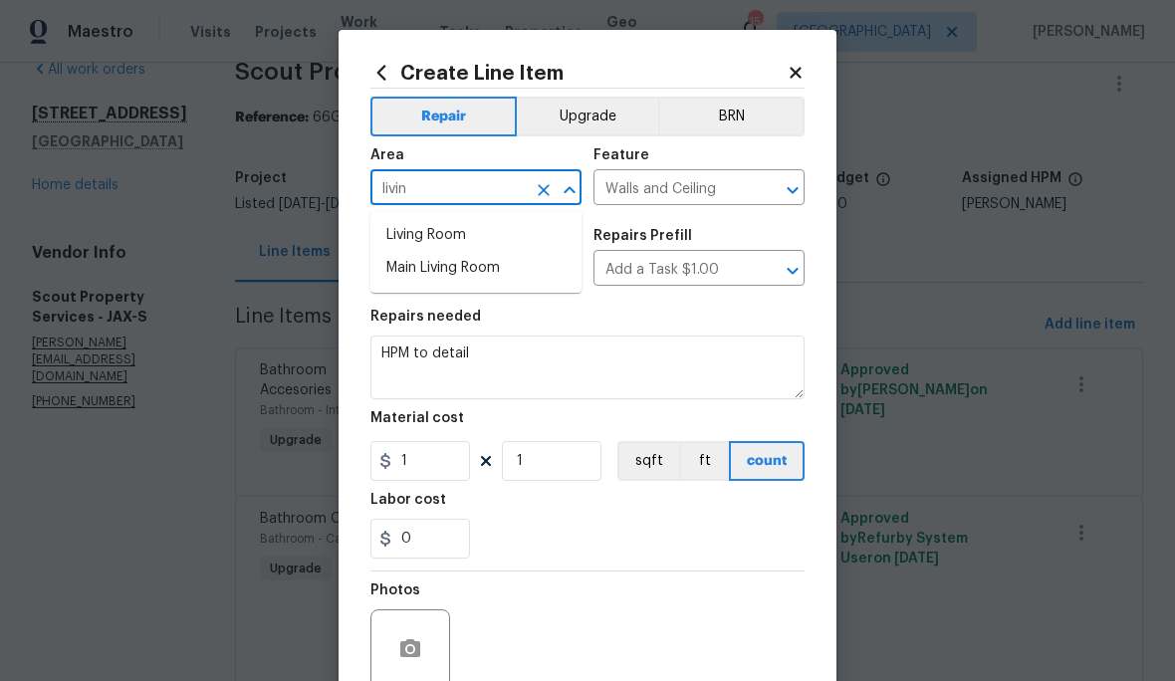
click at [458, 228] on li "Living Room" at bounding box center [475, 235] width 211 height 33
type input "Living Room"
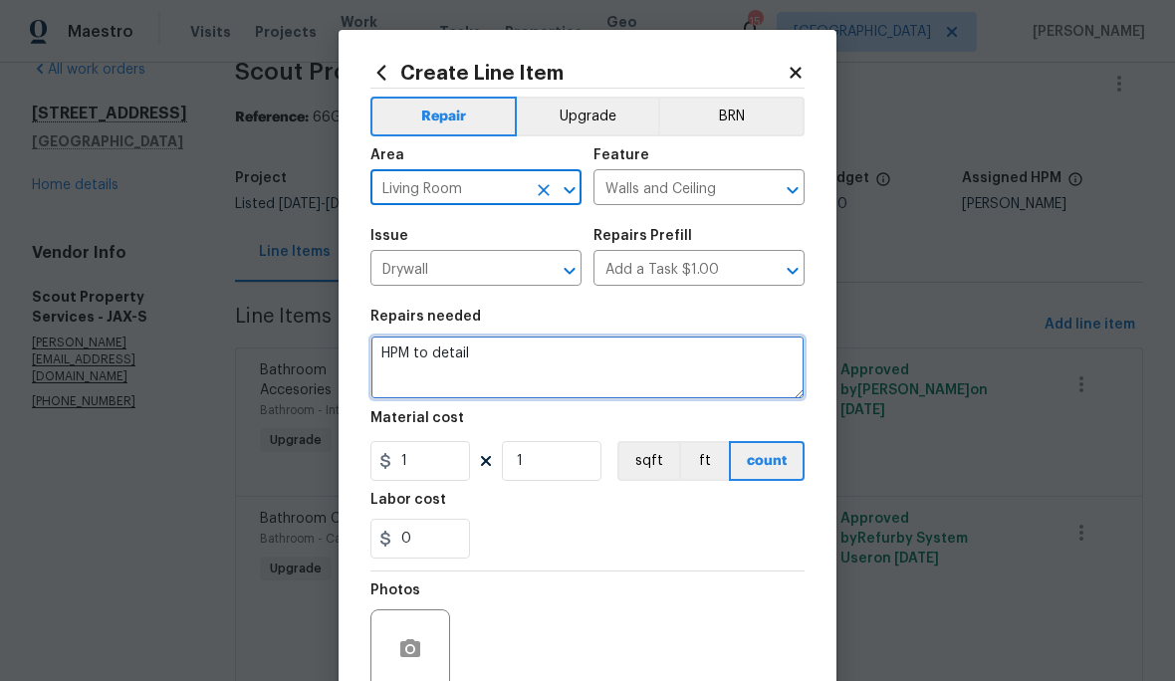
click at [525, 360] on textarea "HPM to detail" at bounding box center [587, 368] width 434 height 64
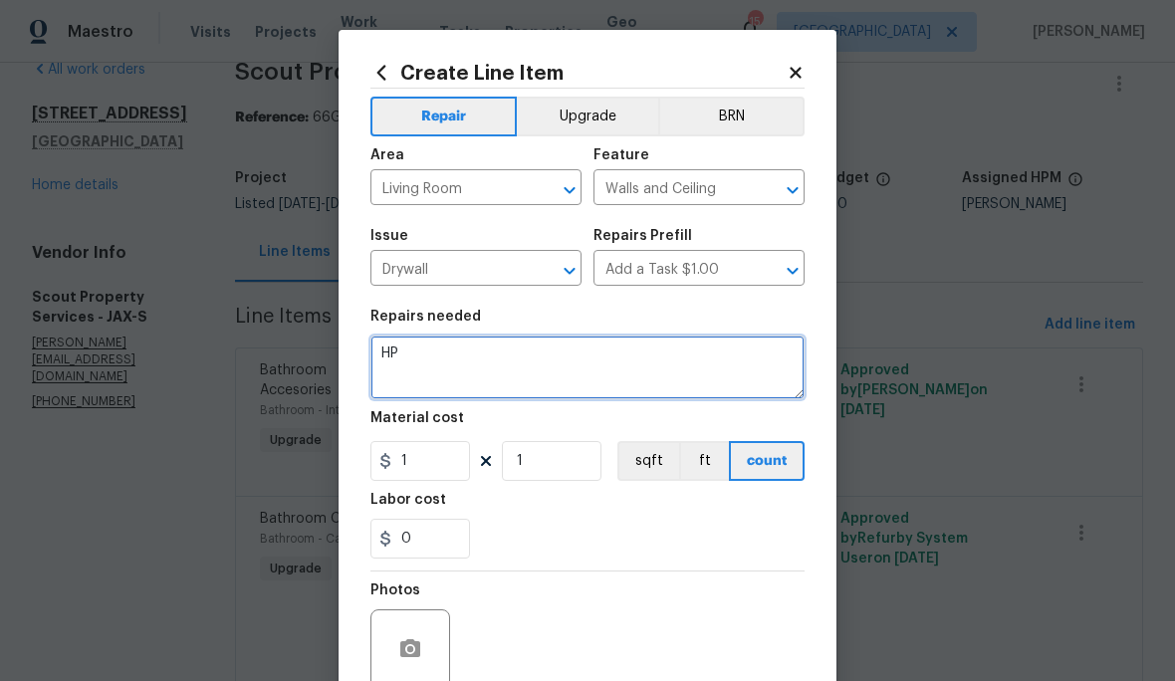
type textarea "H"
type textarea "R"
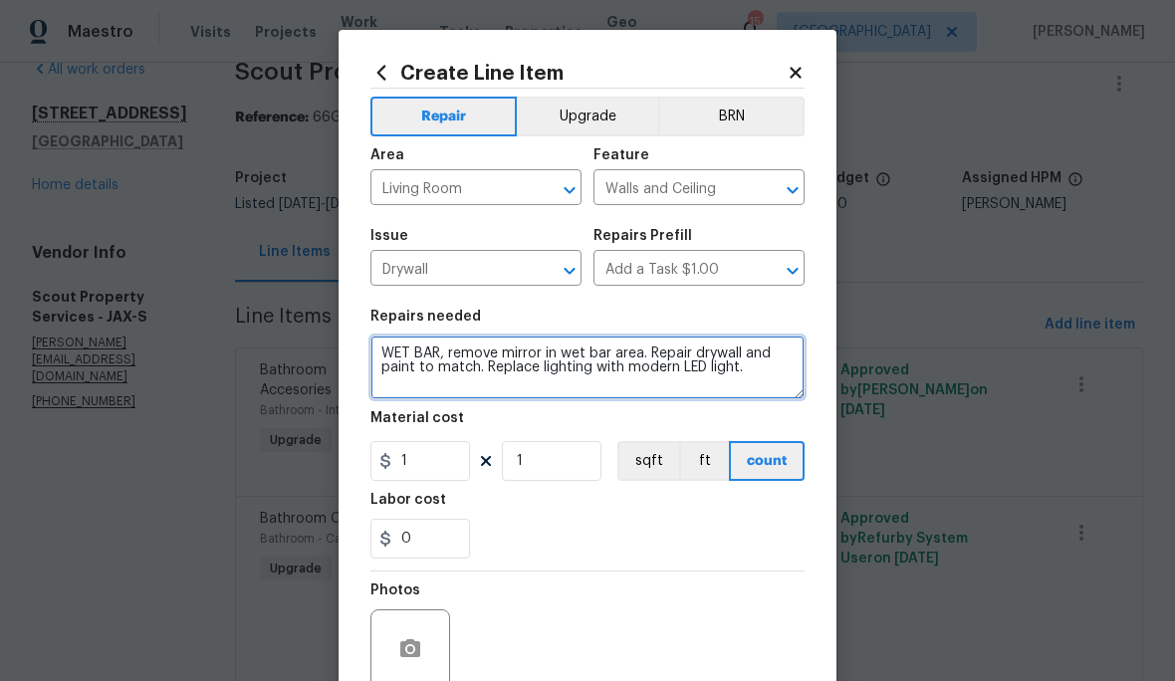
type textarea "WET BAR, remove mirror in wet bar area. Repair drywall and paint to match. Repl…"
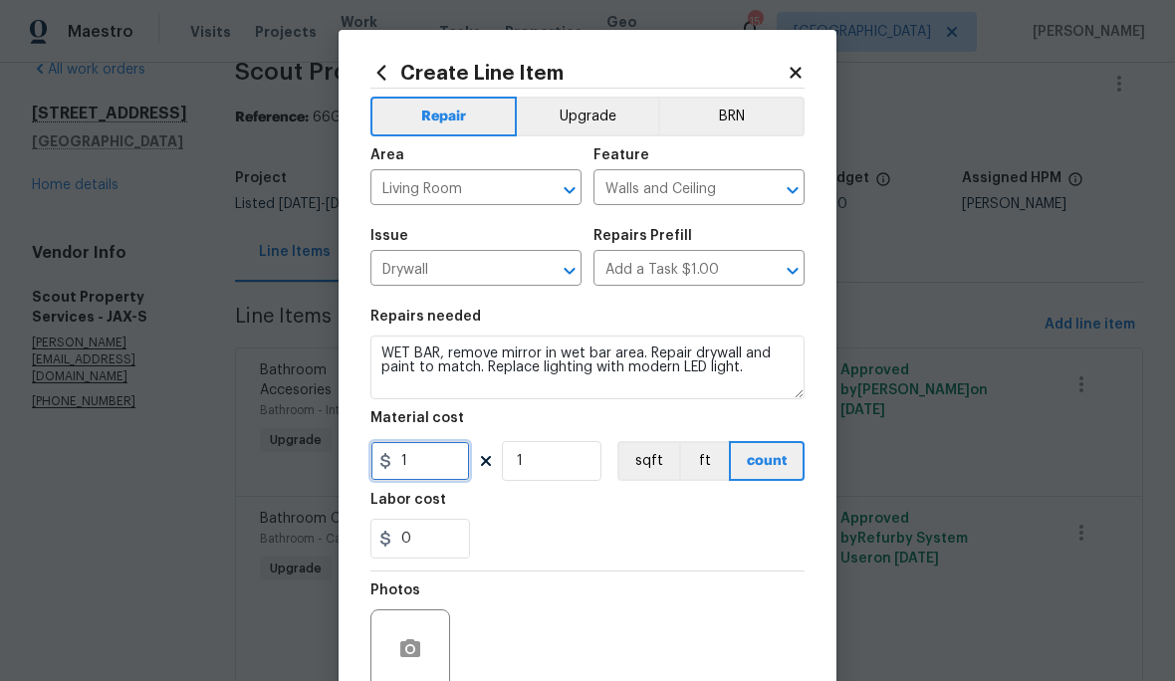
click at [431, 468] on input "1" at bounding box center [420, 461] width 100 height 40
type input "250"
click at [594, 105] on button "Upgrade" at bounding box center [588, 117] width 142 height 40
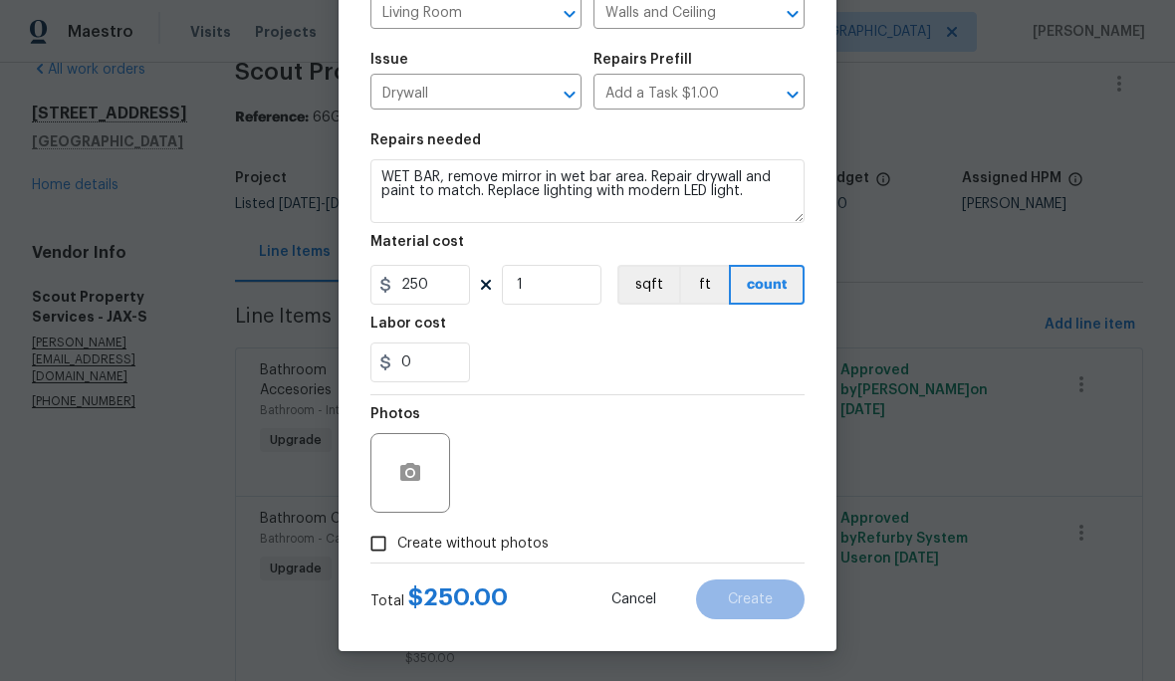
scroll to position [180, 0]
click at [508, 546] on span "Create without photos" at bounding box center [472, 544] width 151 height 21
click at [397, 546] on input "Create without photos" at bounding box center [378, 544] width 38 height 38
checkbox input "true"
click at [613, 476] on textarea at bounding box center [635, 473] width 339 height 80
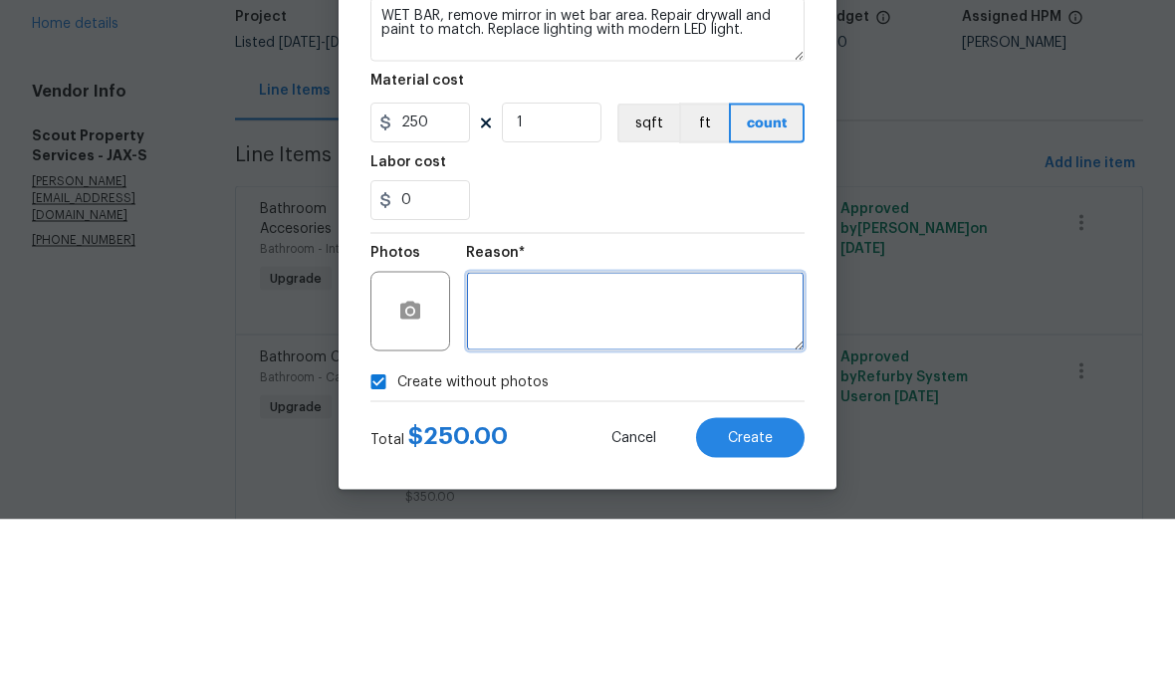
scroll to position [82, 0]
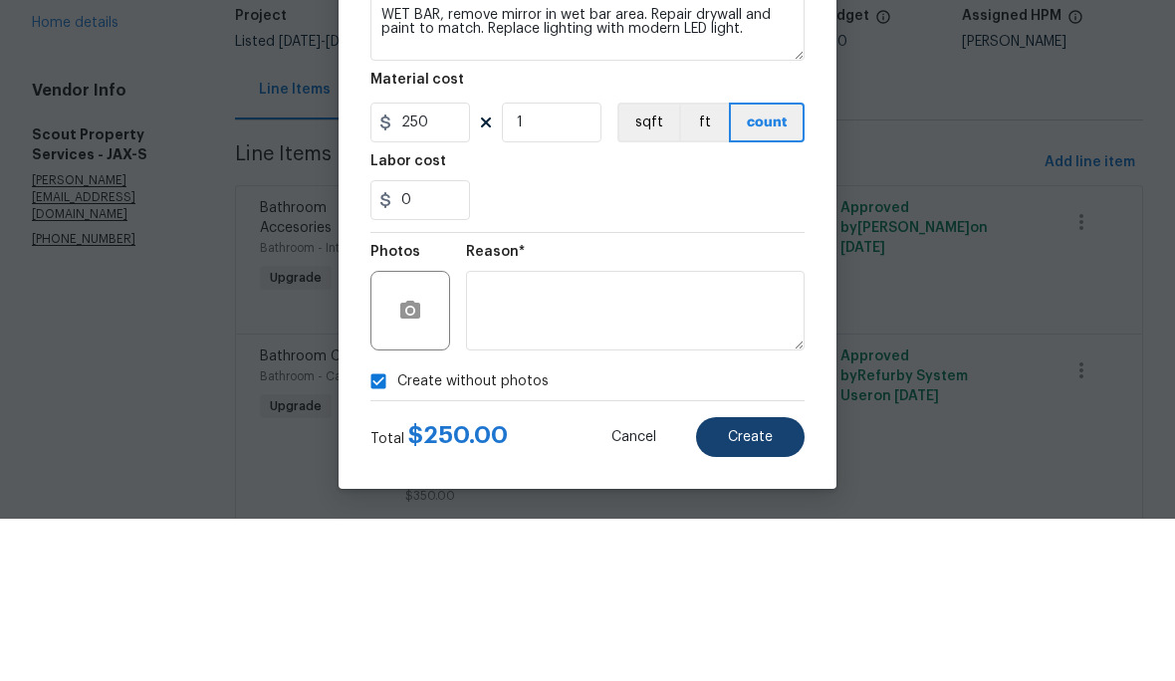
click at [753, 592] on span "Create" at bounding box center [750, 599] width 45 height 15
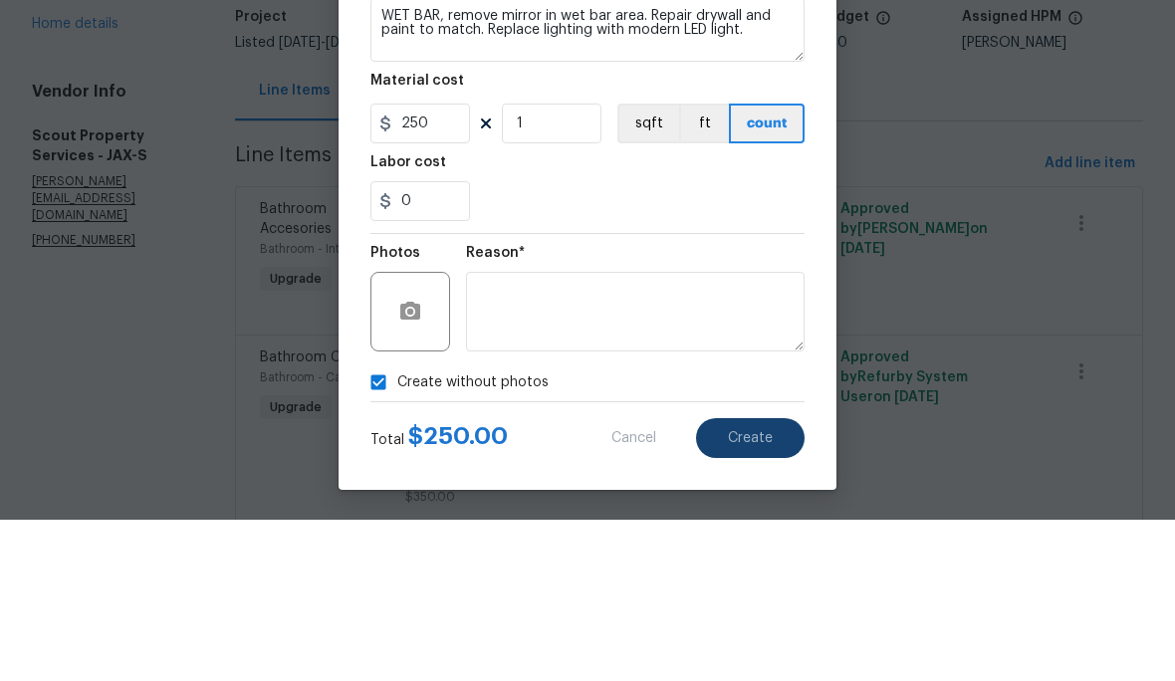
type input "0"
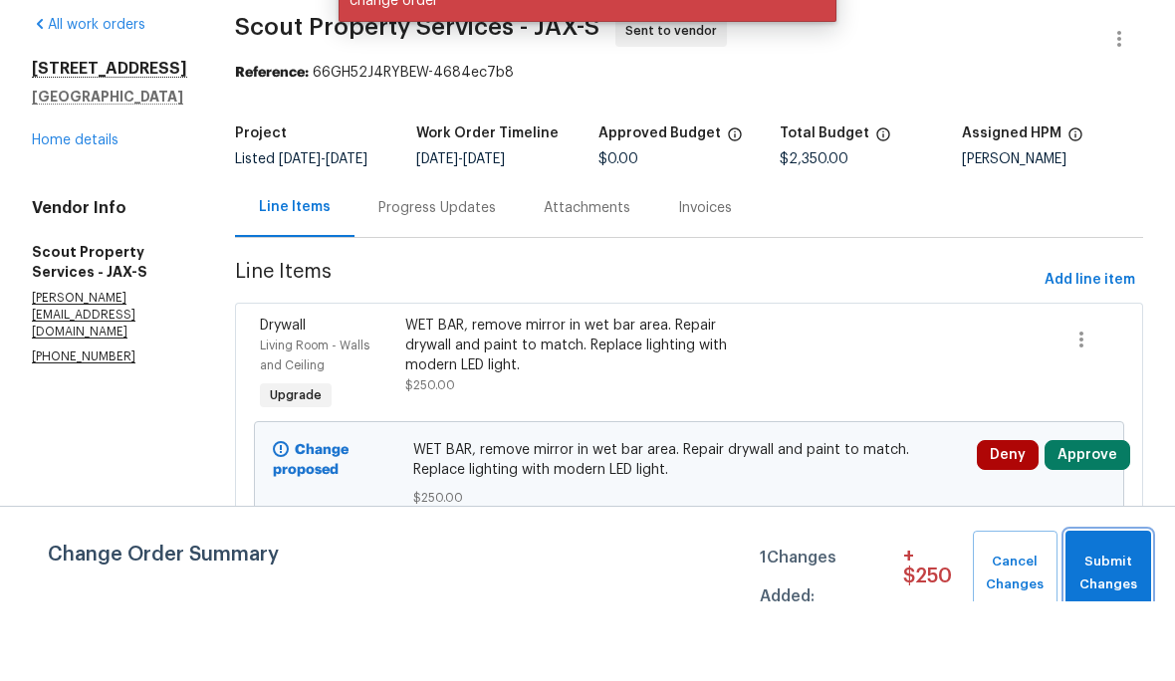
click at [1116, 630] on span "Submit Changes" at bounding box center [1108, 653] width 66 height 46
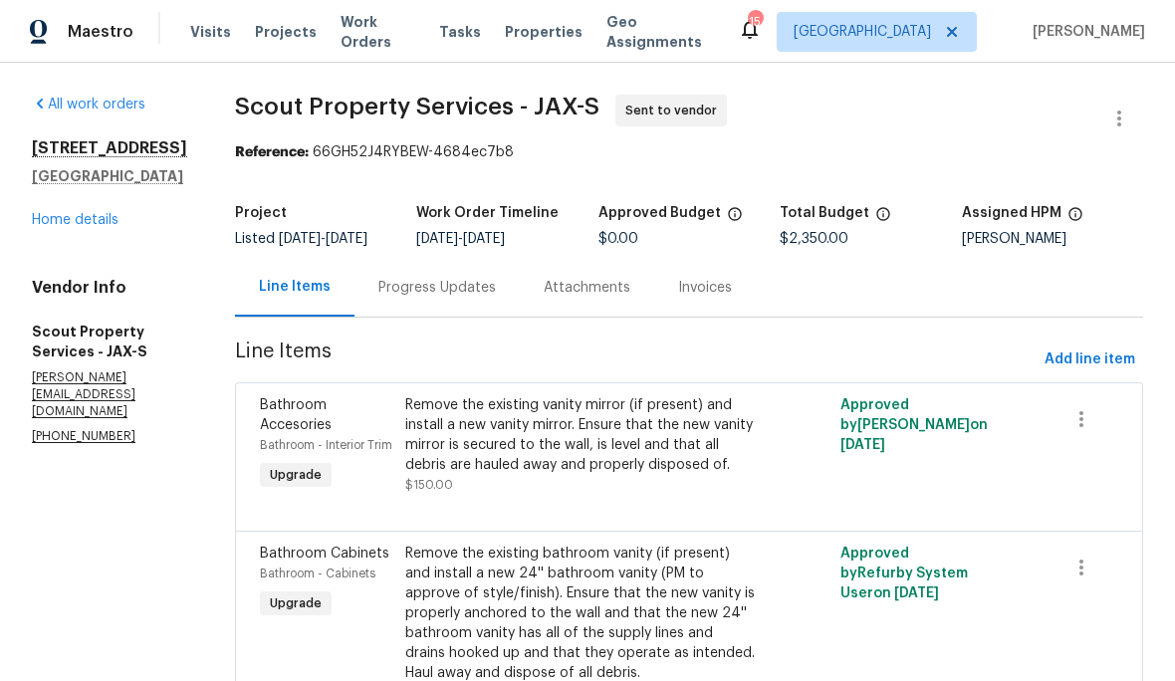
scroll to position [0, 0]
click at [70, 227] on link "Home details" at bounding box center [75, 220] width 87 height 14
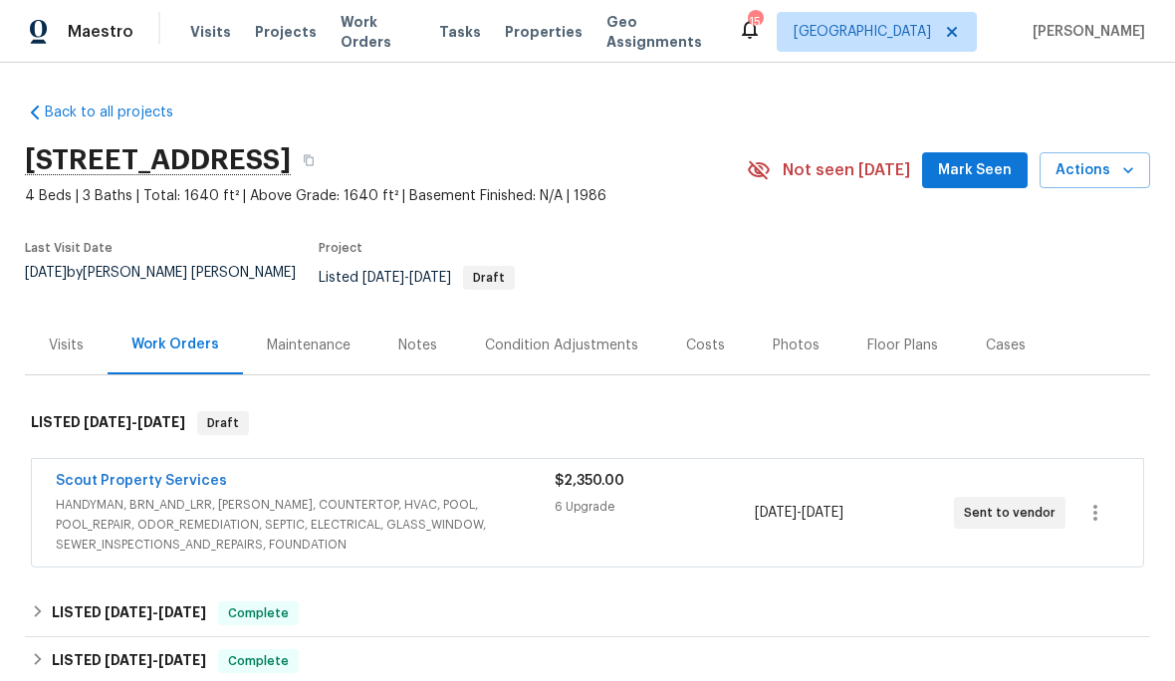
click at [774, 336] on div "Photos" at bounding box center [796, 346] width 47 height 20
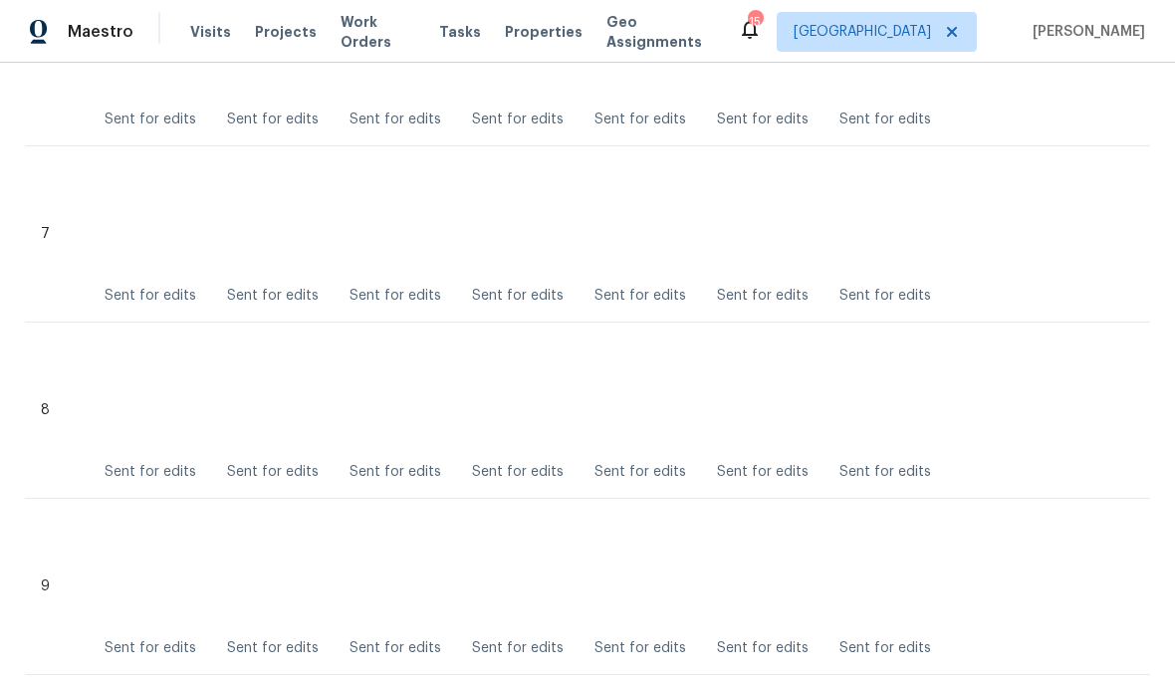
scroll to position [1677, 0]
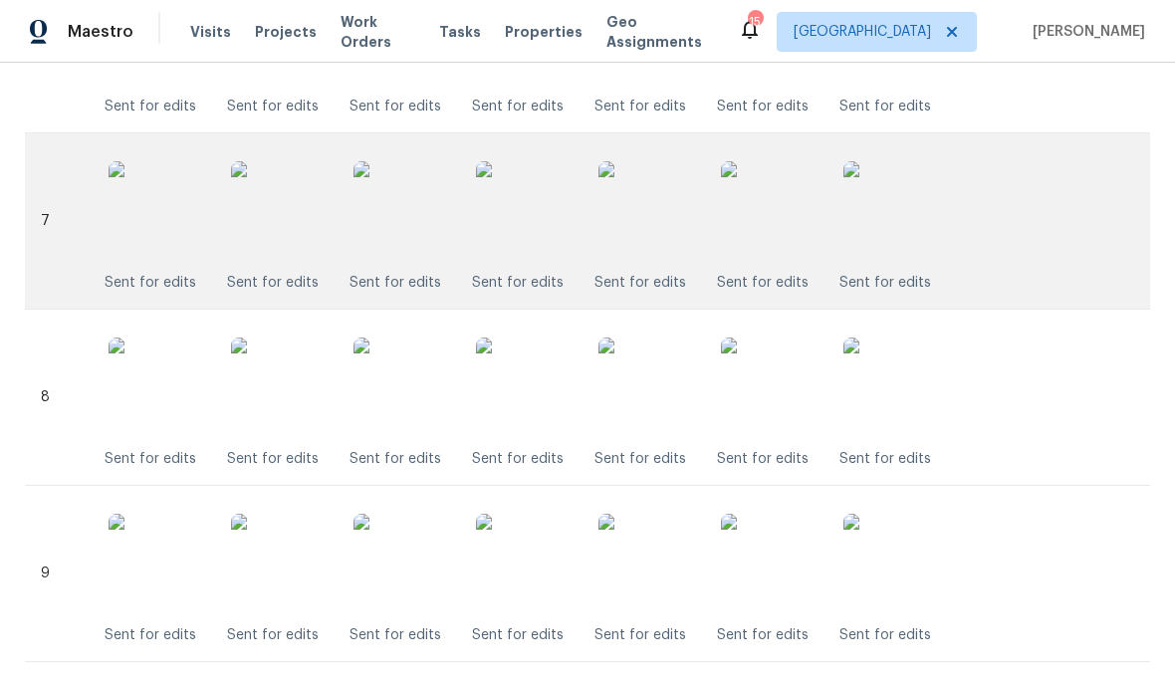
click at [651, 183] on img at bounding box center [648, 211] width 100 height 100
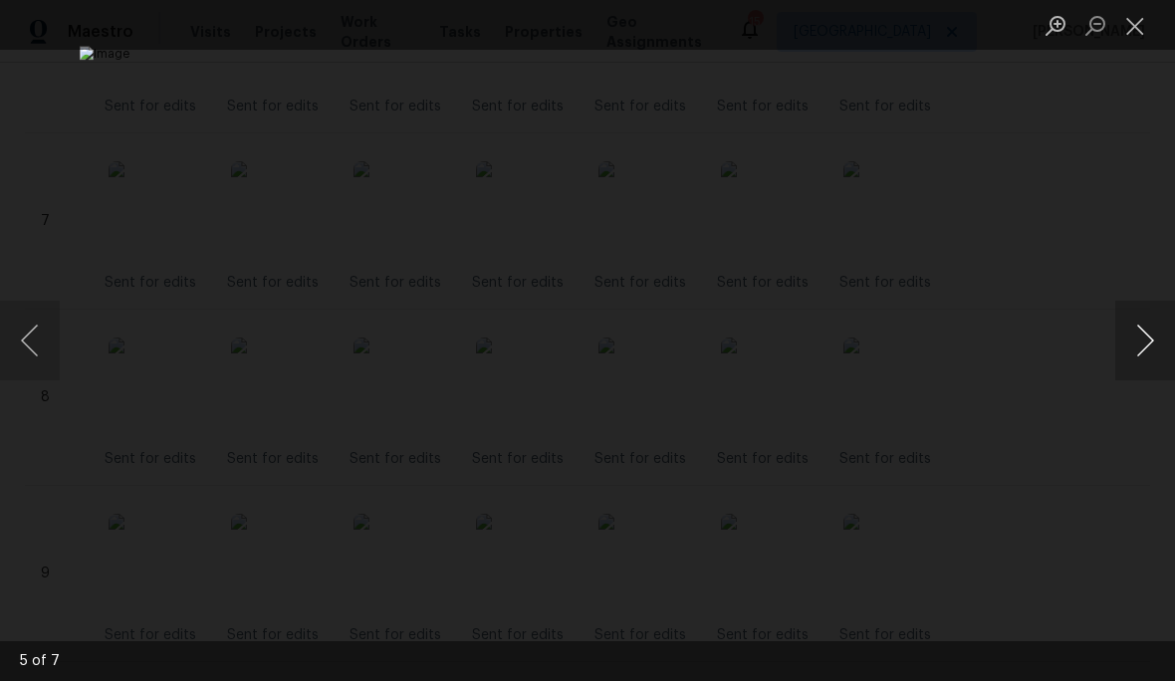
click at [1141, 356] on button "Next image" at bounding box center [1145, 341] width 60 height 80
click at [1133, 363] on button "Next image" at bounding box center [1145, 341] width 60 height 80
click at [1133, 360] on button "Next image" at bounding box center [1145, 341] width 60 height 80
click at [1141, 359] on button "Next image" at bounding box center [1145, 341] width 60 height 80
click at [1145, 355] on button "Next image" at bounding box center [1145, 341] width 60 height 80
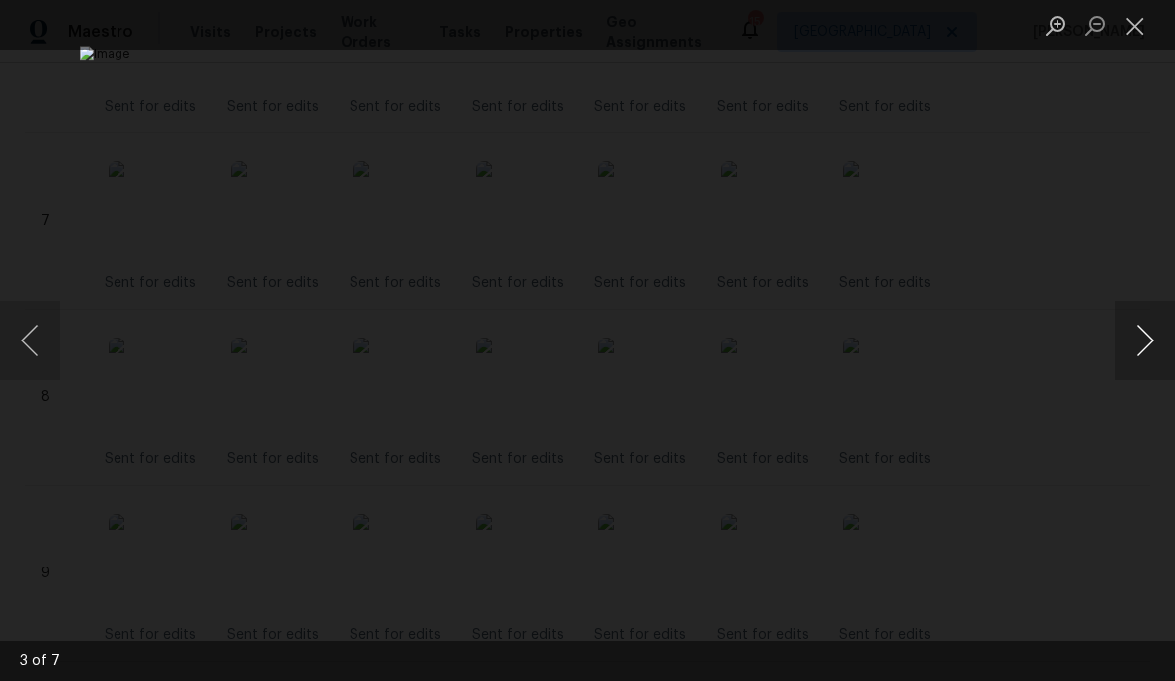
click at [1148, 364] on button "Next image" at bounding box center [1145, 341] width 60 height 80
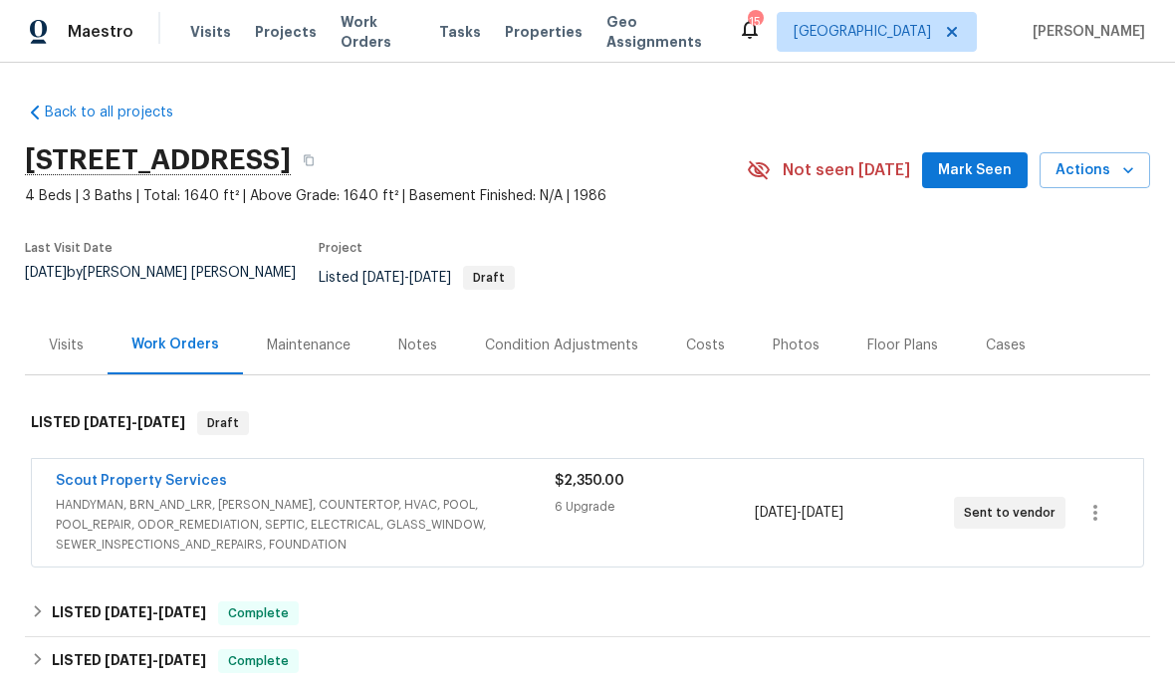
click at [791, 339] on div "Photos" at bounding box center [796, 346] width 47 height 20
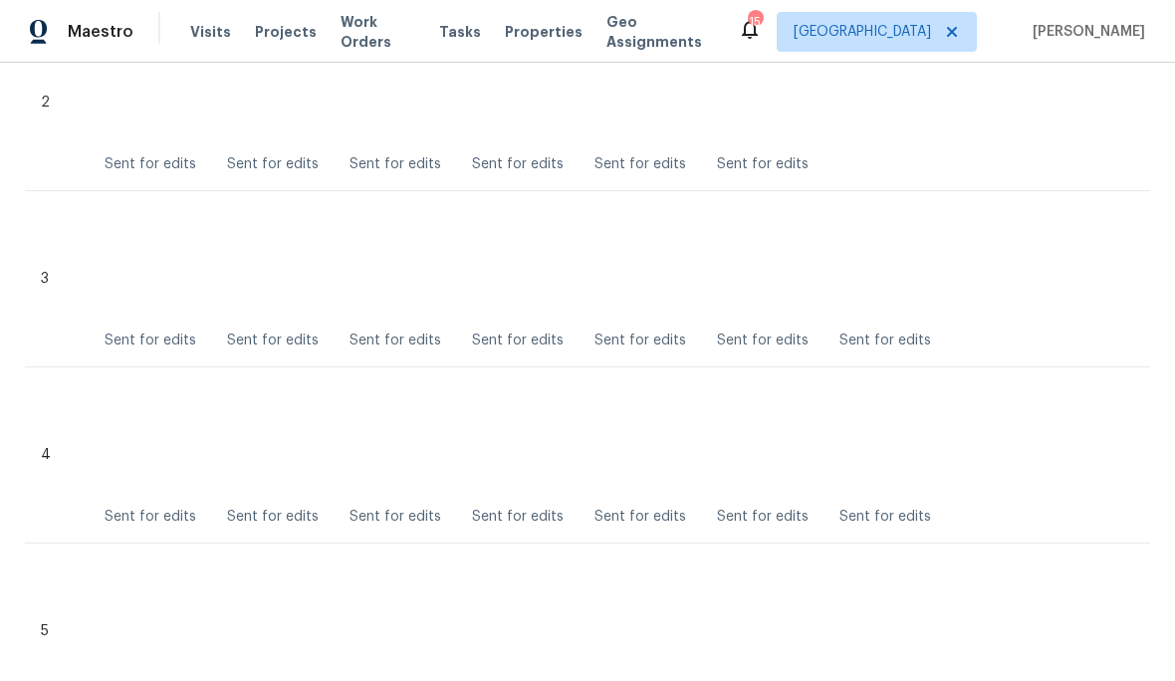
scroll to position [914, 0]
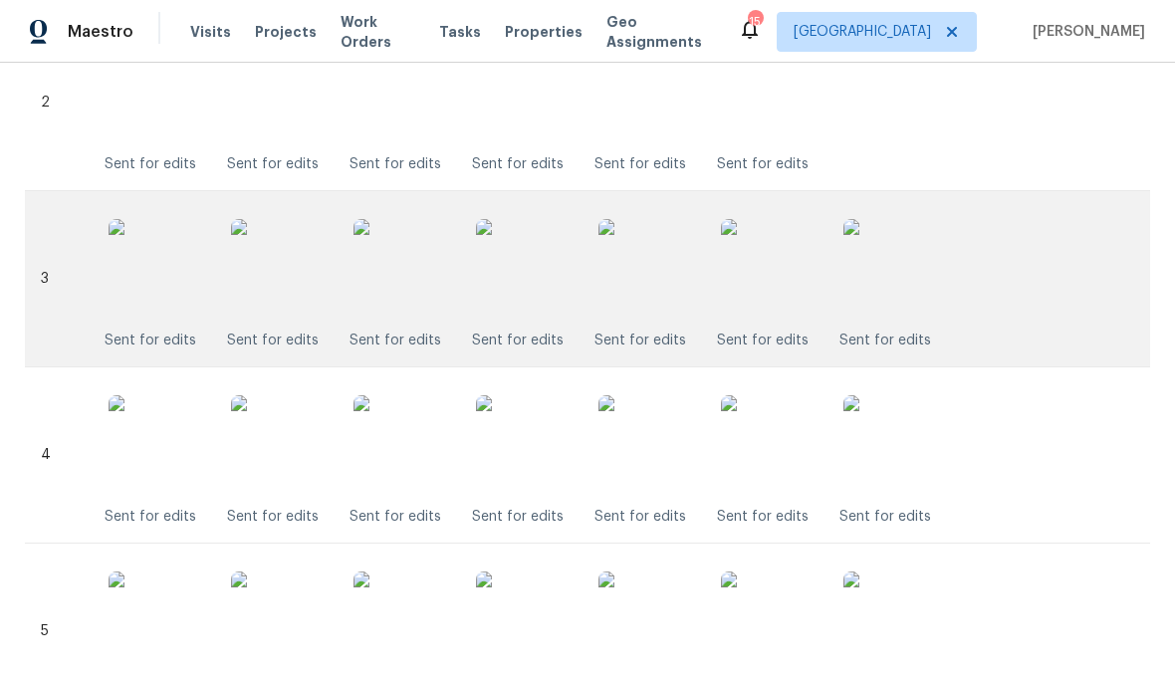
click at [674, 275] on img at bounding box center [648, 269] width 100 height 100
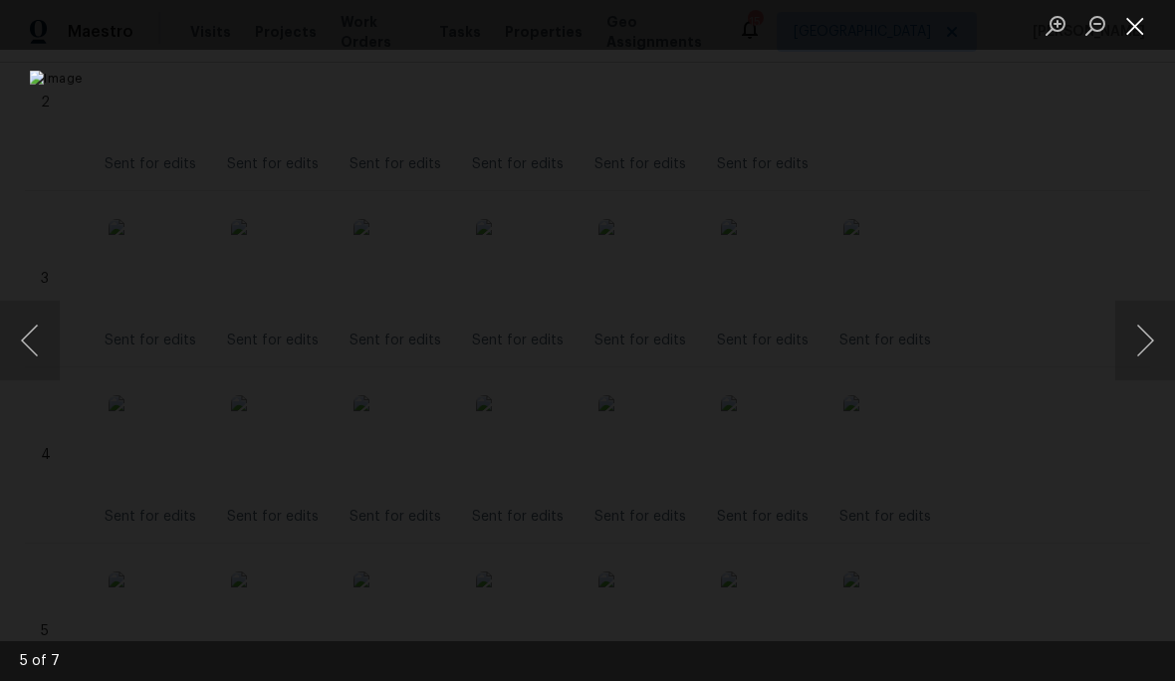
click at [1129, 35] on button "Close lightbox" at bounding box center [1135, 25] width 40 height 35
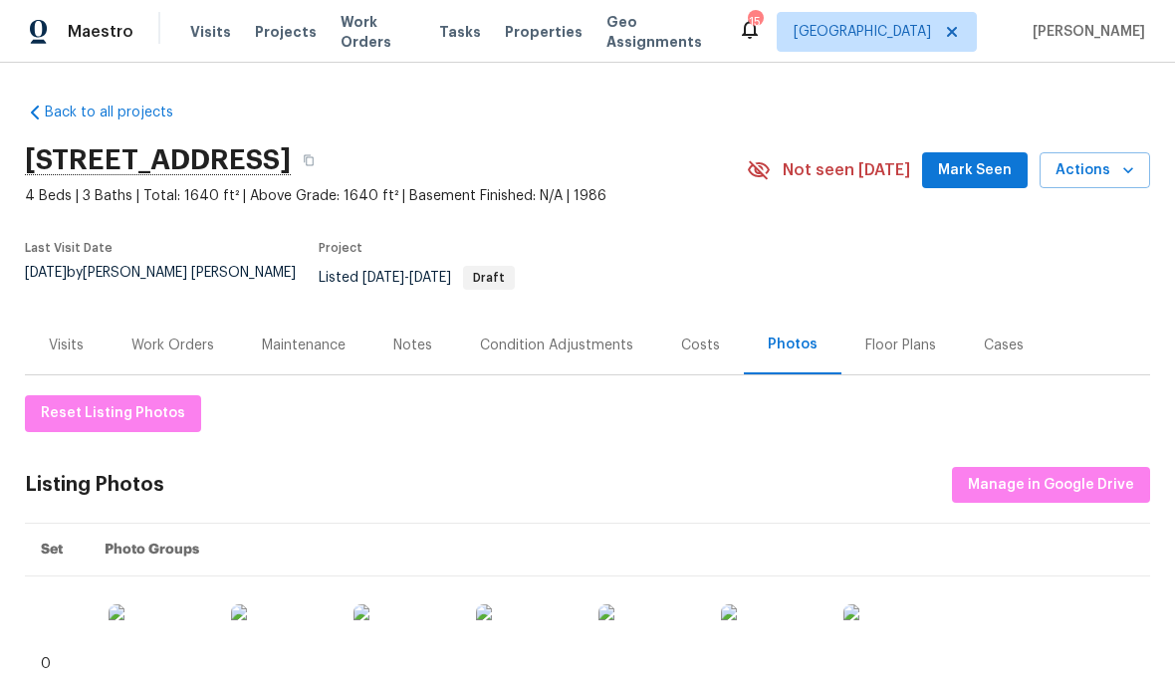
scroll to position [0, 0]
click at [184, 336] on div "Work Orders" at bounding box center [172, 346] width 83 height 20
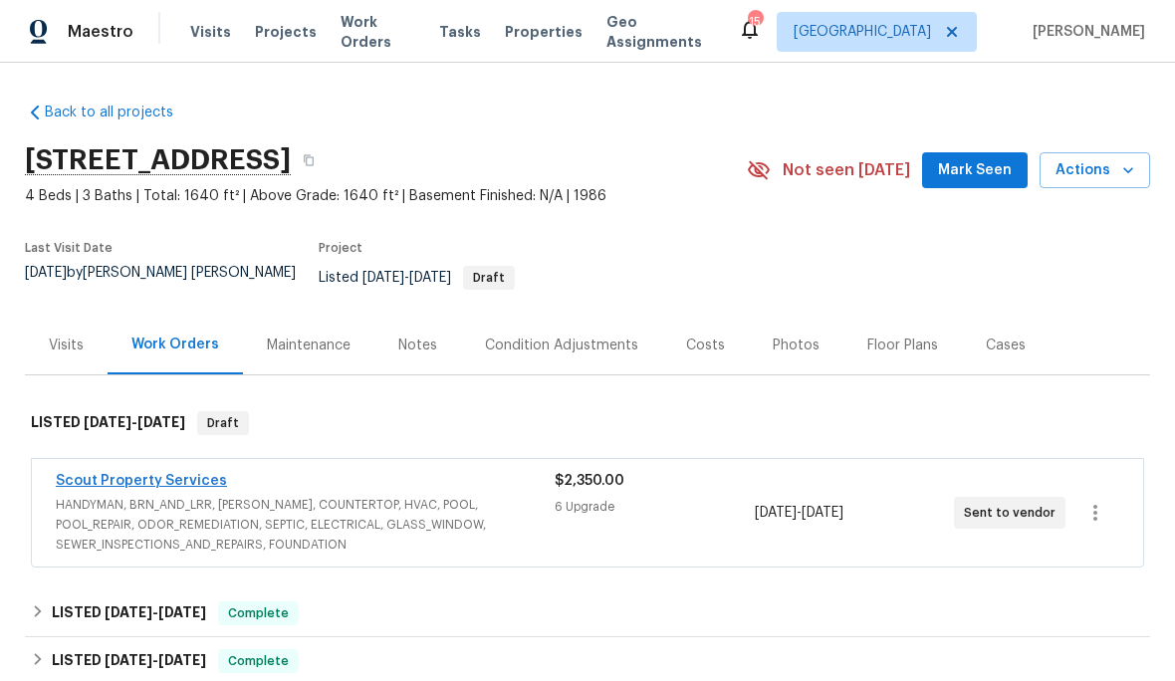
click at [90, 474] on link "Scout Property Services" at bounding box center [141, 481] width 171 height 14
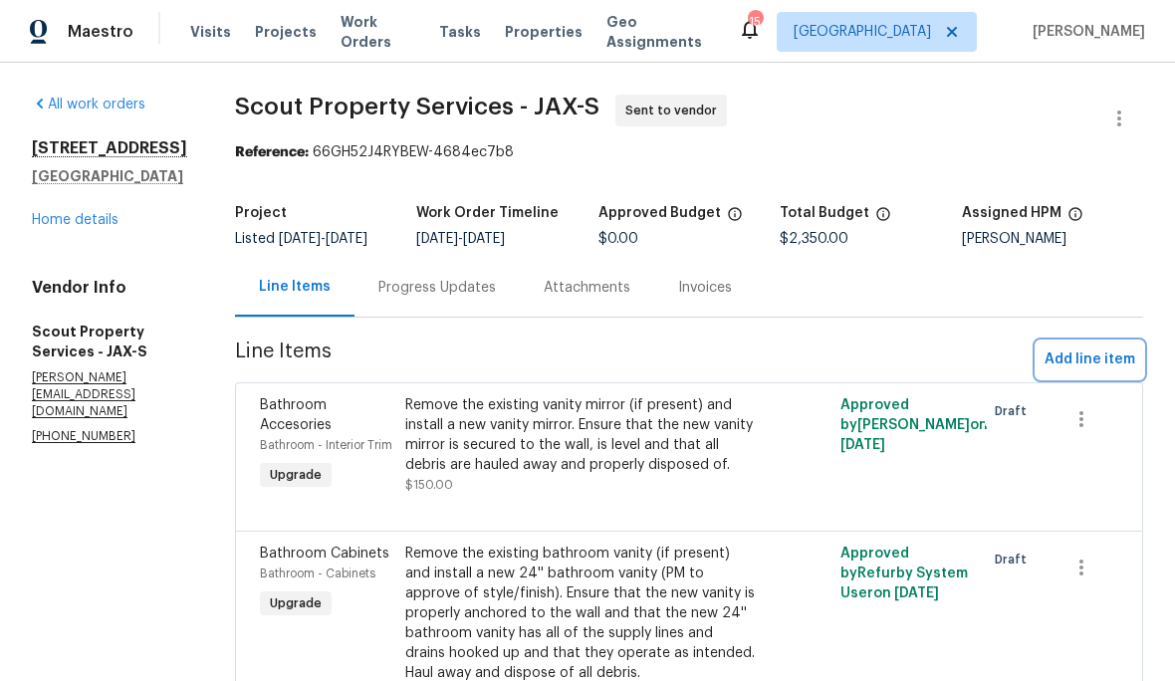
click at [1094, 359] on span "Add line item" at bounding box center [1090, 360] width 91 height 25
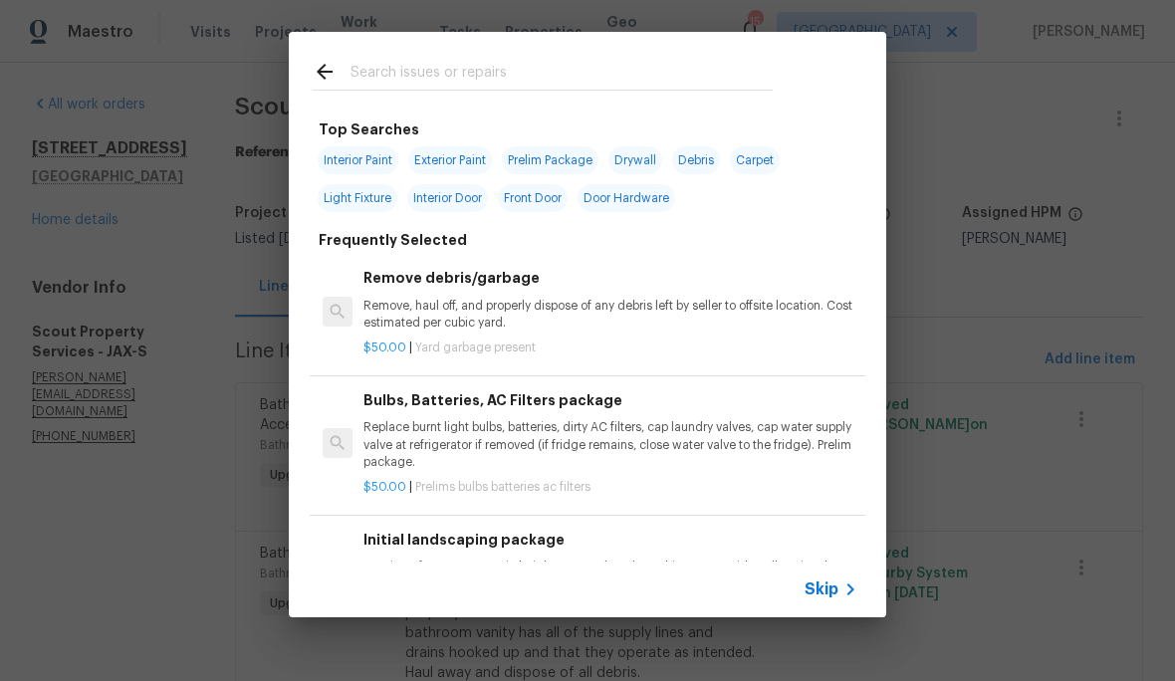
click at [691, 76] on input "text" at bounding box center [561, 75] width 422 height 30
type input "Micro"
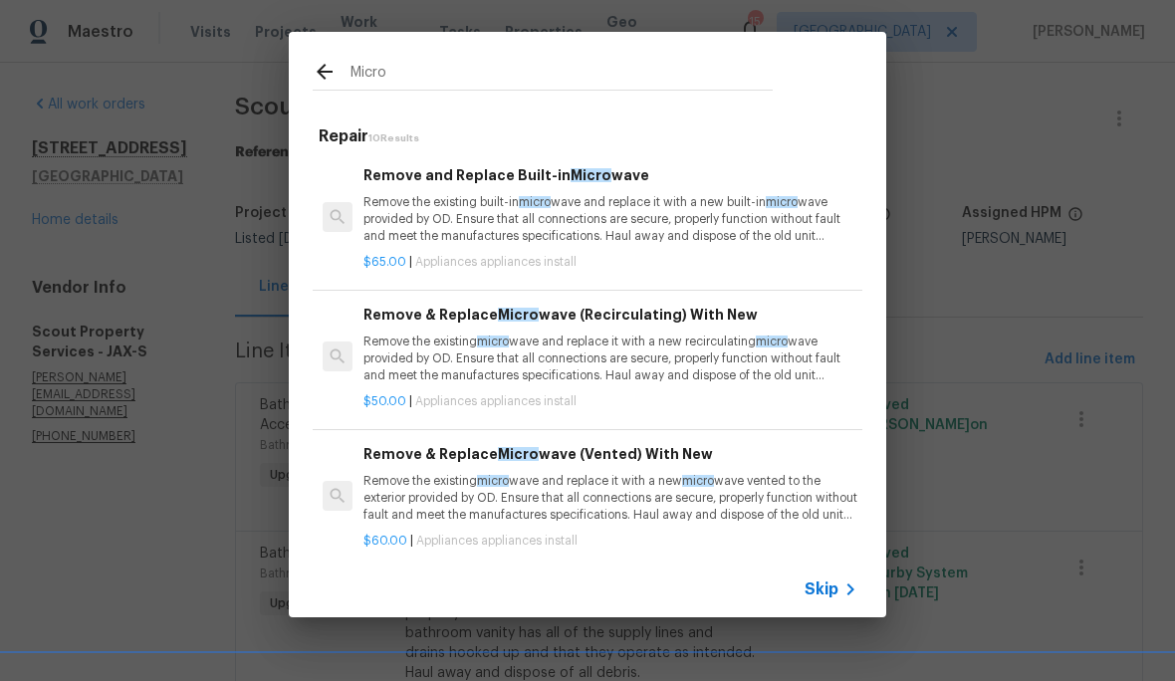
click at [631, 222] on p "Remove the existing built-in micro wave and replace it with a new built-in micr…" at bounding box center [610, 219] width 494 height 51
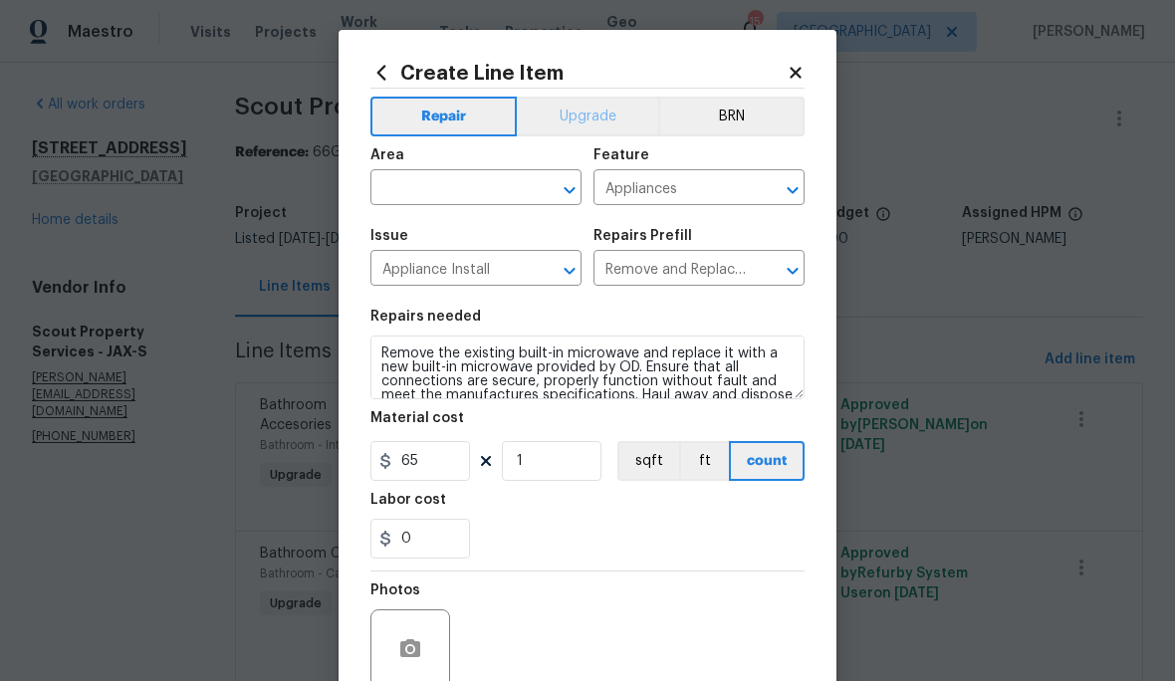
click at [586, 115] on button "Upgrade" at bounding box center [588, 117] width 142 height 40
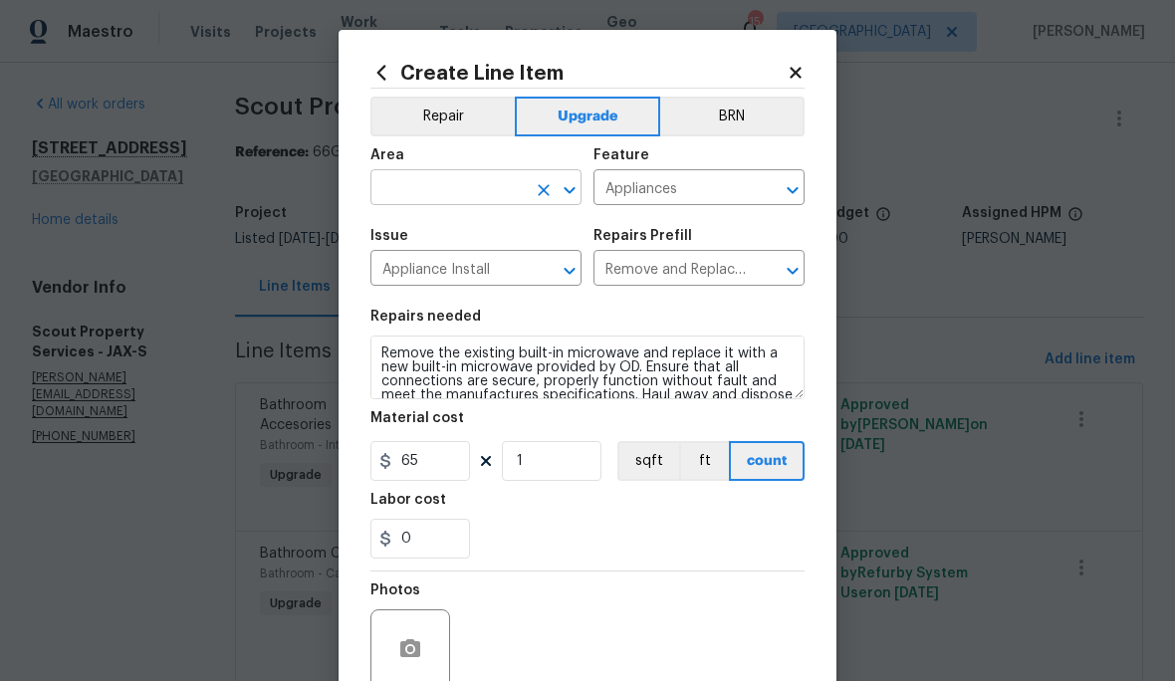
click at [464, 177] on input "text" at bounding box center [447, 189] width 155 height 31
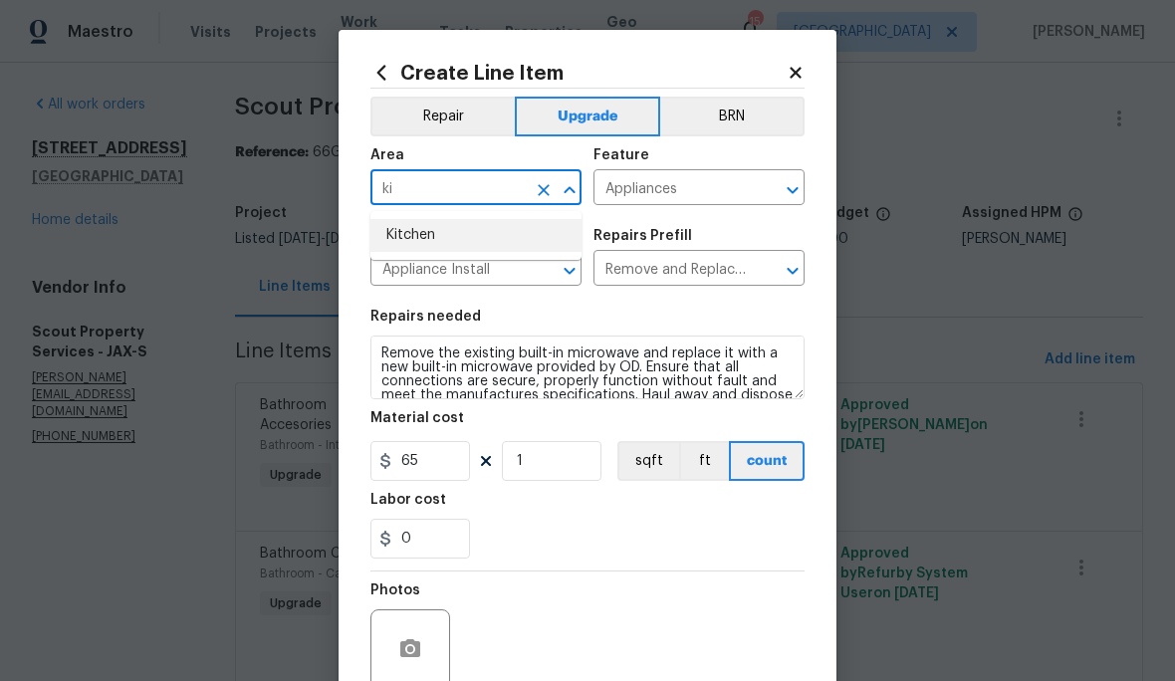
click at [455, 244] on li "Kitchen" at bounding box center [475, 235] width 211 height 33
type input "Kitchen"
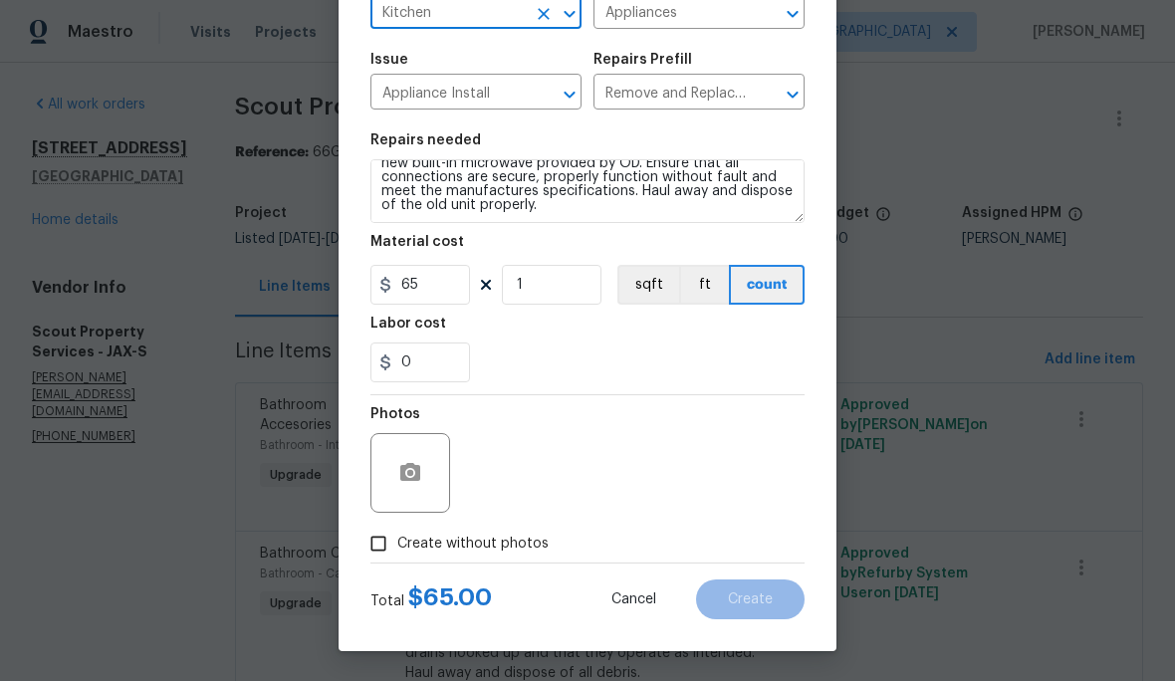
scroll to position [180, 0]
click at [496, 538] on span "Create without photos" at bounding box center [472, 544] width 151 height 21
click at [397, 538] on input "Create without photos" at bounding box center [378, 544] width 38 height 38
checkbox input "true"
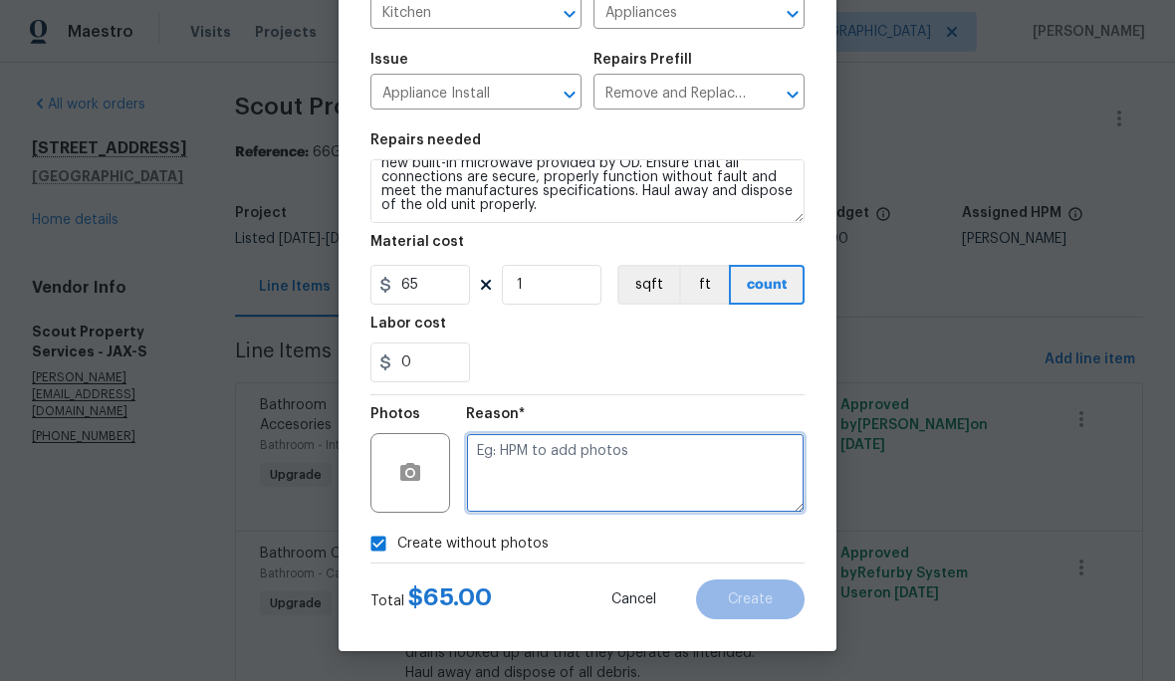
click at [634, 463] on textarea at bounding box center [635, 473] width 339 height 80
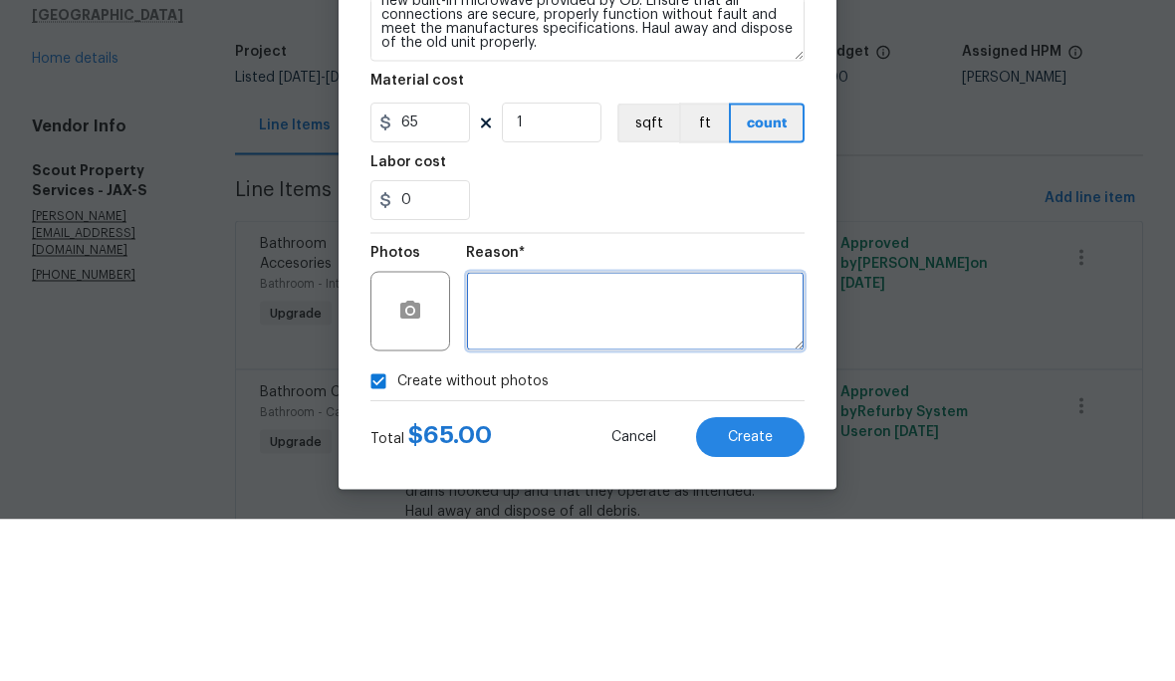
scroll to position [82, 0]
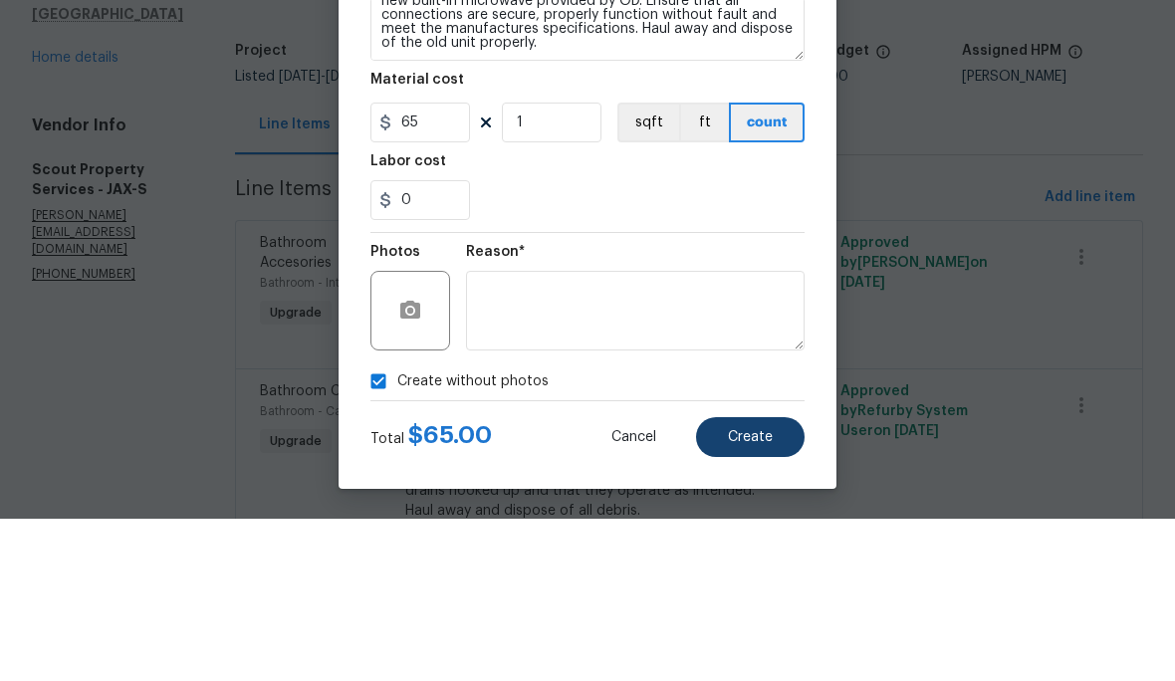
click at [758, 592] on span "Create" at bounding box center [750, 599] width 45 height 15
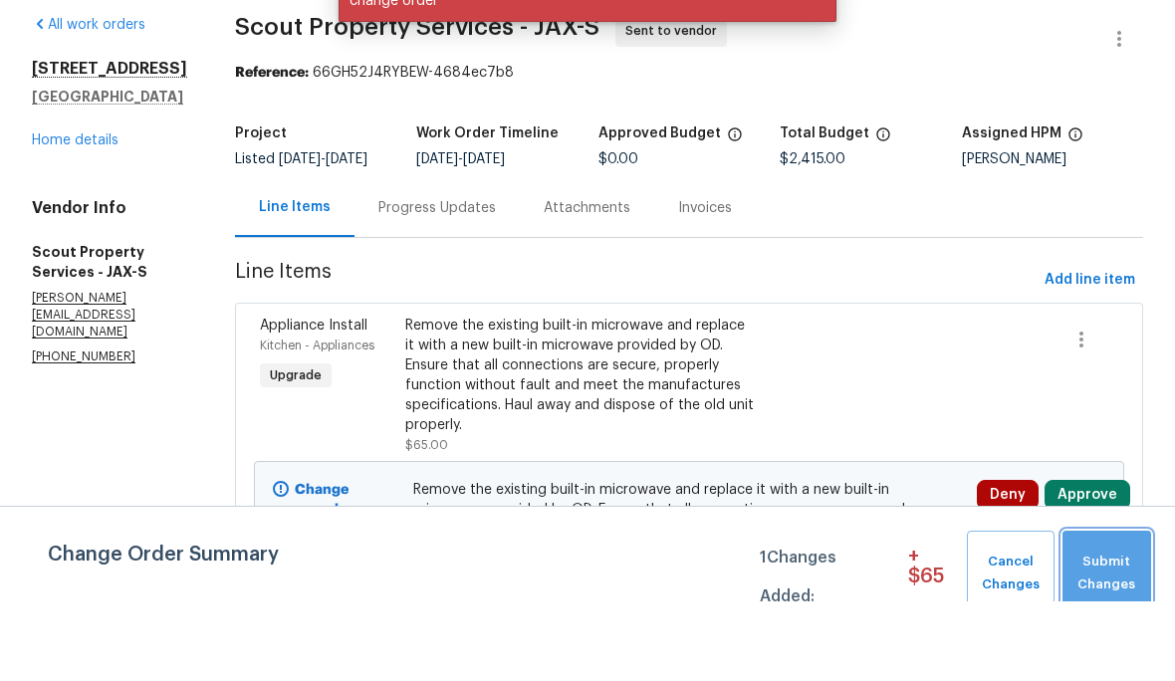
click at [1115, 630] on span "Submit Changes" at bounding box center [1106, 653] width 69 height 46
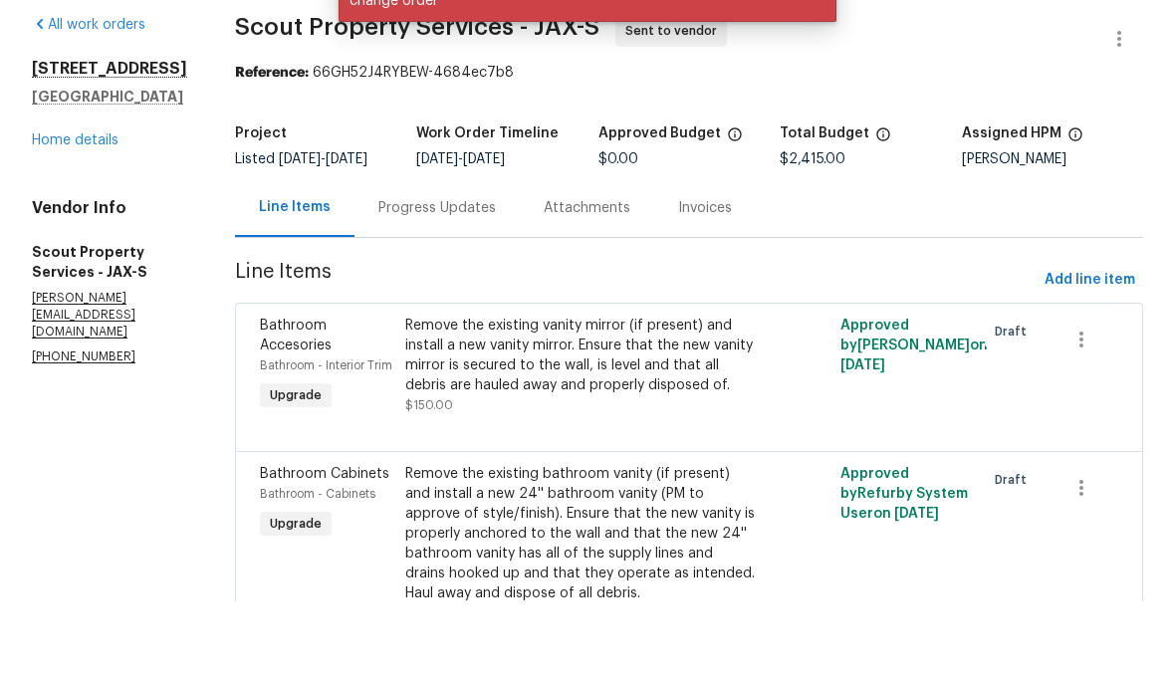
scroll to position [80, 0]
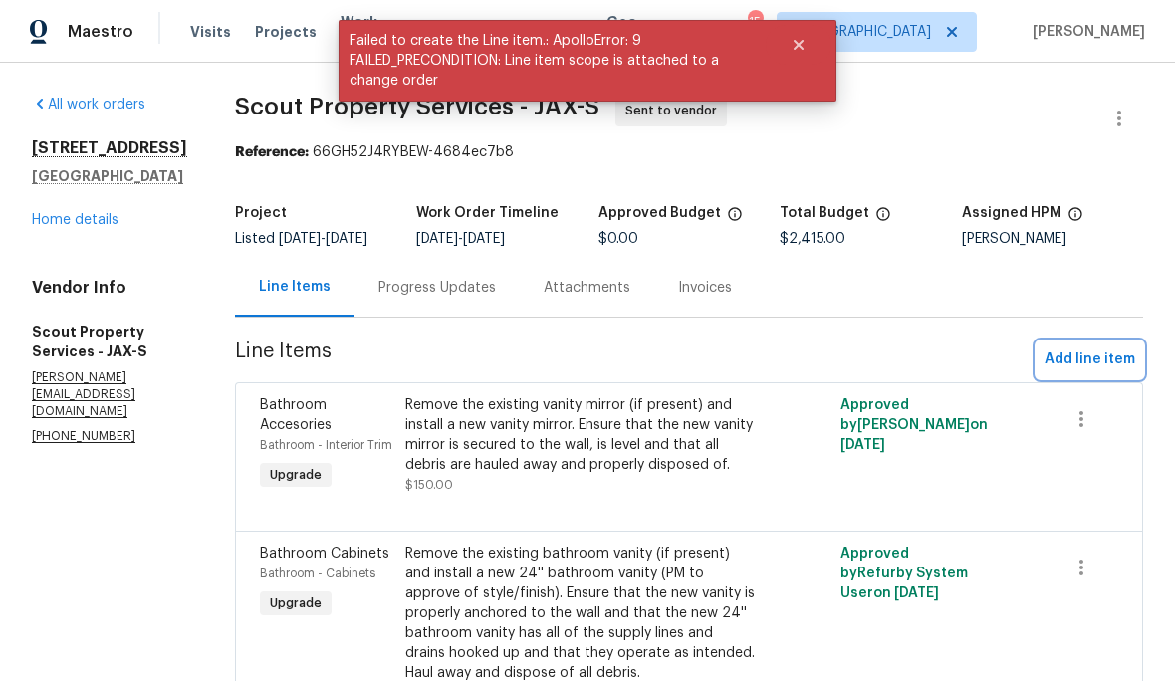
click at [1099, 348] on span "Add line item" at bounding box center [1090, 360] width 91 height 25
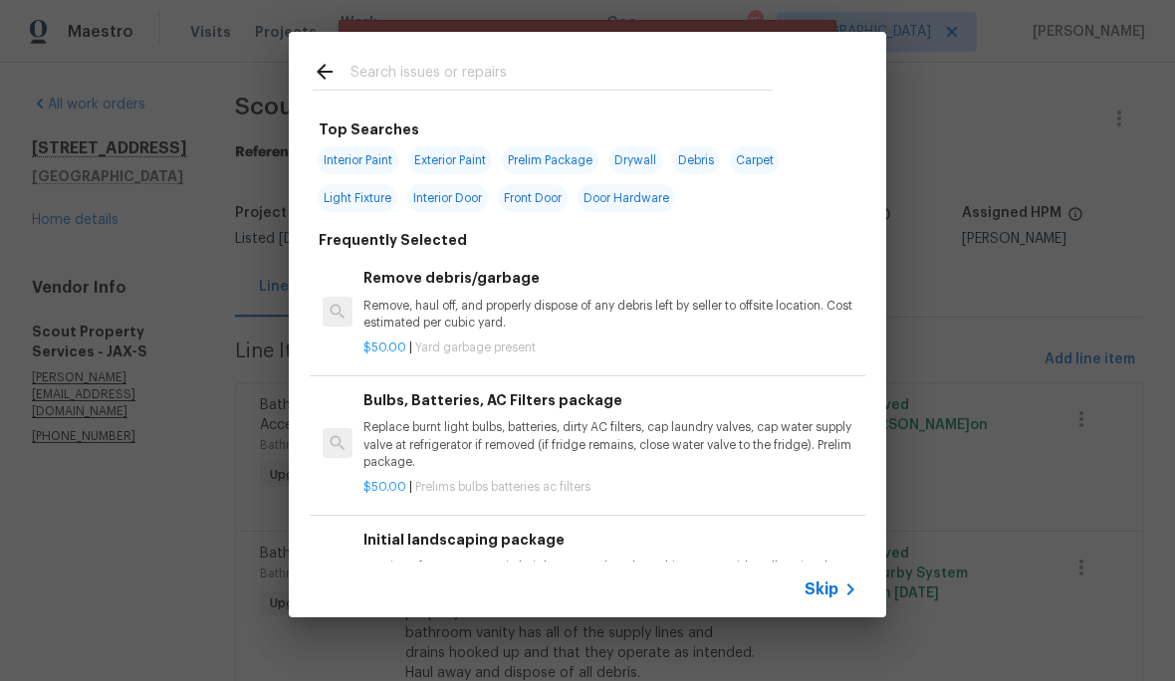
click at [611, 84] on input "text" at bounding box center [561, 75] width 422 height 30
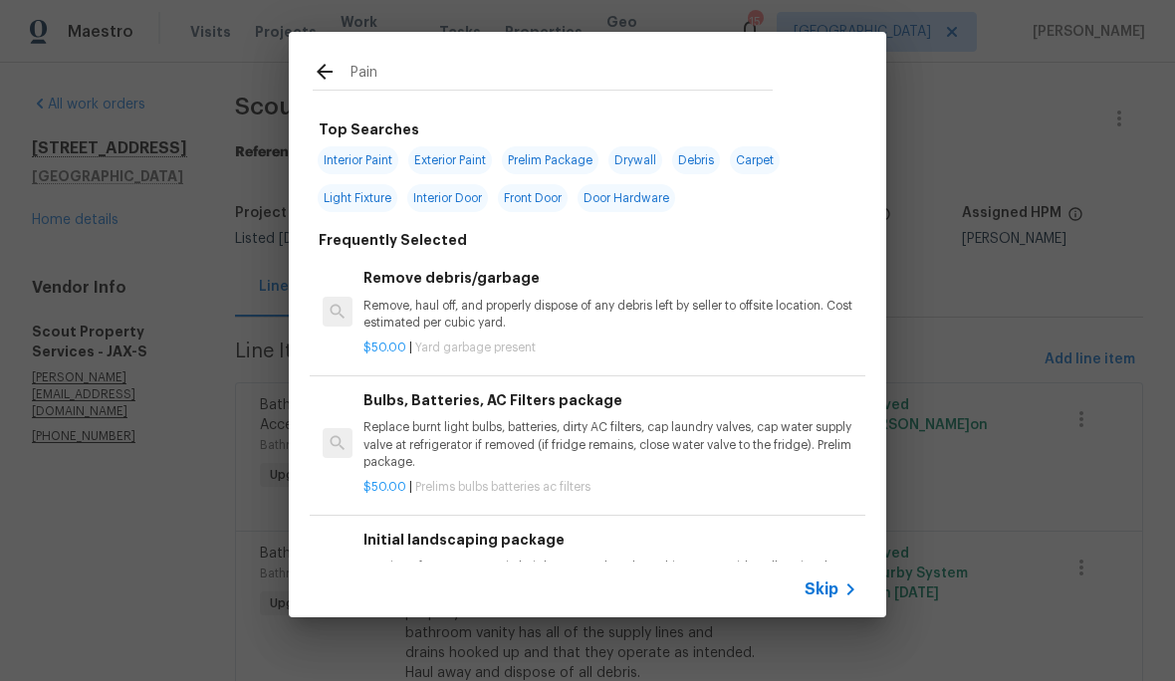
type input "Paint"
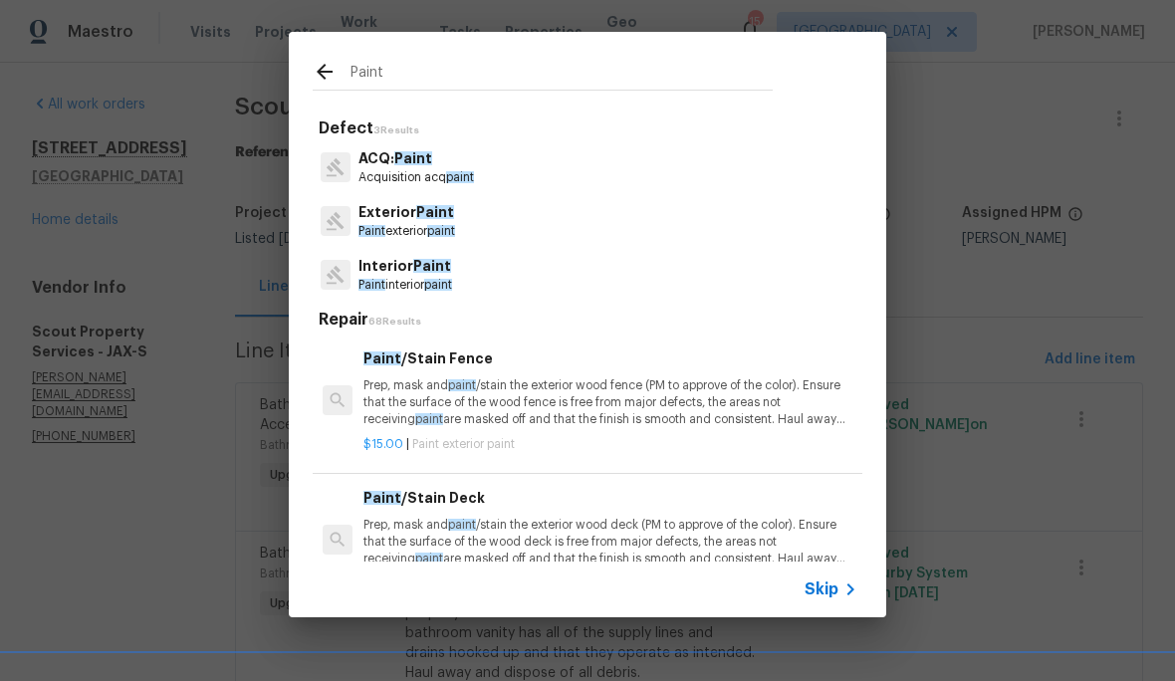
click at [384, 271] on p "Interior Paint" at bounding box center [405, 266] width 94 height 21
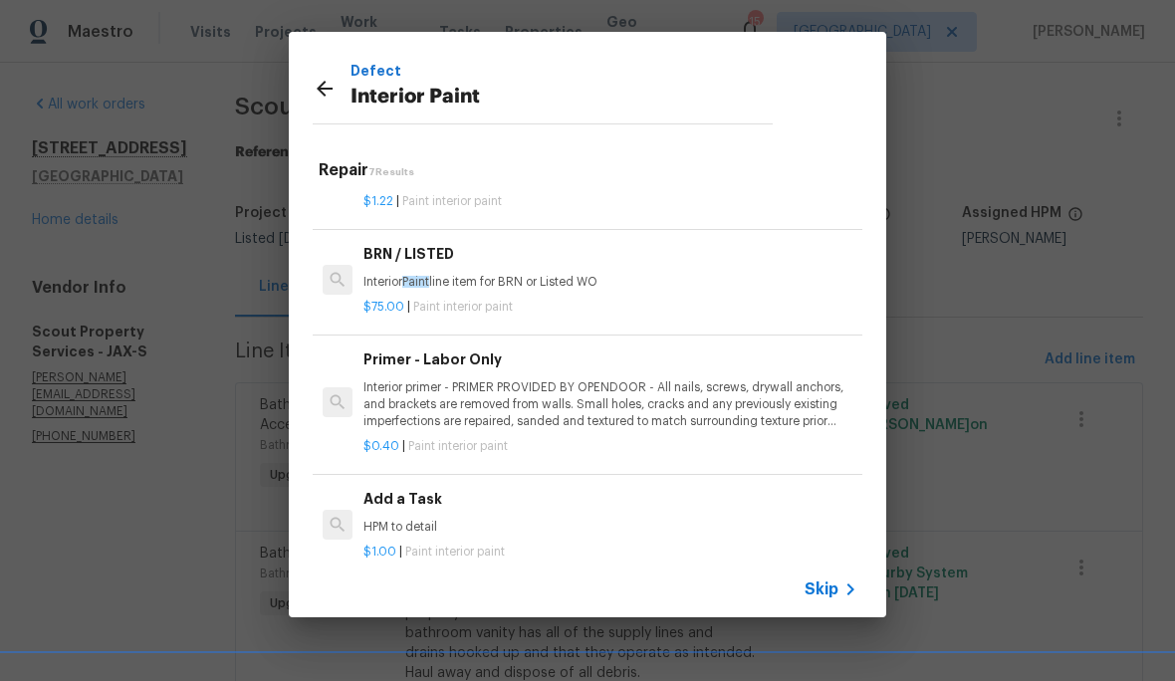
scroll to position [339, 0]
click at [718, 519] on p "HPM to detail" at bounding box center [610, 527] width 494 height 17
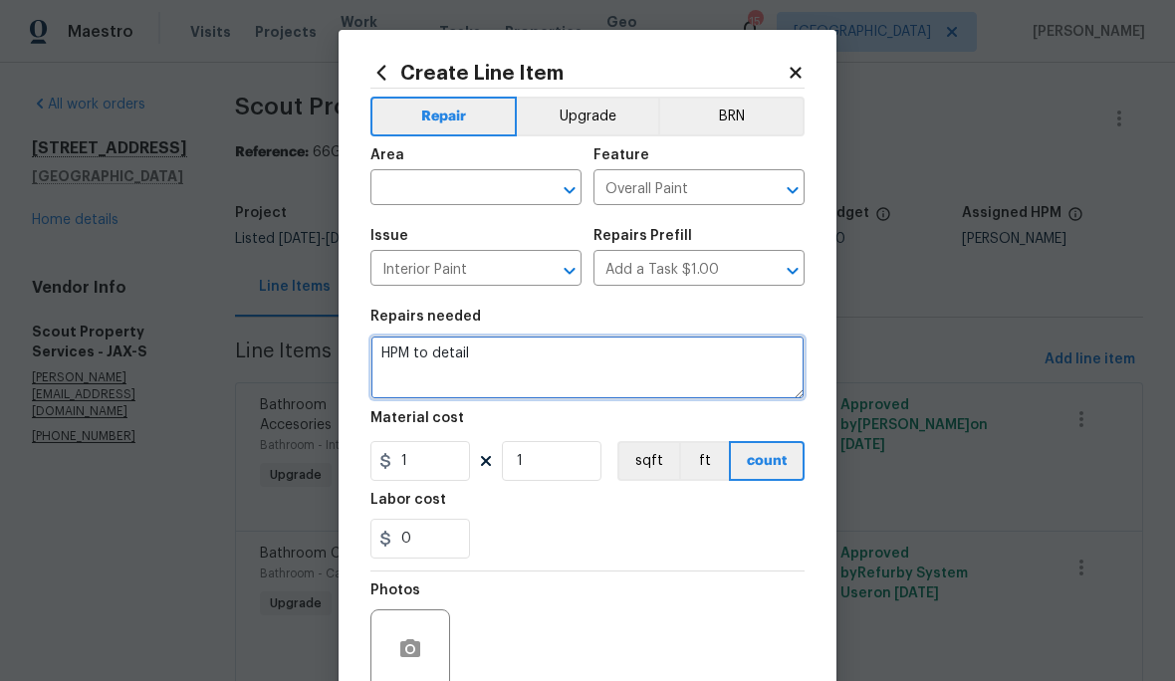
click at [537, 378] on textarea "HPM to detail" at bounding box center [587, 368] width 434 height 64
type textarea "H"
type textarea "Prep and paint stone fireplace with white paint"
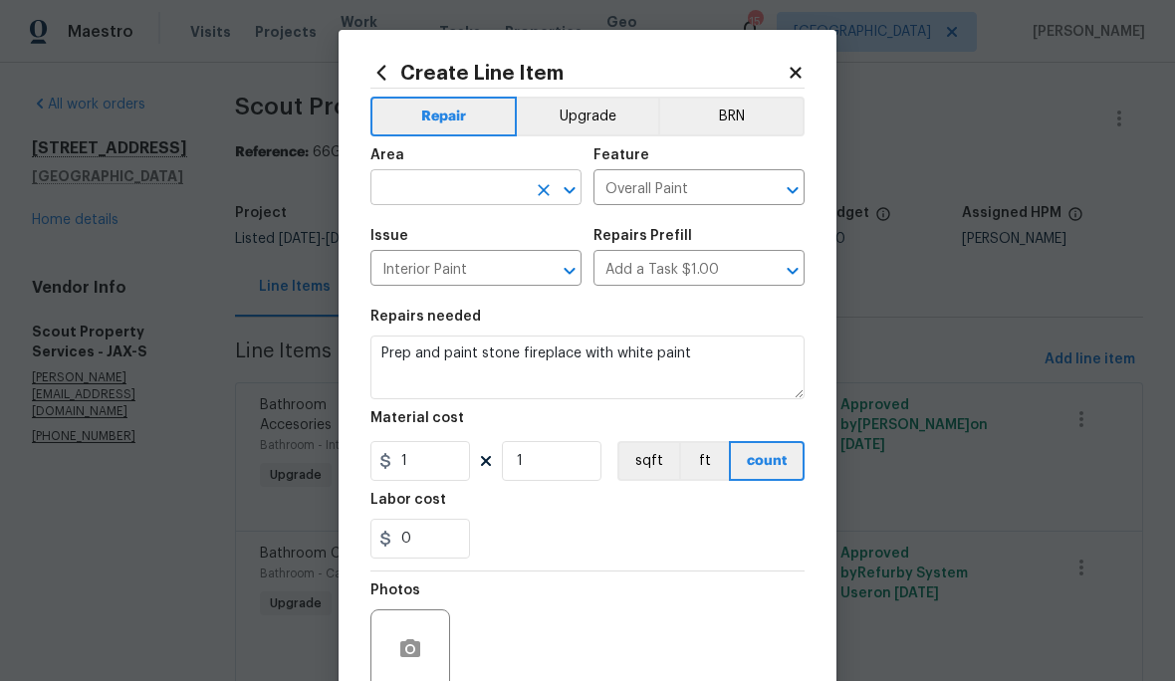
click at [464, 188] on input "text" at bounding box center [447, 189] width 155 height 31
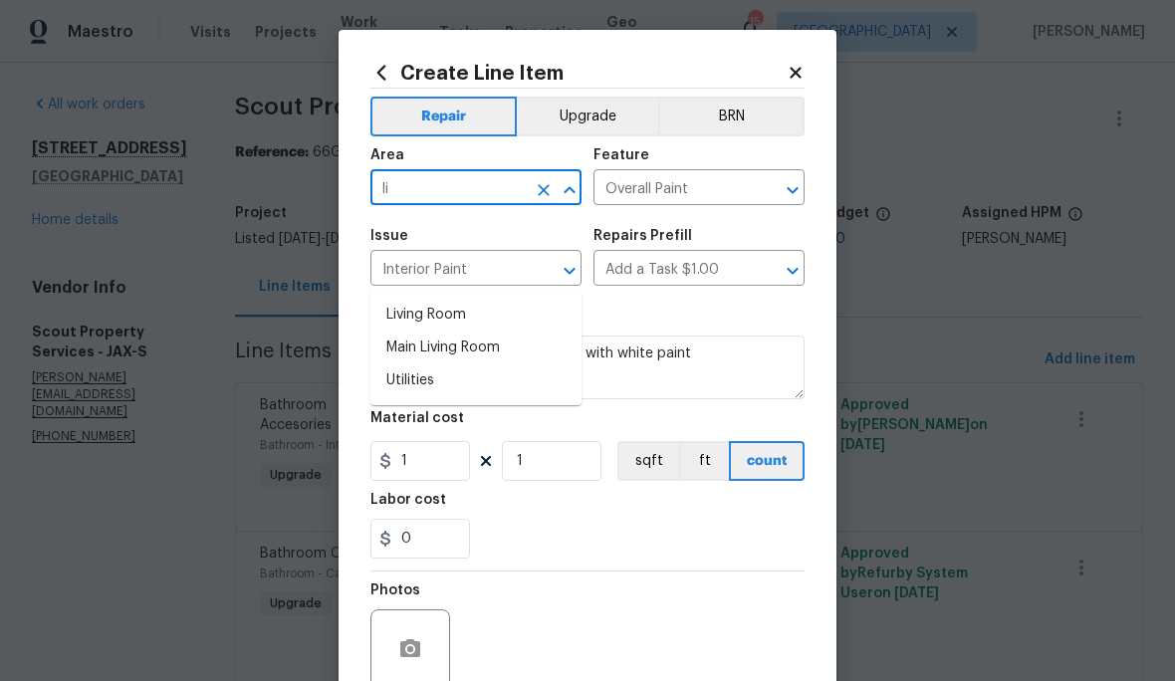
click at [489, 299] on li "Living Room" at bounding box center [475, 315] width 211 height 33
type input "Living Room"
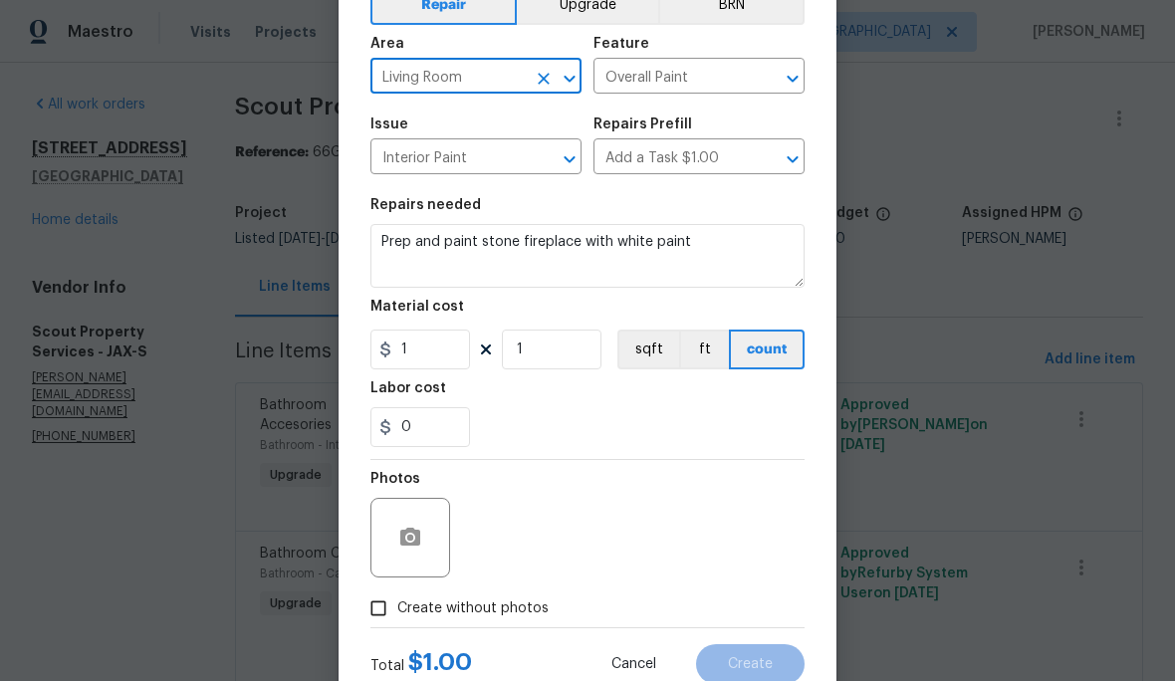
scroll to position [171, 0]
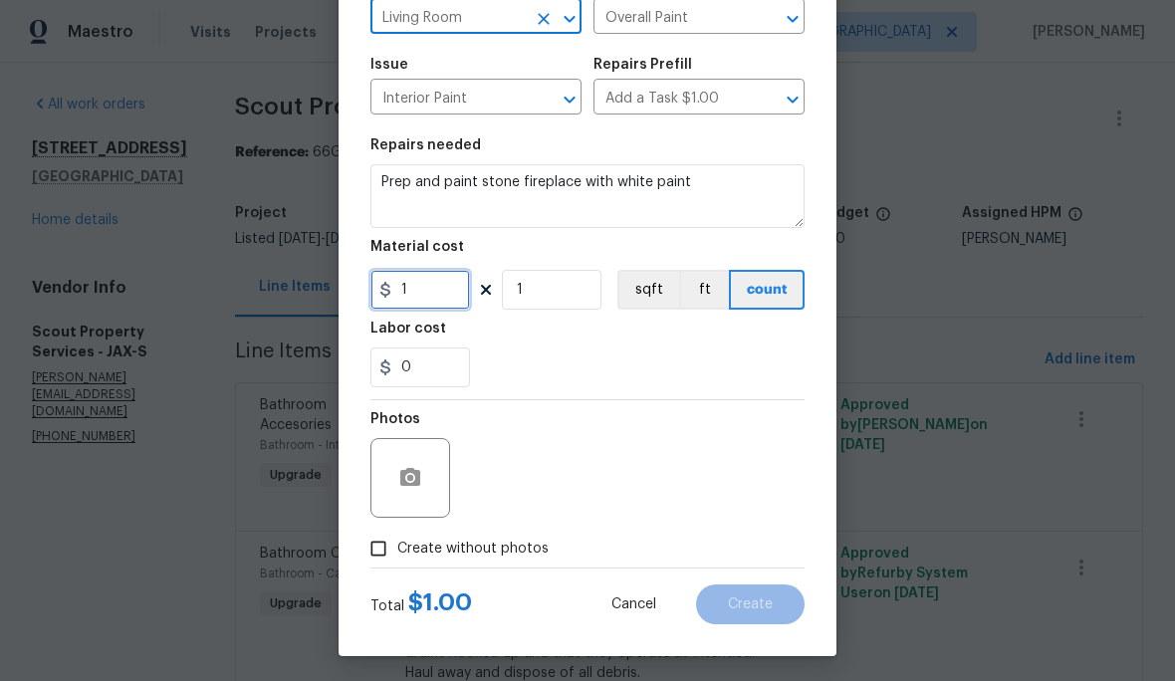
click at [448, 296] on input "1" at bounding box center [420, 290] width 100 height 40
type input "175"
click at [497, 542] on span "Create without photos" at bounding box center [472, 549] width 151 height 21
click at [397, 542] on input "Create without photos" at bounding box center [378, 549] width 38 height 38
checkbox input "true"
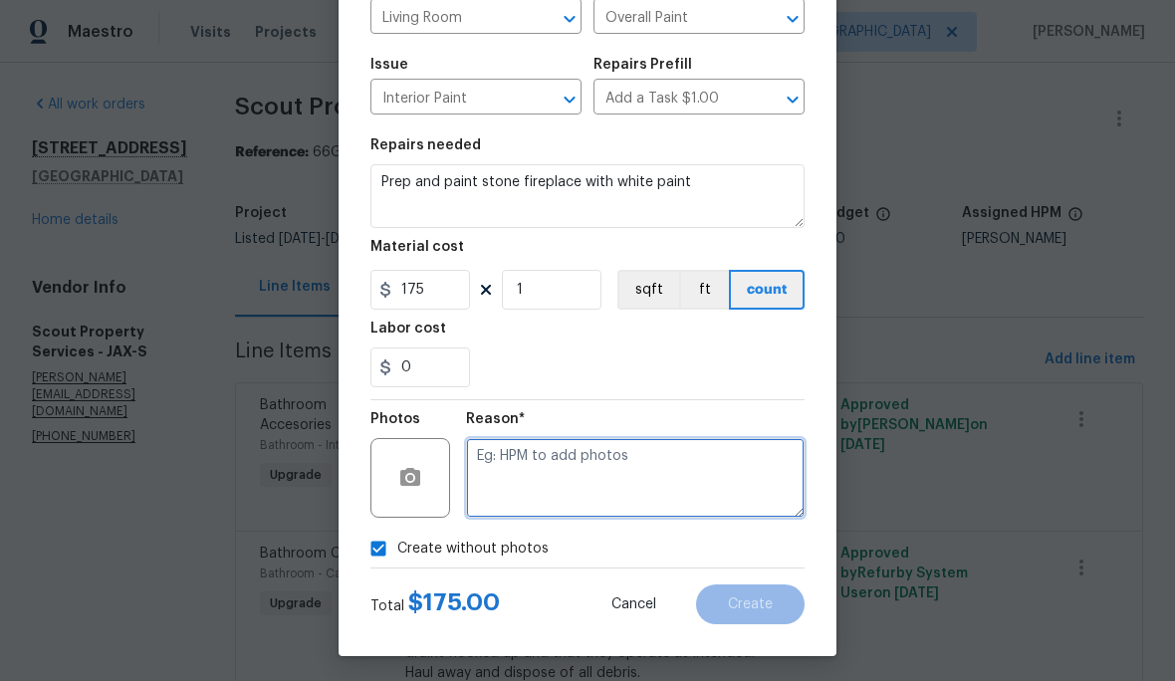
click at [666, 487] on textarea at bounding box center [635, 478] width 339 height 80
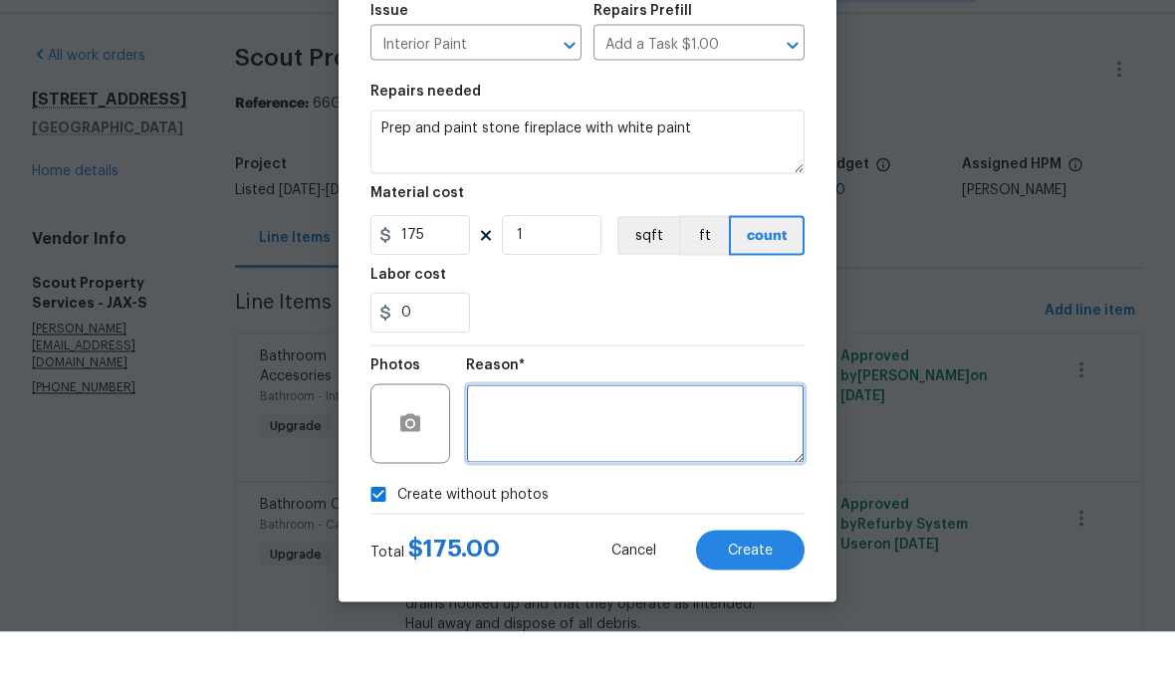
scroll to position [82, 0]
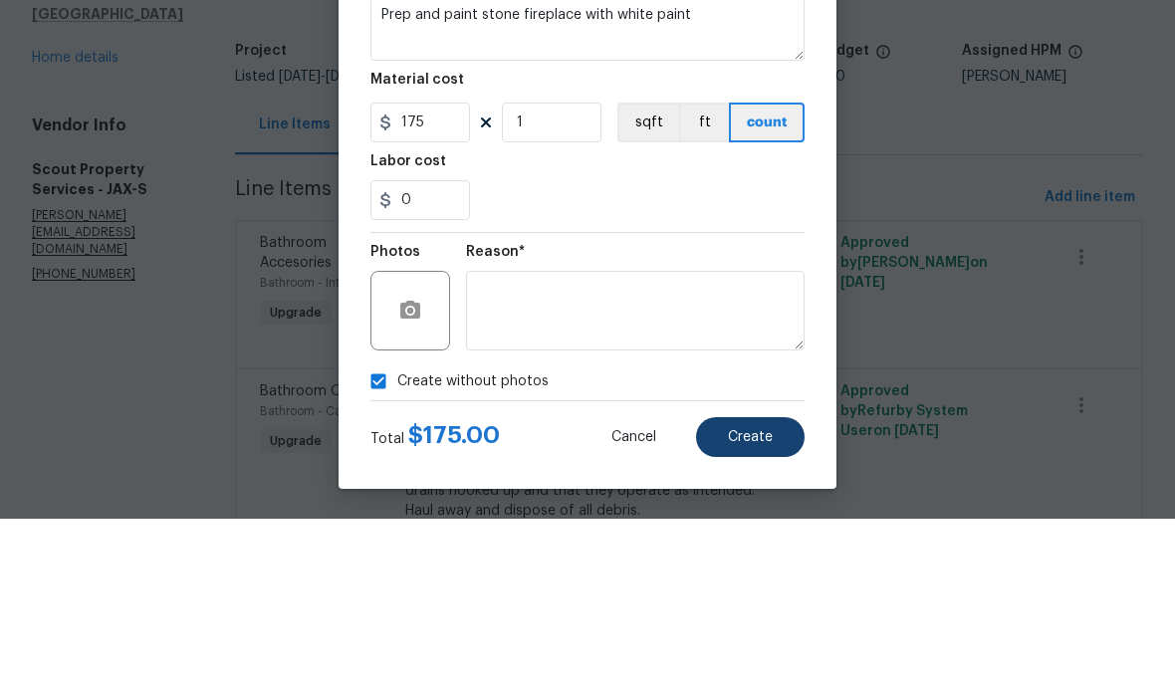
click at [755, 592] on span "Create" at bounding box center [750, 599] width 45 height 15
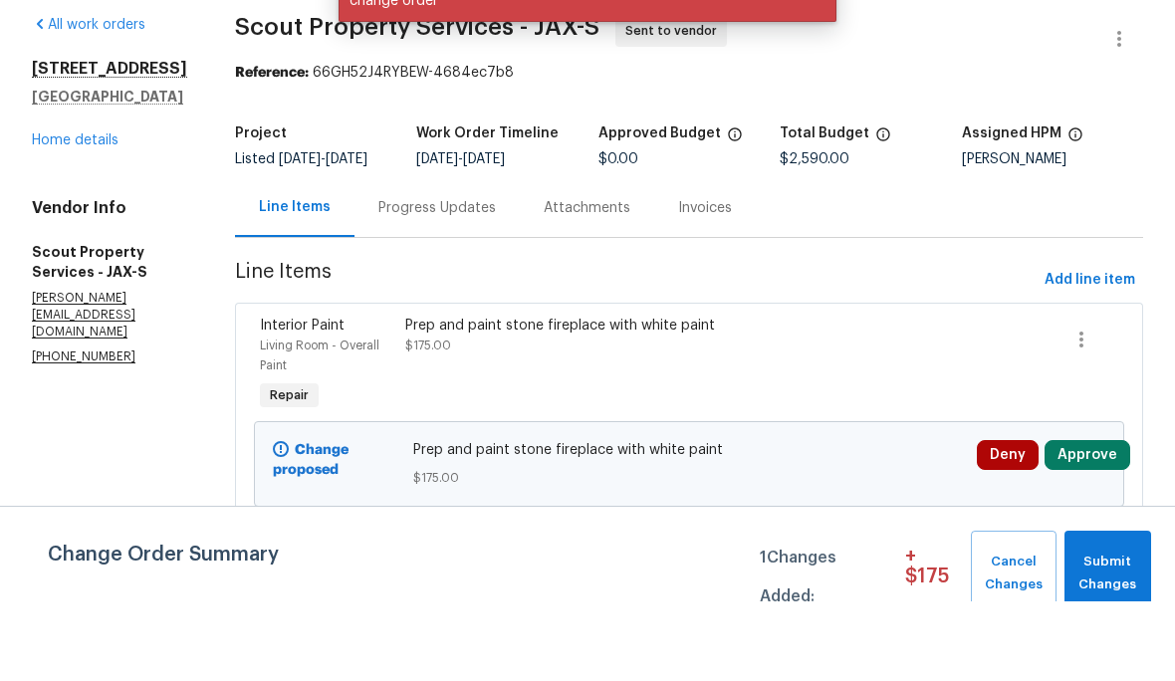
click at [1058, 520] on button "Approve" at bounding box center [1088, 535] width 86 height 30
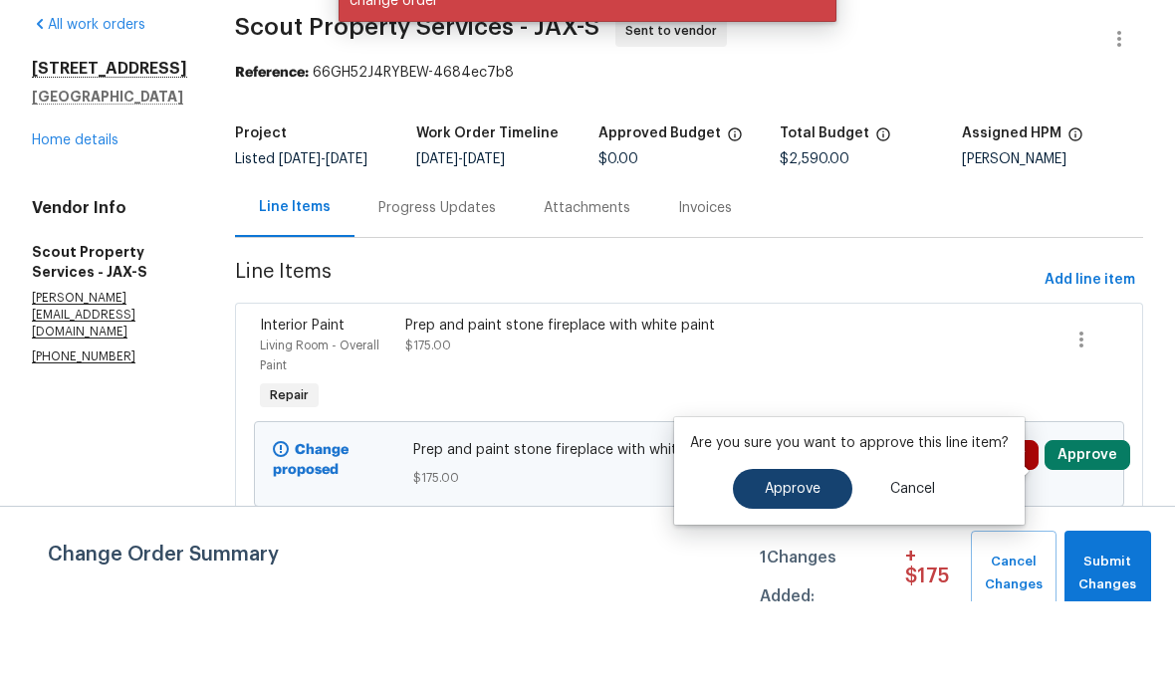
click at [822, 549] on button "Approve" at bounding box center [792, 569] width 119 height 40
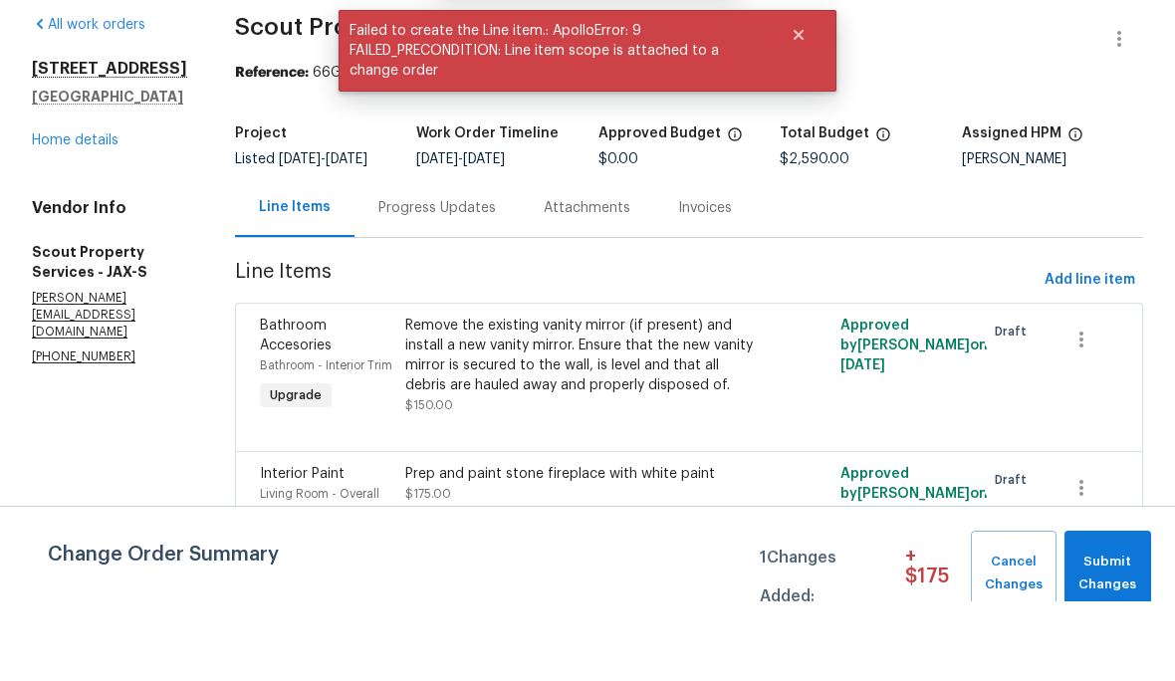
scroll to position [80, 0]
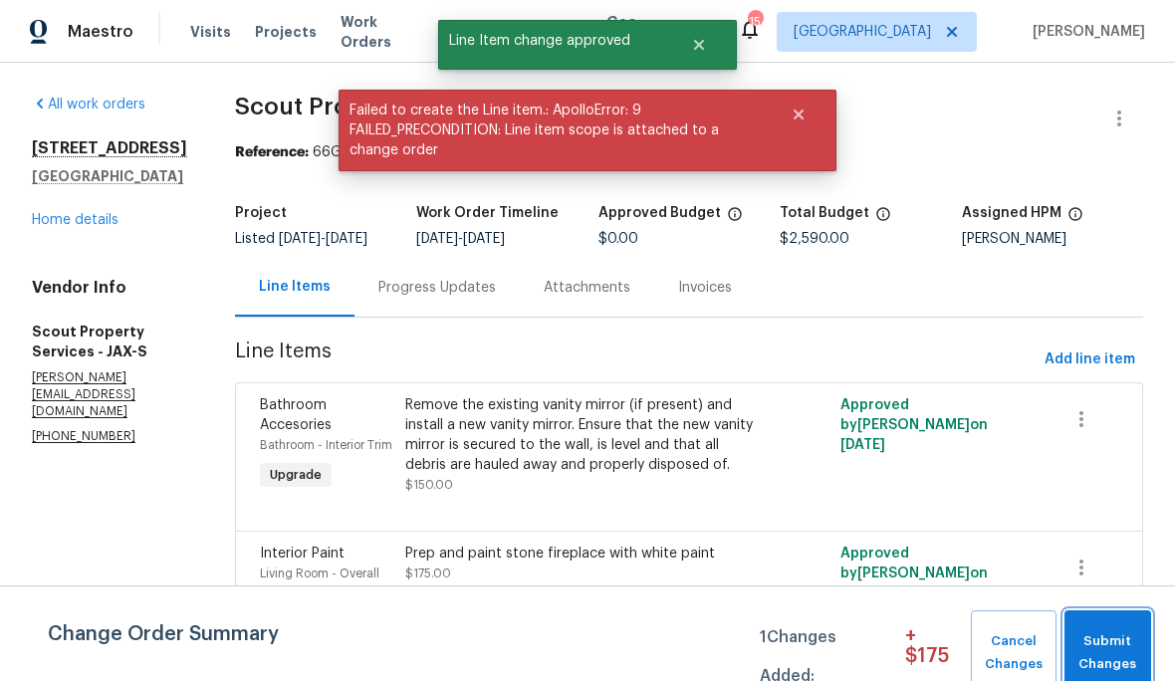
click at [1113, 639] on span "Submit Changes" at bounding box center [1107, 653] width 67 height 46
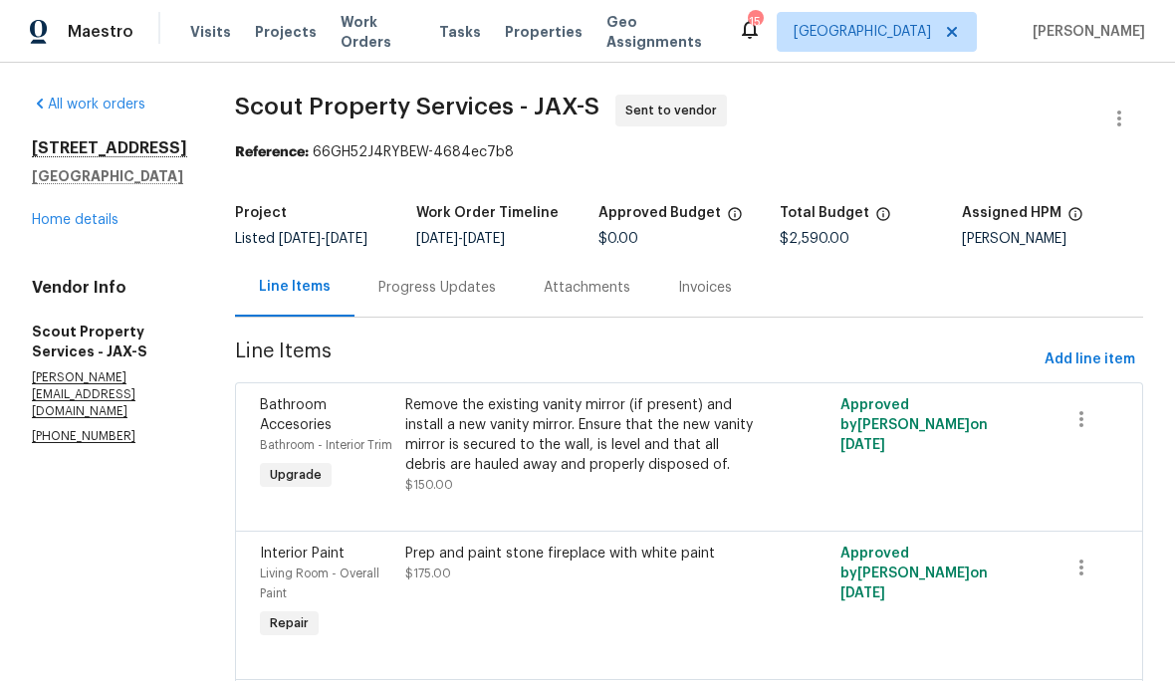
scroll to position [0, 0]
